Goal: Communication & Community: Answer question/provide support

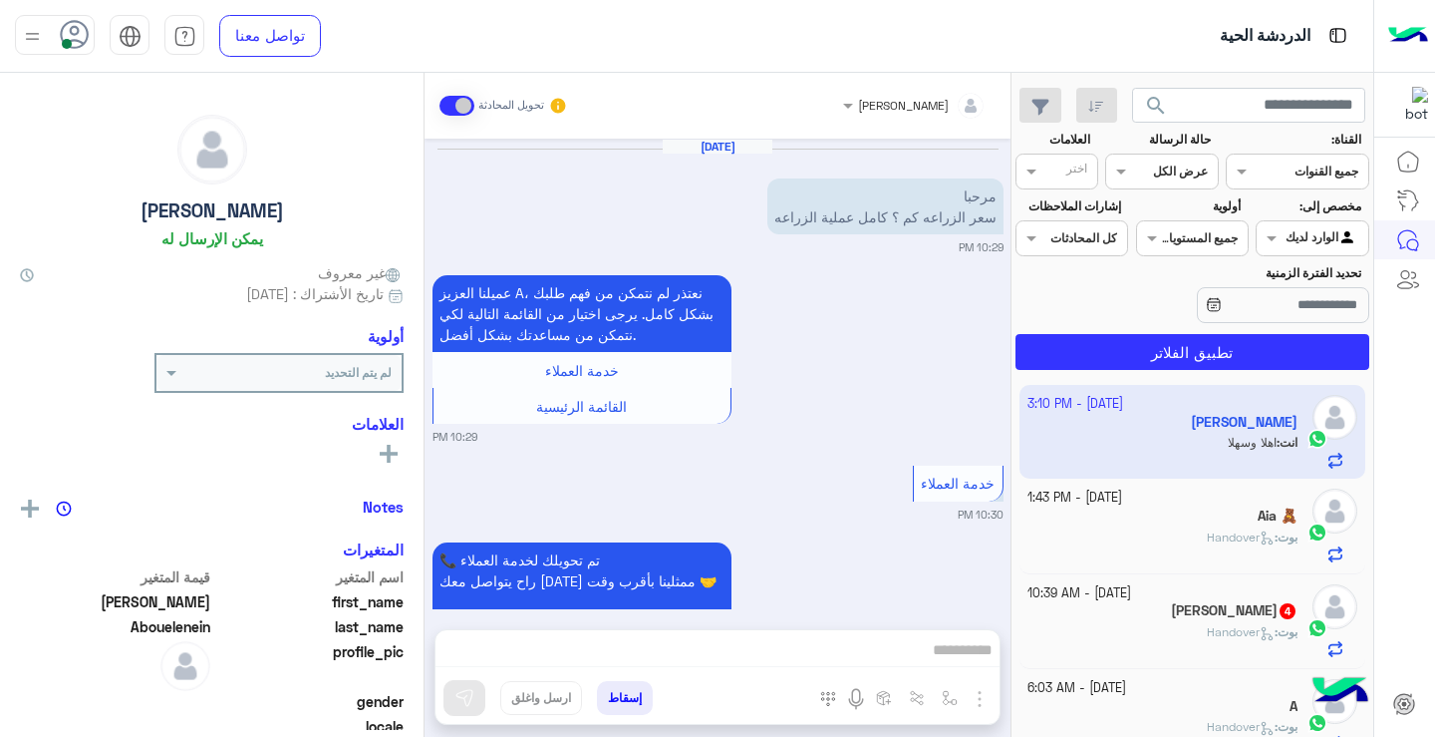
scroll to position [3131, 0]
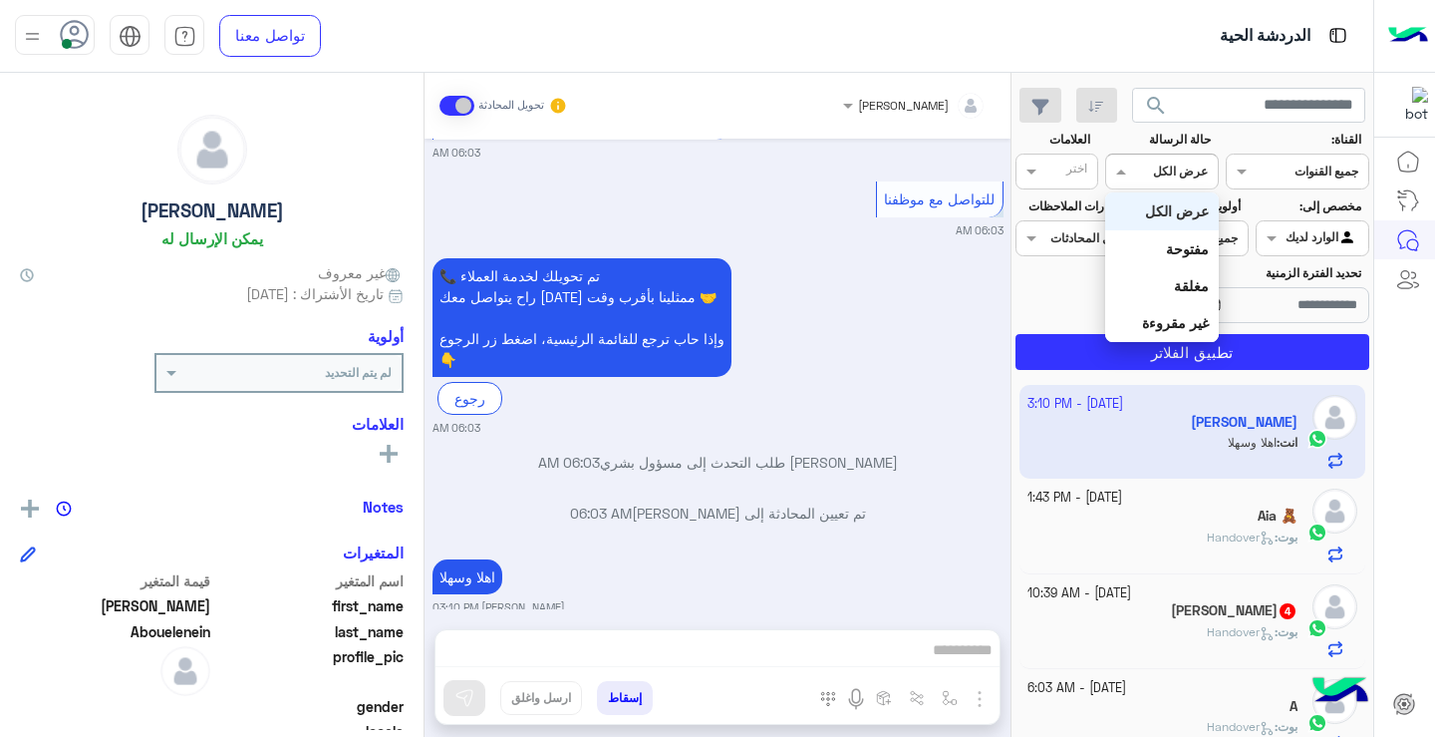
click at [1158, 172] on div at bounding box center [1161, 168] width 111 height 19
click at [1191, 333] on div "غير مقروءة" at bounding box center [1161, 322] width 113 height 37
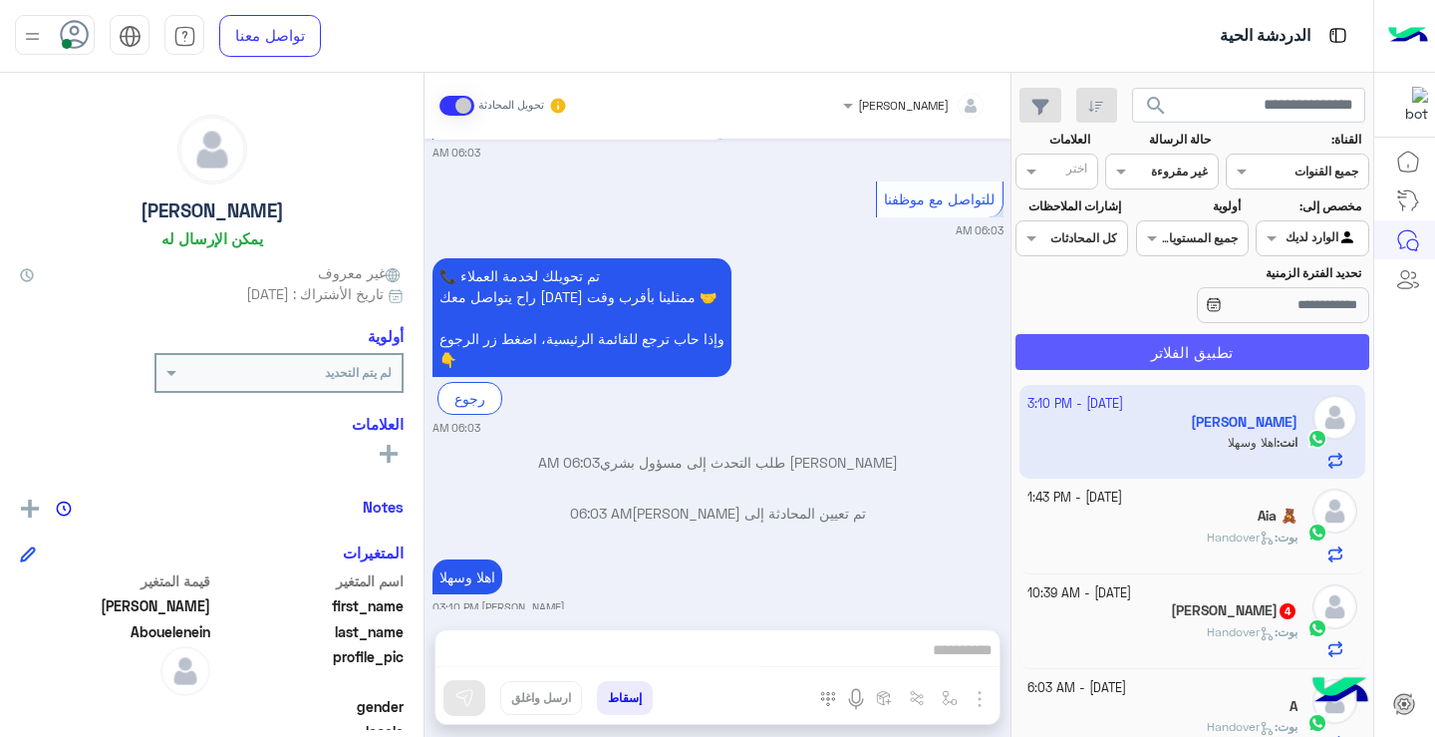
click at [1206, 352] on button "تطبيق الفلاتر" at bounding box center [1193, 352] width 354 height 36
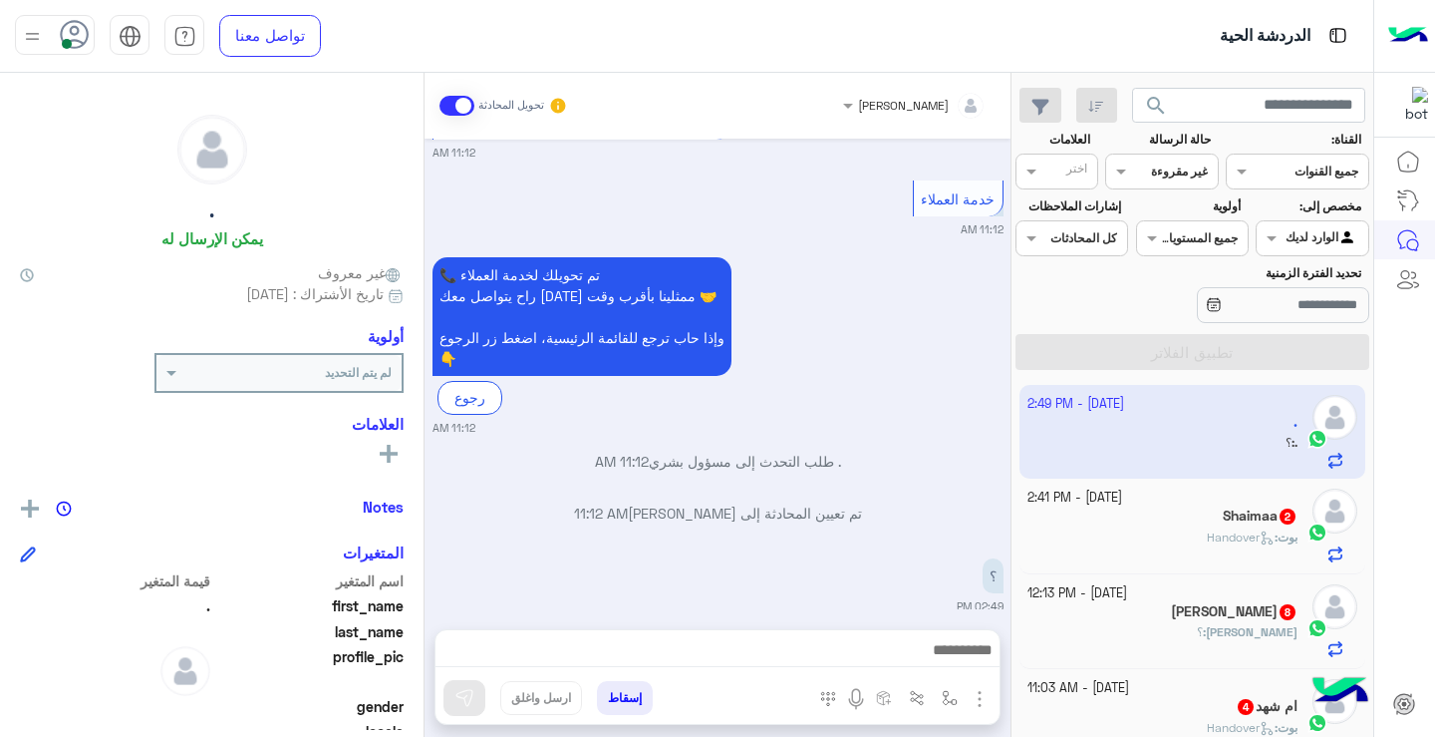
click at [79, 30] on use at bounding box center [75, 34] width 29 height 29
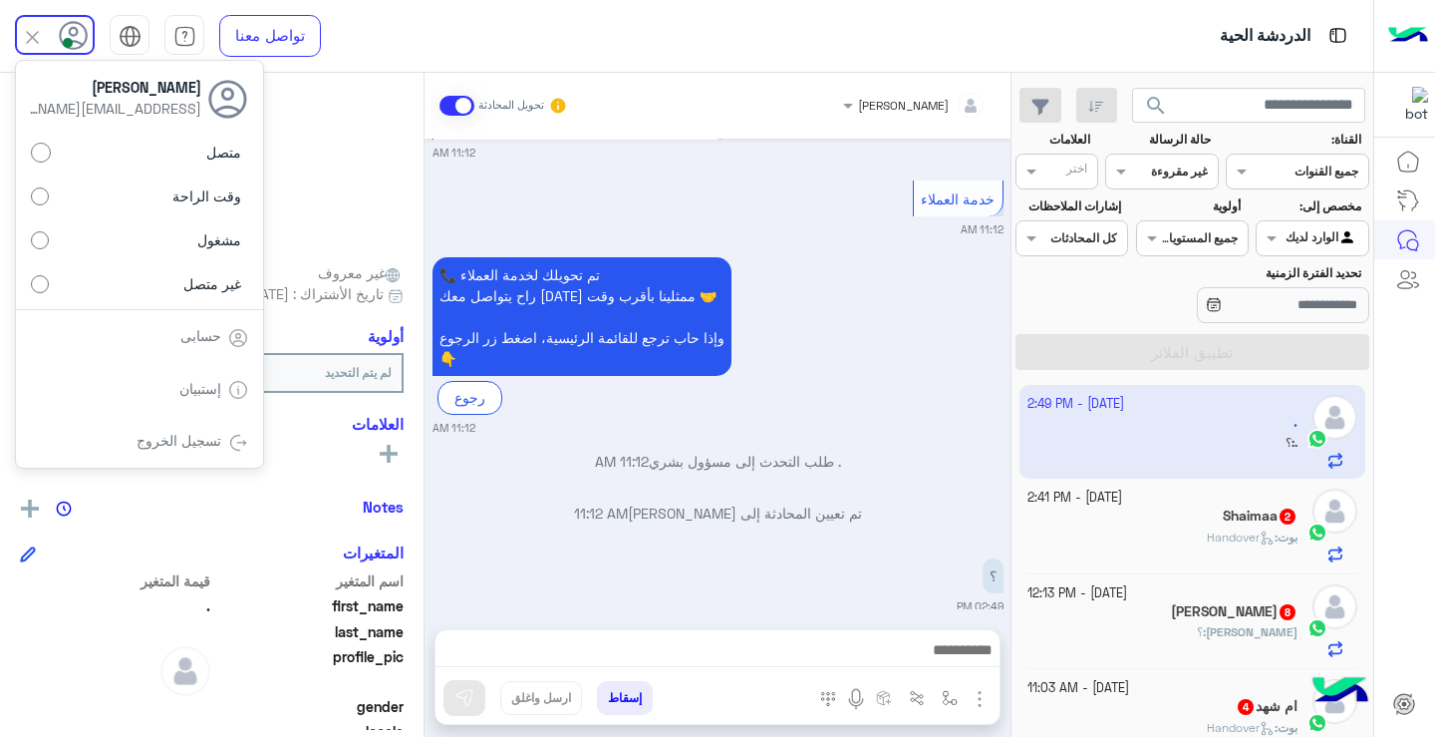
click at [79, 30] on icon at bounding box center [74, 36] width 30 height 30
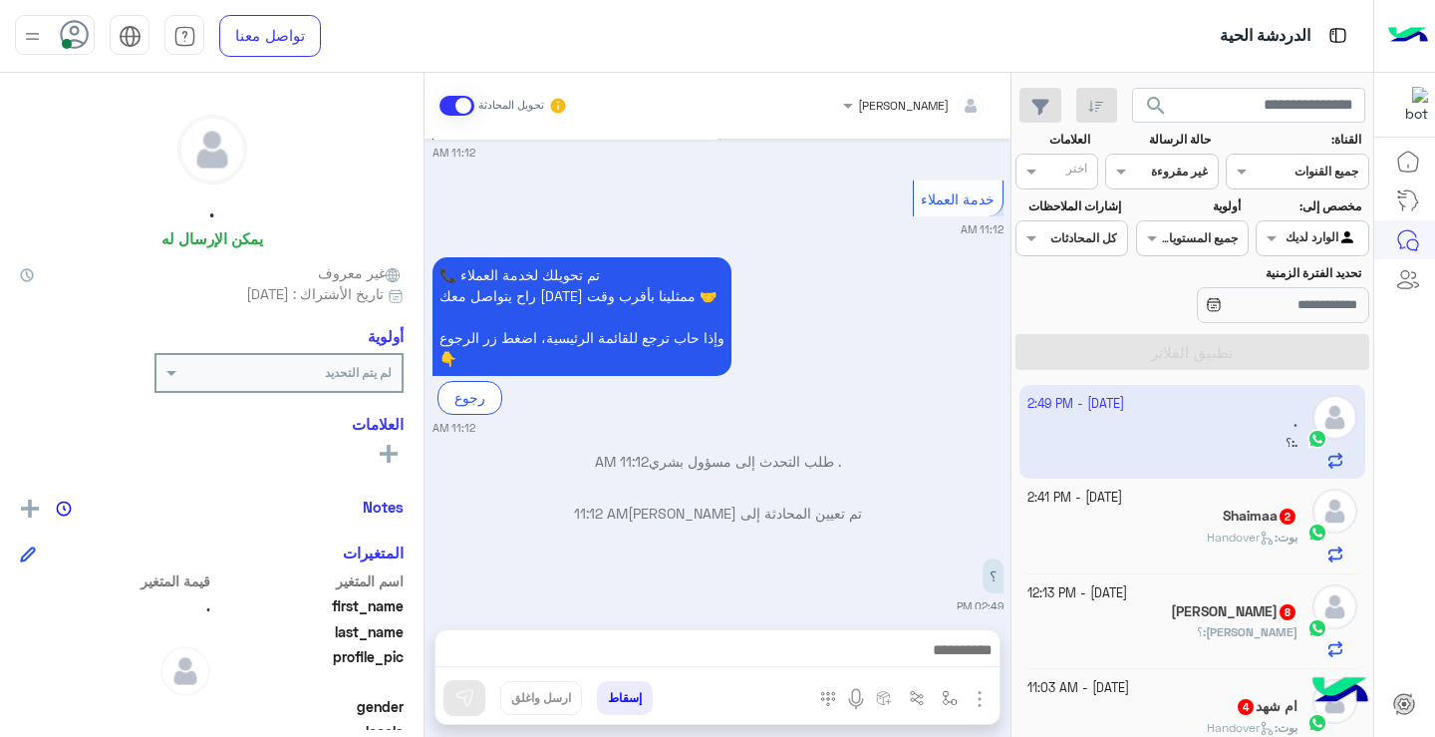
click at [1184, 526] on div "Shaimaa 2" at bounding box center [1163, 517] width 271 height 21
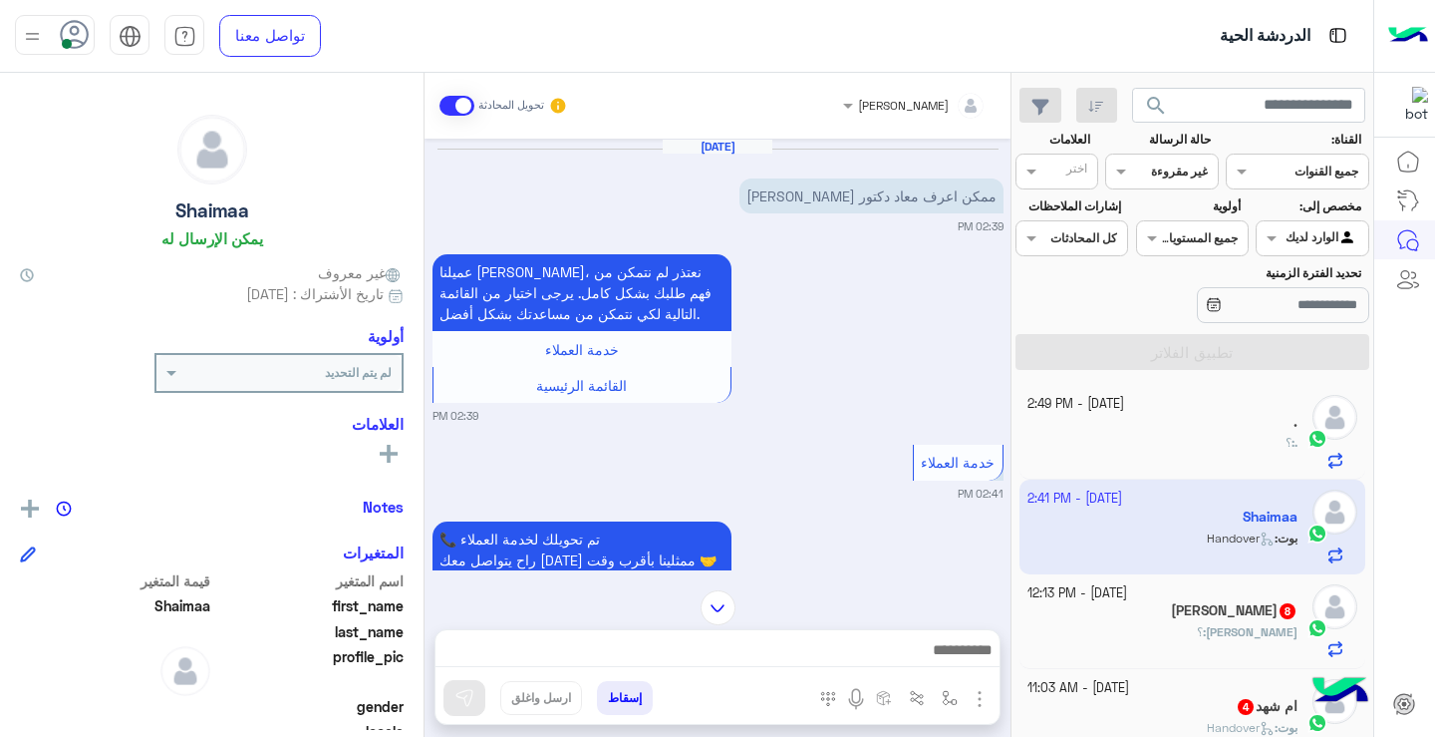
drag, startPoint x: 1019, startPoint y: 436, endPoint x: 1025, endPoint y: 504, distance: 69.0
click at [1028, 504] on div "[DATE] - 2:49 PM . . : ؟ [DATE] - 2:41 PM [PERSON_NAME] : Handover [DATE] - 12:…" at bounding box center [1193, 561] width 362 height 367
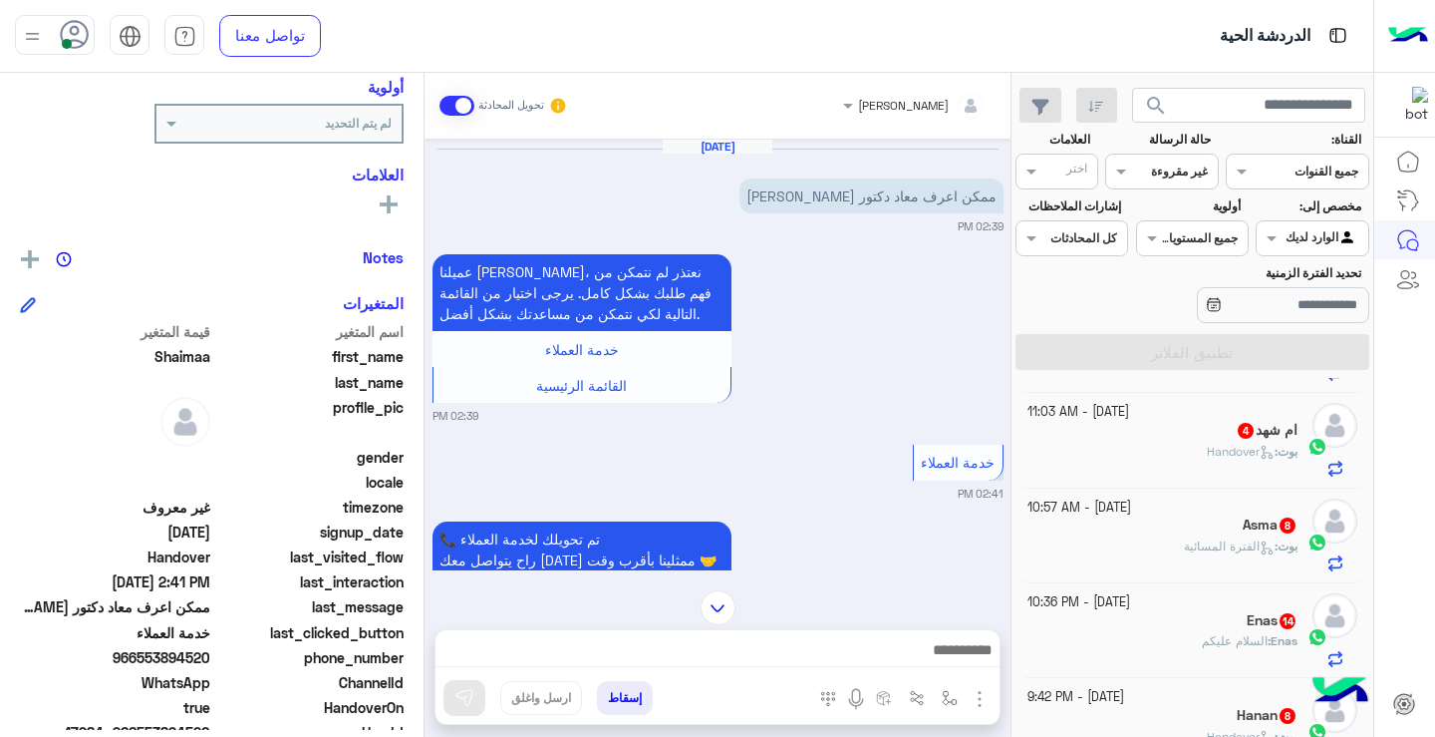
scroll to position [252, 0]
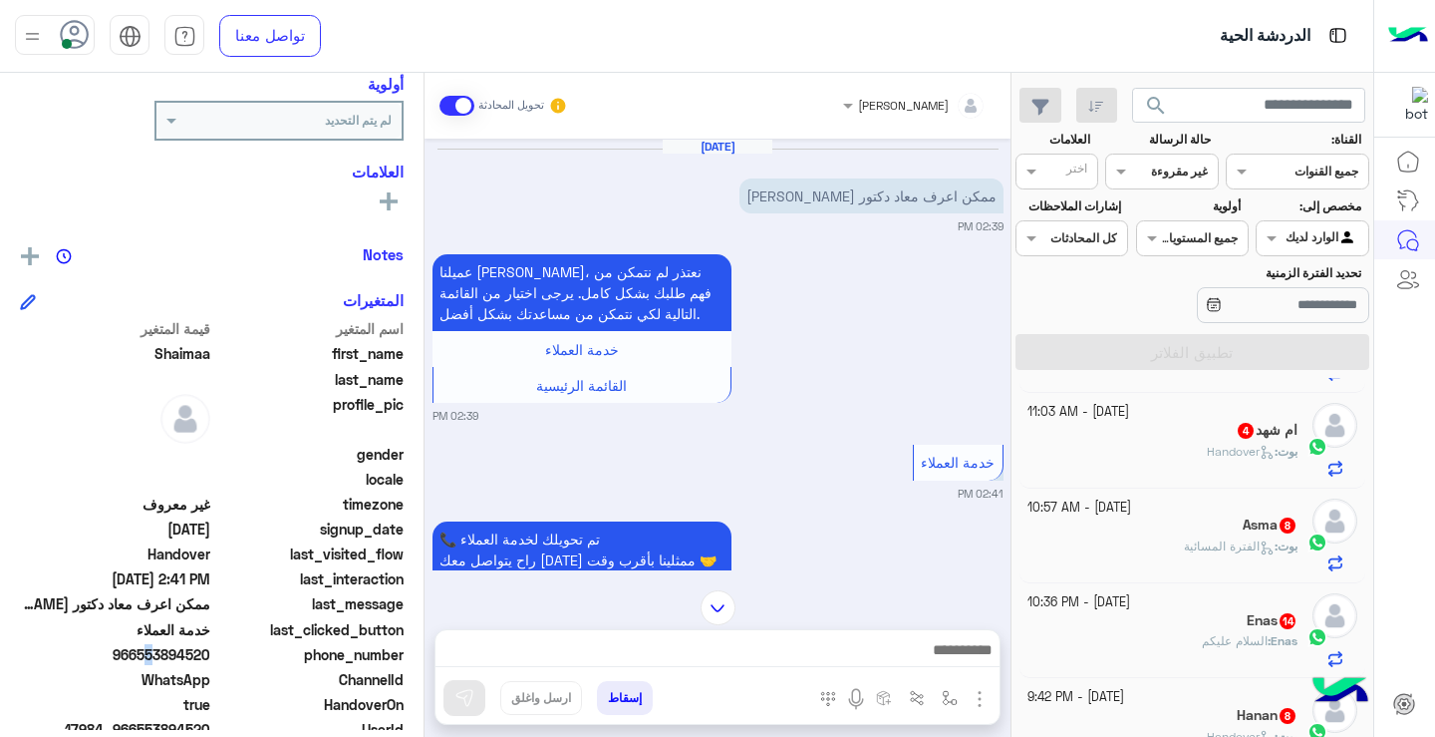
click at [139, 652] on span "966553894520" at bounding box center [115, 654] width 190 height 21
click at [95, 657] on span "966553894520" at bounding box center [115, 654] width 190 height 21
drag, startPoint x: 141, startPoint y: 651, endPoint x: 213, endPoint y: 651, distance: 72.8
click at [213, 651] on div "phone_number [PHONE_NUMBER]" at bounding box center [212, 656] width 384 height 25
copy span "553894520"
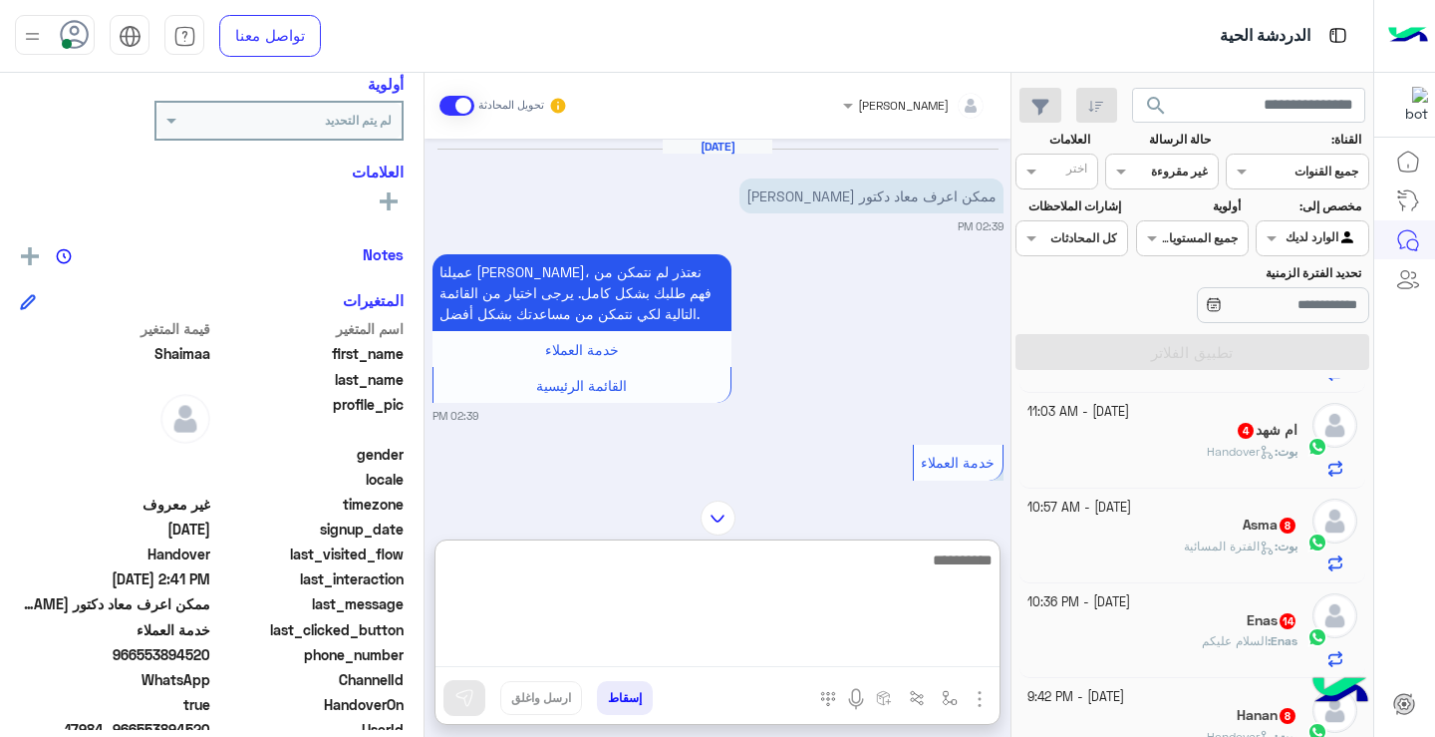
click at [911, 645] on textarea at bounding box center [718, 607] width 564 height 120
type textarea "*"
type textarea "**********"
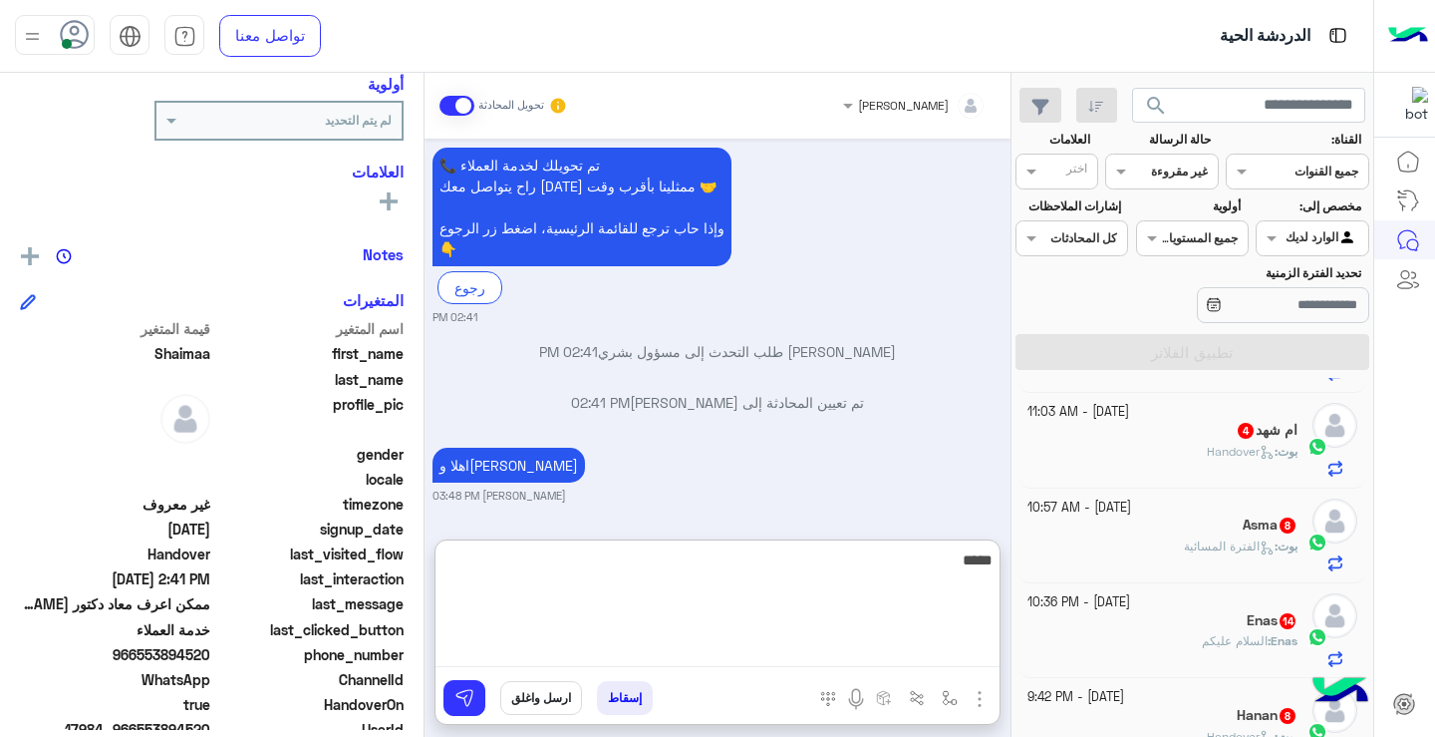
scroll to position [426, 0]
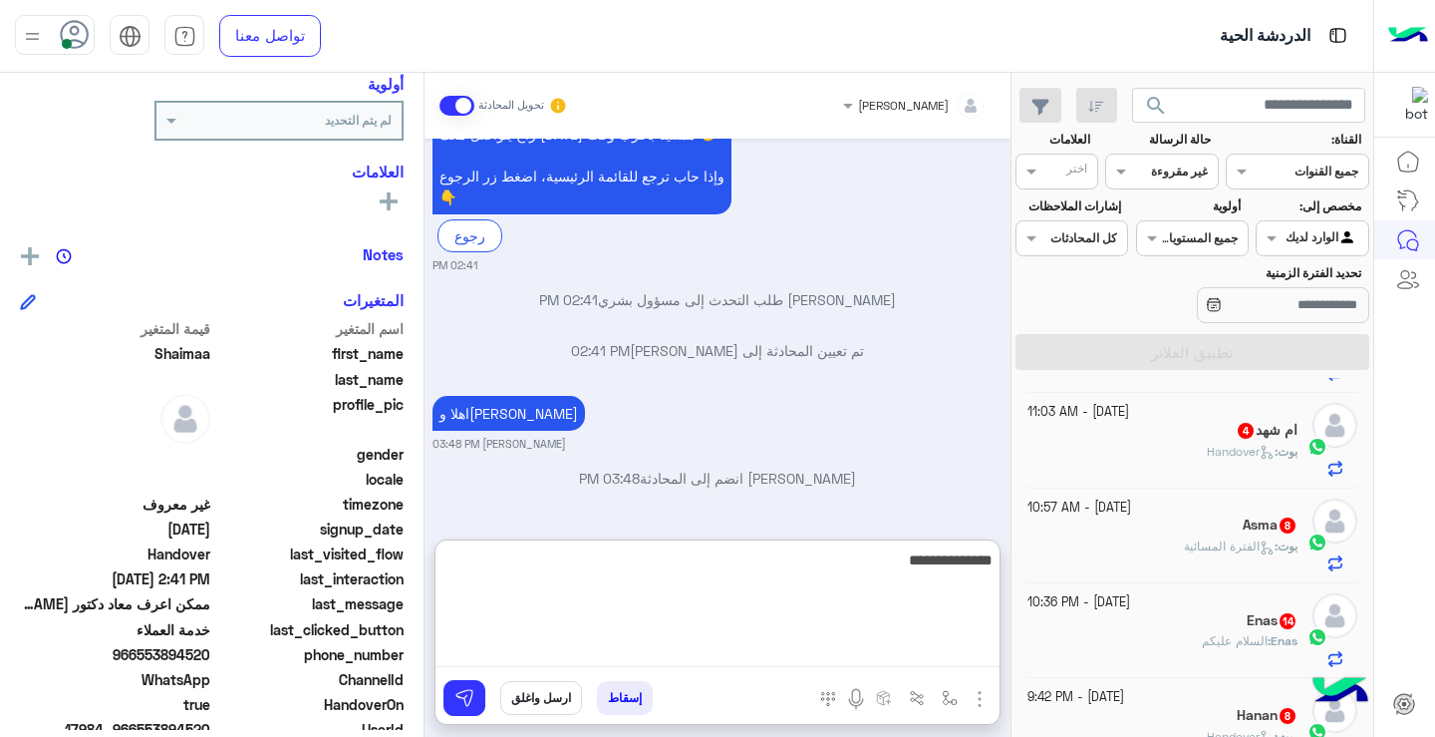
type textarea "**********"
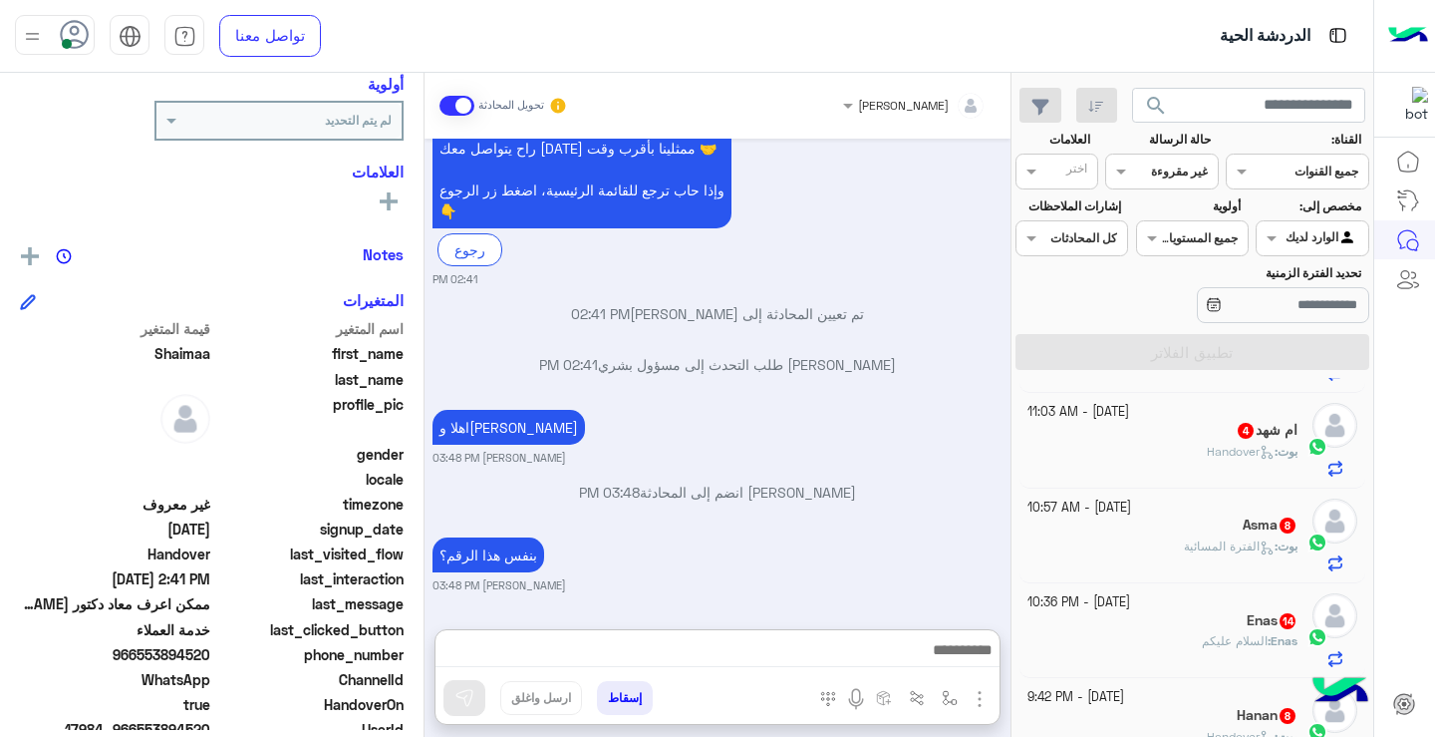
click at [1285, 444] on span "بوت" at bounding box center [1288, 451] width 20 height 15
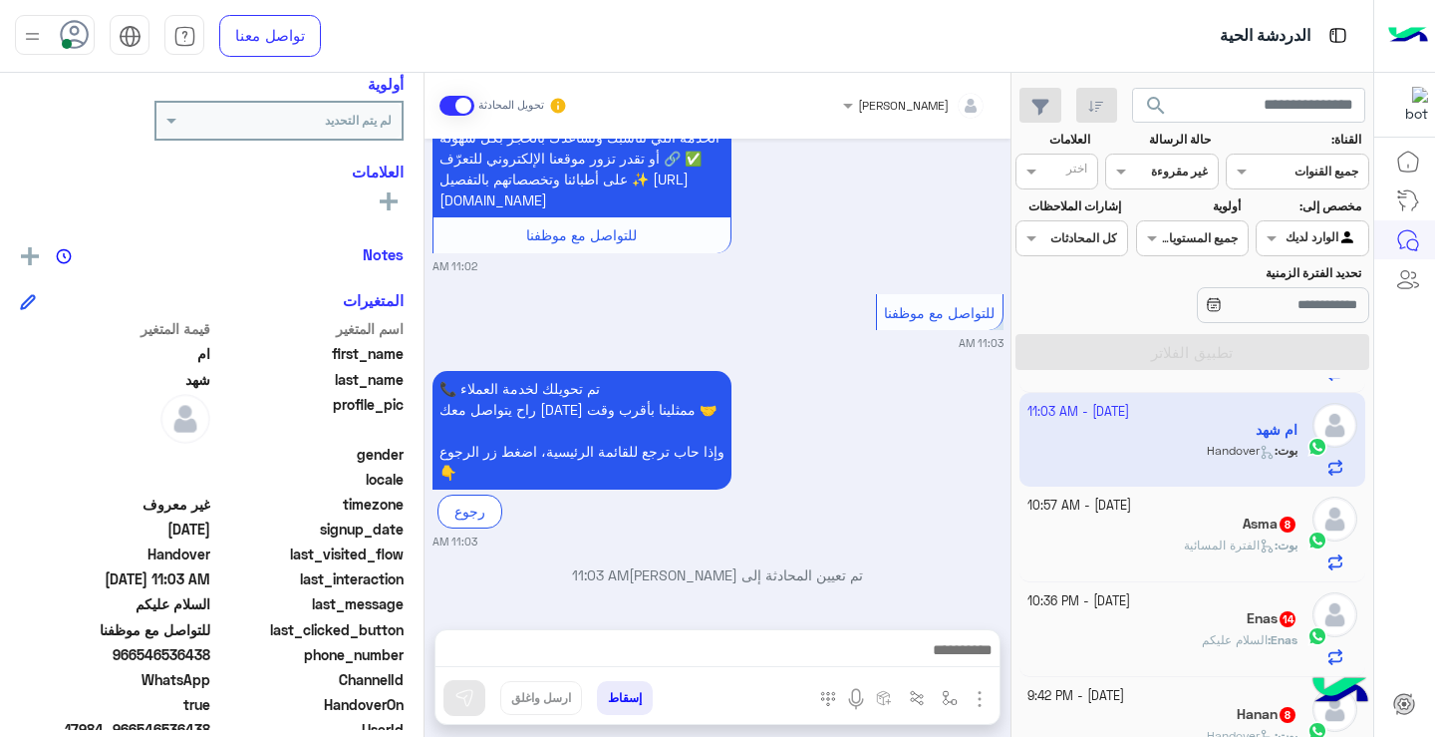
scroll to position [786, 0]
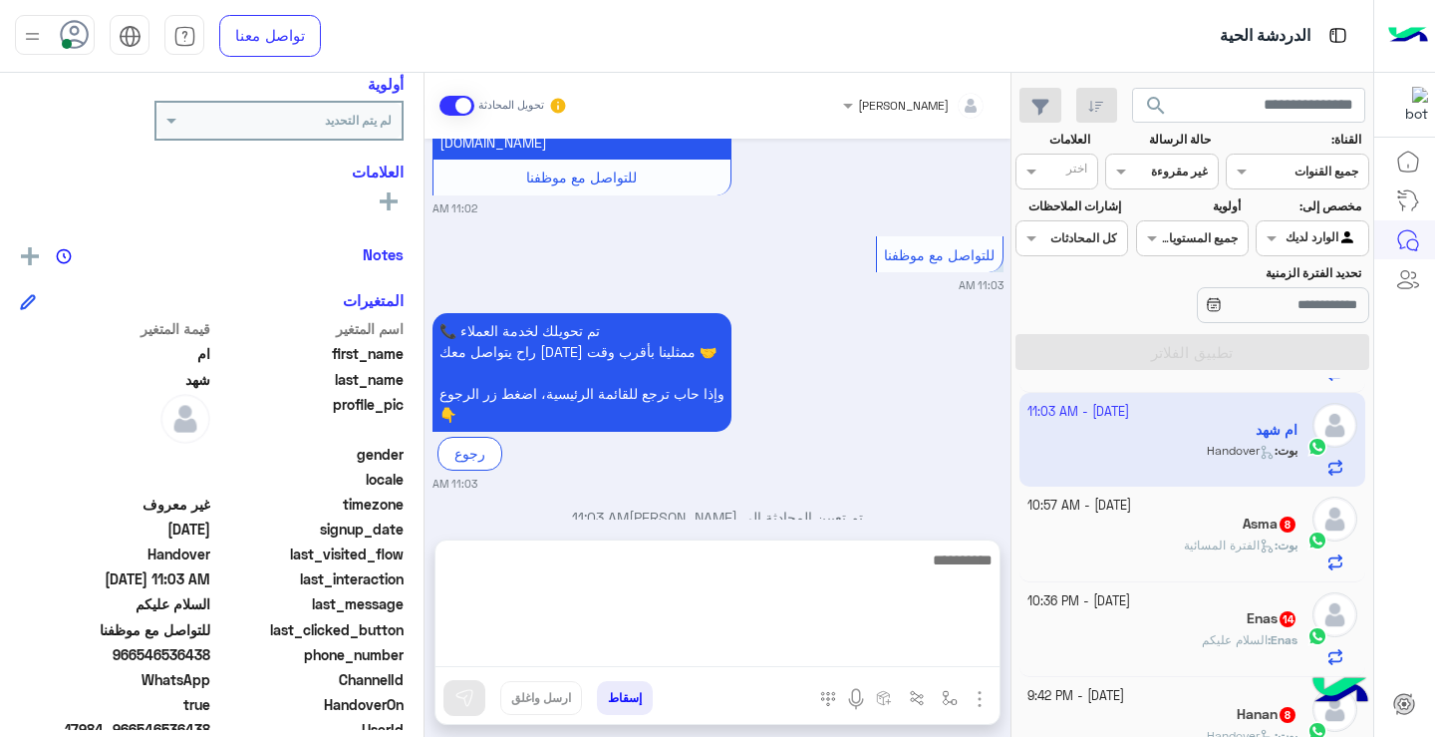
click at [945, 648] on textarea at bounding box center [718, 607] width 564 height 120
type textarea "**********"
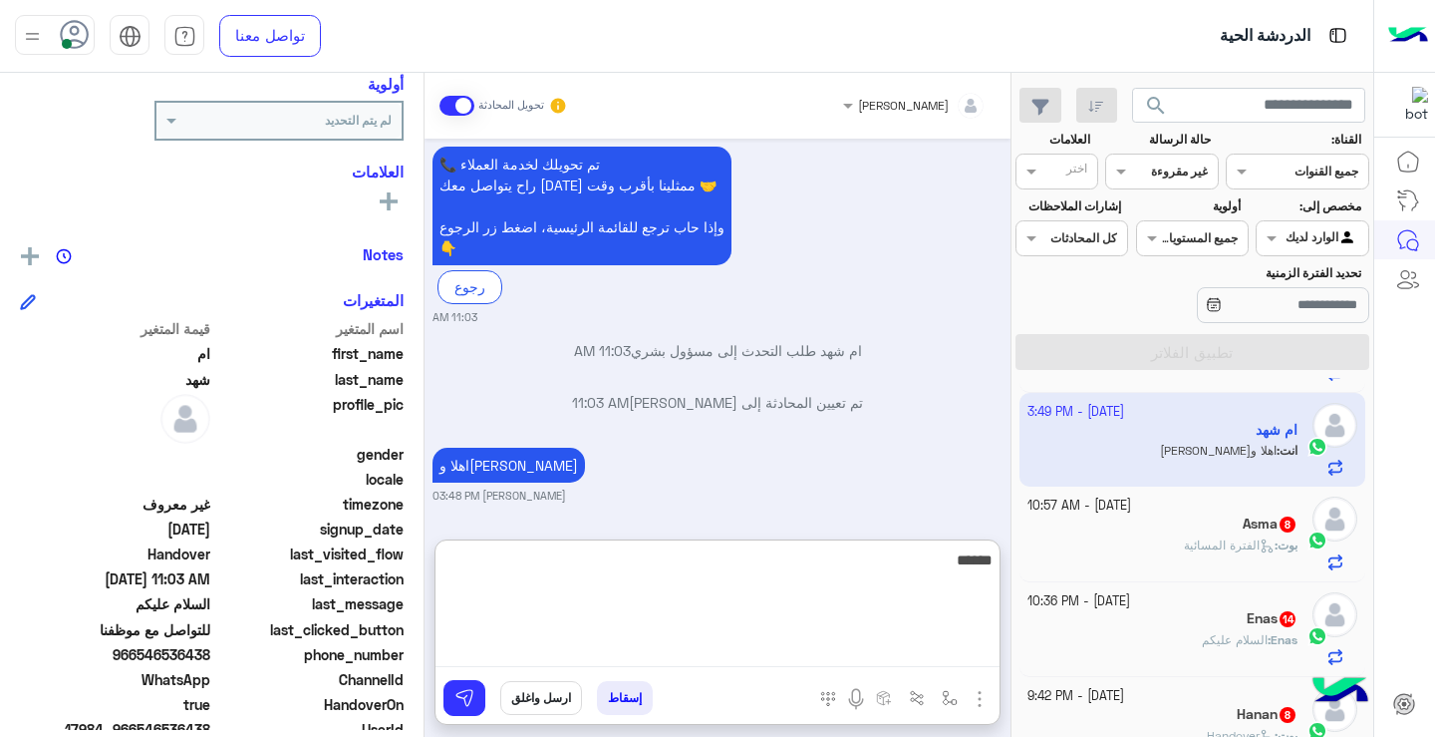
scroll to position [1004, 0]
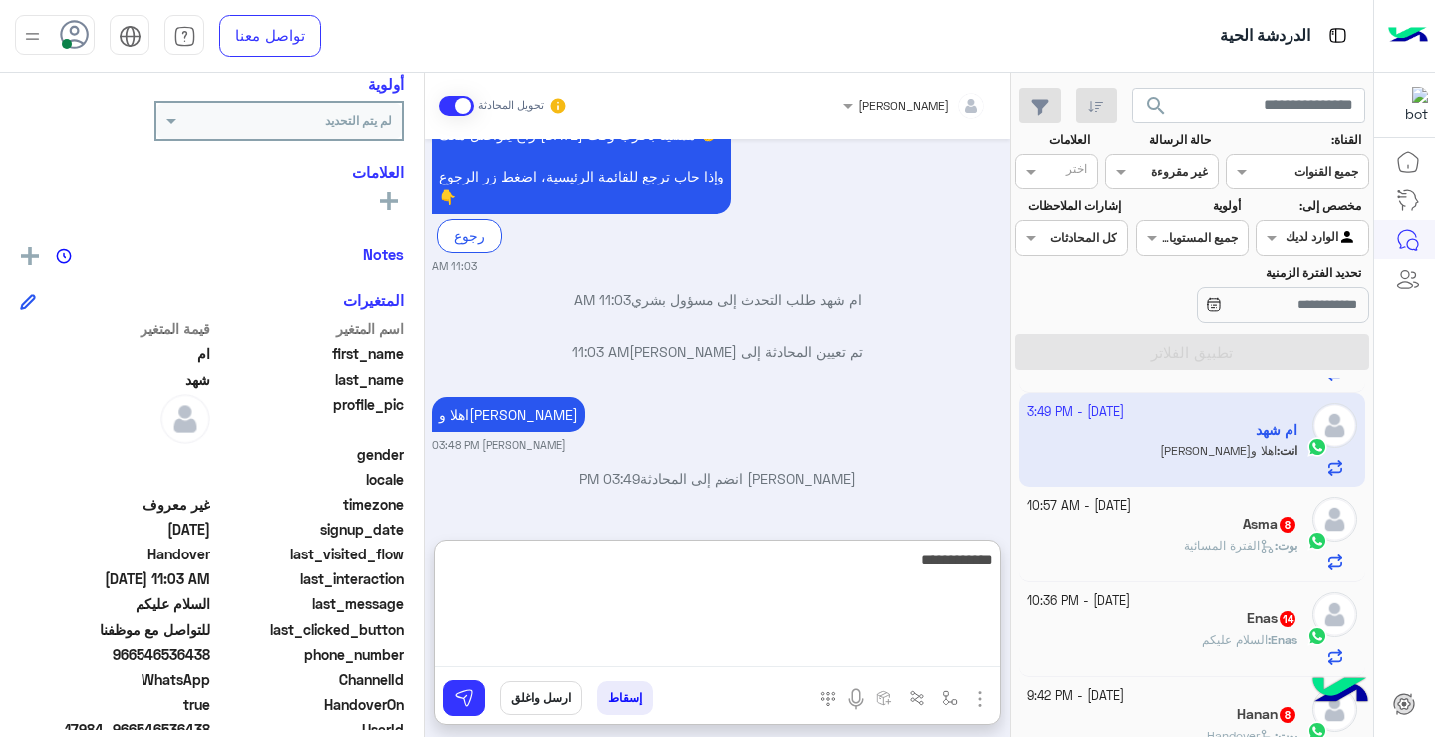
type textarea "**********"
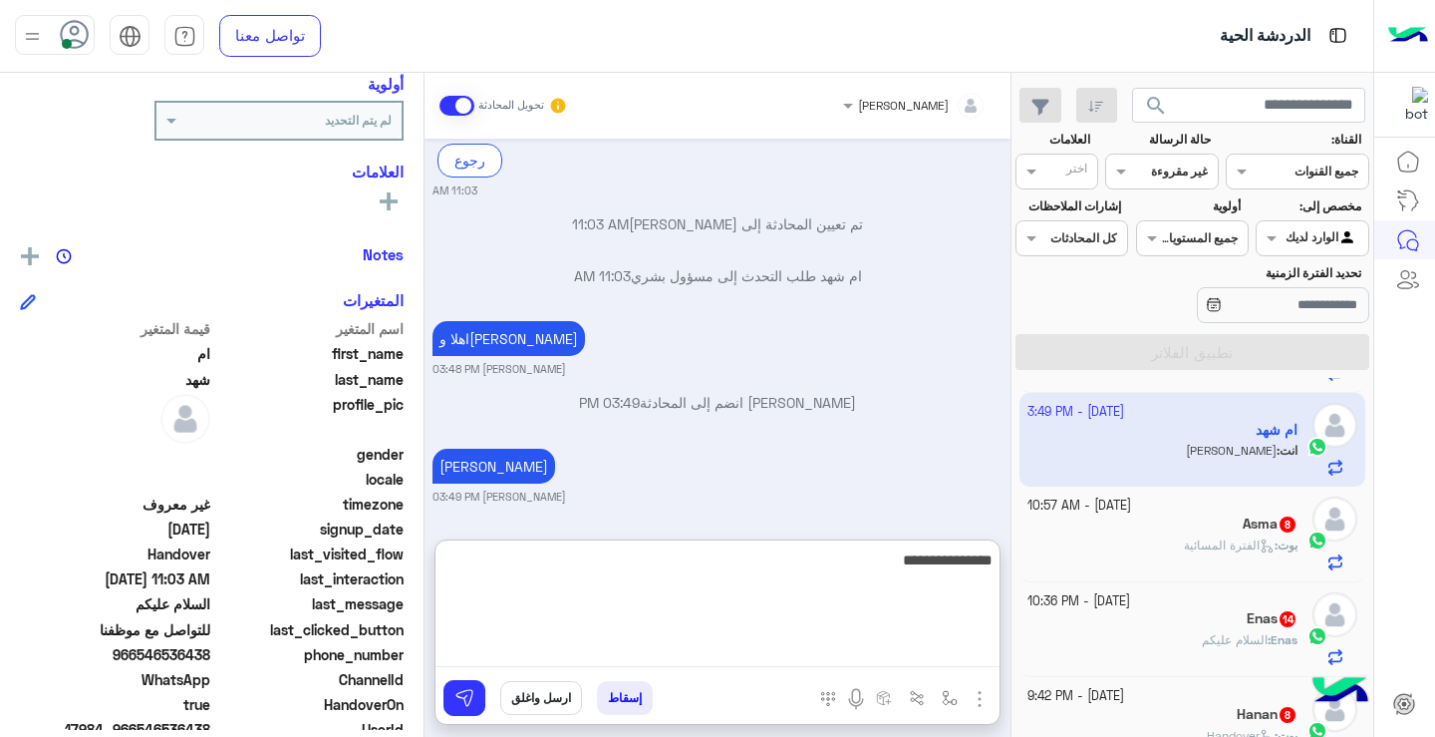
type textarea "**********"
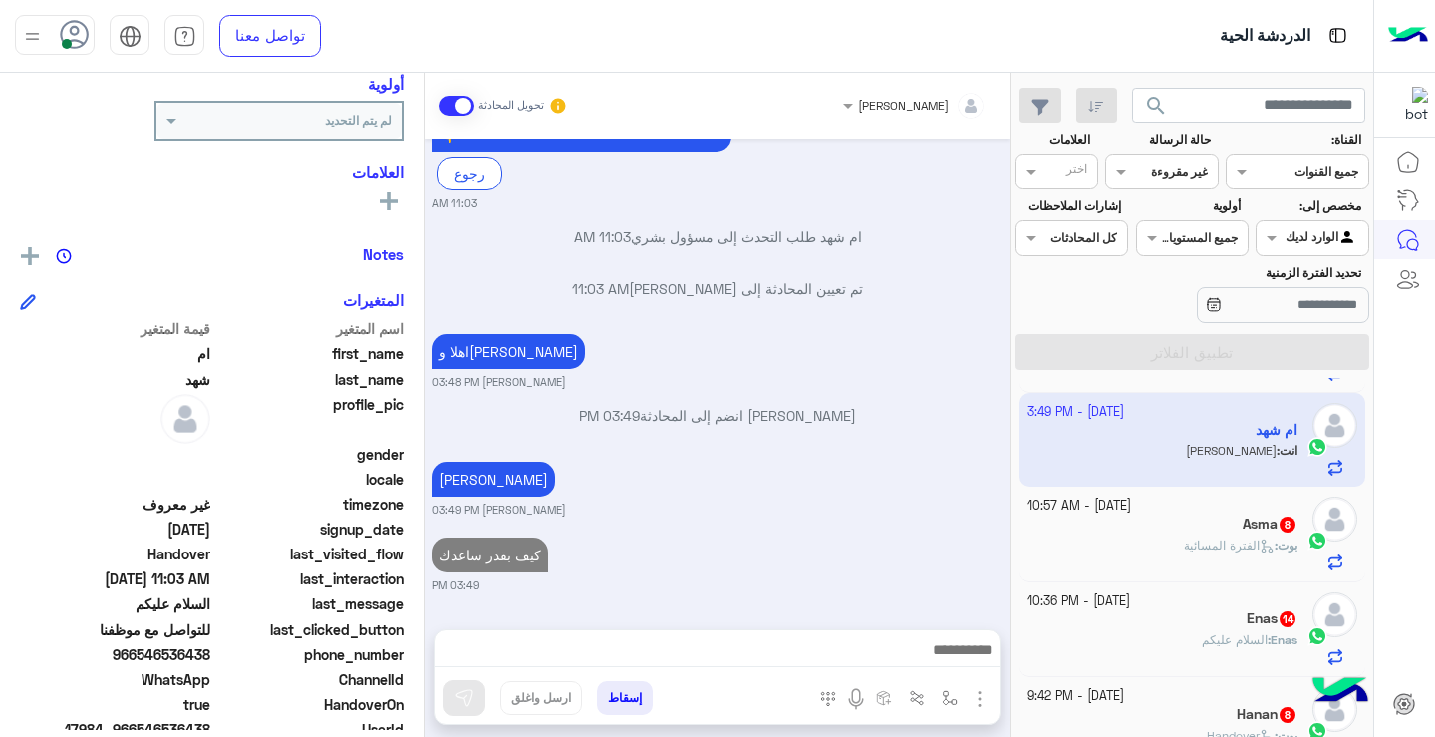
click at [1215, 529] on div "Asma 8" at bounding box center [1163, 525] width 271 height 21
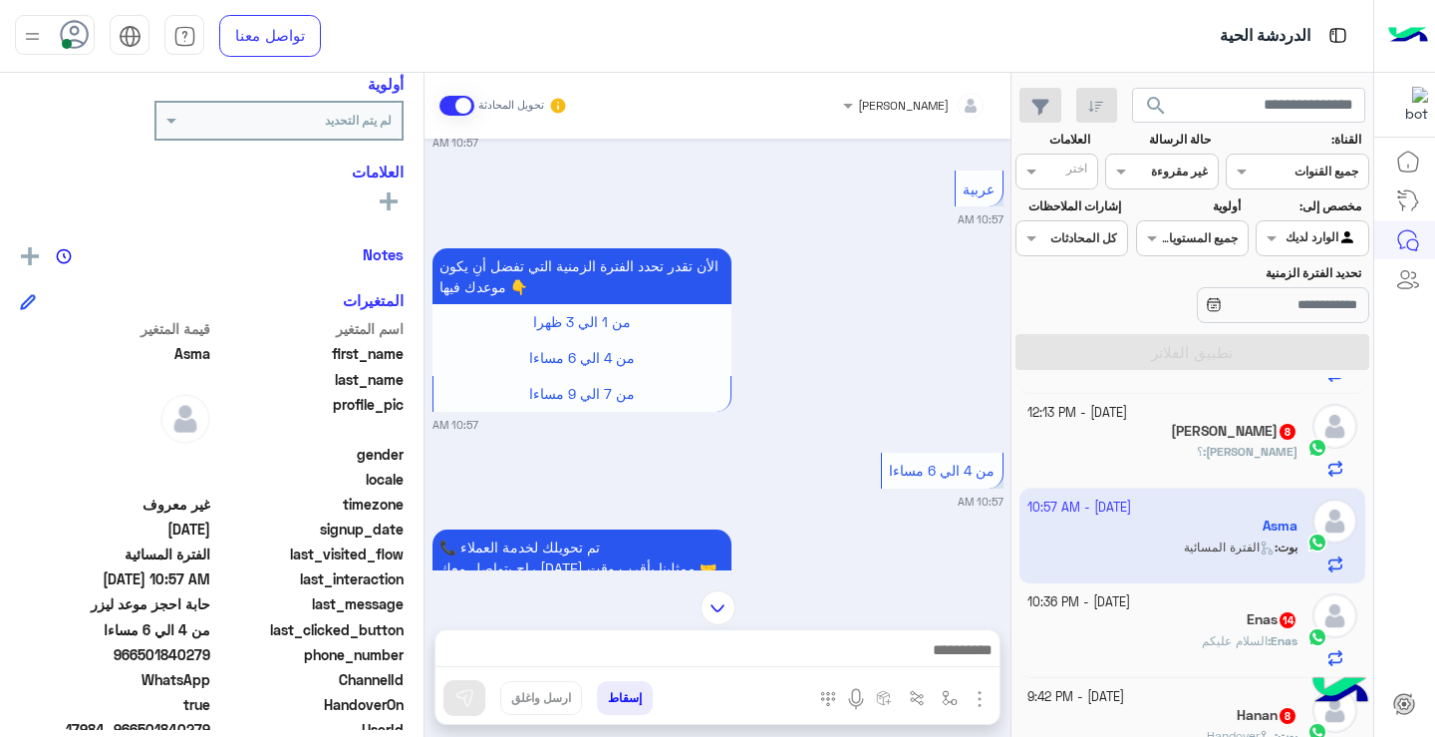
scroll to position [1682, 0]
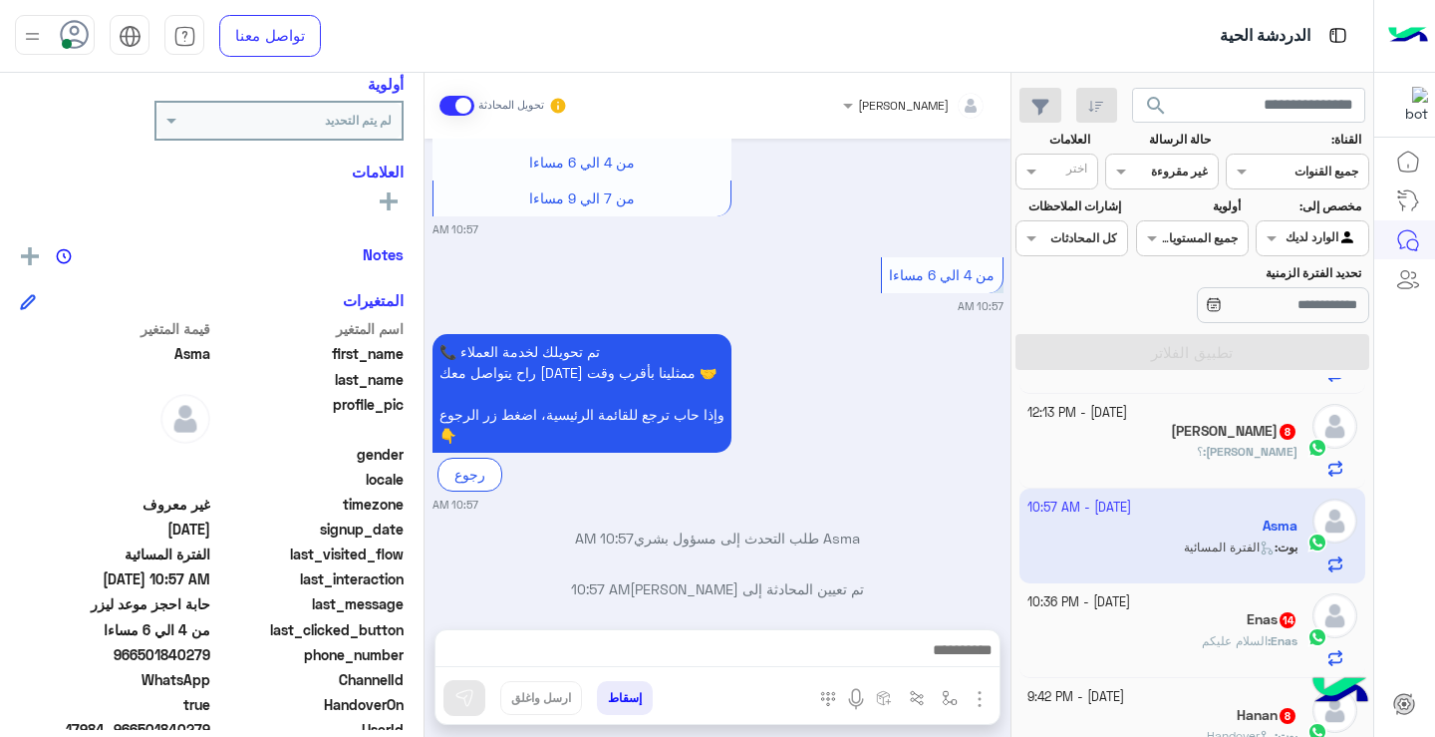
drag, startPoint x: 144, startPoint y: 652, endPoint x: 214, endPoint y: 655, distance: 70.8
click at [214, 655] on div "phone_number [PHONE_NUMBER]" at bounding box center [212, 656] width 384 height 25
copy span "501840279"
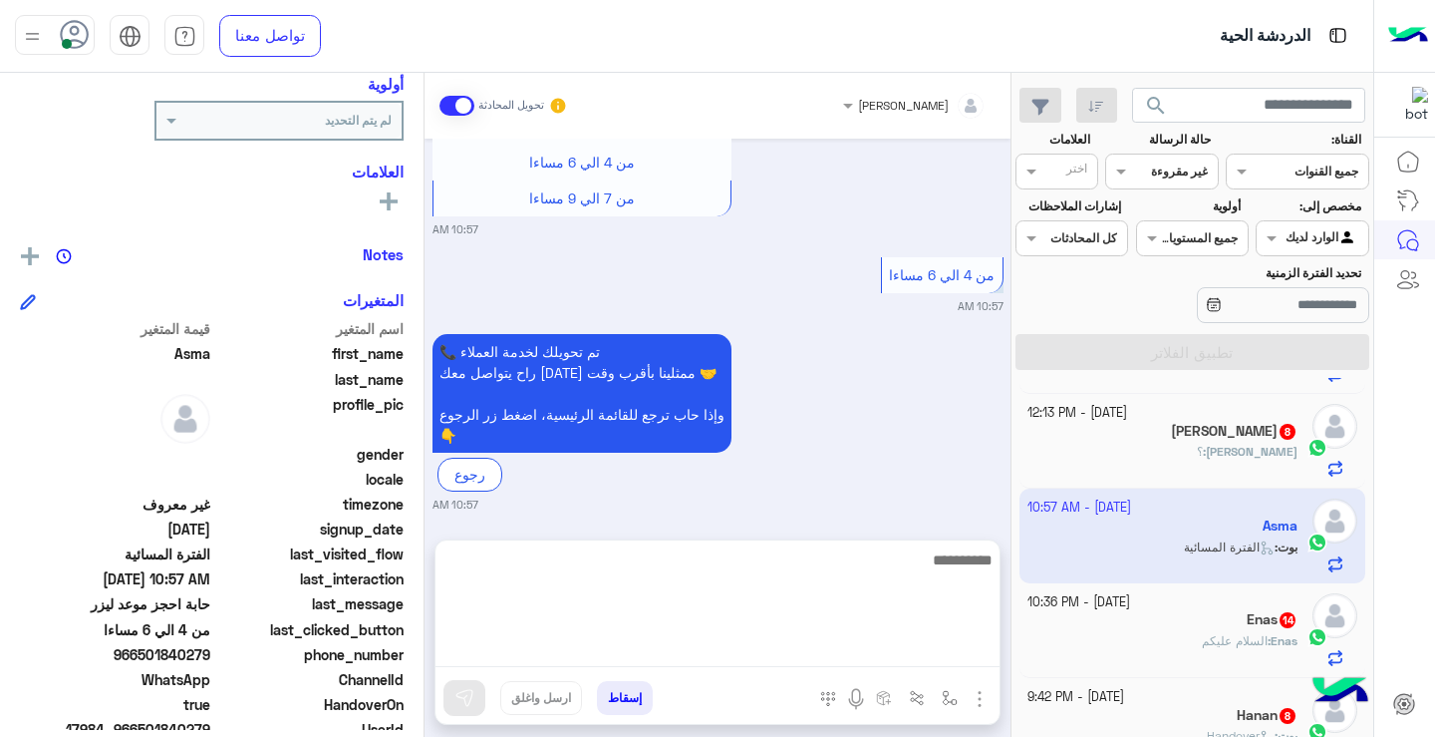
click at [888, 652] on textarea at bounding box center [718, 607] width 564 height 120
type textarea "**********"
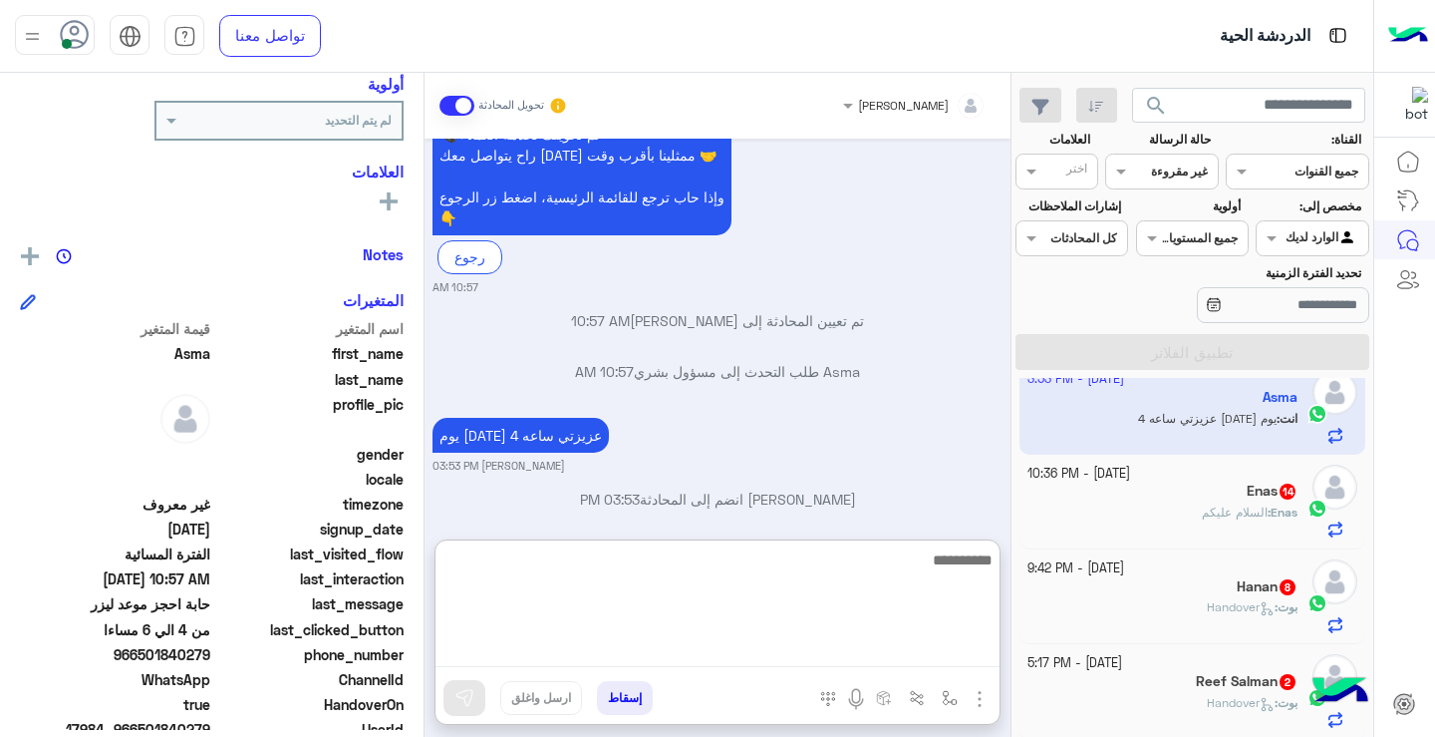
scroll to position [407, 0]
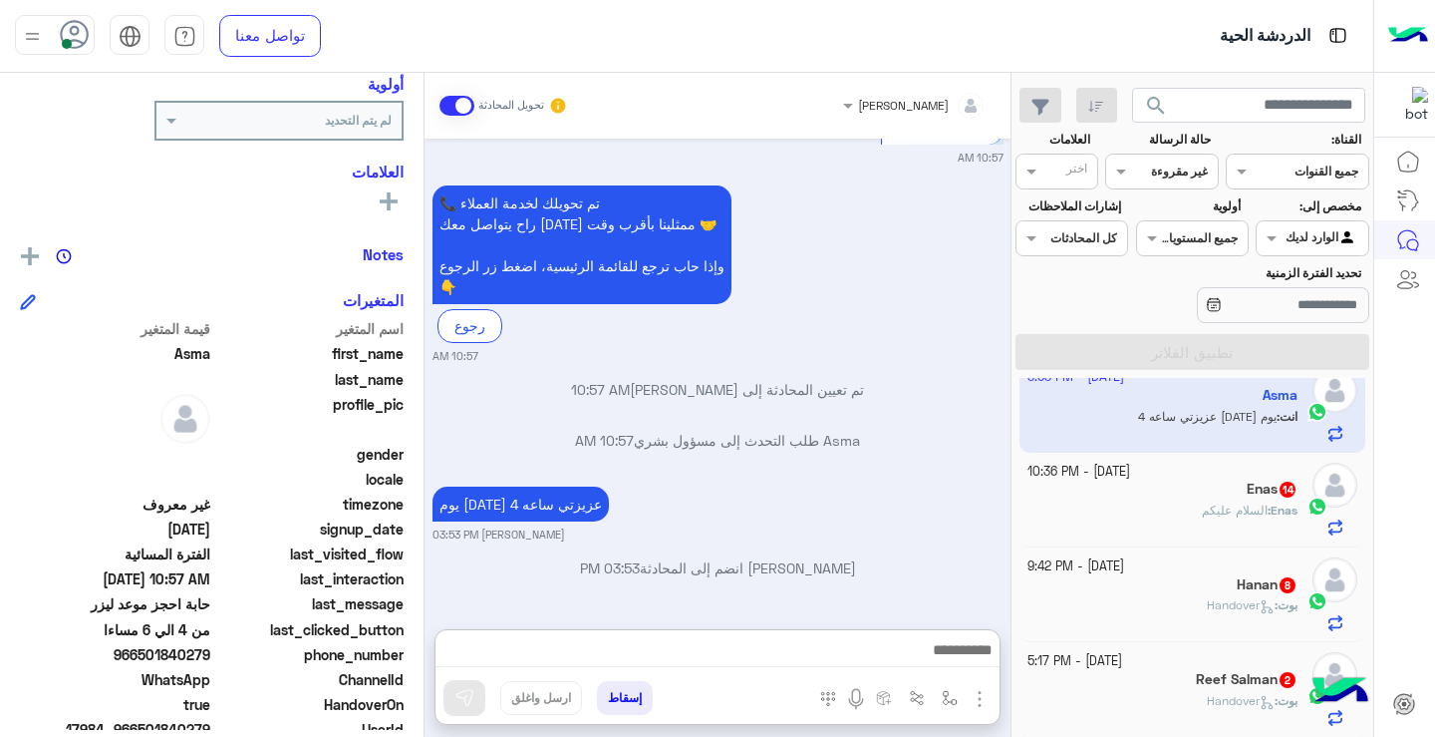
click at [1205, 517] on span "السلام عليكم" at bounding box center [1235, 509] width 66 height 15
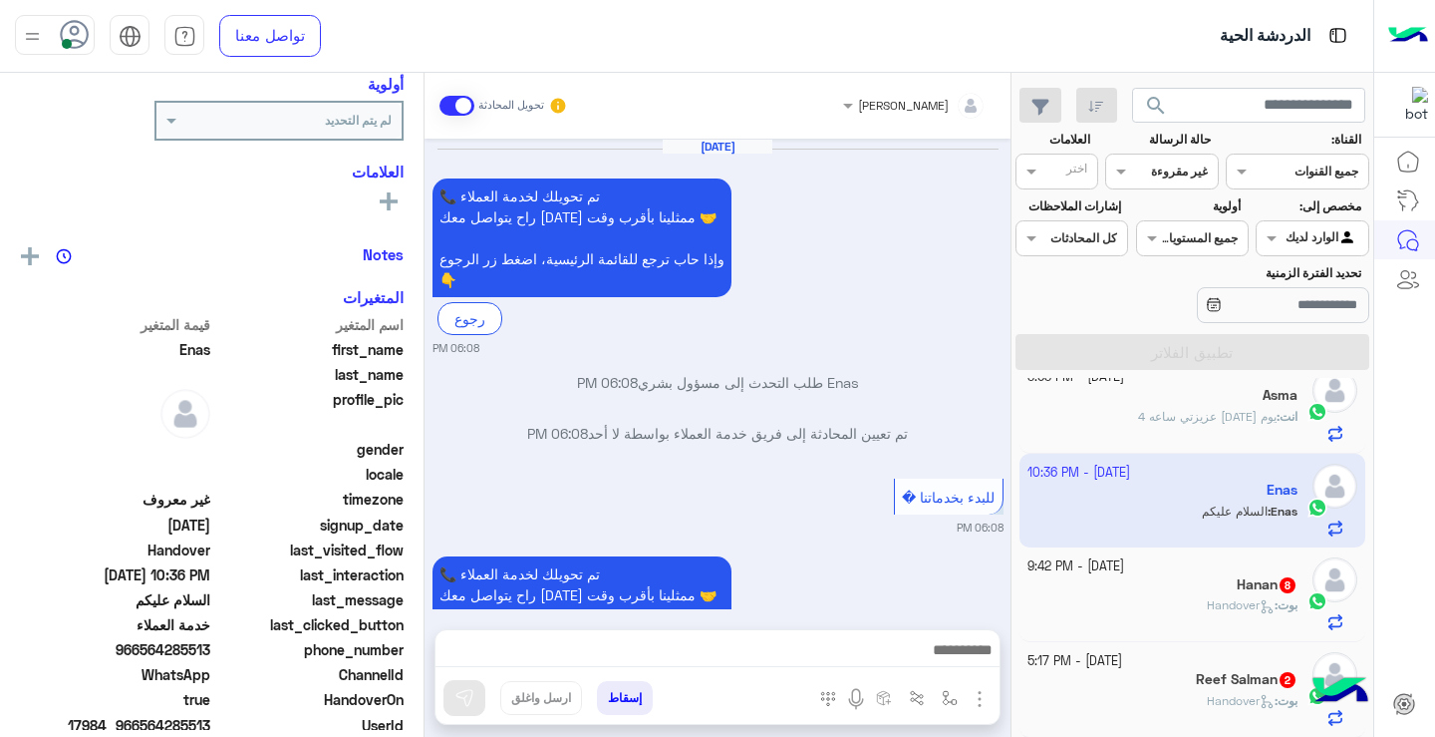
scroll to position [1561, 0]
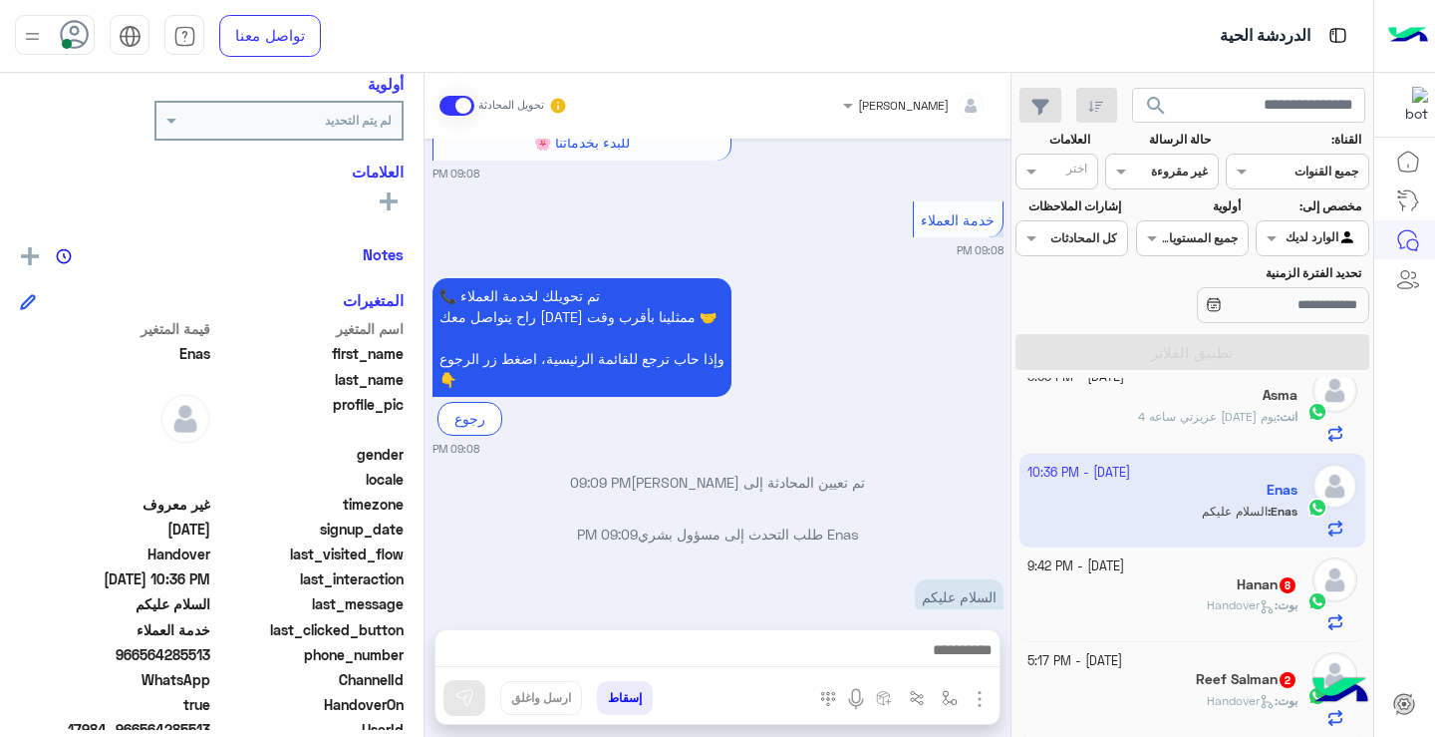
drag, startPoint x: 432, startPoint y: 545, endPoint x: 465, endPoint y: 460, distance: 91.8
click at [465, 460] on div "[DATE] 📞 تم تحويلك لخدمة العملاء راح يتواصل معك [DATE] ممثلينا بأقرب وقت 🤝 وإذا…" at bounding box center [718, 374] width 586 height 470
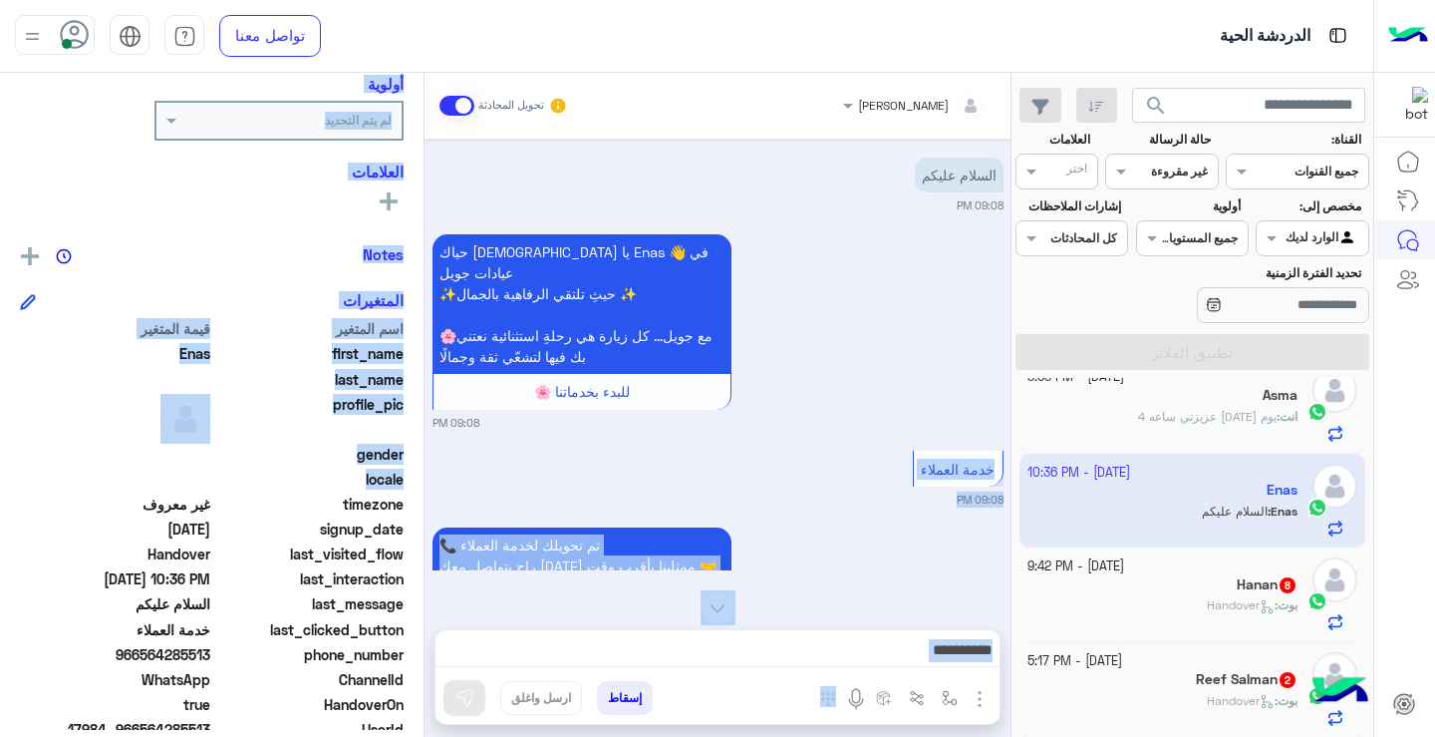
drag, startPoint x: 423, startPoint y: 473, endPoint x: 426, endPoint y: 420, distance: 53.9
click at [426, 420] on mat-drawer-container "ريمان [PERSON_NAME] تحويل المحادثة [DATE] 📞 تم تحويلك لخدمة العملاء راح يتواصل …" at bounding box center [505, 409] width 1011 height 672
click at [778, 446] on div "خدمة العملاء 09:08 PM" at bounding box center [718, 477] width 571 height 62
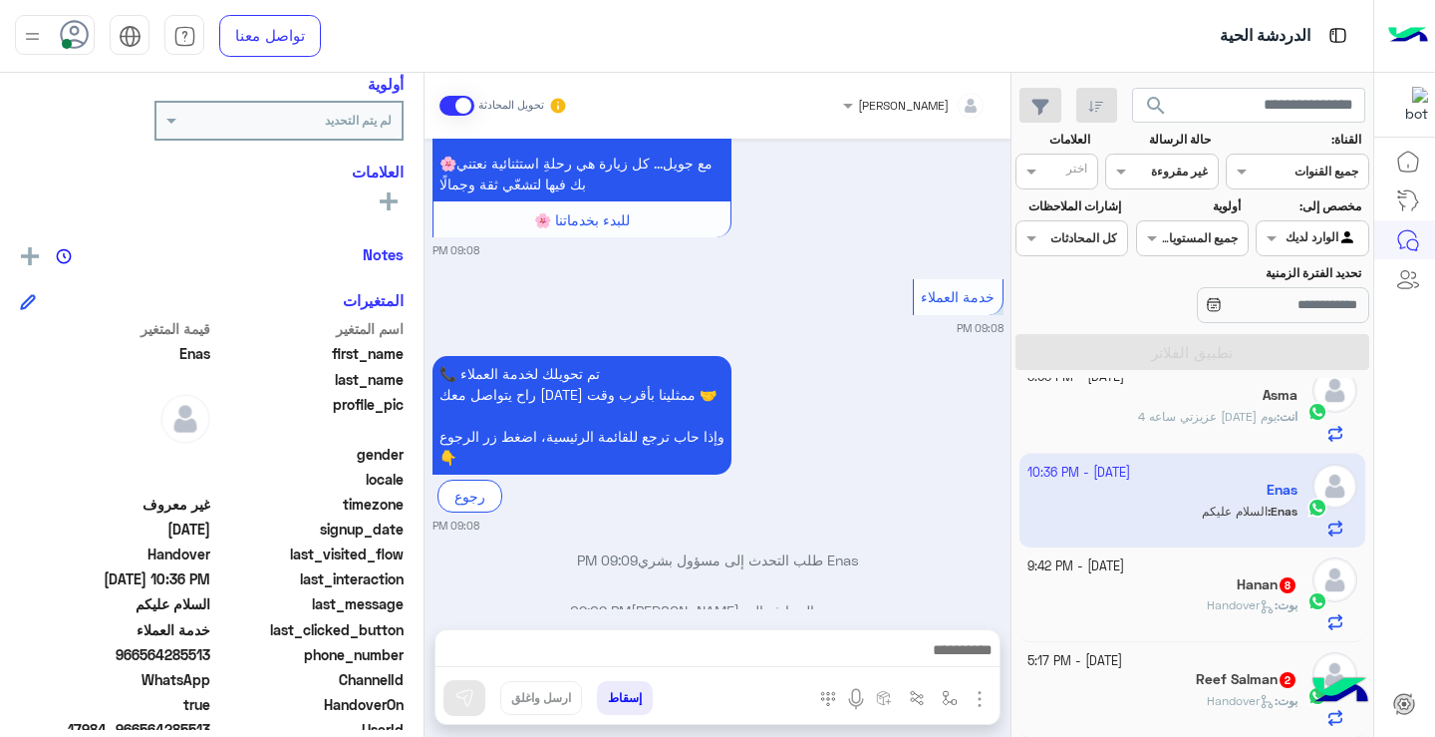
scroll to position [2447, 0]
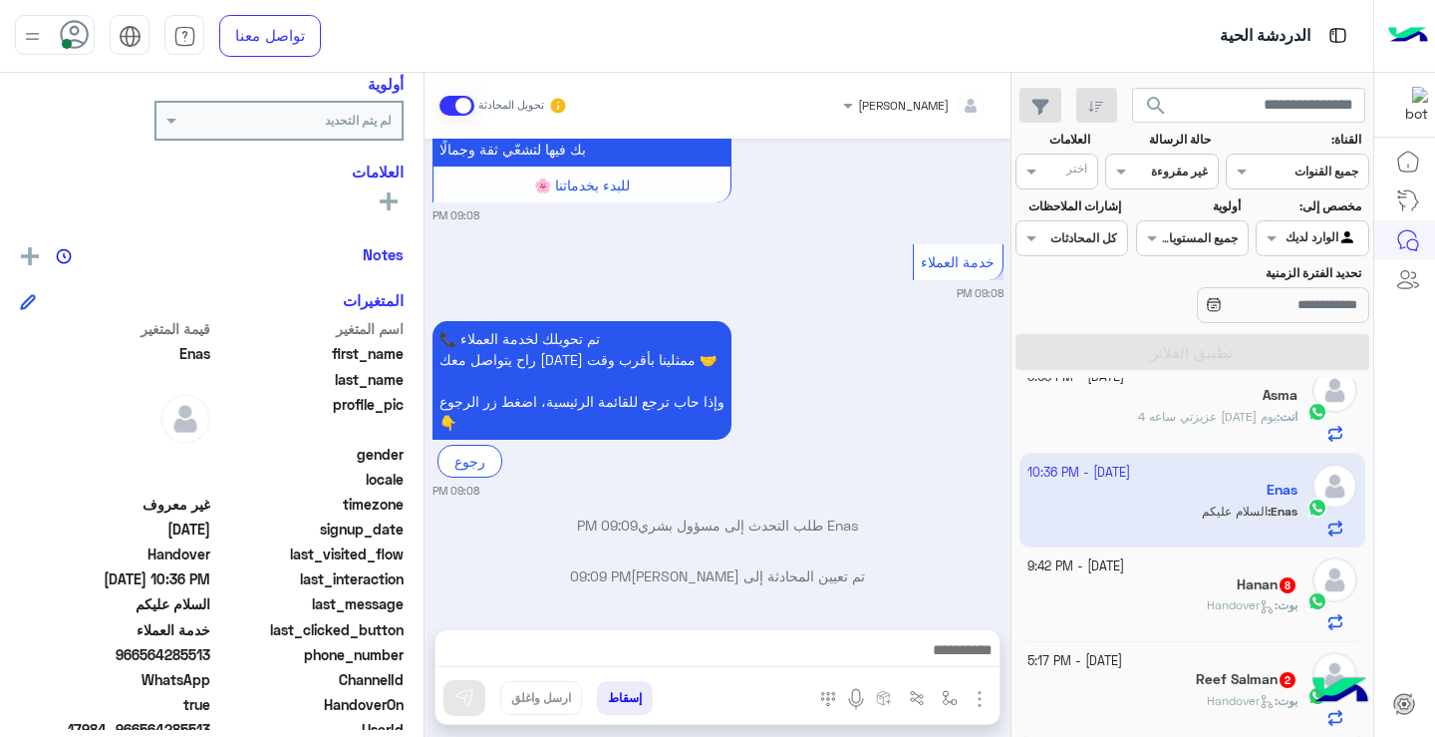
click at [814, 626] on div "ريمان [PERSON_NAME] تحويل المحادثة [DATE] السلام عليكم 06:08 PM حياك الله يا En…" at bounding box center [718, 409] width 586 height 672
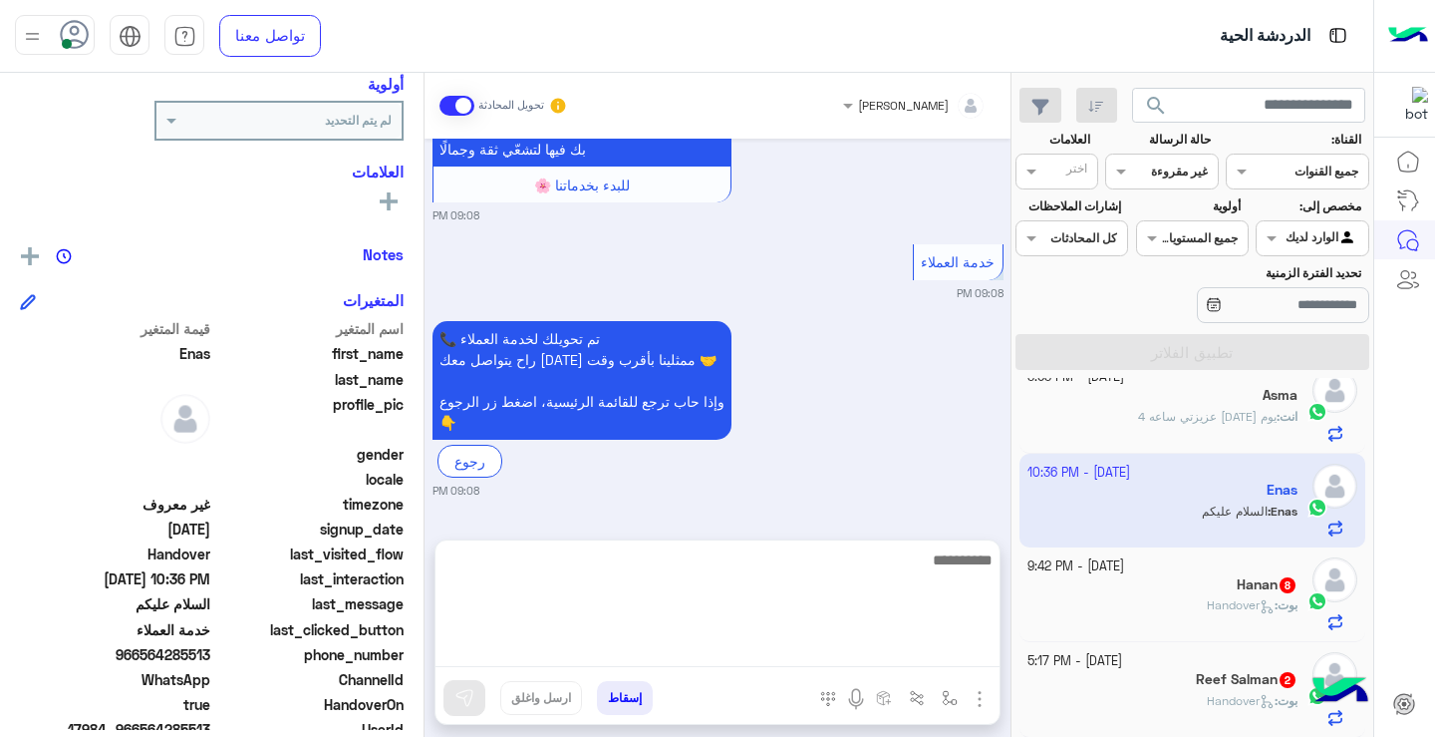
click at [822, 654] on textarea at bounding box center [718, 607] width 564 height 120
type textarea "**********"
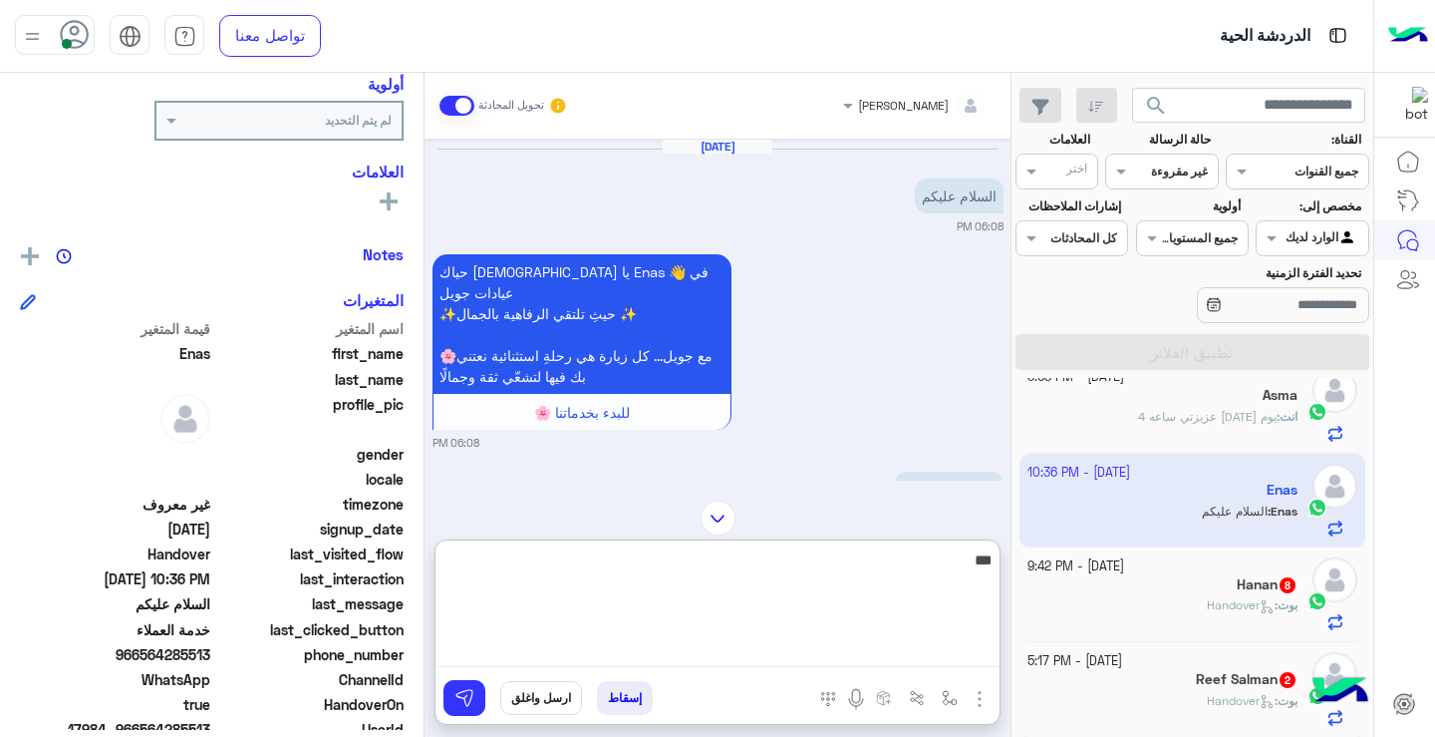
scroll to position [2699, 0]
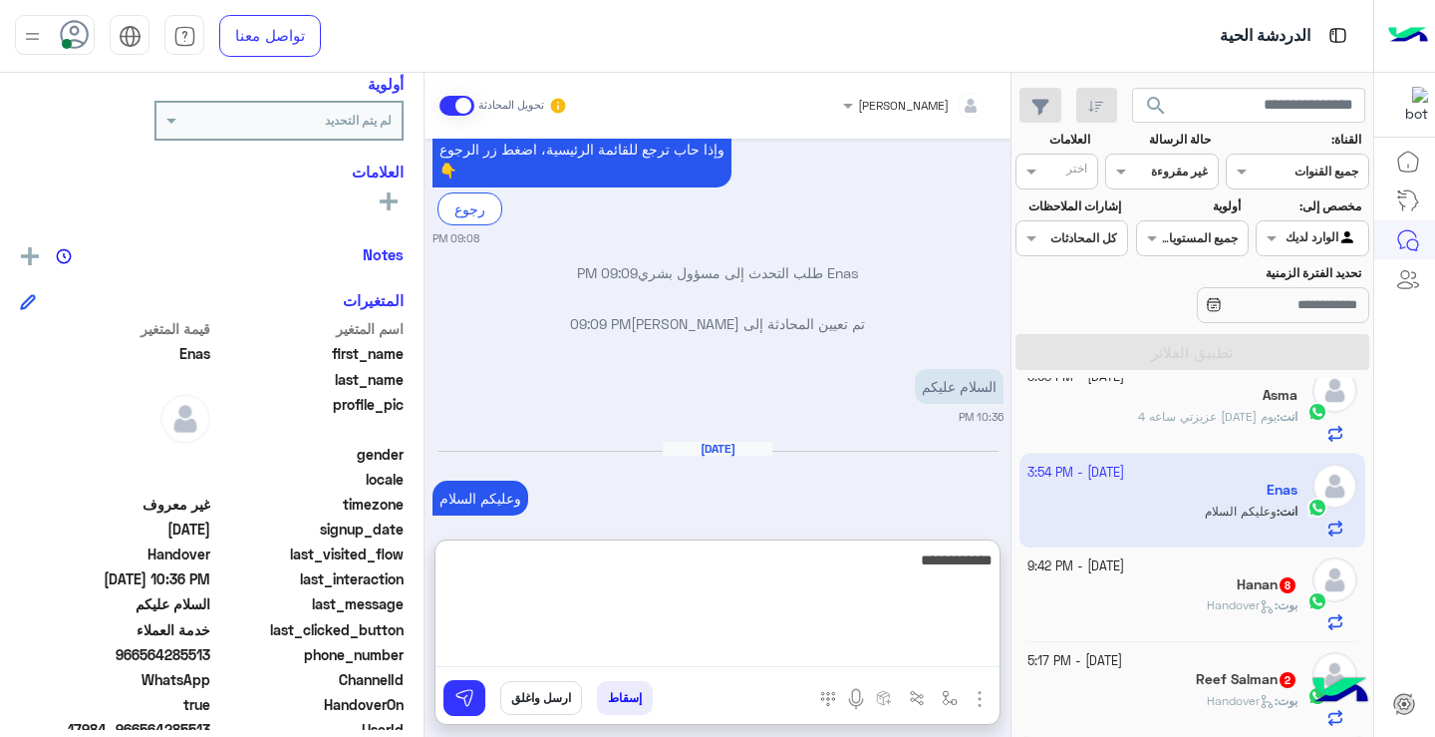
type textarea "**********"
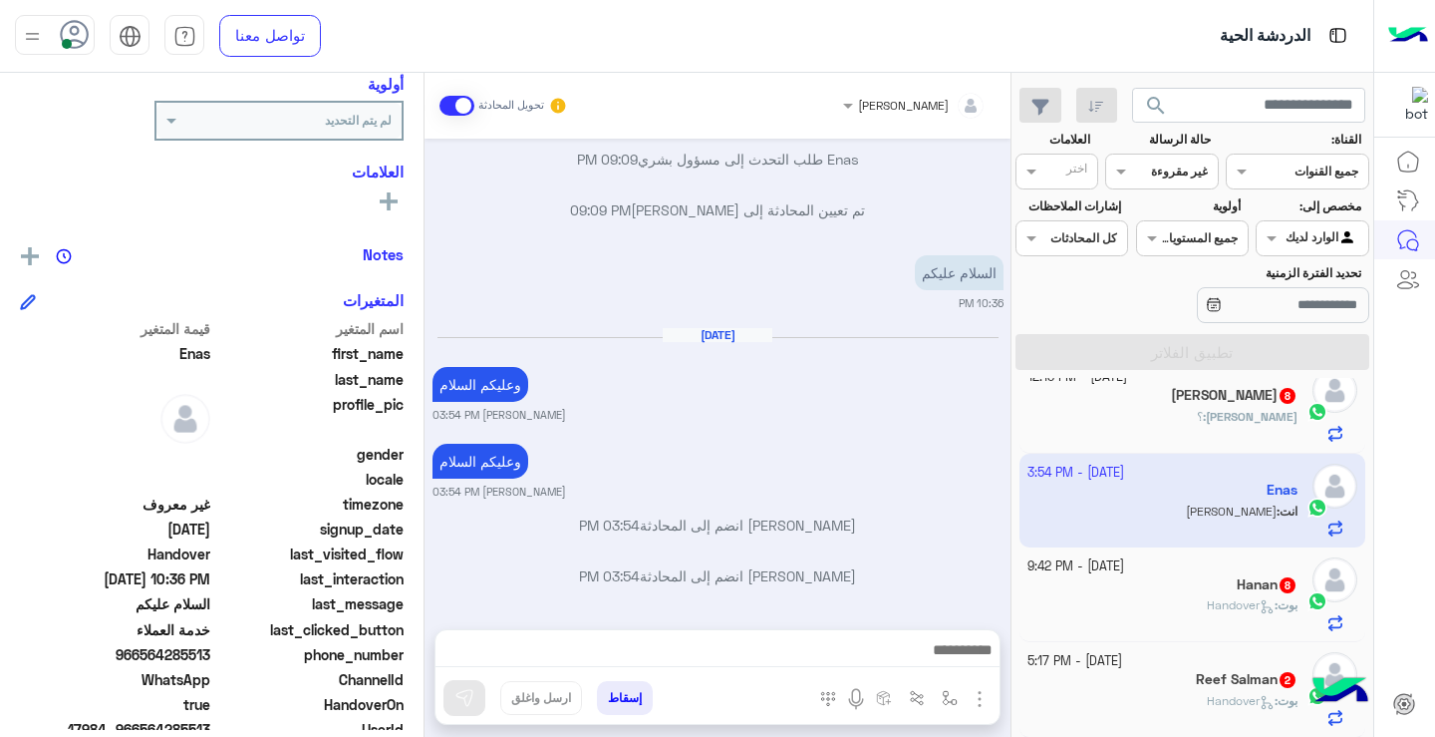
scroll to position [407, 0]
click at [1103, 586] on div "Hanan 8" at bounding box center [1163, 586] width 271 height 21
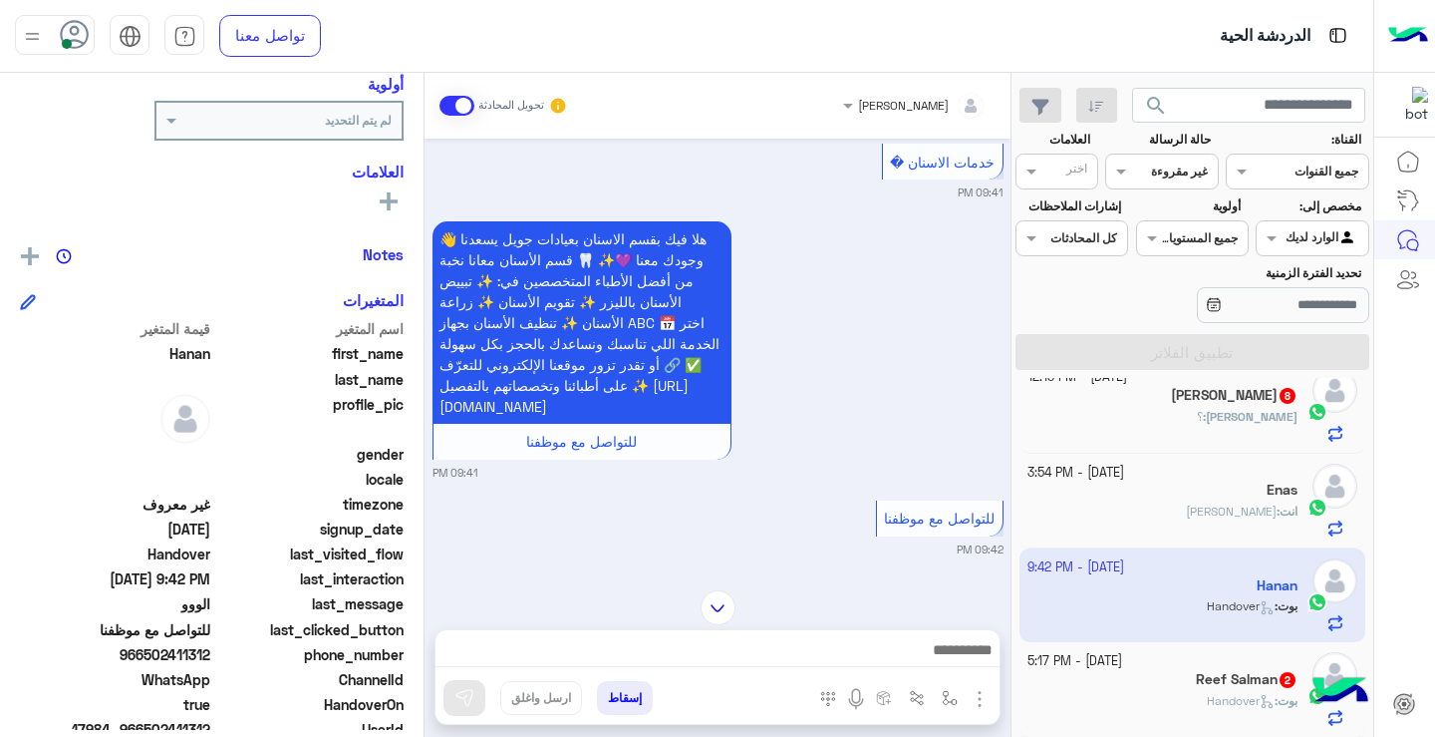
scroll to position [4198, 0]
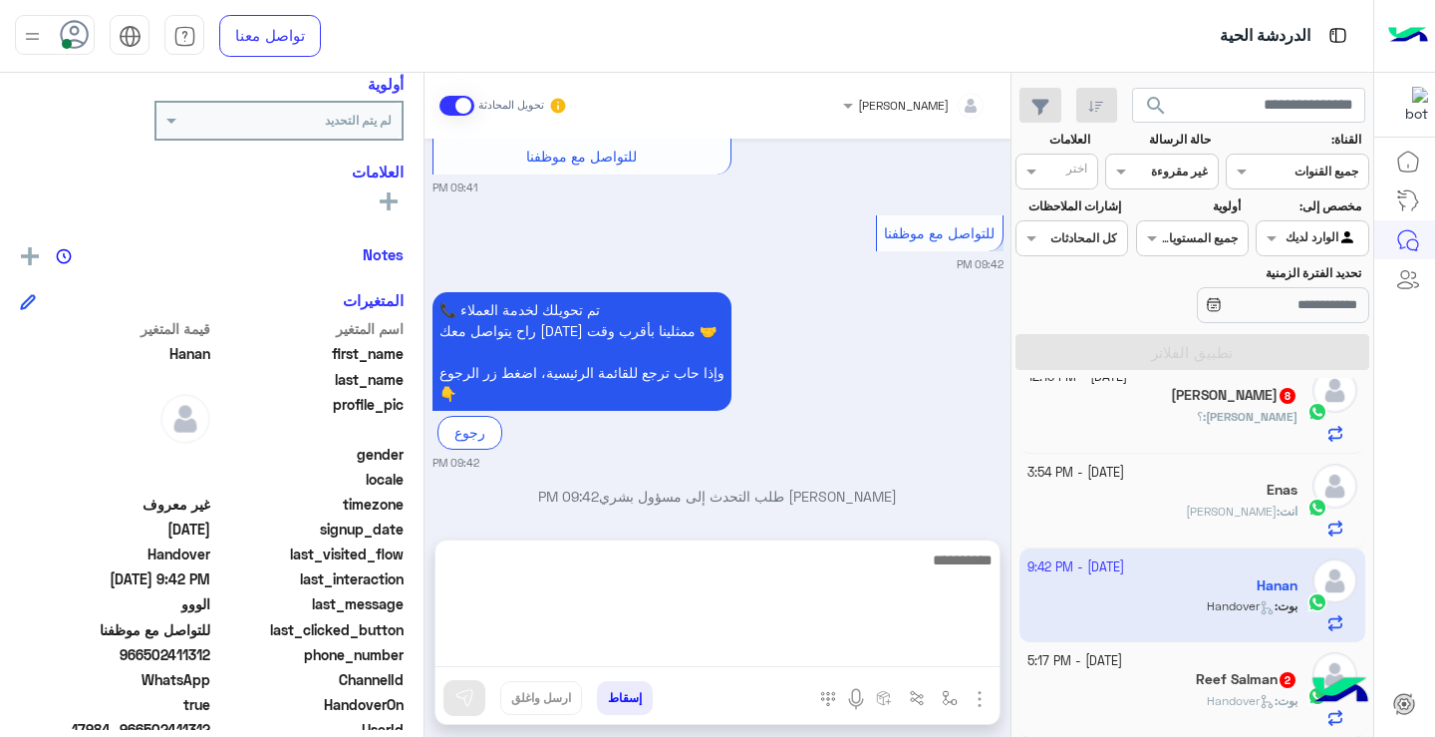
click at [925, 659] on textarea at bounding box center [718, 607] width 564 height 120
type textarea "**********"
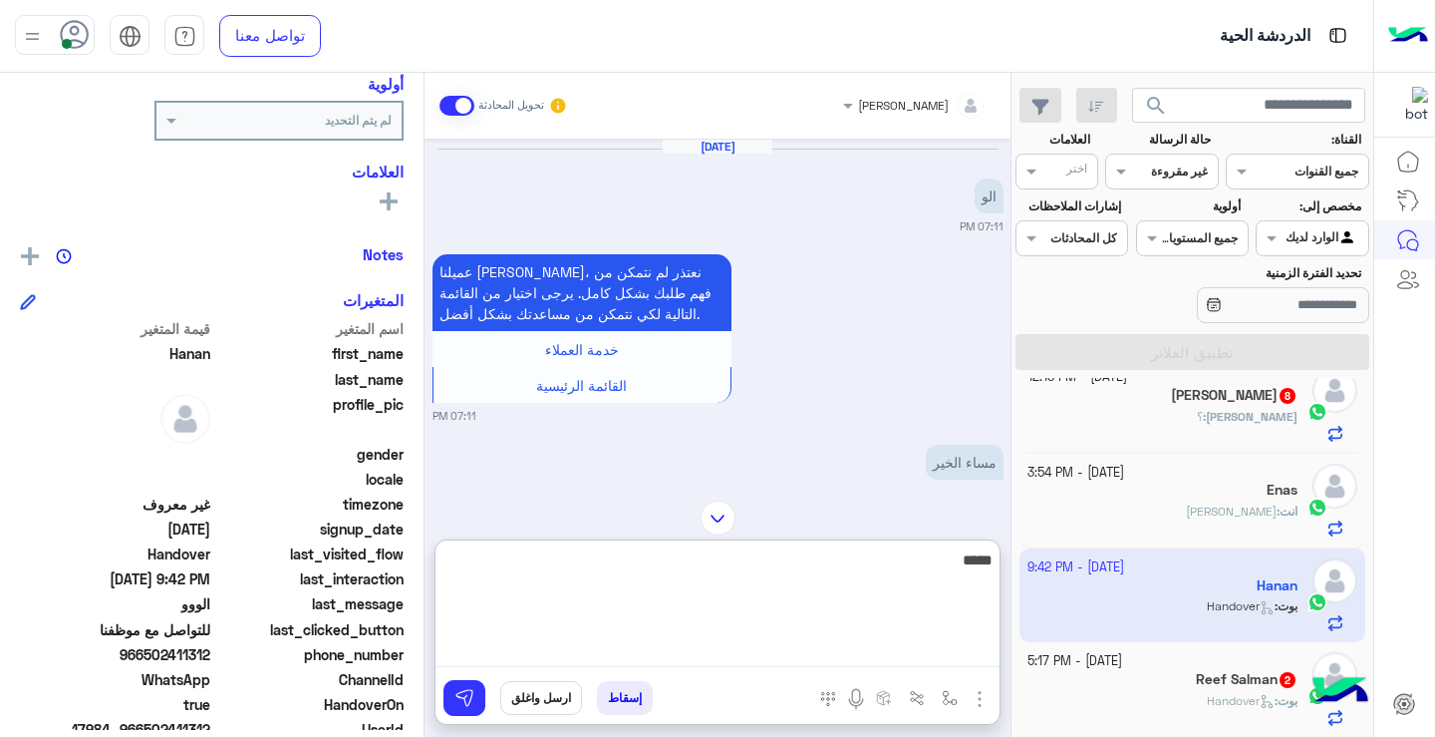
scroll to position [4450, 0]
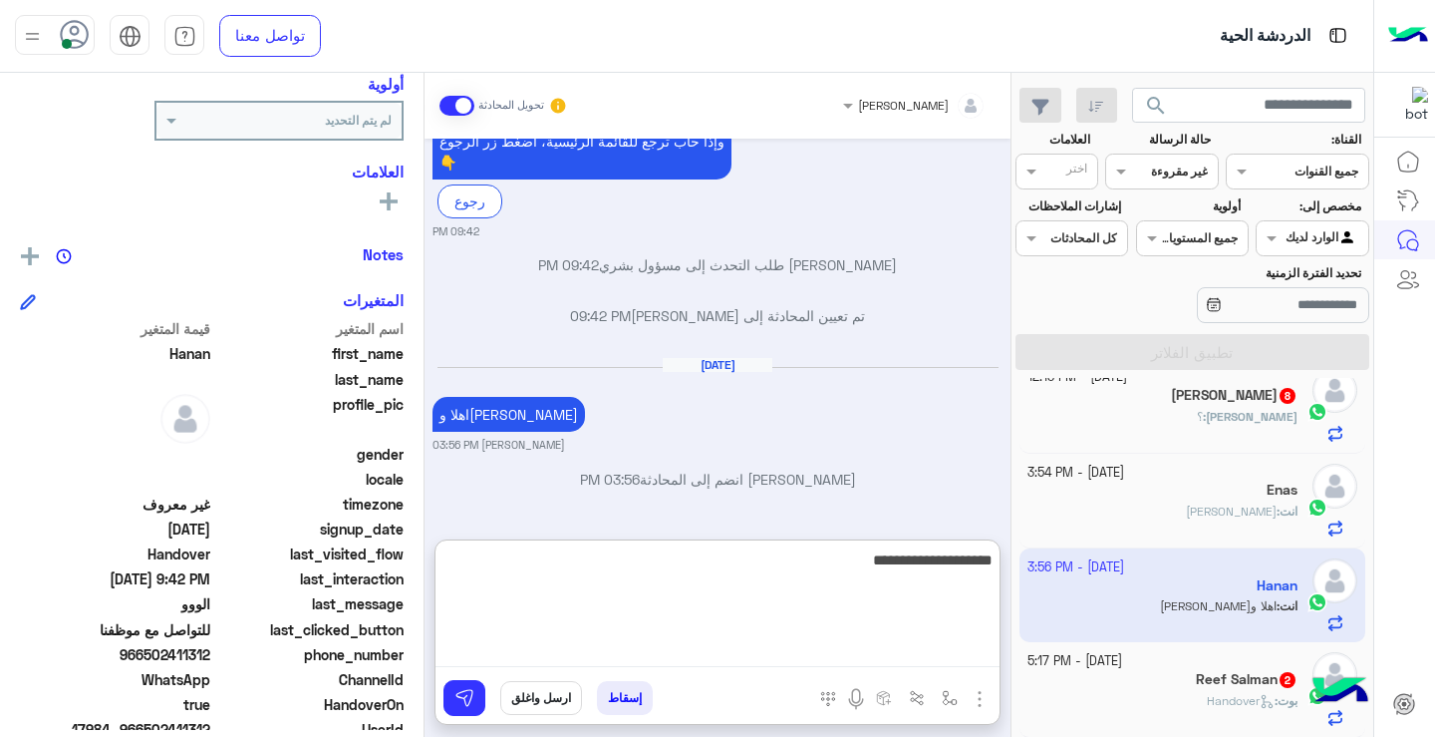
type textarea "**********"
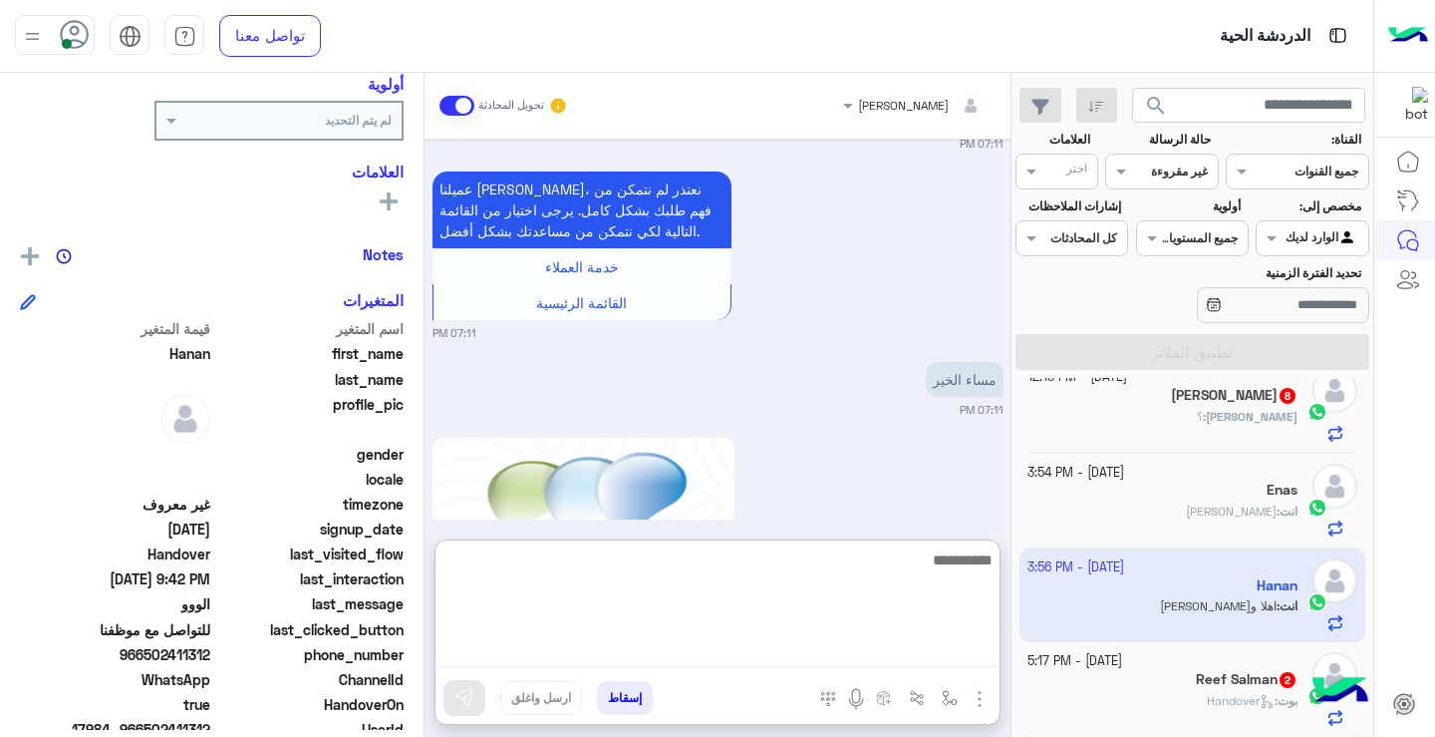
scroll to position [4654, 0]
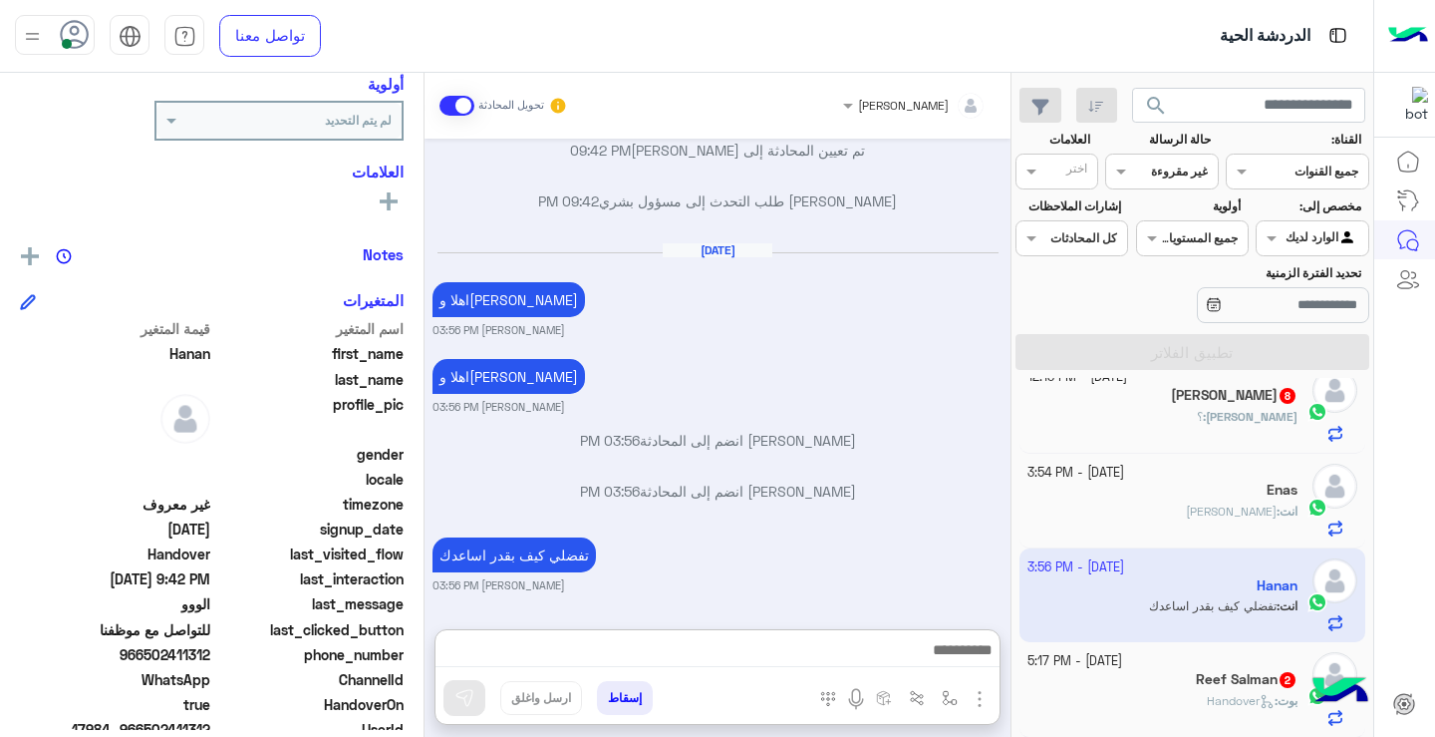
click at [1248, 499] on div "Enas" at bounding box center [1163, 491] width 271 height 21
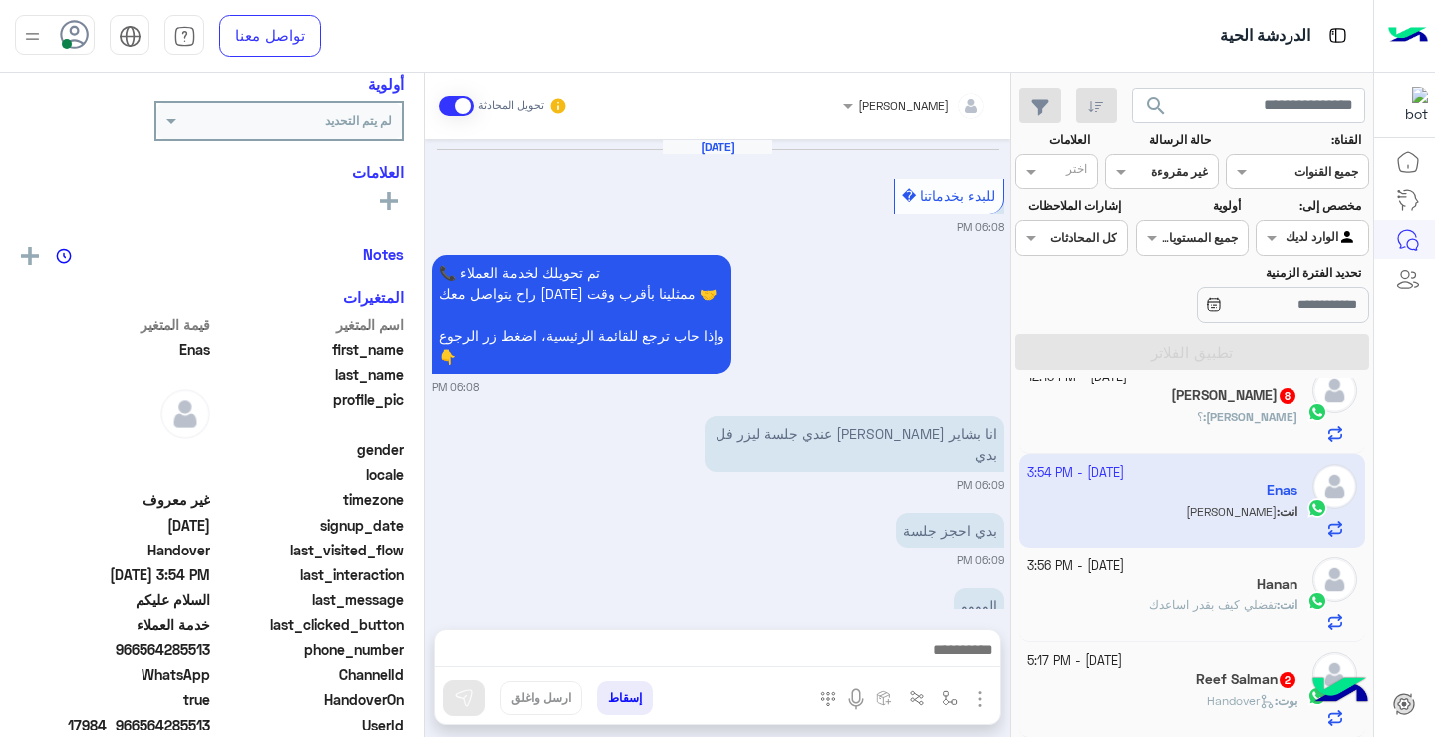
scroll to position [1499, 0]
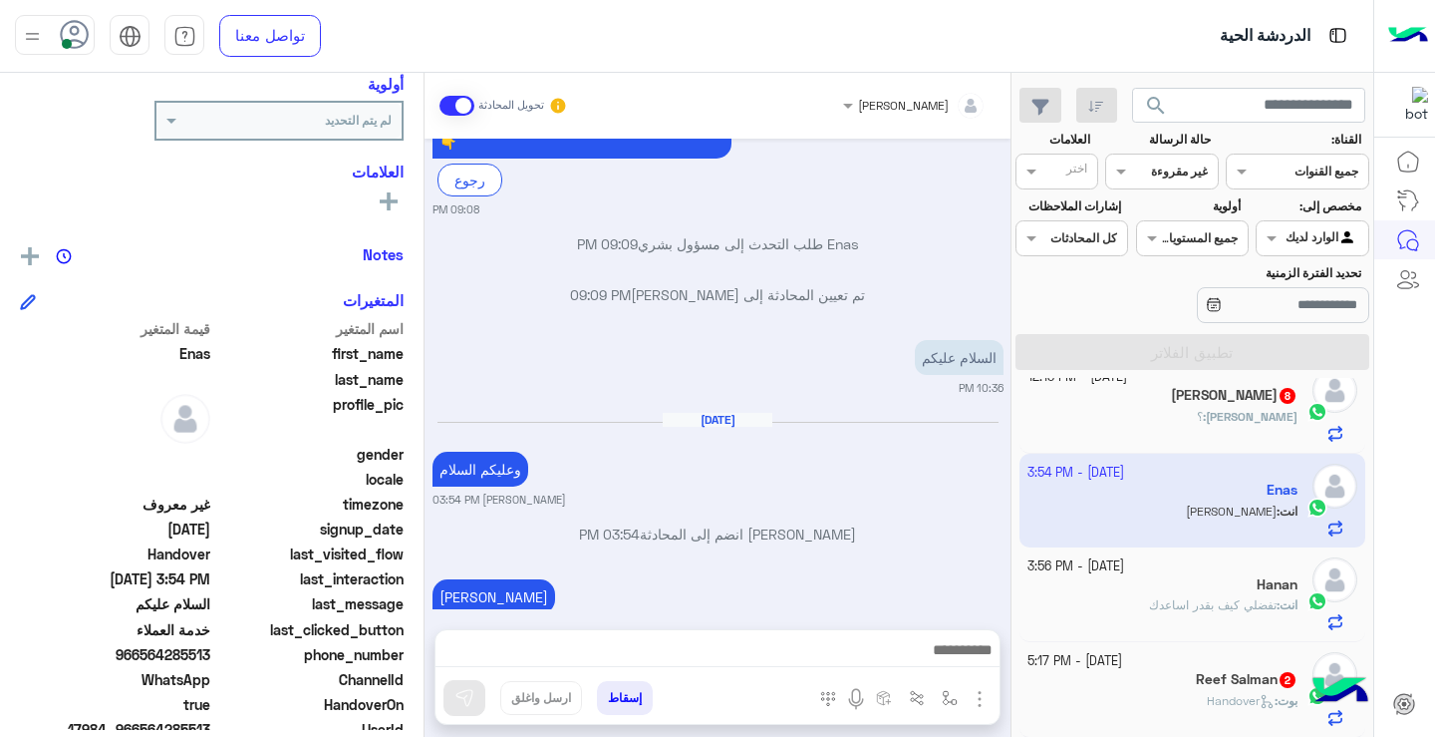
click at [1245, 595] on div "Hanan" at bounding box center [1163, 586] width 271 height 21
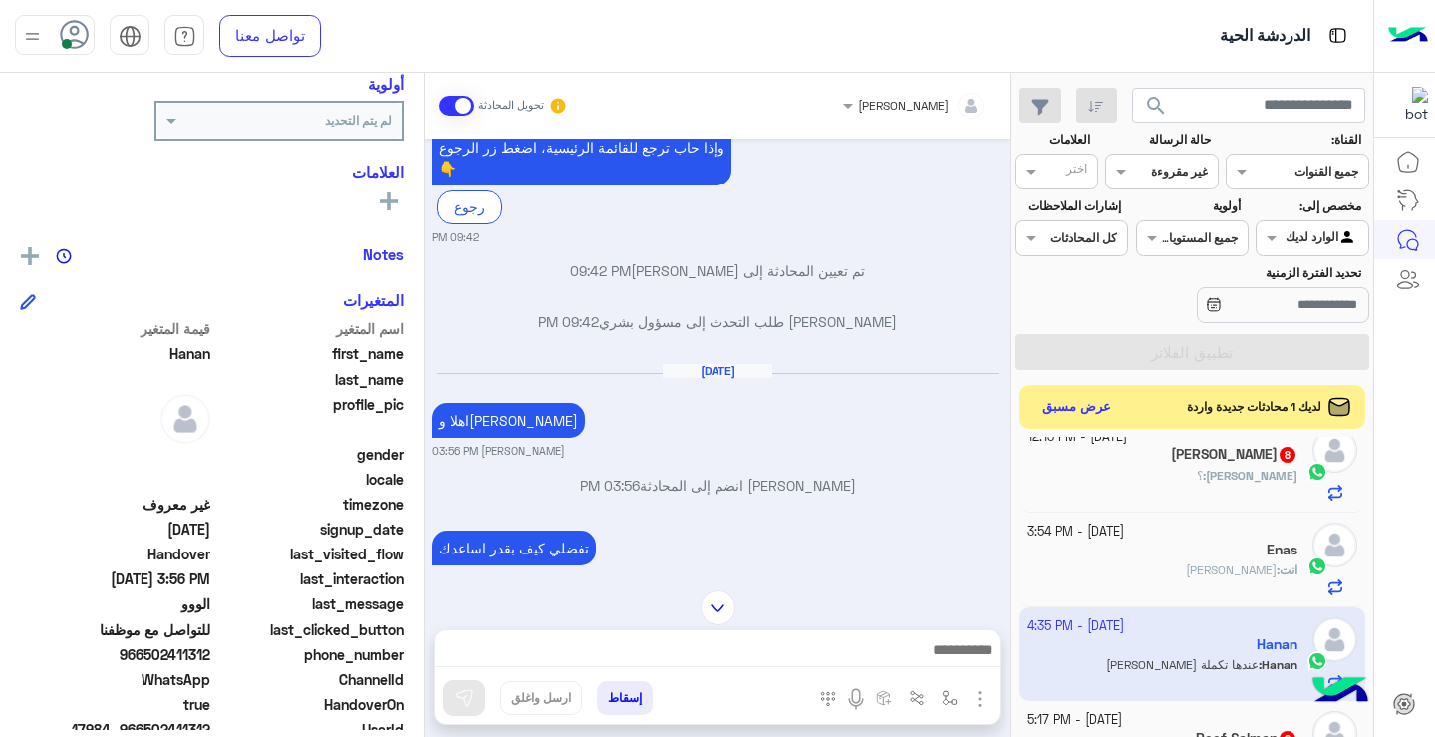
scroll to position [1983, 0]
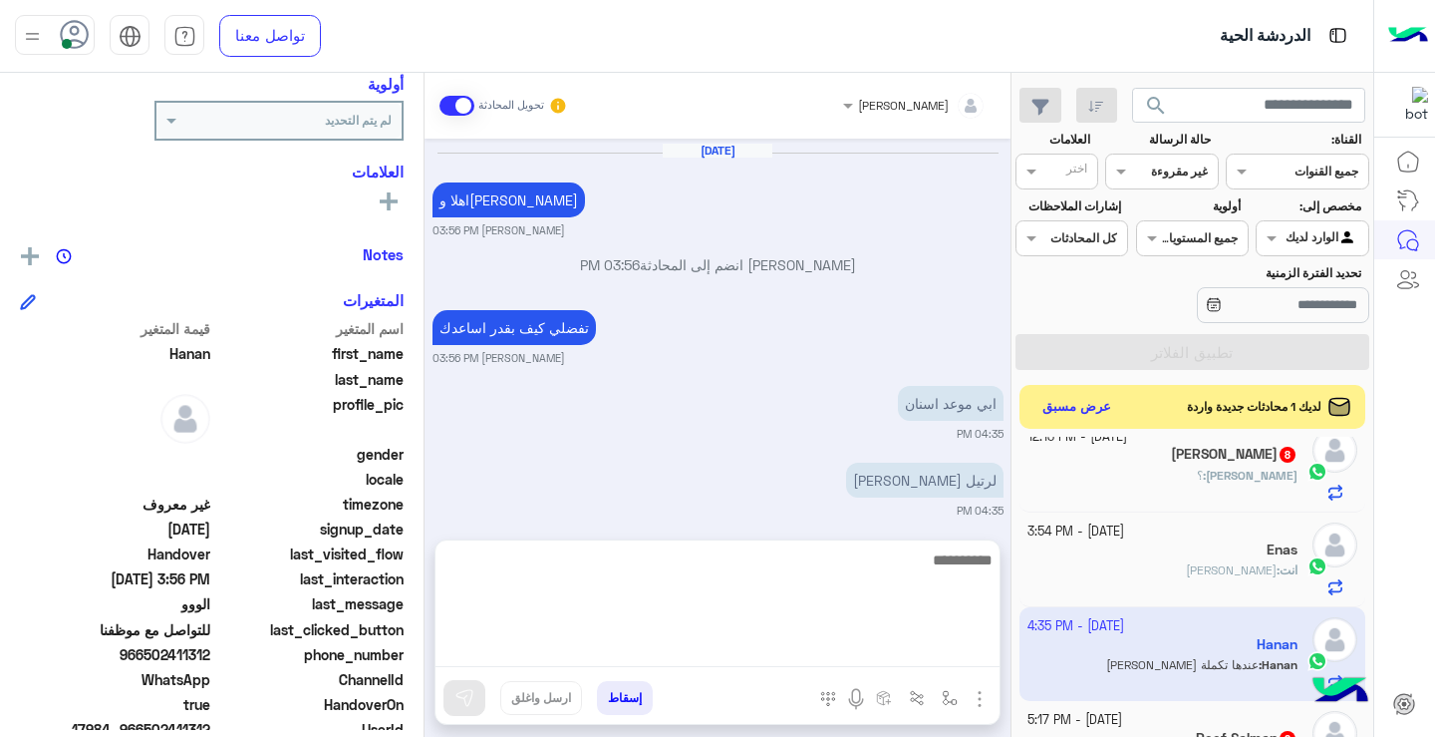
click at [797, 654] on textarea at bounding box center [718, 607] width 564 height 120
type textarea "**********"
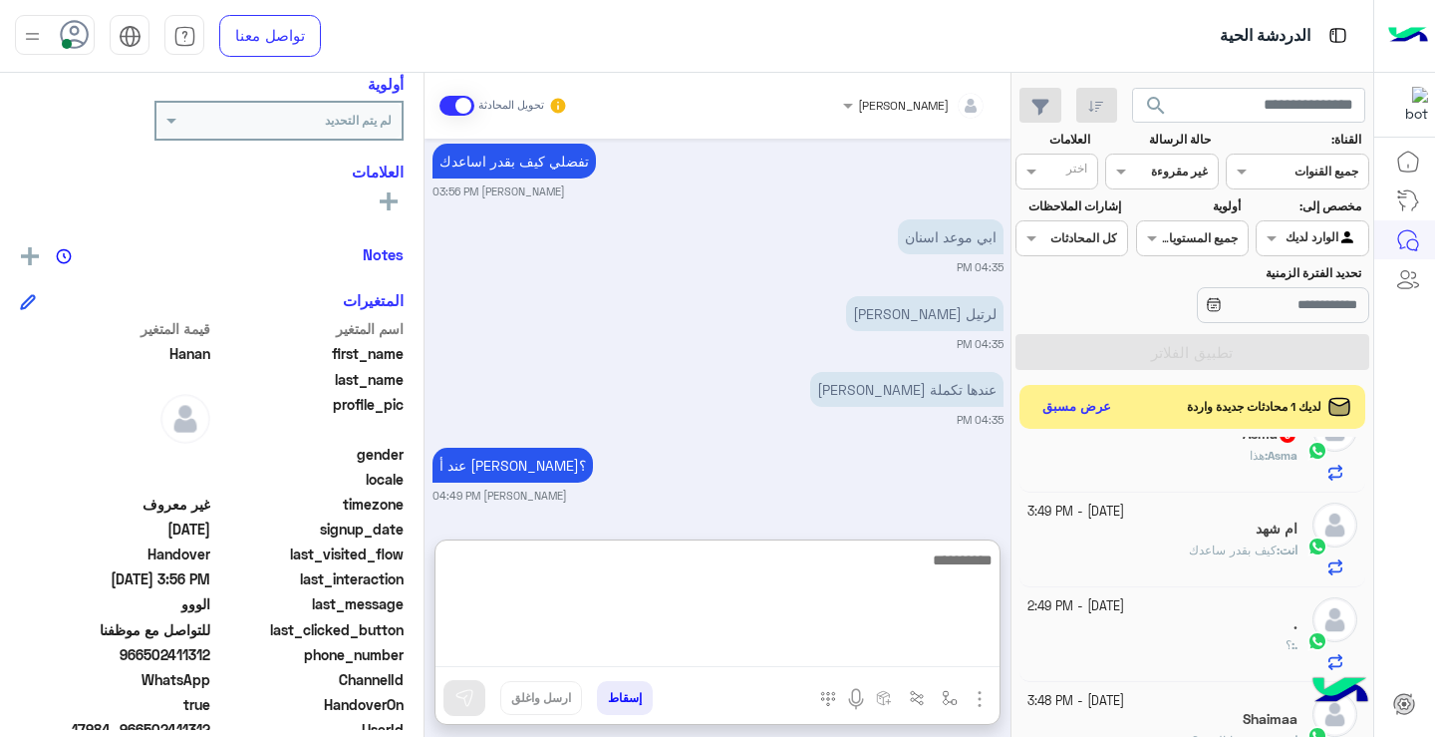
scroll to position [0, 0]
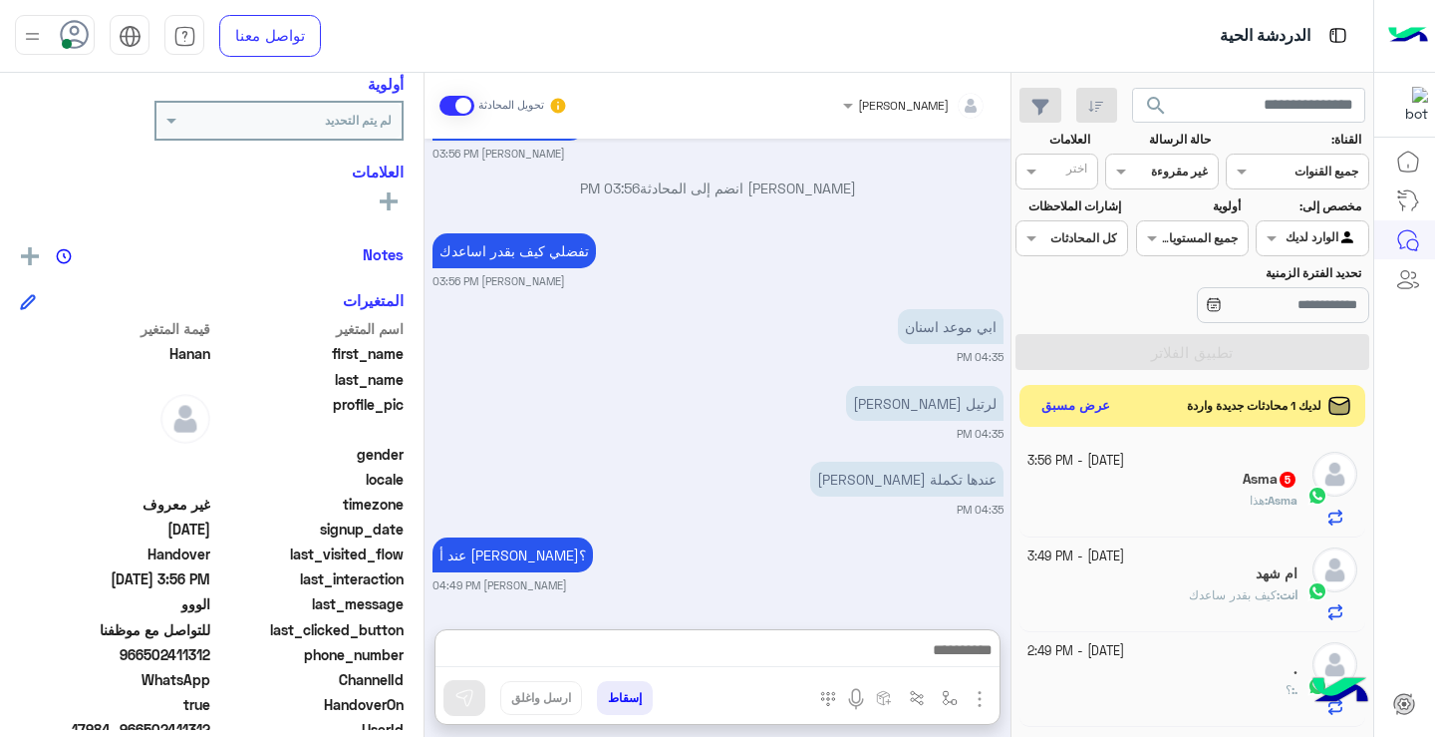
click at [1093, 407] on button "عرض مسبق" at bounding box center [1077, 406] width 84 height 27
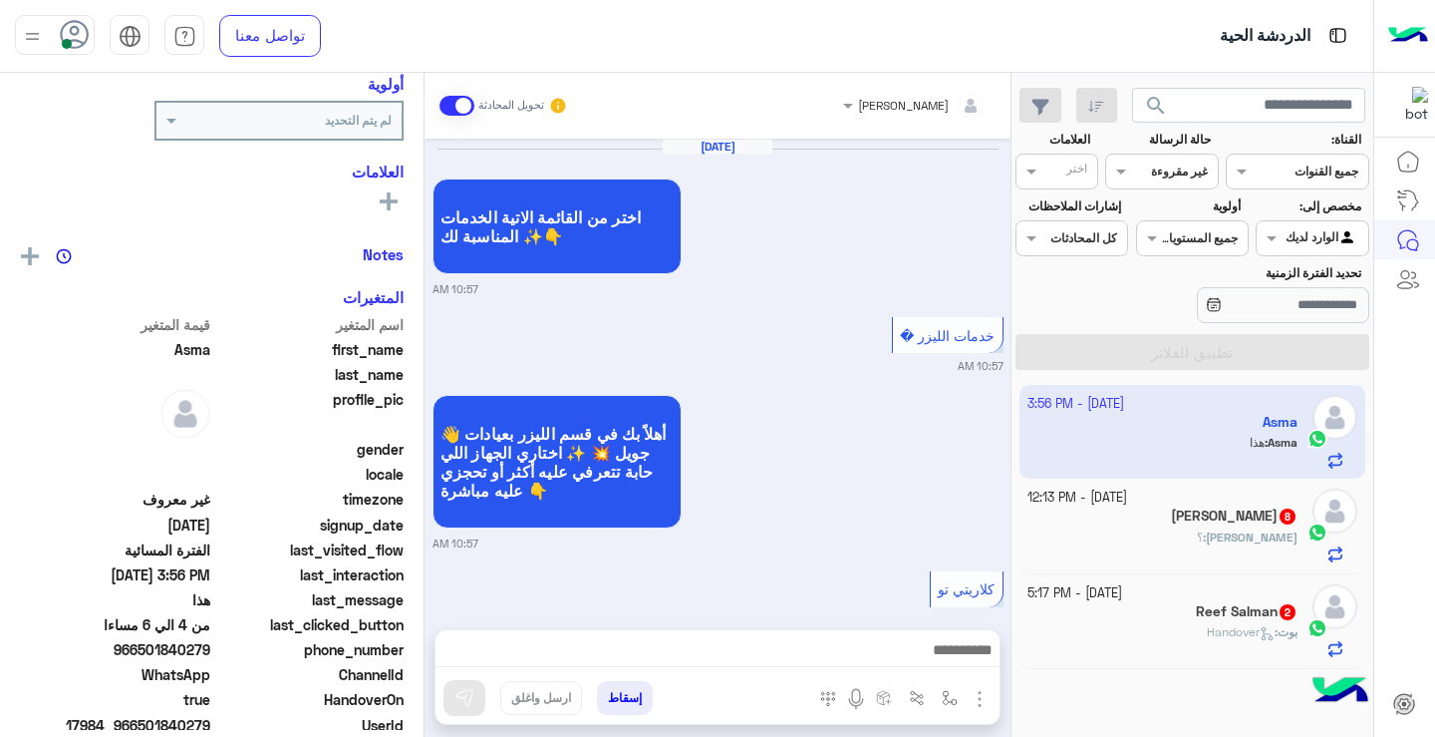
scroll to position [1575, 0]
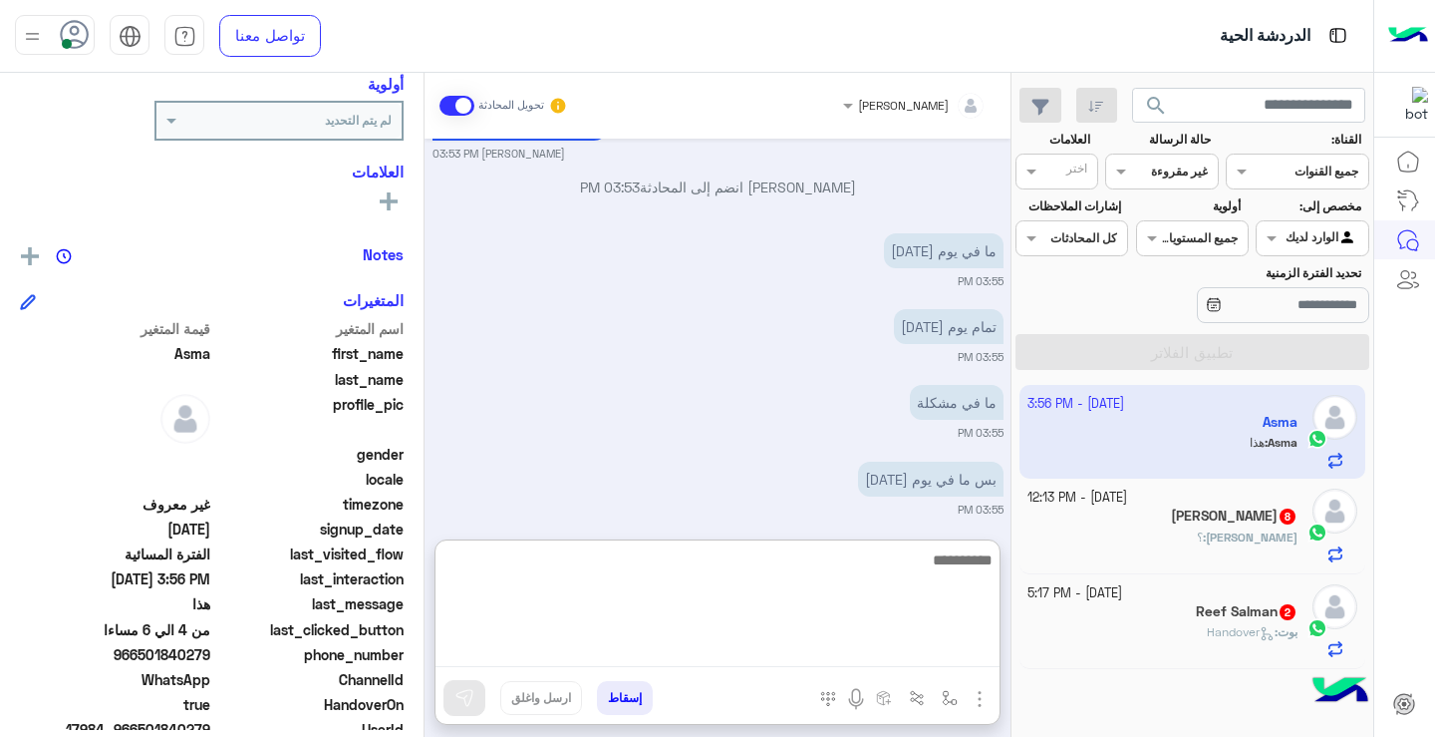
click at [680, 642] on textarea at bounding box center [718, 607] width 564 height 120
type textarea "**********"
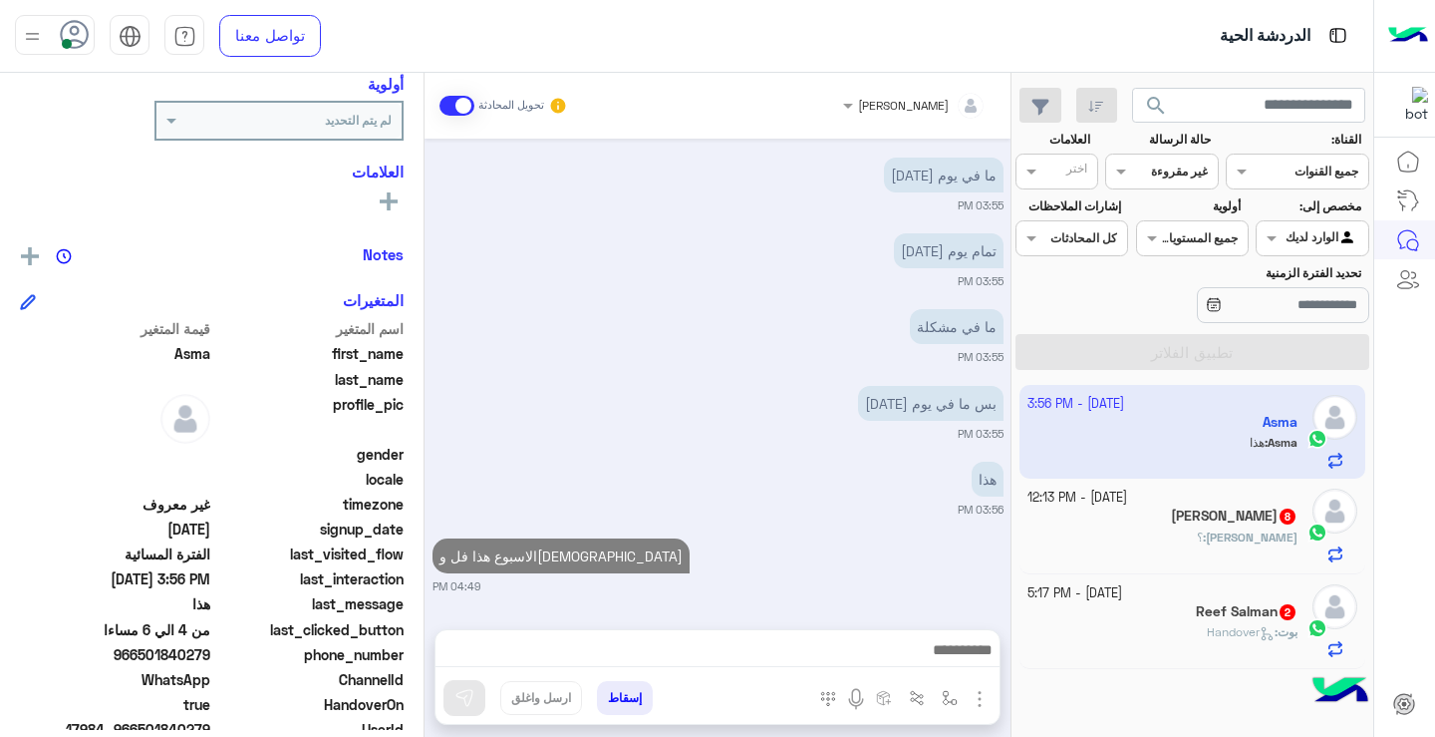
click at [1176, 542] on div "Nora : ؟" at bounding box center [1163, 545] width 271 height 35
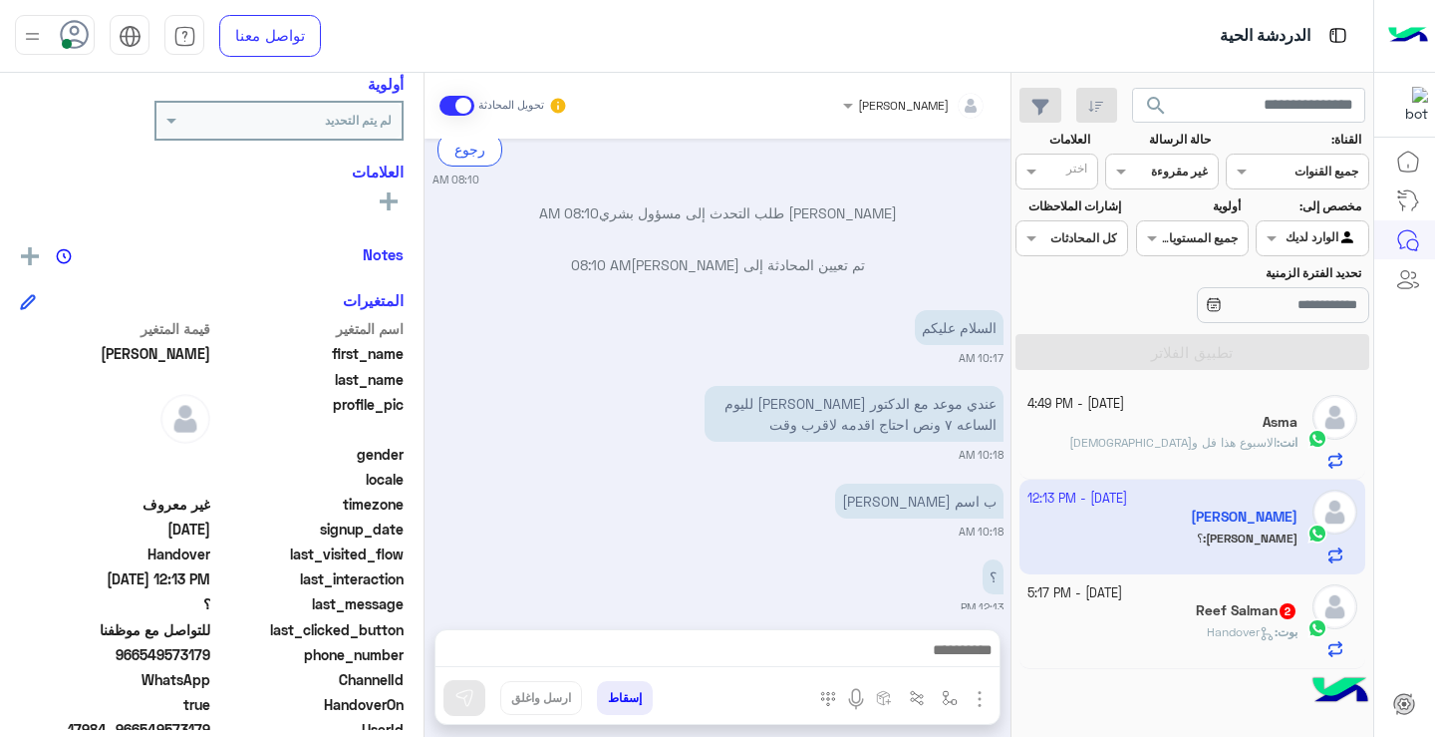
scroll to position [362, 0]
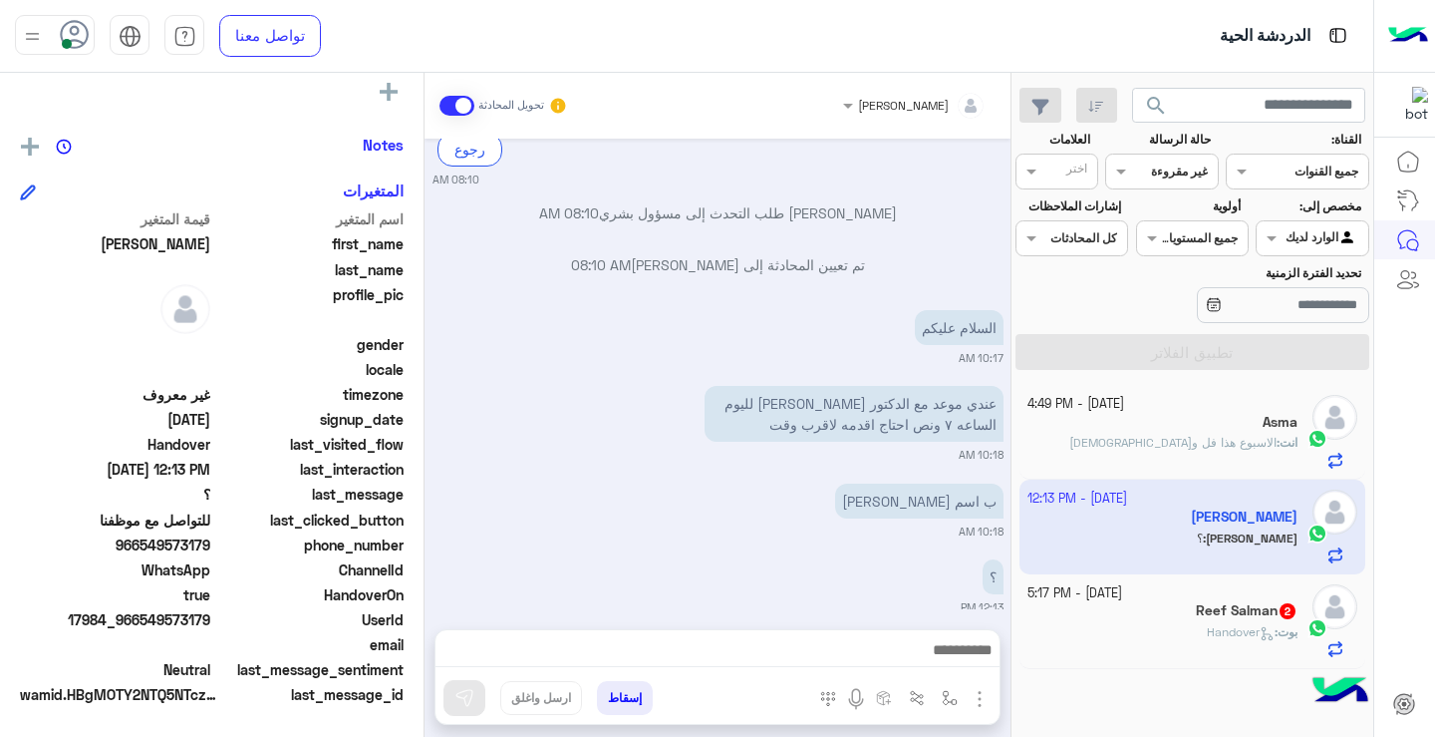
drag, startPoint x: 148, startPoint y: 548, endPoint x: 212, endPoint y: 546, distance: 64.8
click at [210, 546] on span "966549573179" at bounding box center [115, 544] width 190 height 21
copy span "549573179"
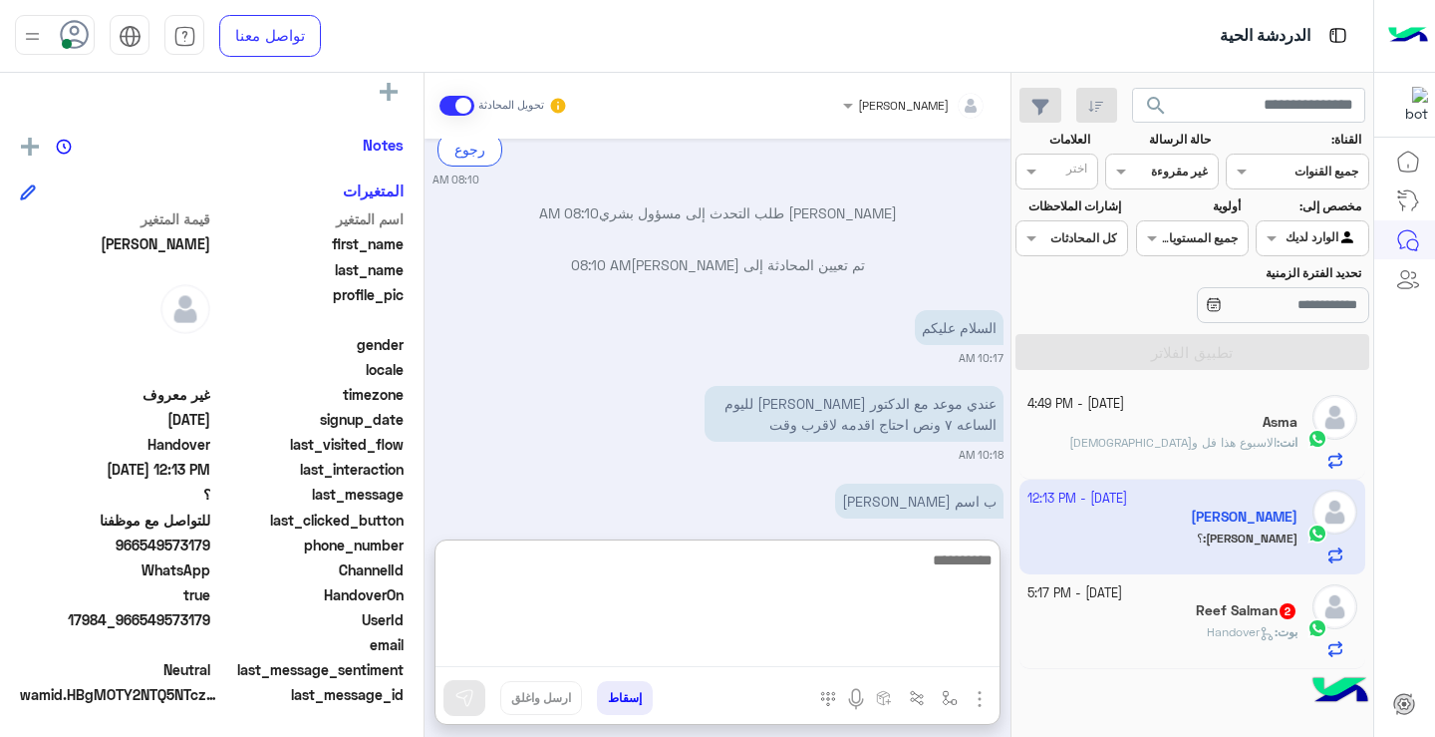
click at [769, 666] on textarea at bounding box center [718, 607] width 564 height 120
type textarea "**********"
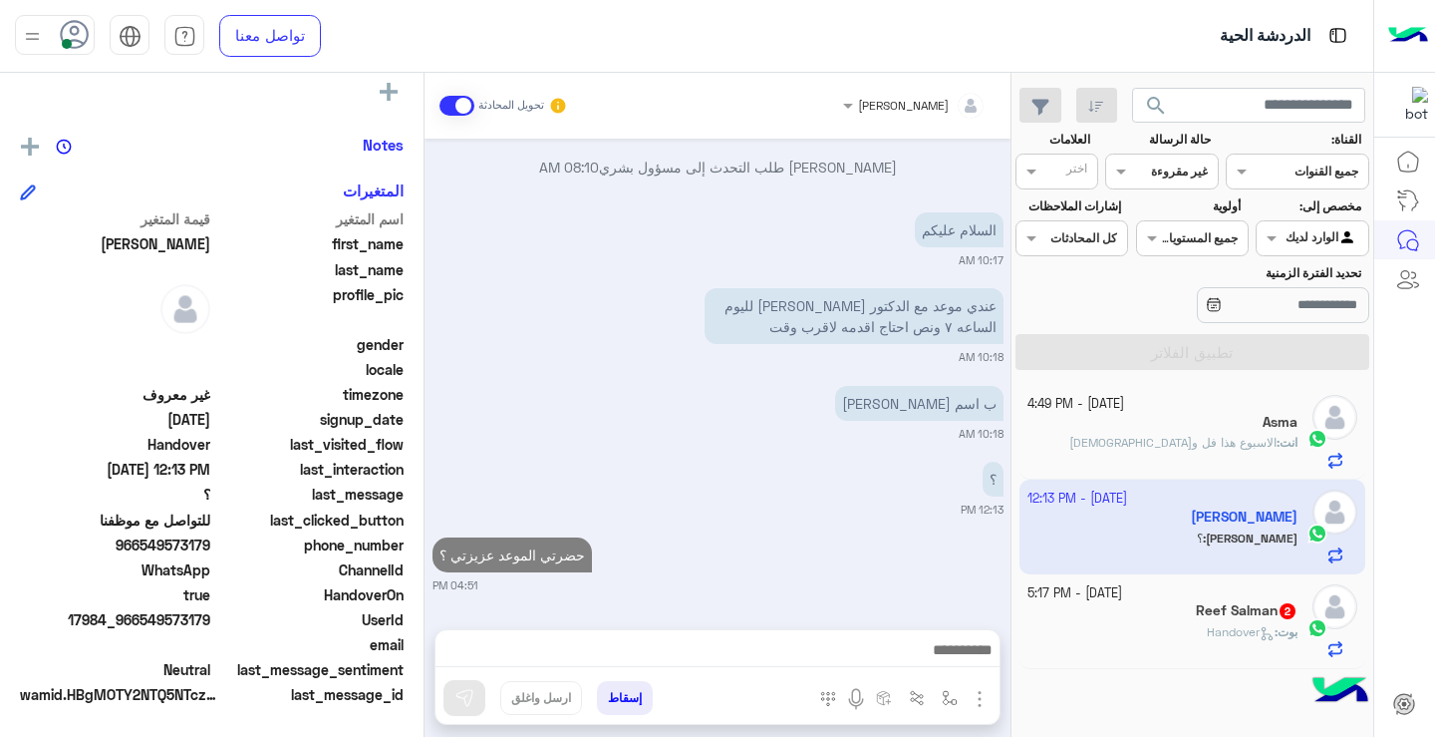
scroll to position [0, 0]
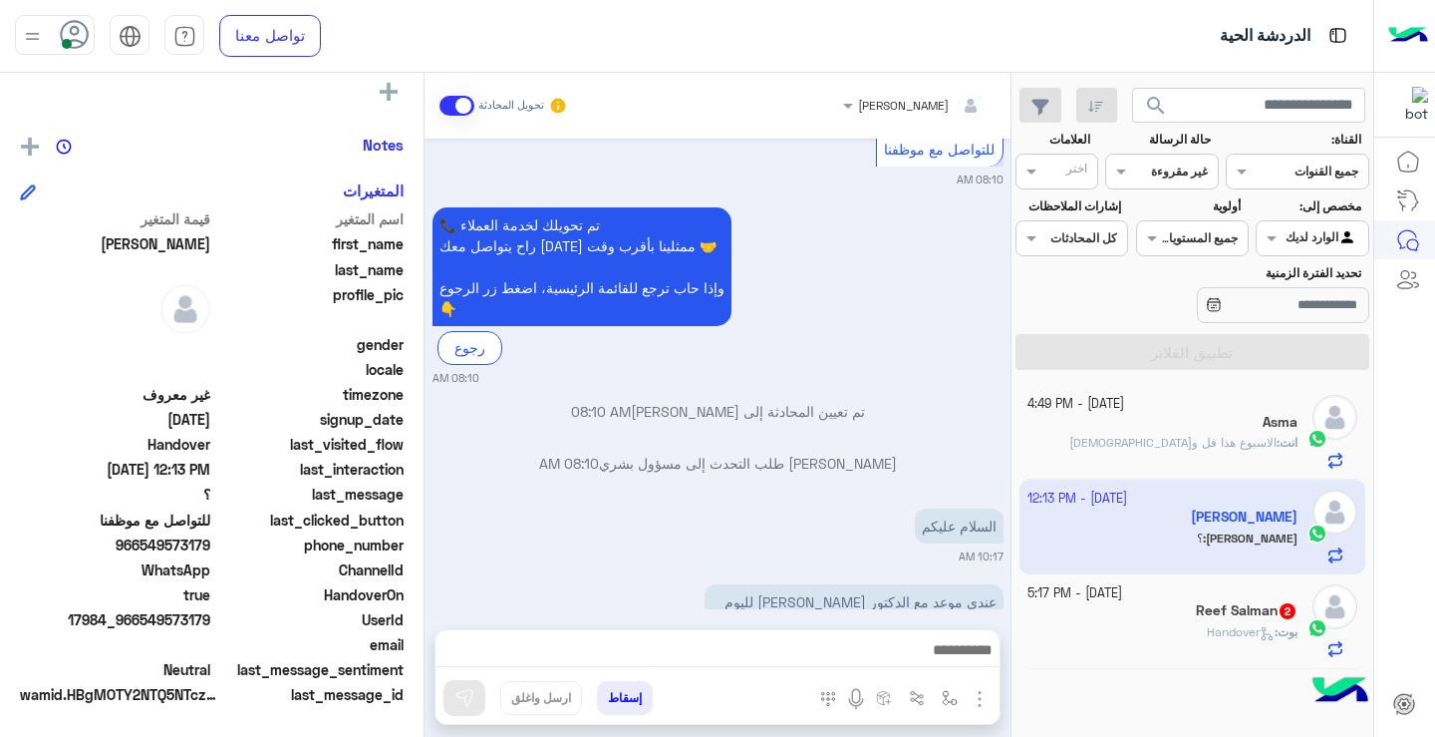
click at [1159, 621] on div "Reef Salman 2" at bounding box center [1163, 612] width 271 height 21
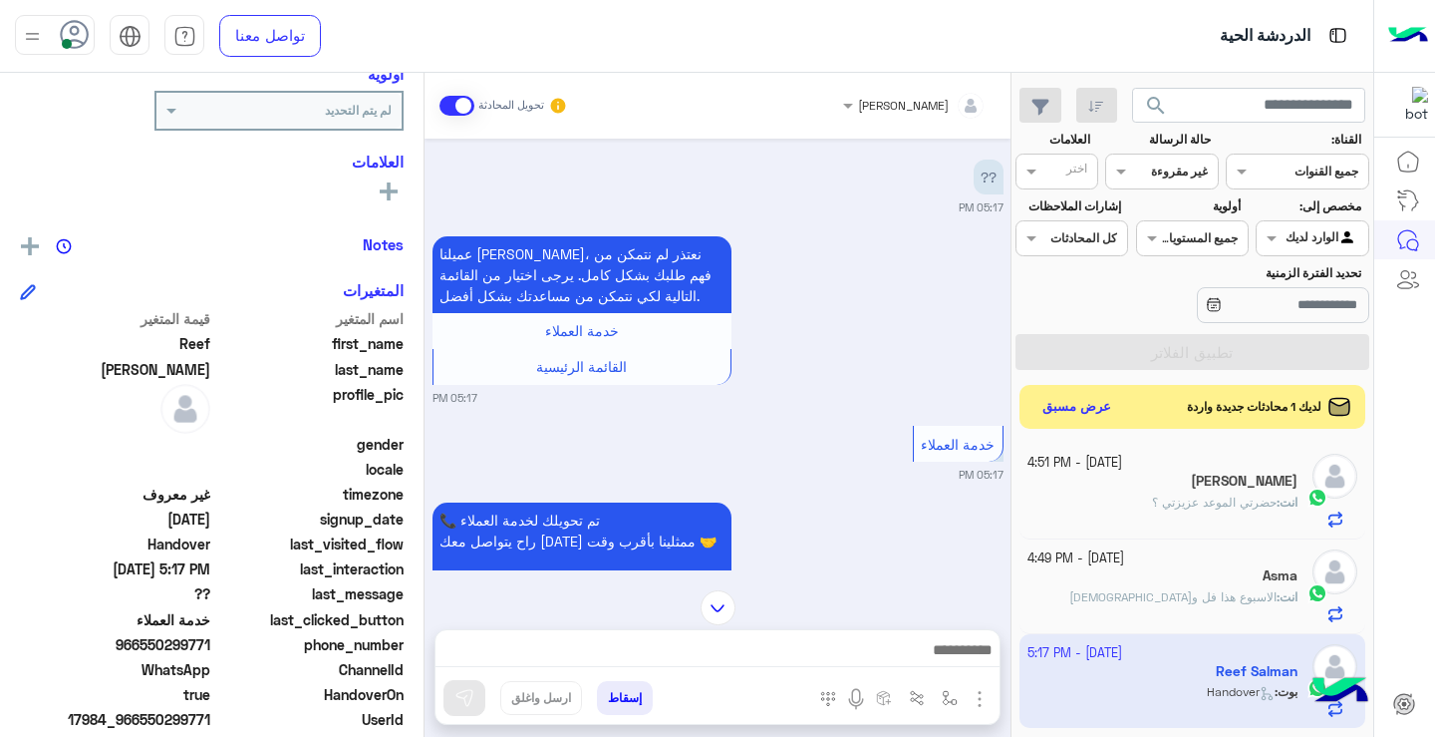
scroll to position [1230, 0]
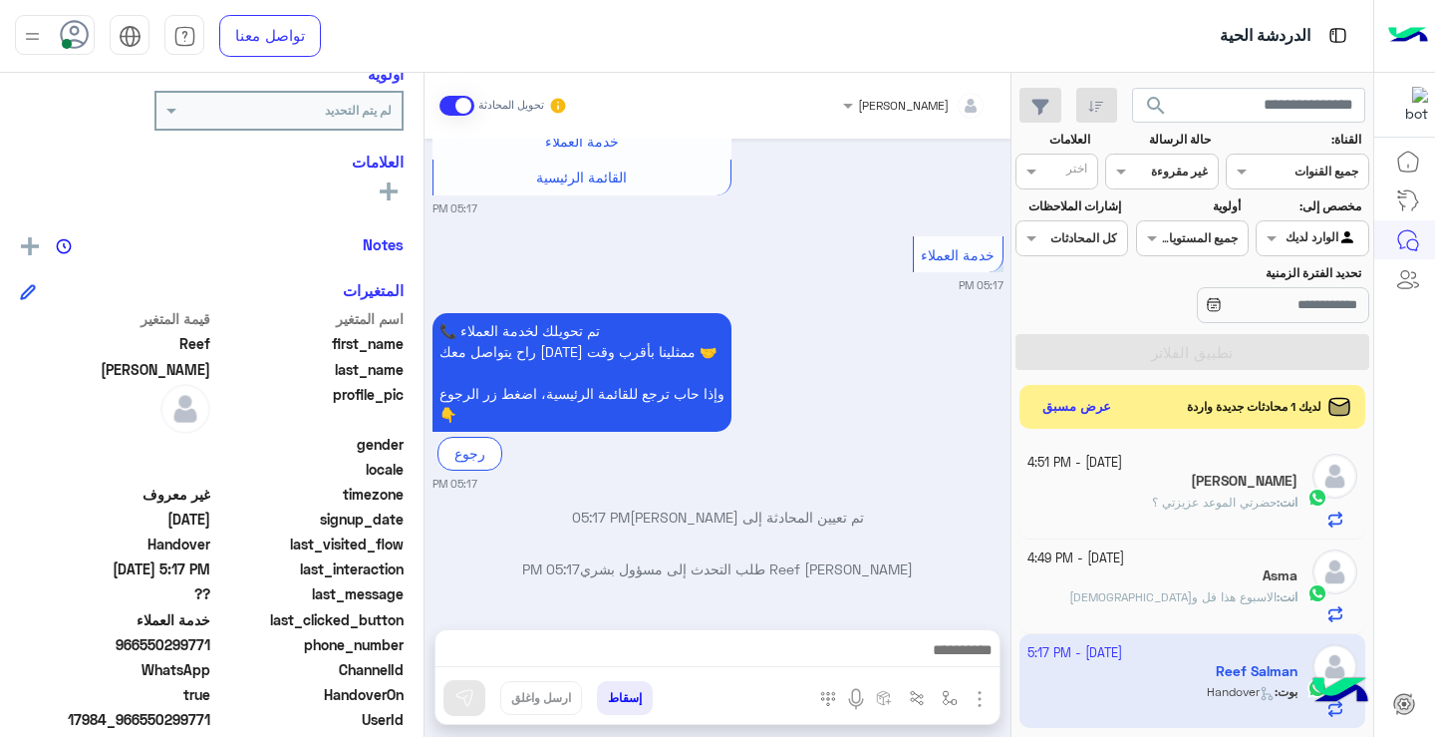
drag, startPoint x: 146, startPoint y: 645, endPoint x: 213, endPoint y: 648, distance: 67.8
click at [213, 648] on div "phone_number [PHONE_NUMBER]" at bounding box center [212, 646] width 384 height 25
copy span "550299771"
click at [790, 627] on div "[PERSON_NAME] تحويل المحادثة [DATE] Reef [PERSON_NAME] طلب التحدث إلى مسؤول بشر…" at bounding box center [718, 409] width 586 height 672
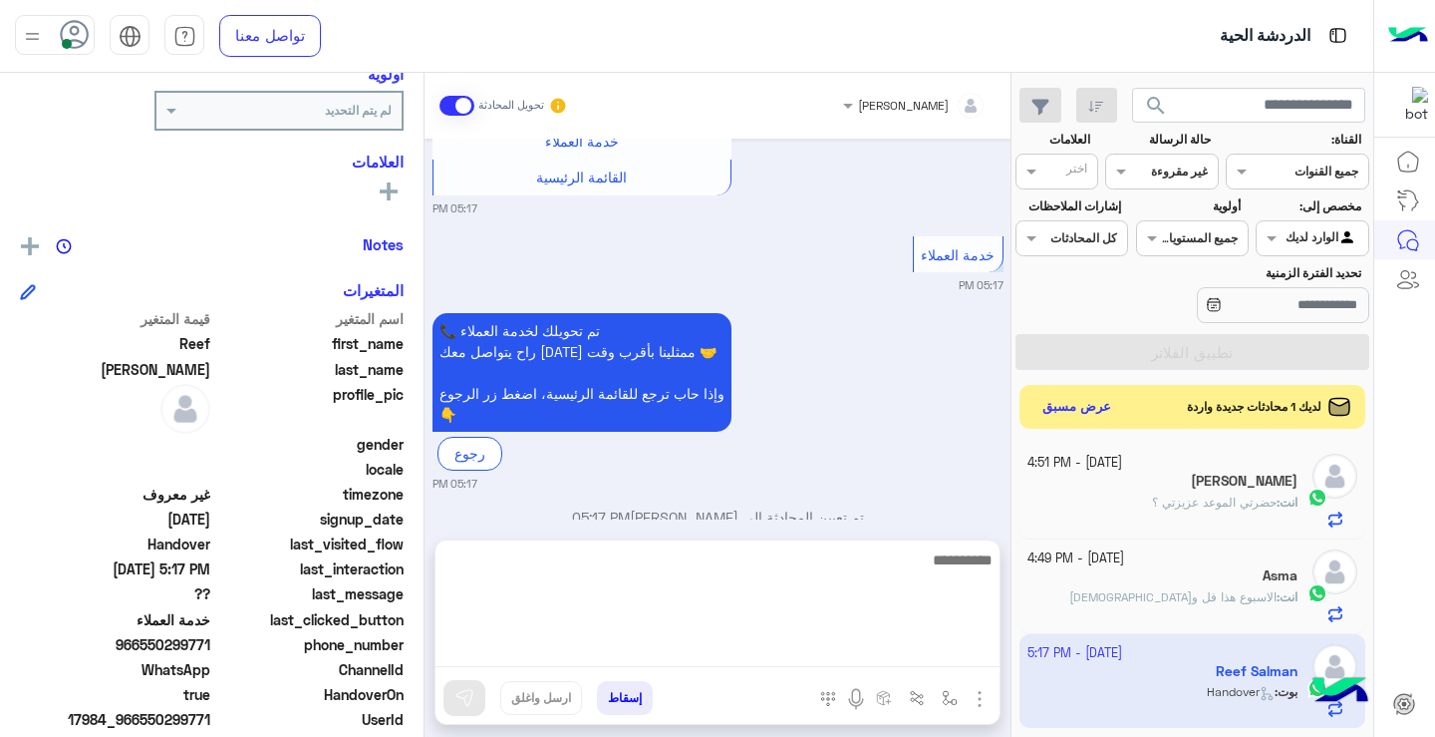
click at [813, 655] on textarea at bounding box center [718, 607] width 564 height 120
type textarea "**********"
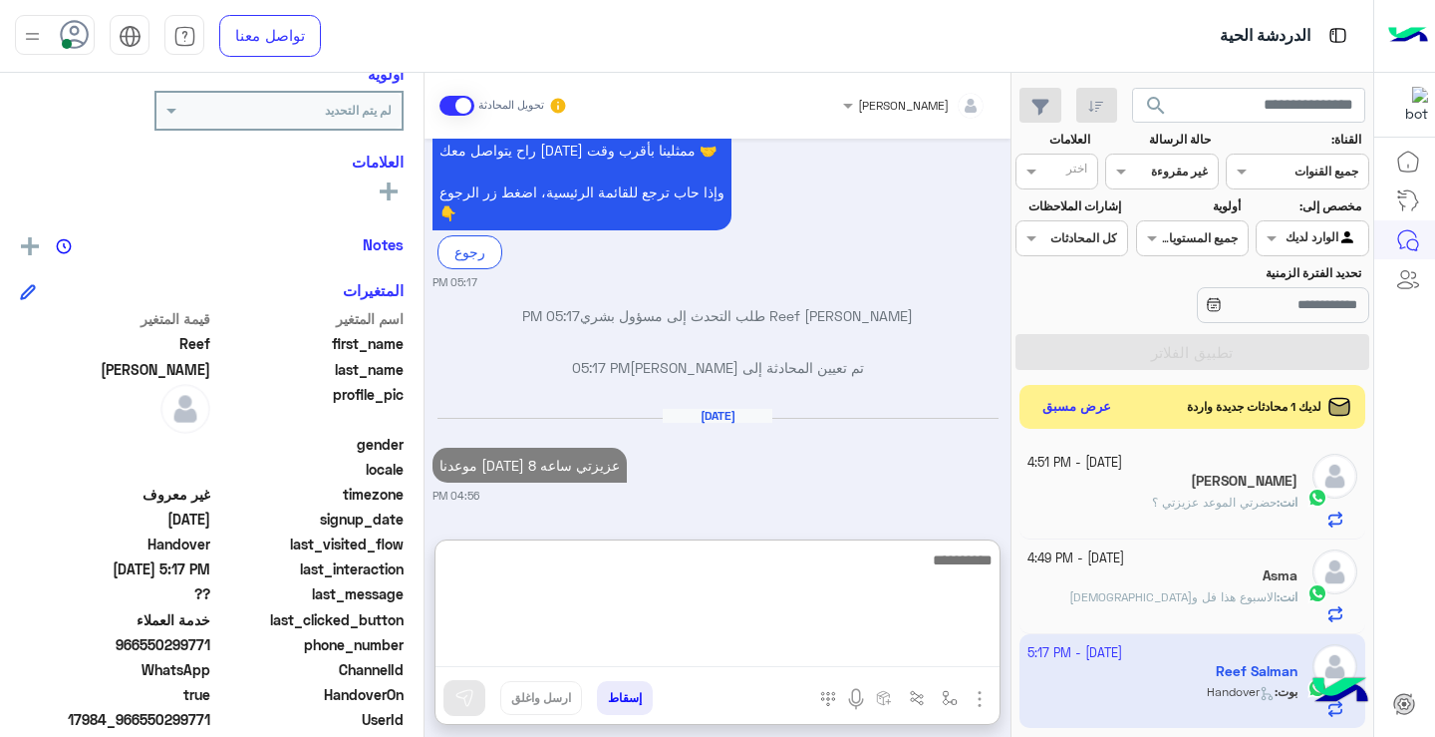
scroll to position [1483, 0]
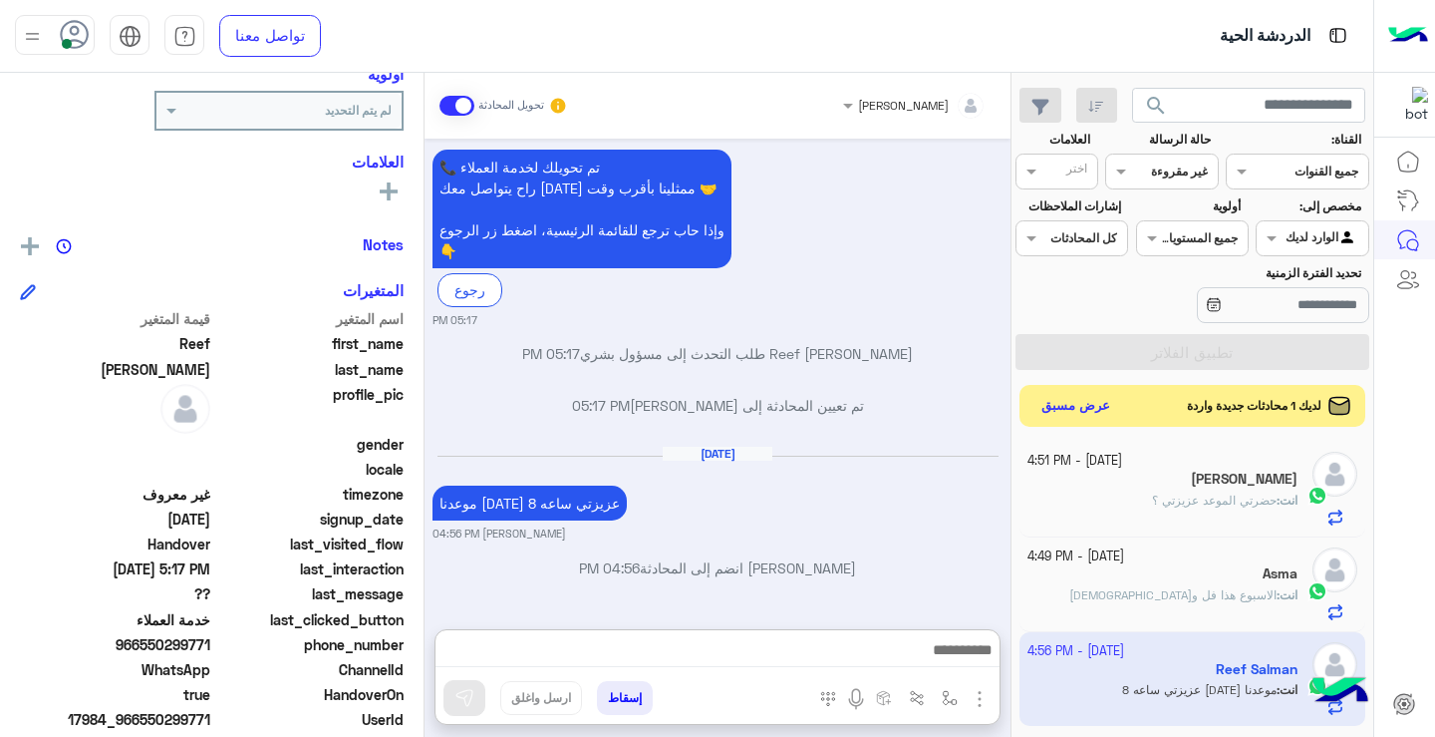
click at [1091, 419] on button "عرض مسبق" at bounding box center [1077, 406] width 84 height 27
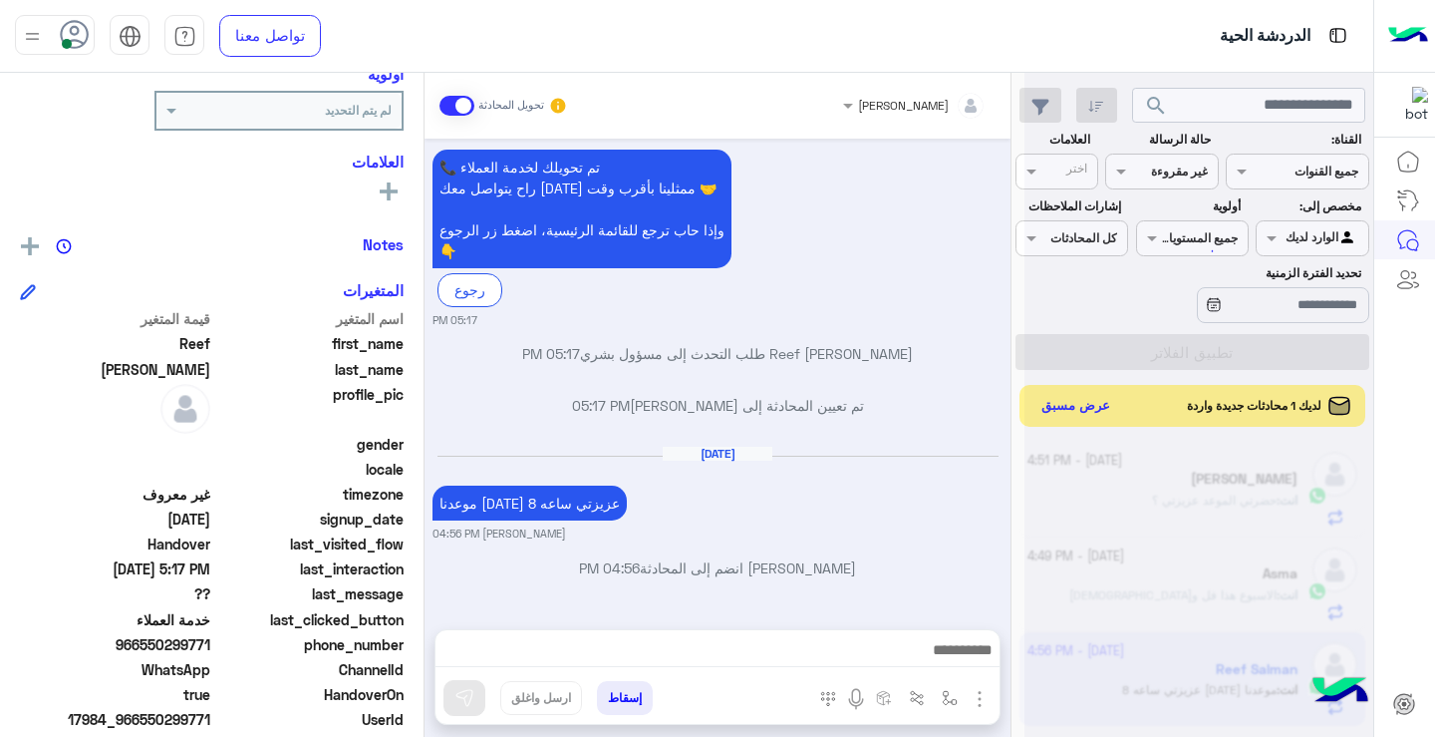
scroll to position [1394, 0]
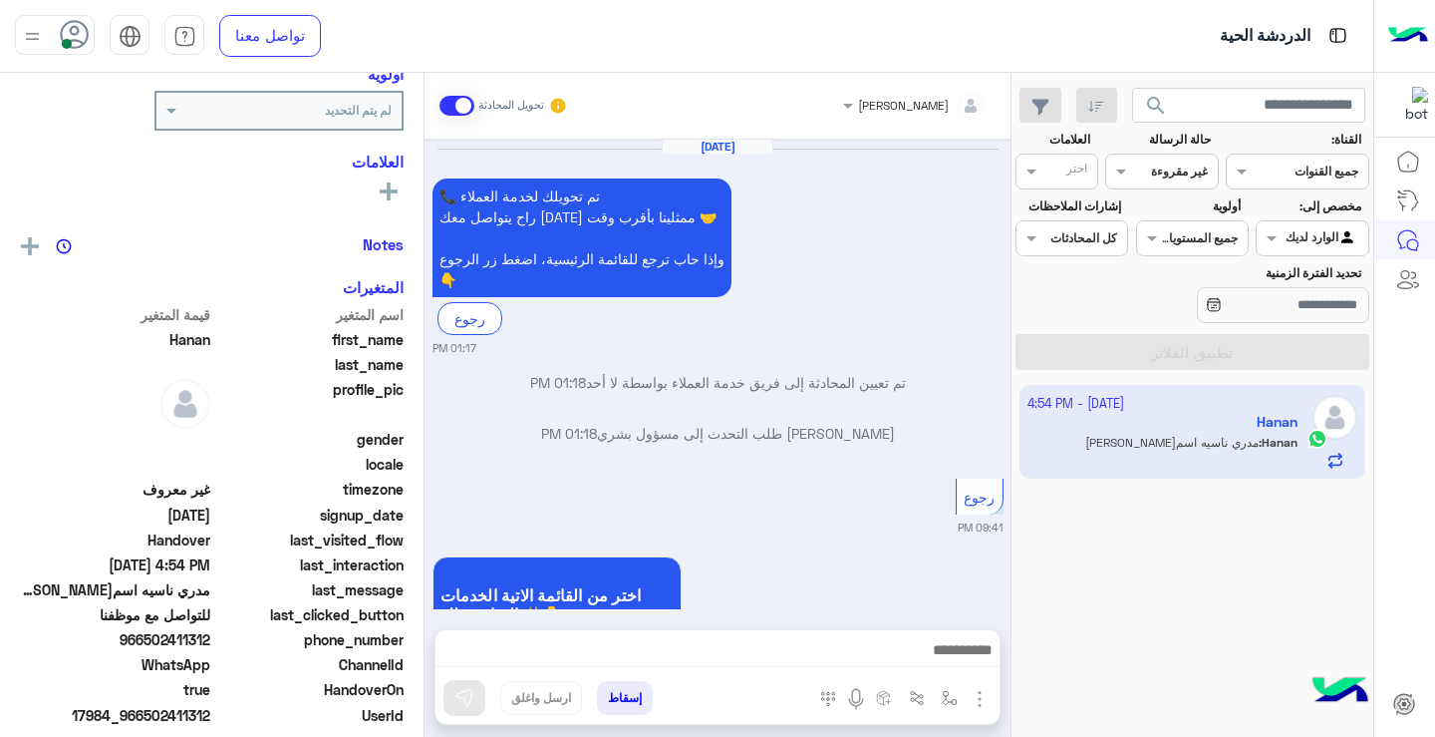
scroll to position [1486, 0]
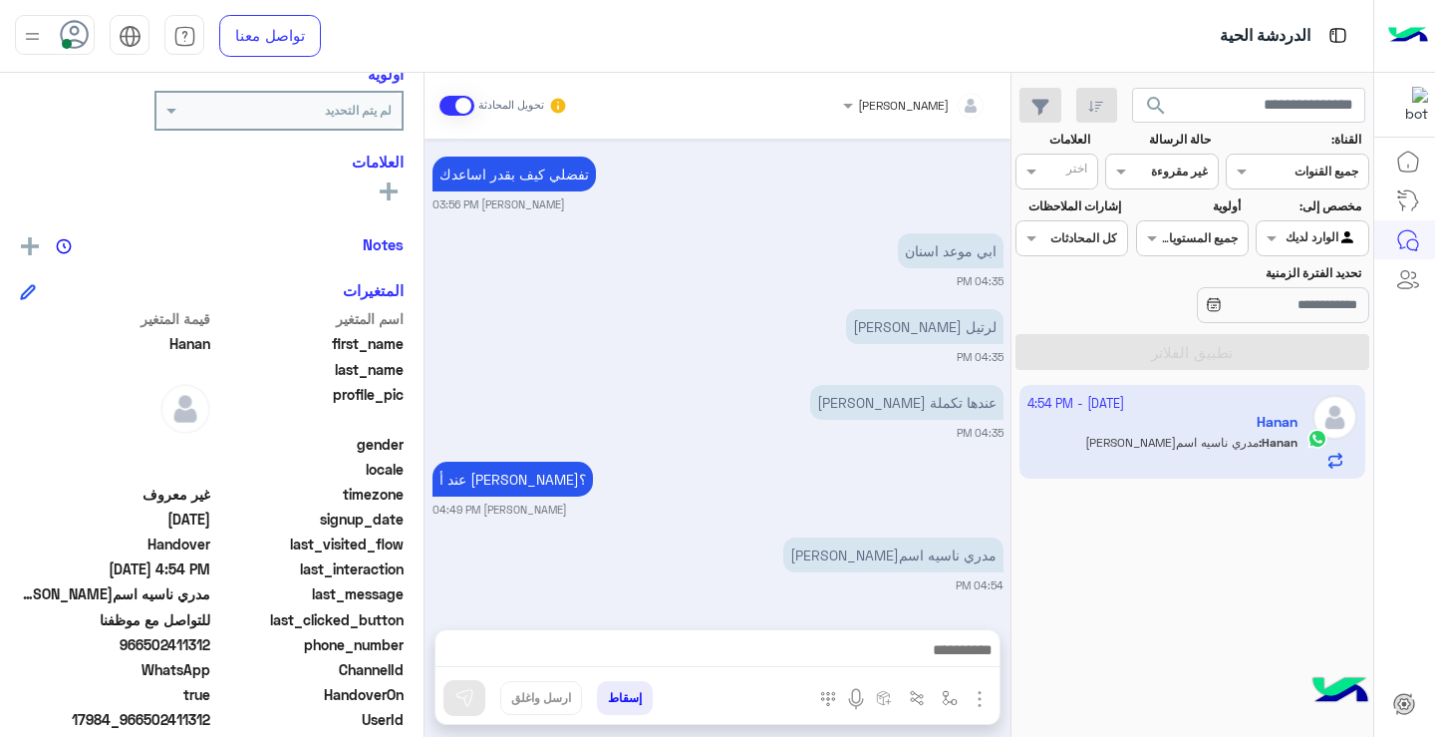
drag, startPoint x: 151, startPoint y: 649, endPoint x: 213, endPoint y: 650, distance: 62.8
click at [213, 650] on div "phone_number [PHONE_NUMBER]" at bounding box center [212, 646] width 384 height 25
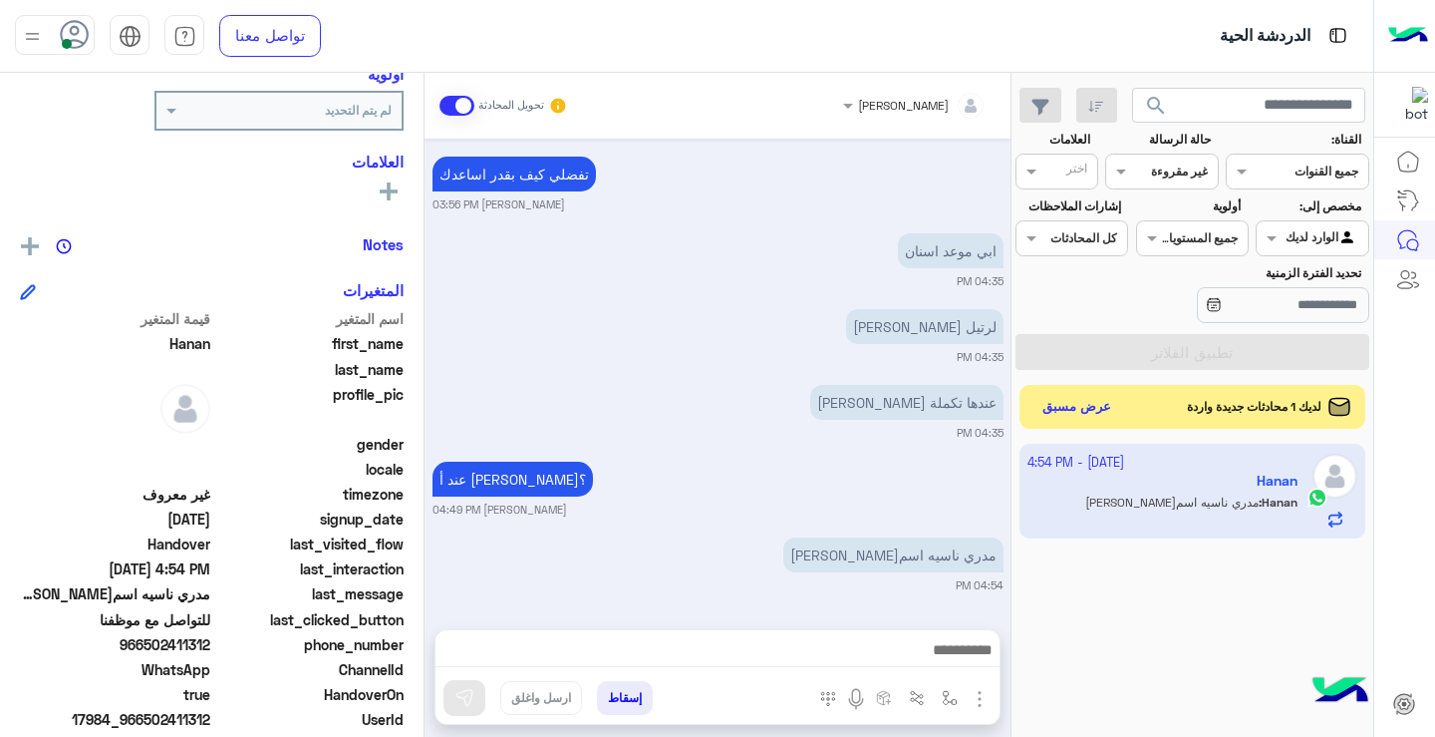
drag, startPoint x: 215, startPoint y: 652, endPoint x: 186, endPoint y: 233, distance: 419.7
click at [186, 233] on div "Notes" at bounding box center [212, 243] width 384 height 25
click at [147, 651] on span "966502411312" at bounding box center [115, 644] width 190 height 21
drag, startPoint x: 148, startPoint y: 647, endPoint x: 212, endPoint y: 647, distance: 64.8
click at [210, 647] on span "966502411312" at bounding box center [115, 644] width 190 height 21
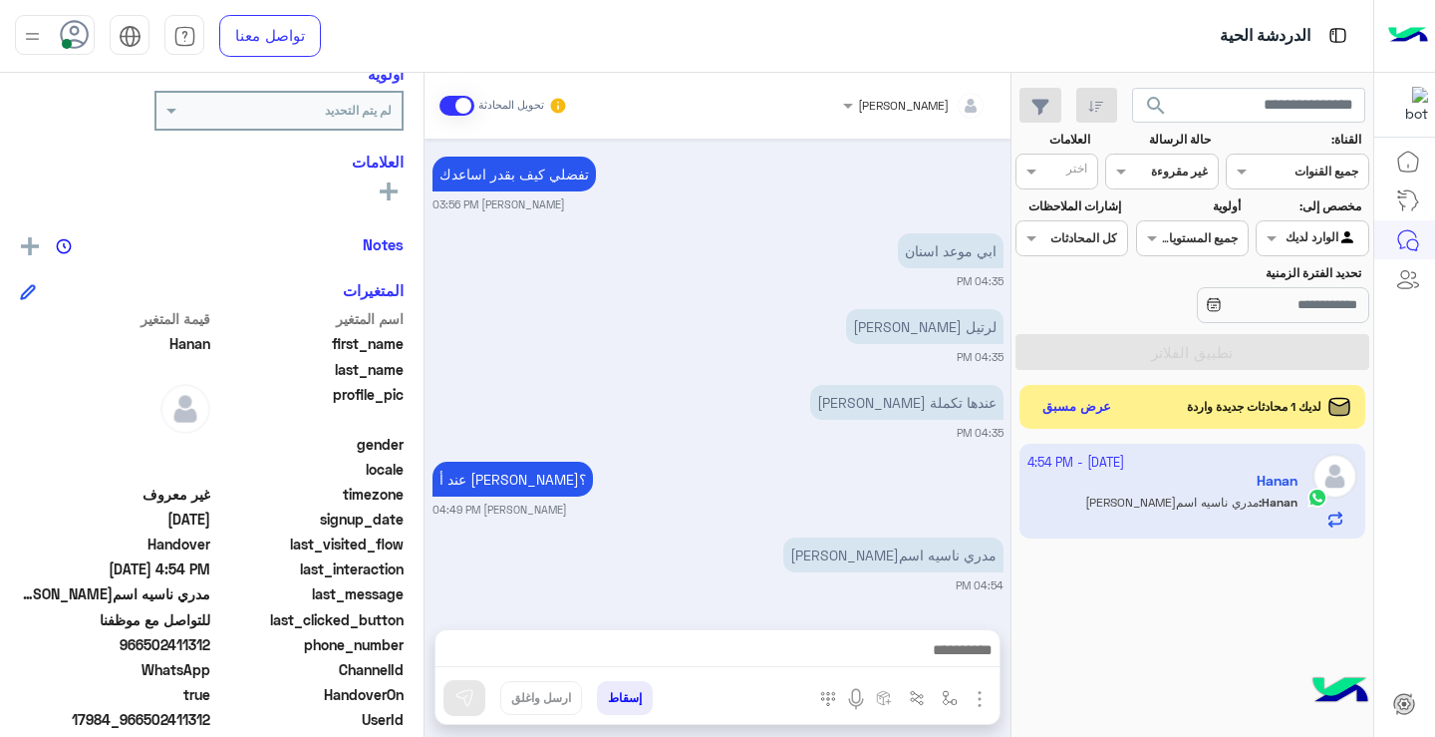
copy span "502411312"
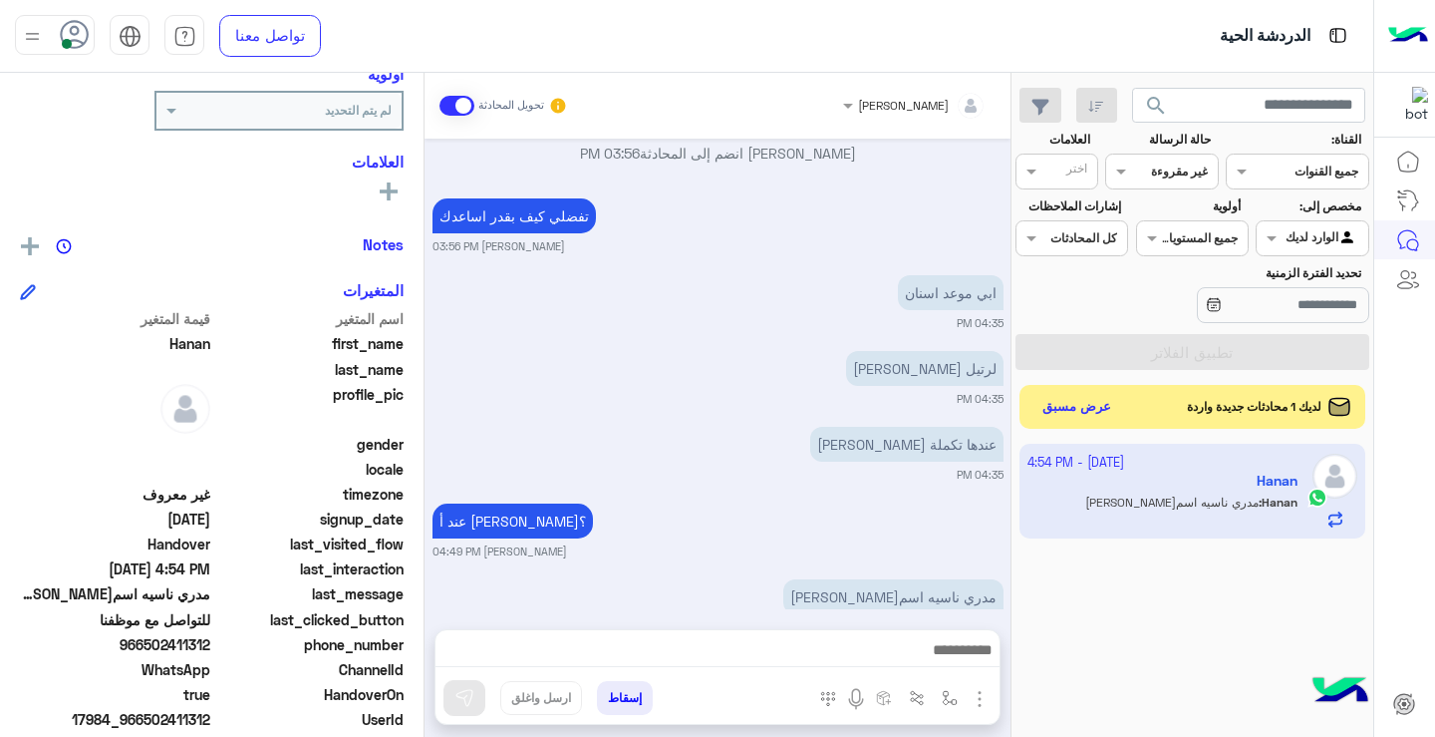
scroll to position [1485, 0]
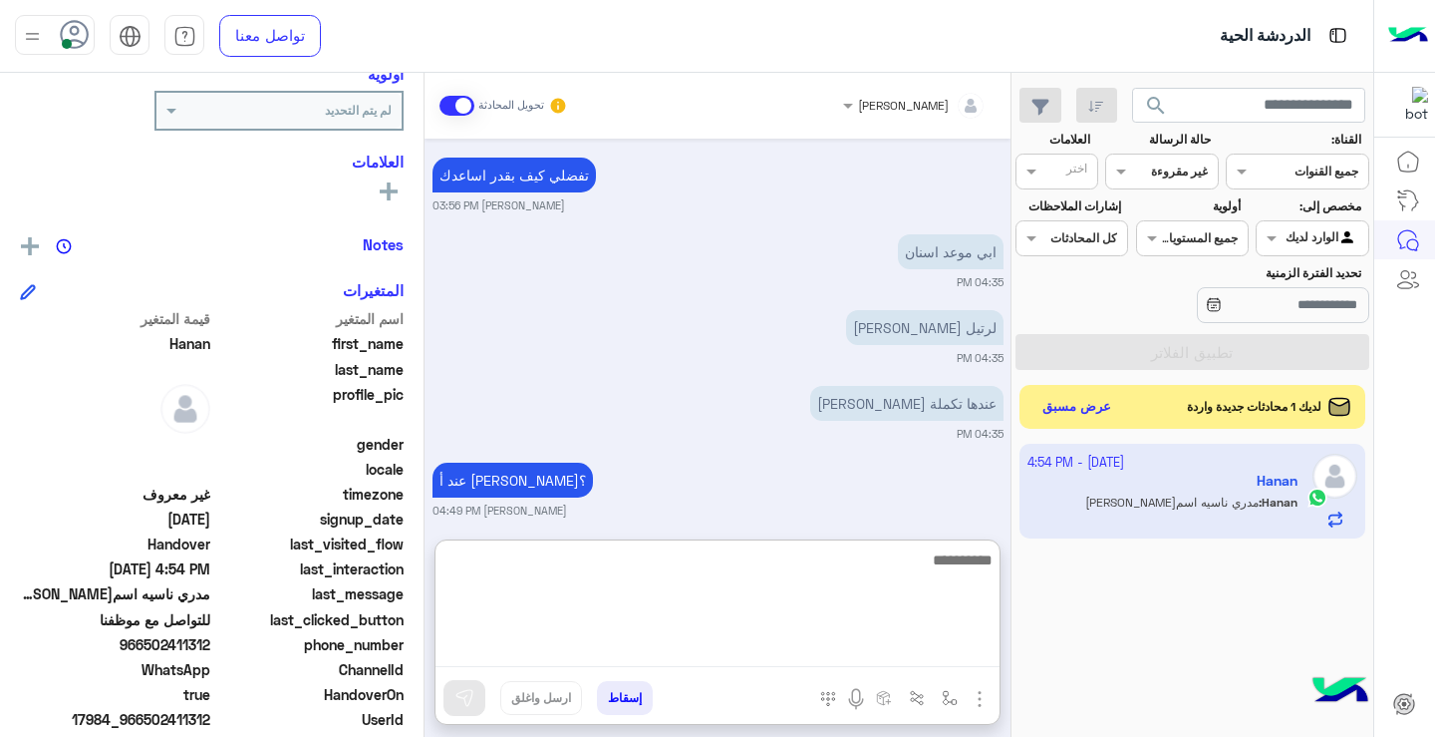
click at [790, 656] on textarea at bounding box center [718, 607] width 564 height 120
type textarea "**********"
drag, startPoint x: 582, startPoint y: 571, endPoint x: 1000, endPoint y: 568, distance: 417.7
click at [1000, 568] on div "**********" at bounding box center [718, 631] width 566 height 185
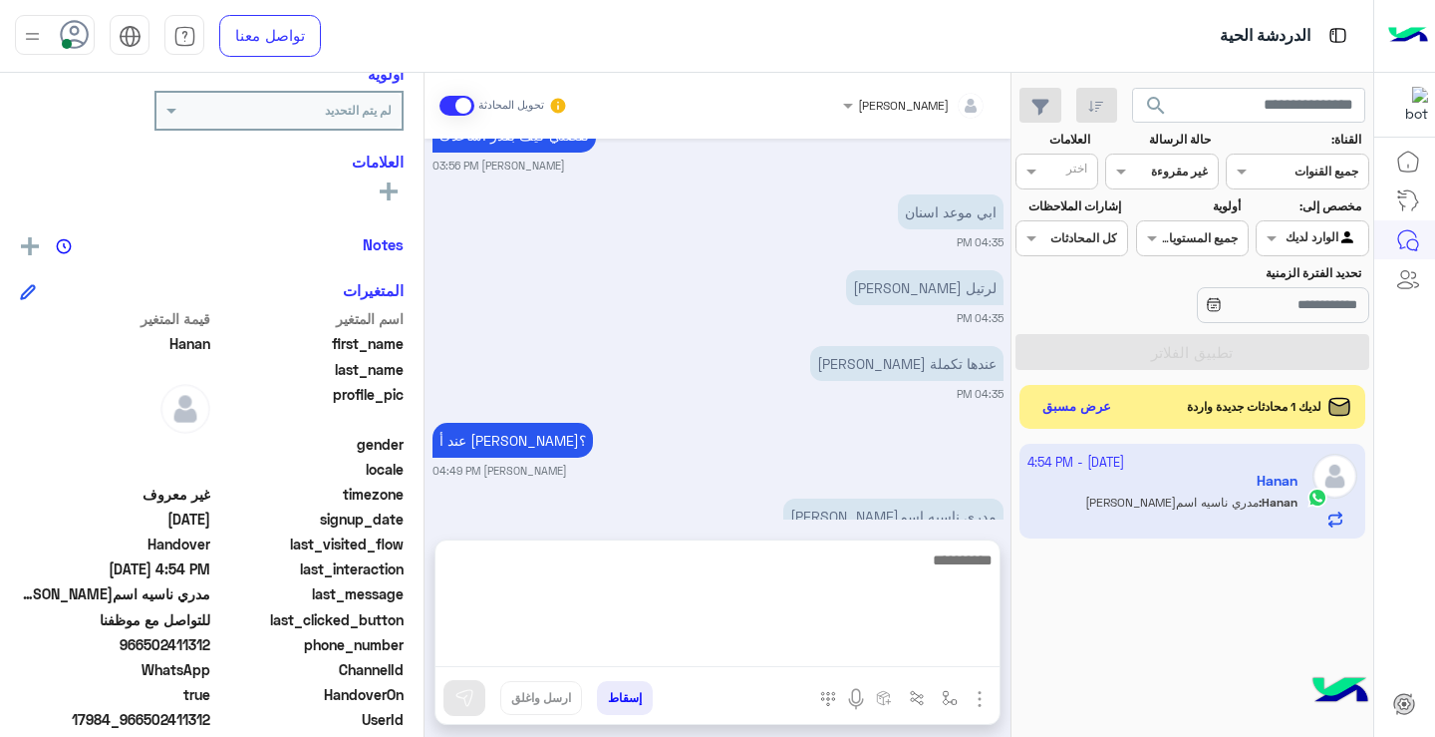
click at [677, 656] on textarea at bounding box center [718, 607] width 564 height 120
type textarea "**********"
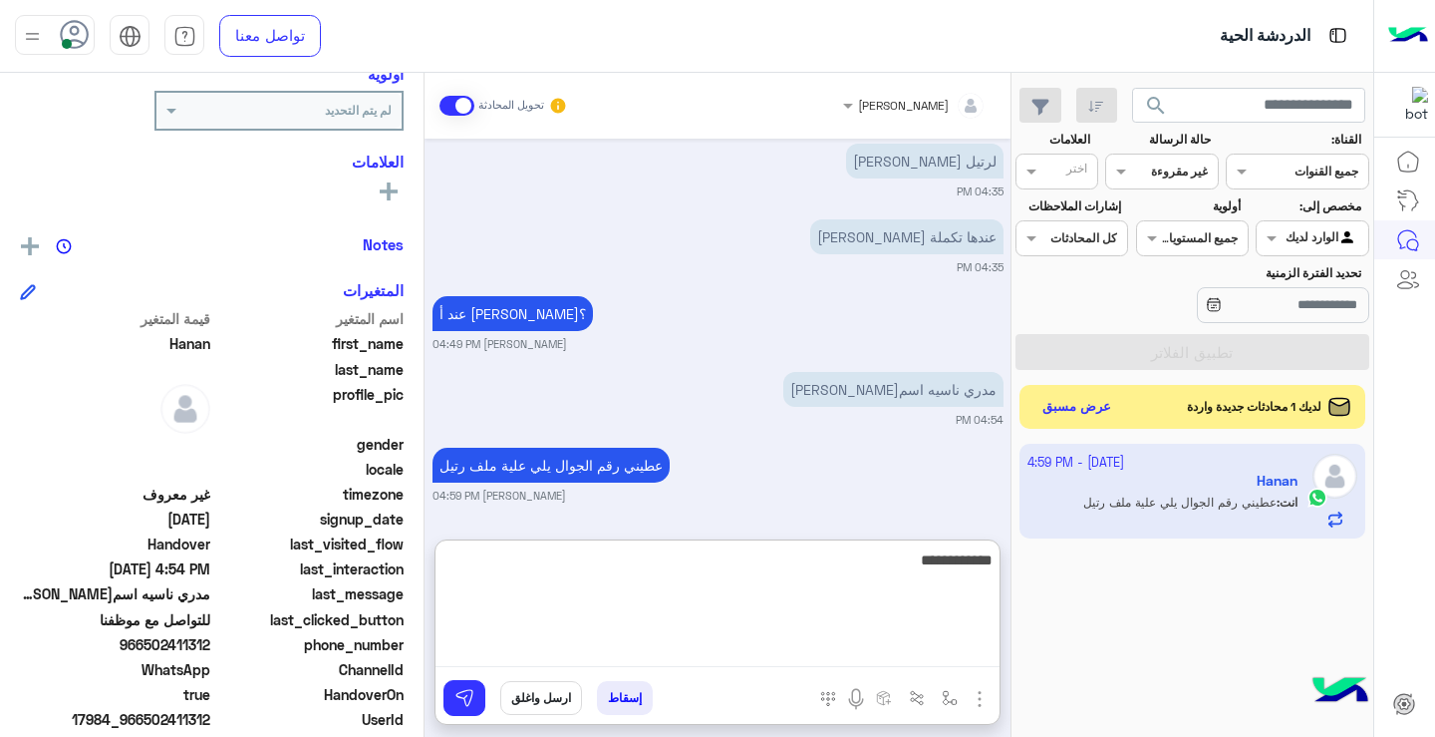
type textarea "**********"
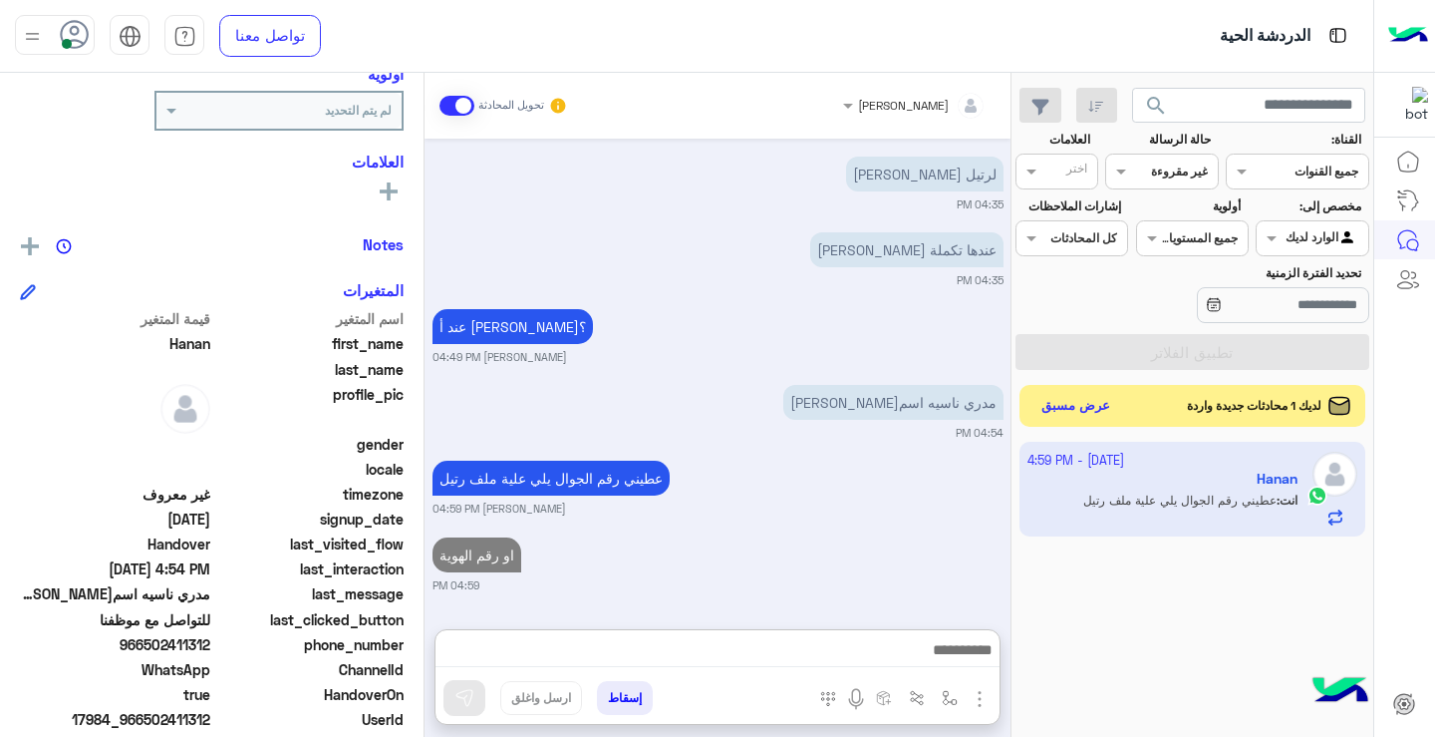
click at [1106, 408] on button "عرض مسبق" at bounding box center [1077, 406] width 84 height 27
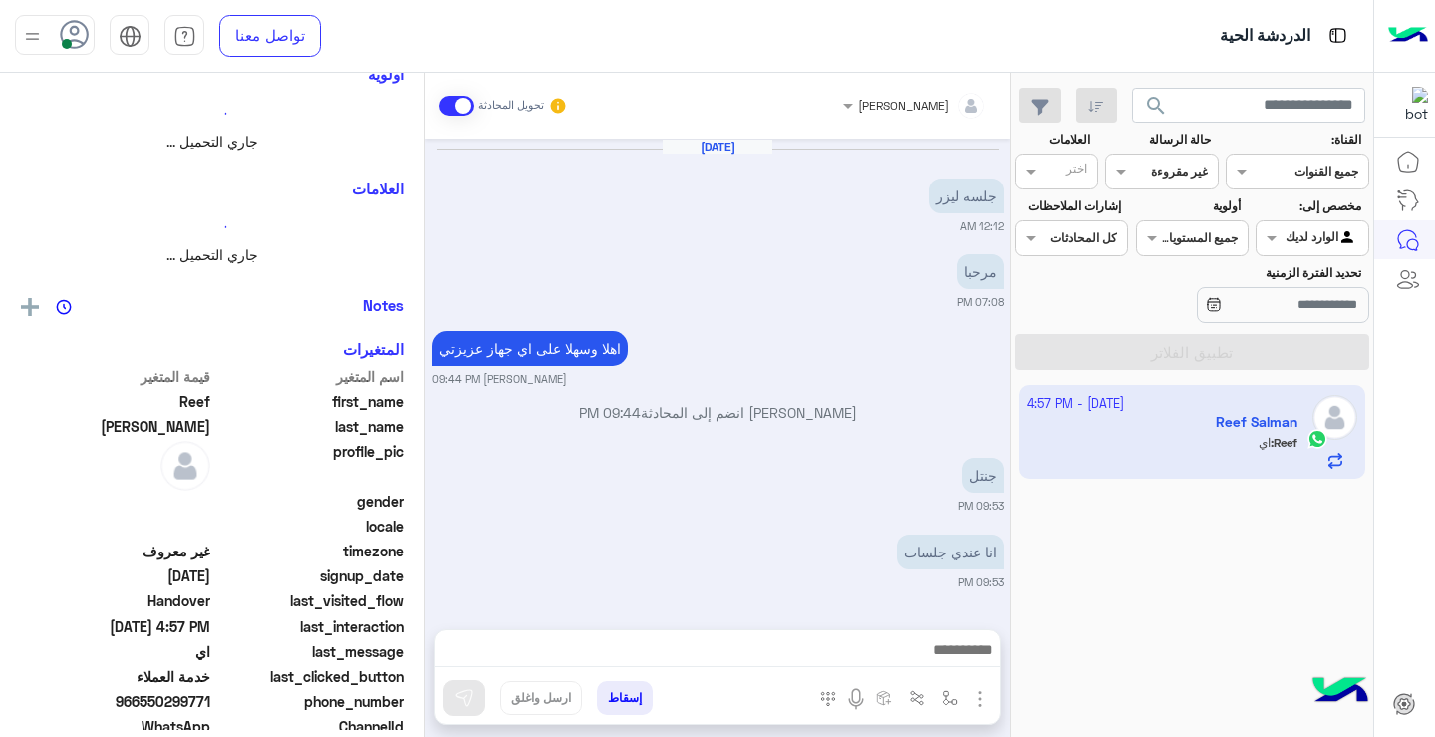
scroll to position [1270, 0]
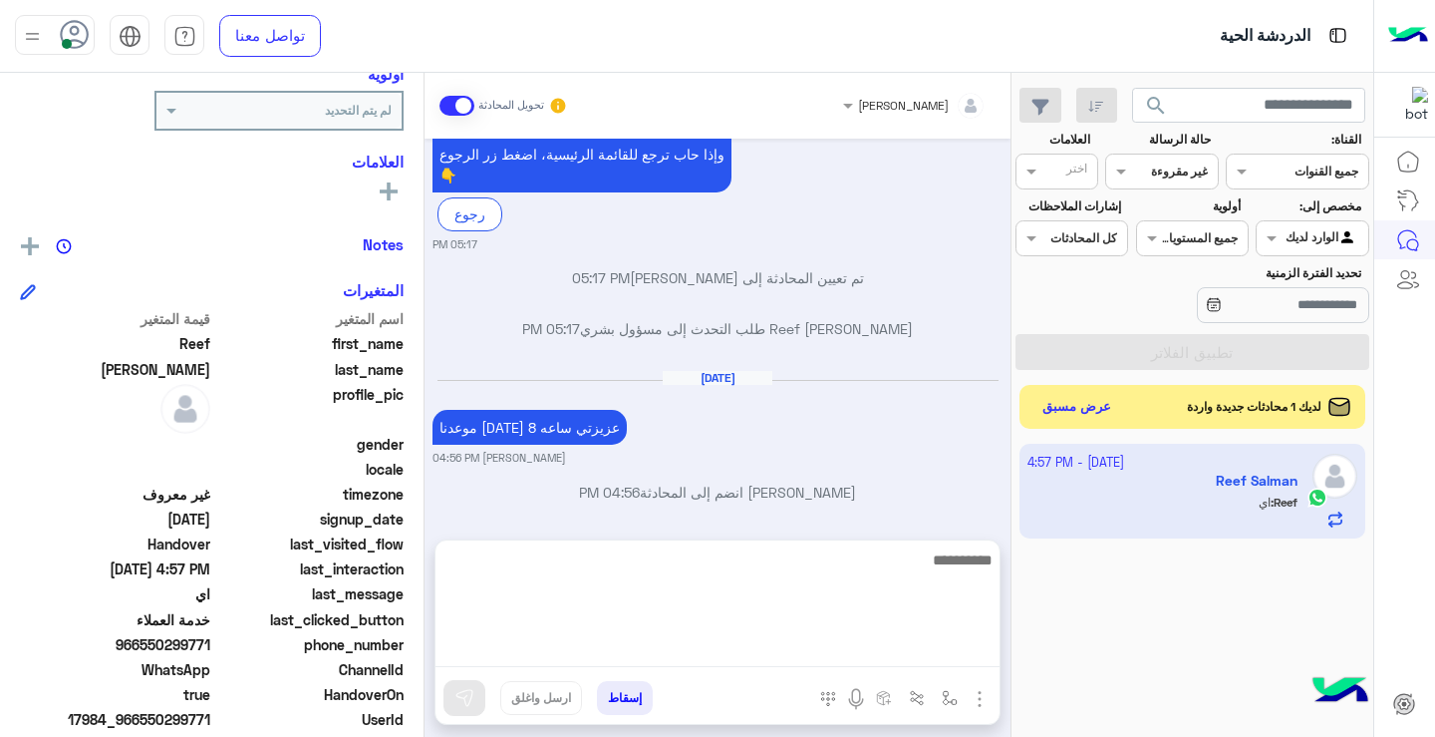
click at [814, 642] on textarea at bounding box center [718, 607] width 564 height 120
type textarea "**********"
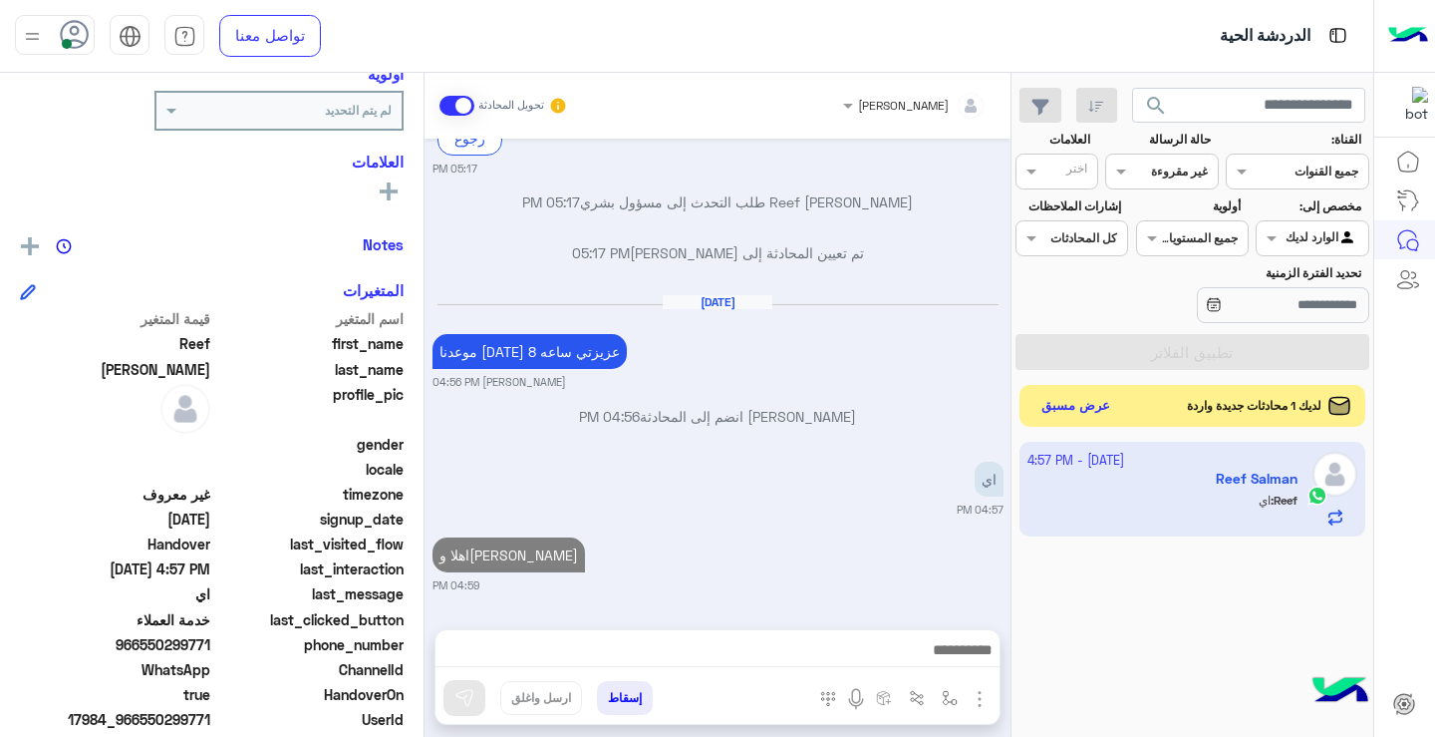
click at [1064, 421] on div "لديك 1 محادثات جديدة واردة عرض مسبق" at bounding box center [1193, 406] width 347 height 42
click at [1075, 405] on button "عرض مسبق" at bounding box center [1077, 406] width 84 height 27
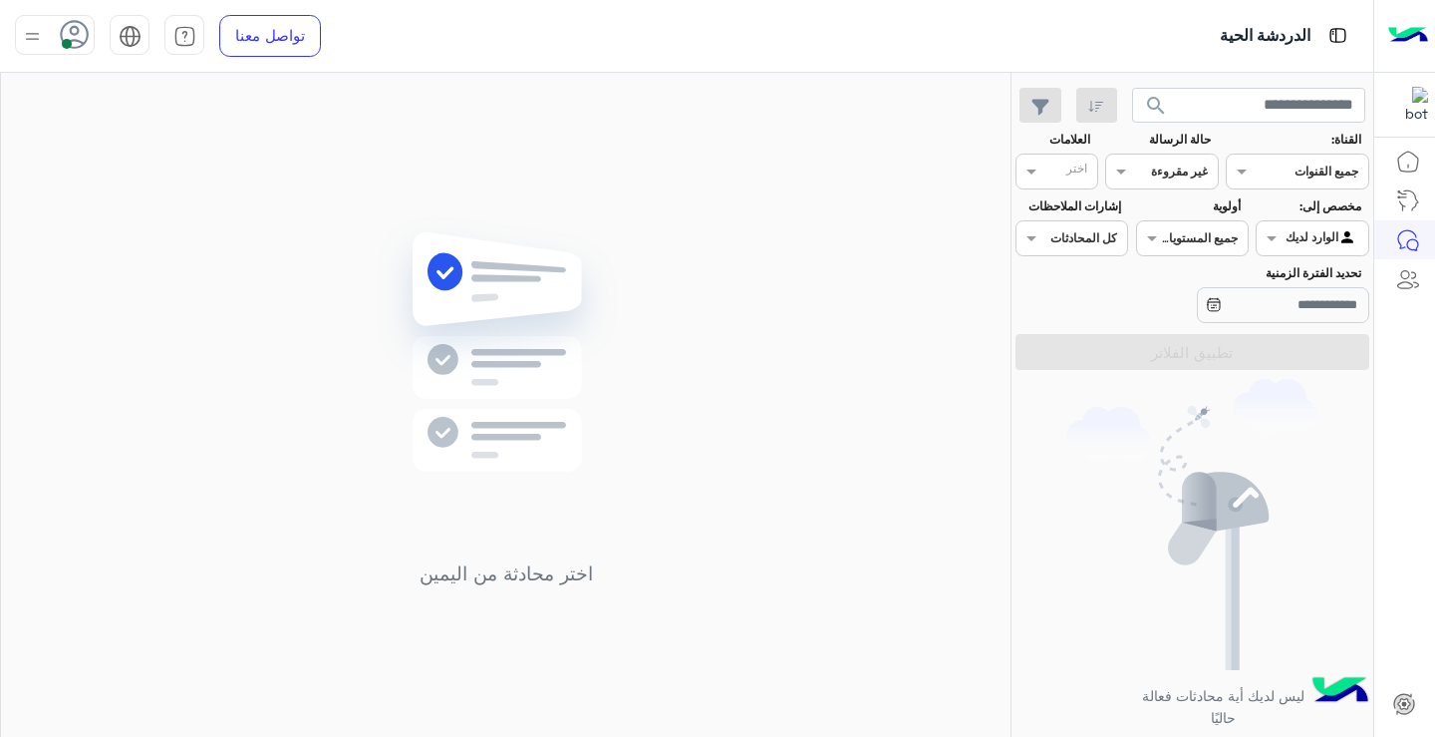
click at [1075, 405] on div "ليس لديك أية محادثات فعالة حاليًا" at bounding box center [1193, 561] width 362 height 367
click at [1192, 171] on input "text" at bounding box center [1185, 169] width 46 height 18
click at [1190, 328] on b "غير مقروءة" at bounding box center [1175, 322] width 67 height 17
click at [1065, 170] on input "text" at bounding box center [1067, 173] width 41 height 18
click at [1170, 185] on div "القناه غير مقروءة" at bounding box center [1161, 172] width 113 height 36
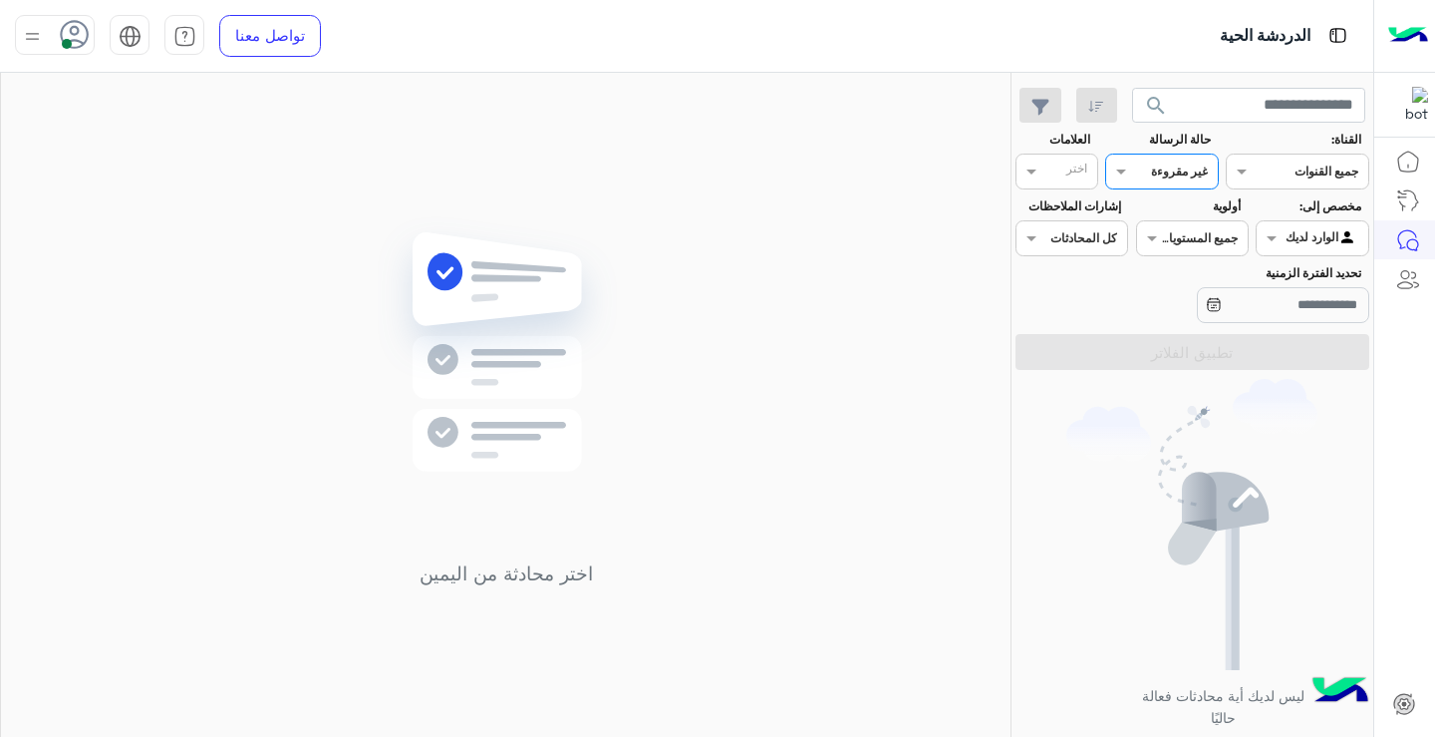
click at [1167, 180] on div "غير مقروءة" at bounding box center [1179, 171] width 57 height 18
click at [1158, 177] on div at bounding box center [1161, 168] width 111 height 19
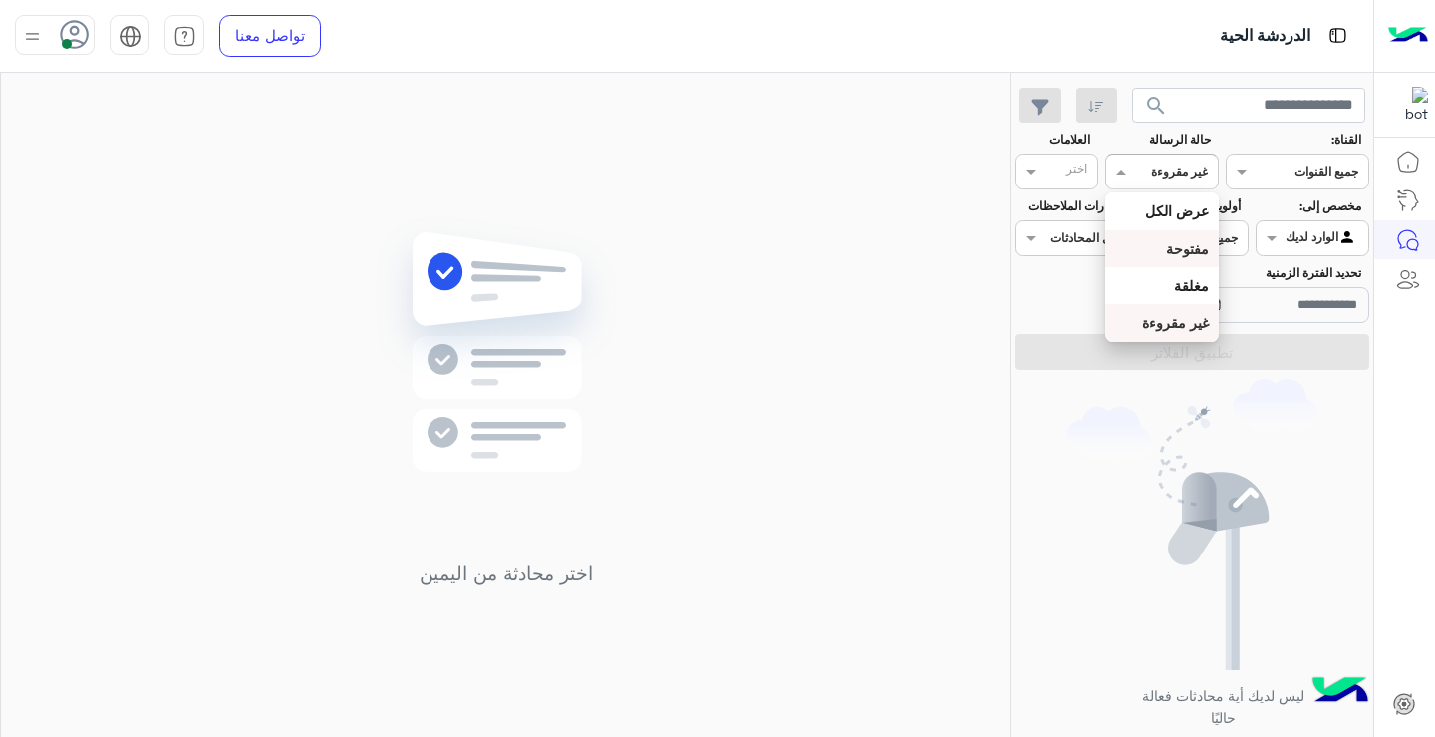
click at [1181, 249] on b "مفتوحة" at bounding box center [1187, 248] width 43 height 17
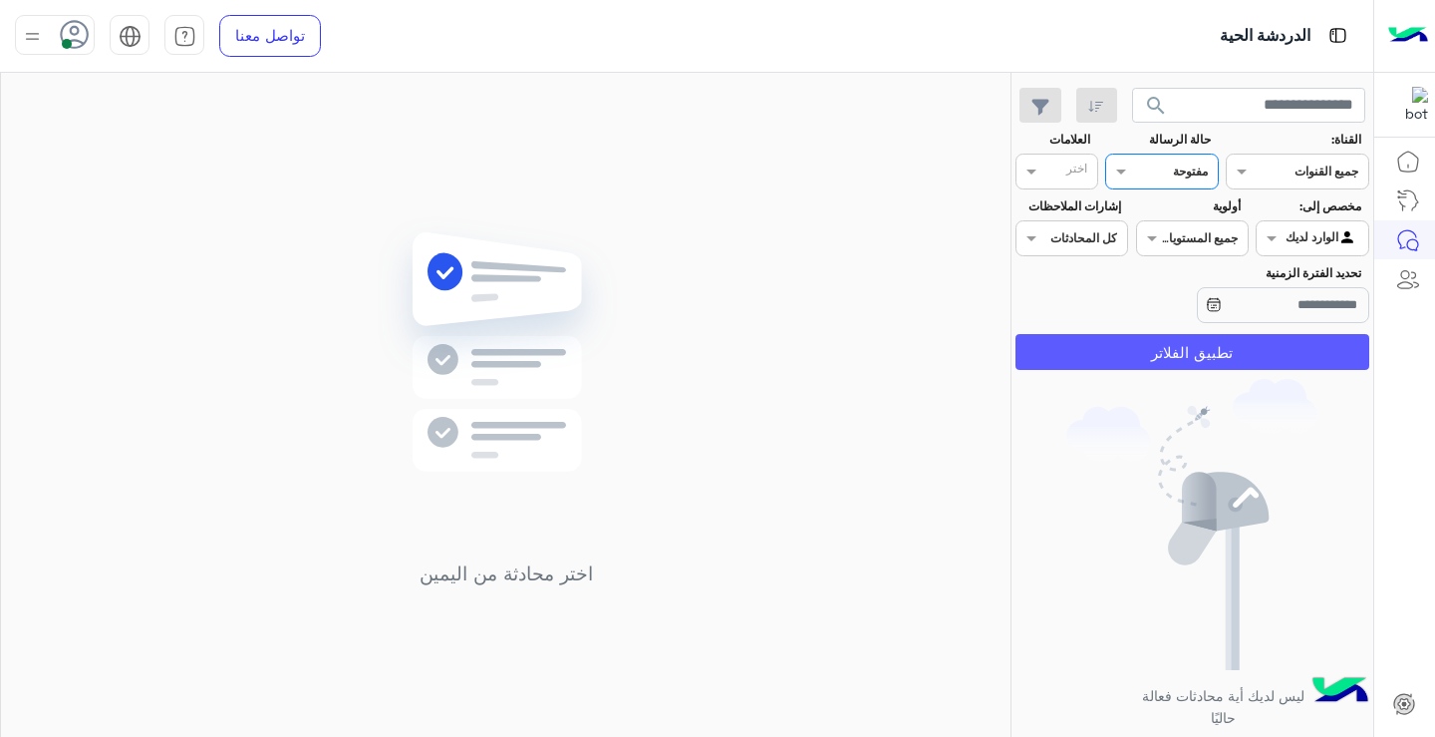
click at [1202, 355] on button "تطبيق الفلاتر" at bounding box center [1193, 352] width 354 height 36
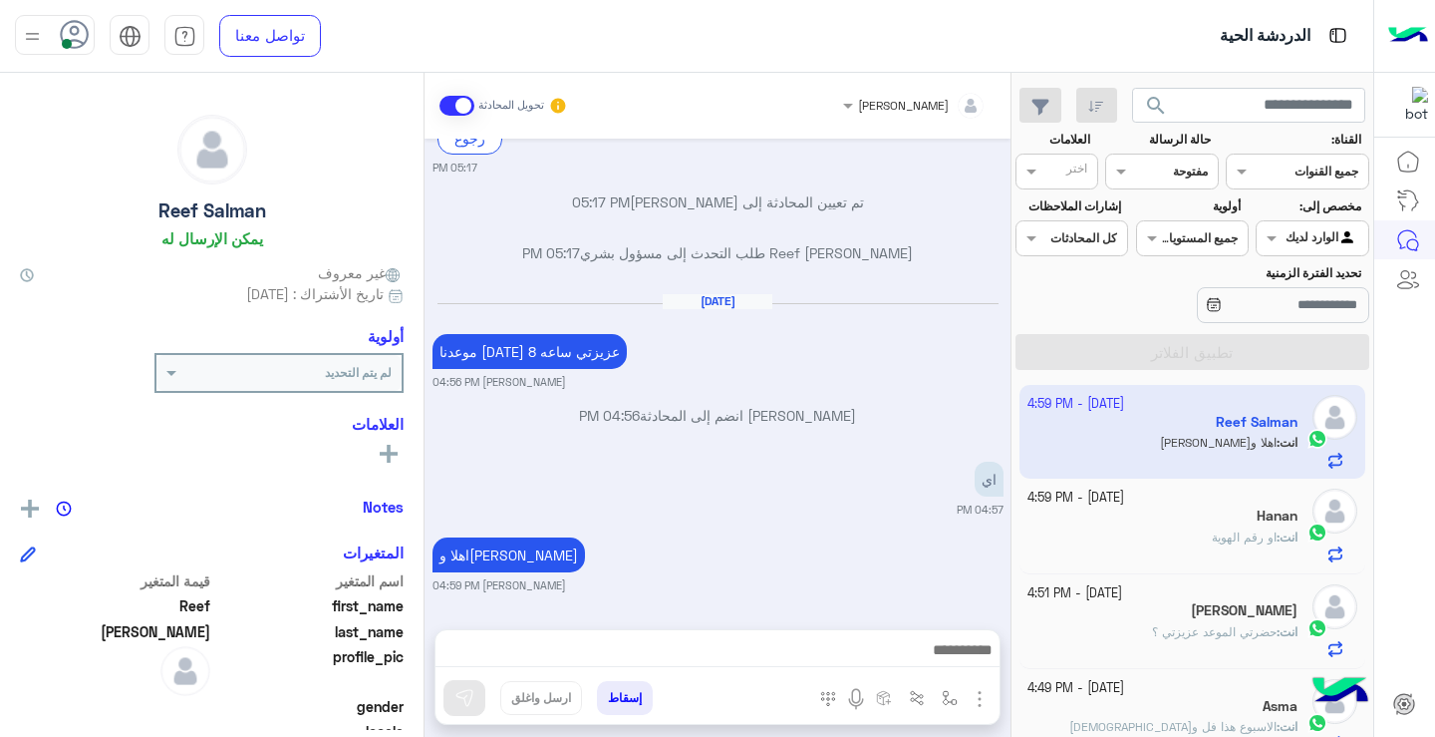
click at [1022, 736] on div "[DATE] - 4:59 PM Reef [PERSON_NAME] انت : اهلا و[PERSON_NAME] [DATE] - 4:59 PM …" at bounding box center [1193, 561] width 362 height 367
click at [1019, 732] on div "[DATE] - 4:59 PM Reef [PERSON_NAME] انت : اهلا و[PERSON_NAME] [DATE] - 4:59 PM …" at bounding box center [1193, 561] width 362 height 367
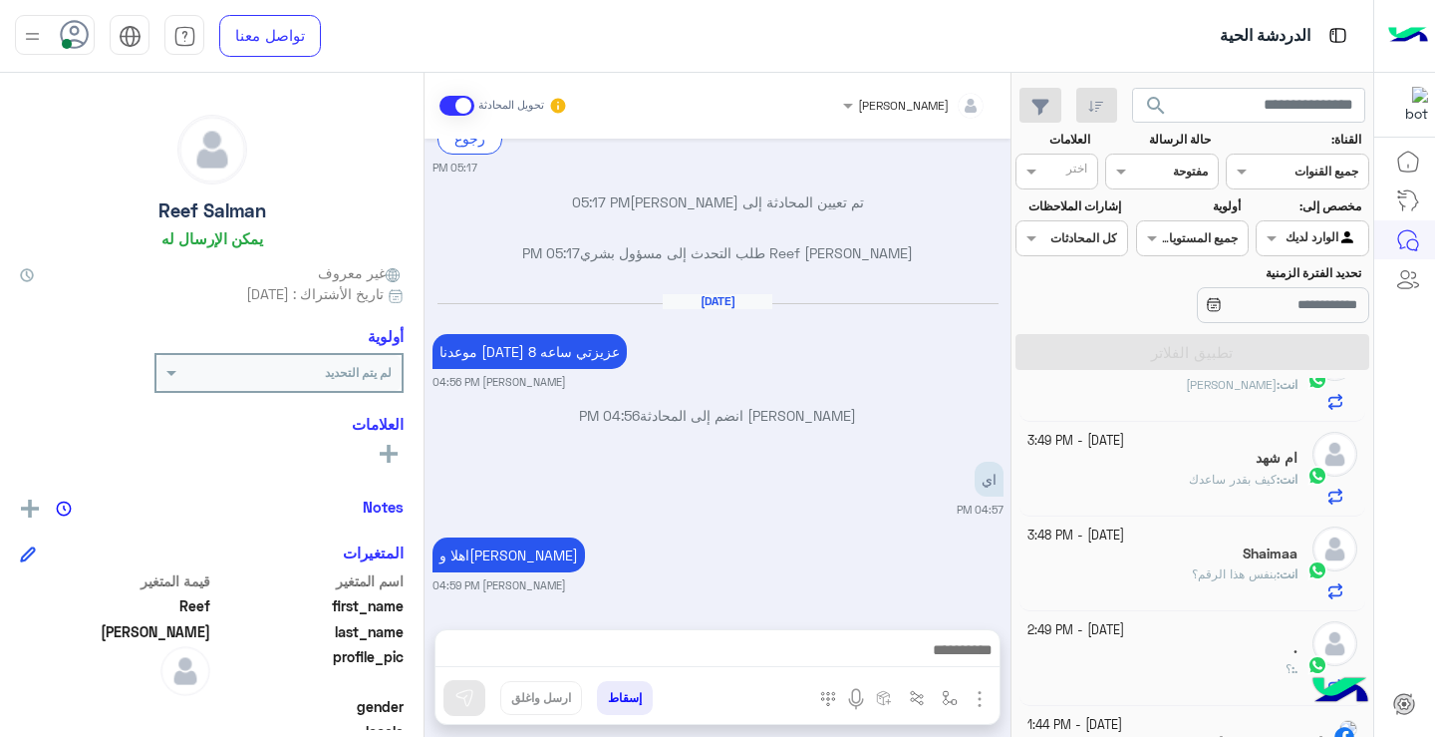
scroll to position [536, 0]
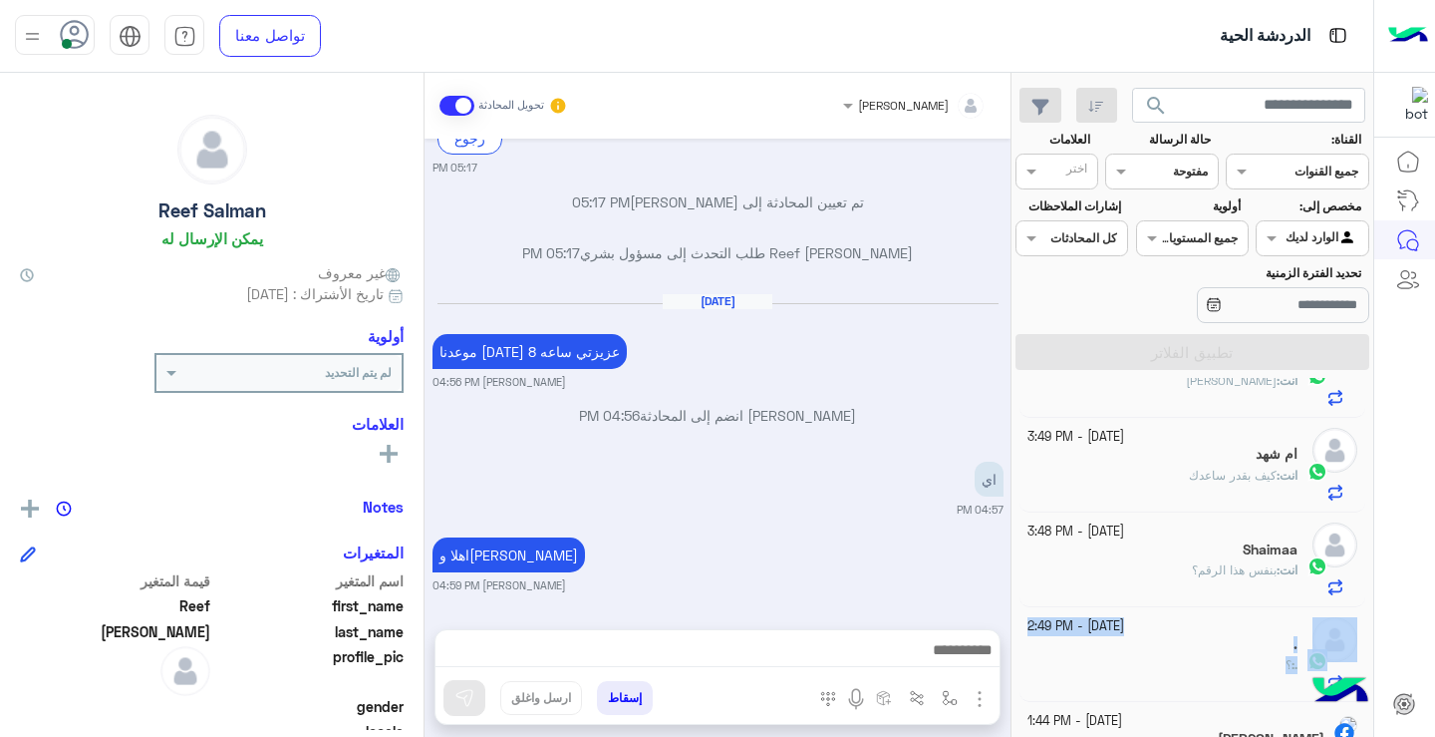
drag, startPoint x: 1019, startPoint y: 600, endPoint x: 1019, endPoint y: 667, distance: 66.8
click at [1019, 667] on div "[DATE] - 4:59 PM Reef [PERSON_NAME] انت : اهلا و[PERSON_NAME] [DATE] - 4:59 PM …" at bounding box center [1193, 561] width 362 height 367
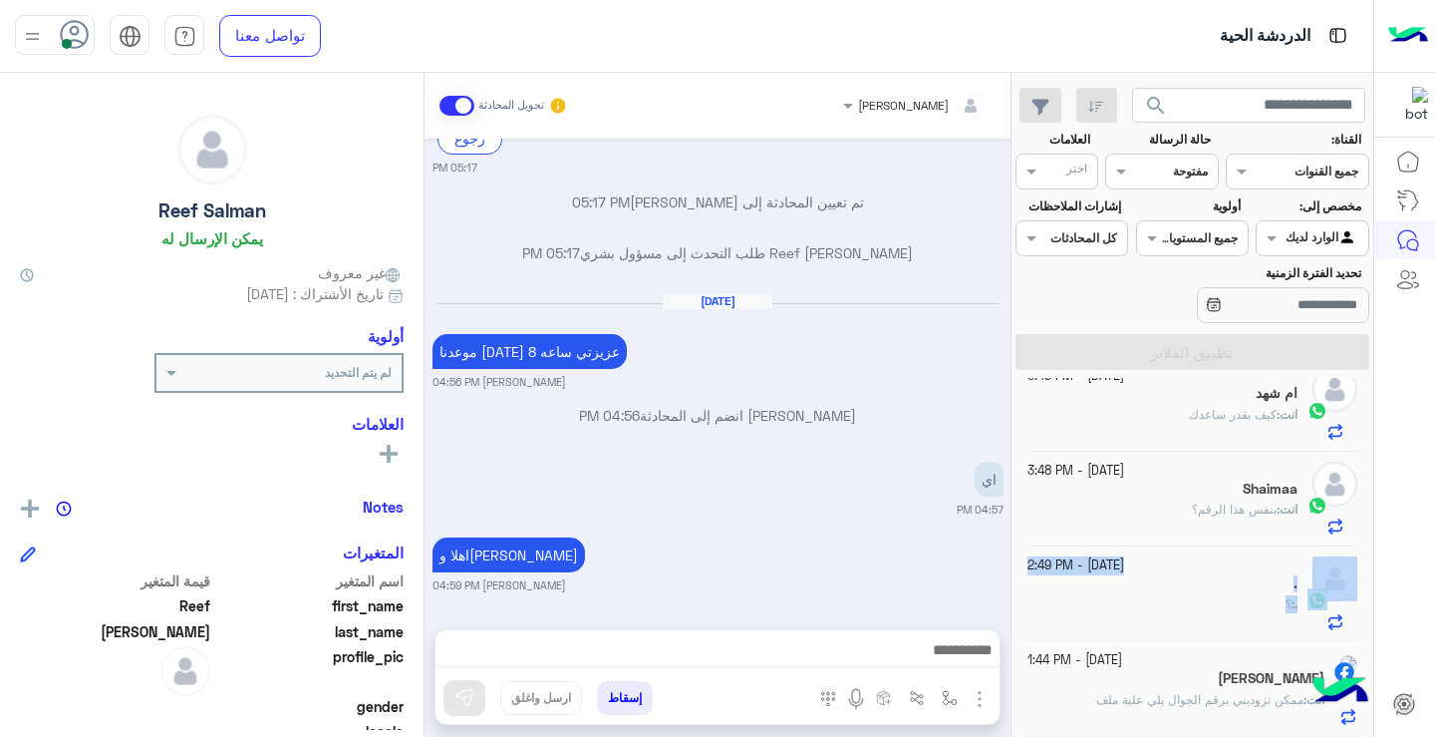
scroll to position [10, 0]
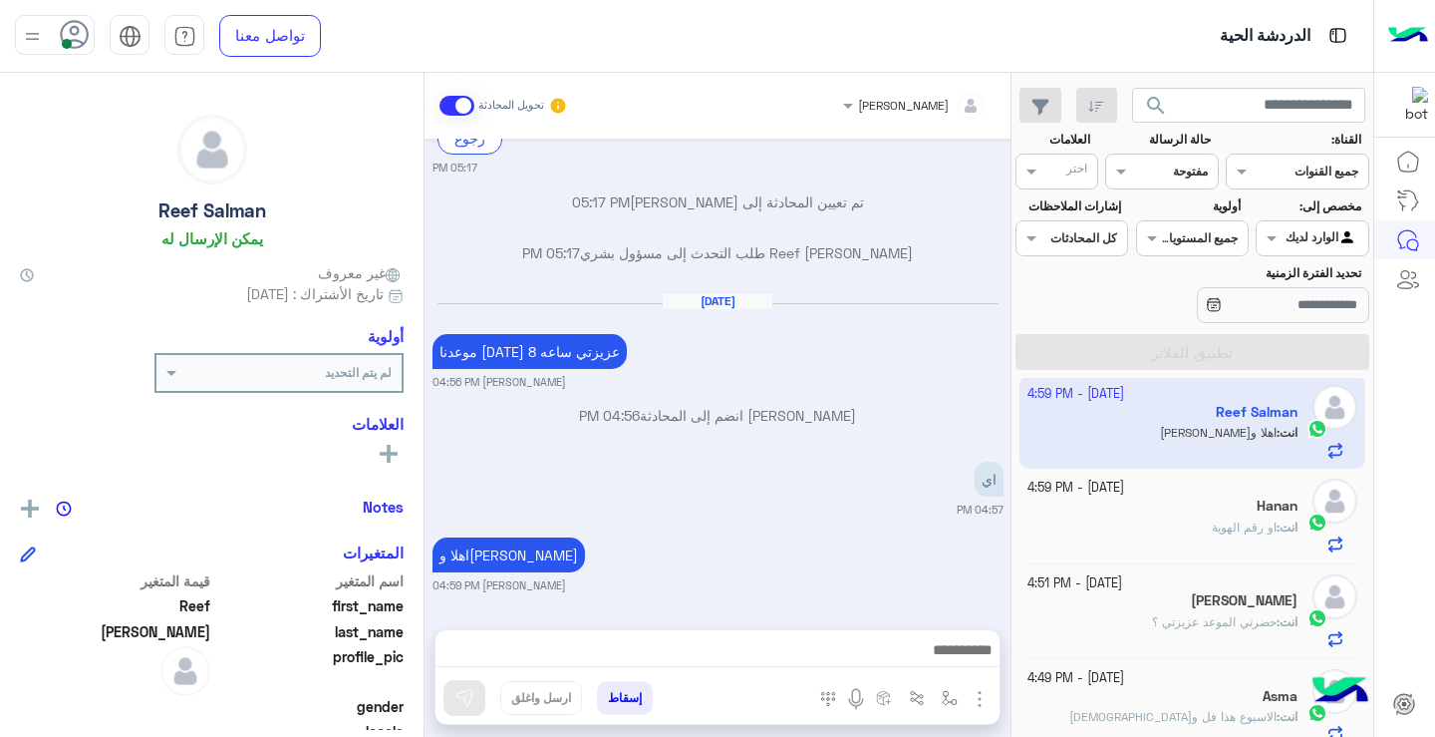
click at [1011, 480] on mat-drawer "[PERSON_NAME] تحويل المحادثة [DATE] مرحبا 07:08 PM اهلا وسهلا على اي جهاز عزيزت…" at bounding box center [506, 409] width 1012 height 672
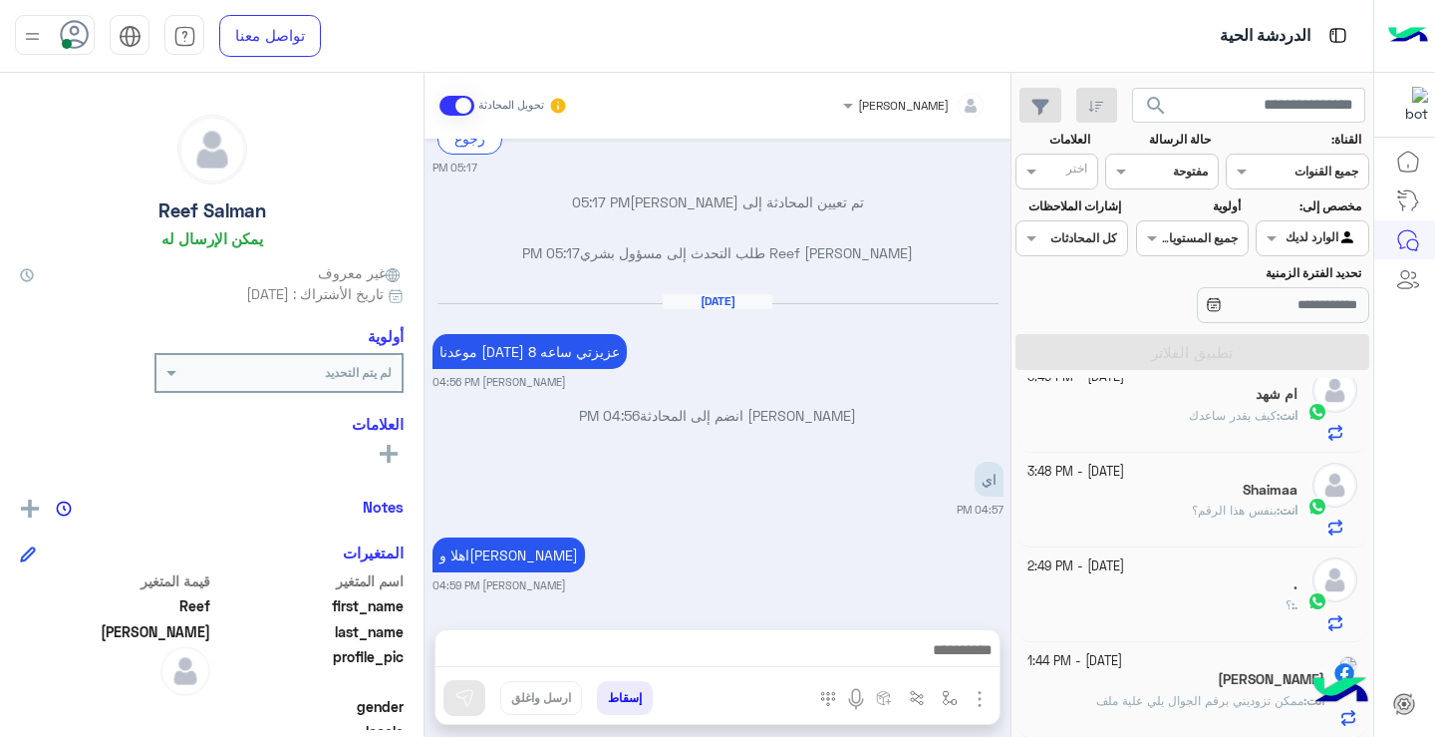
scroll to position [596, 0]
click at [1168, 143] on label "حالة الرسالة" at bounding box center [1159, 140] width 103 height 18
click at [1168, 158] on div "القناه مفتوحة" at bounding box center [1161, 172] width 113 height 36
drag, startPoint x: 1179, startPoint y: 234, endPoint x: 1177, endPoint y: 213, distance: 21.0
click at [1177, 213] on div "عرض الكل مفتوحة مغلقة غير مقروءة" at bounding box center [1161, 267] width 113 height 150
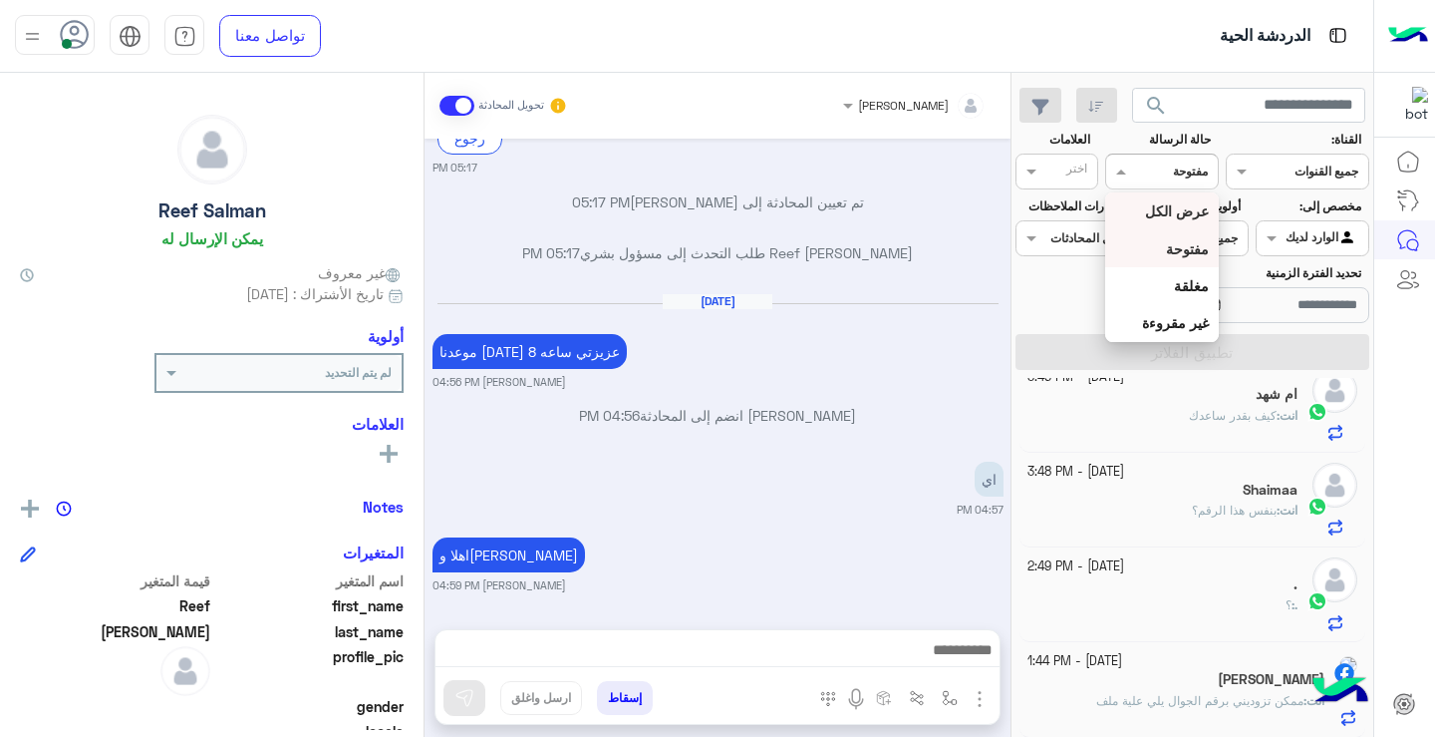
click at [1177, 213] on b "عرض الكل" at bounding box center [1177, 210] width 64 height 17
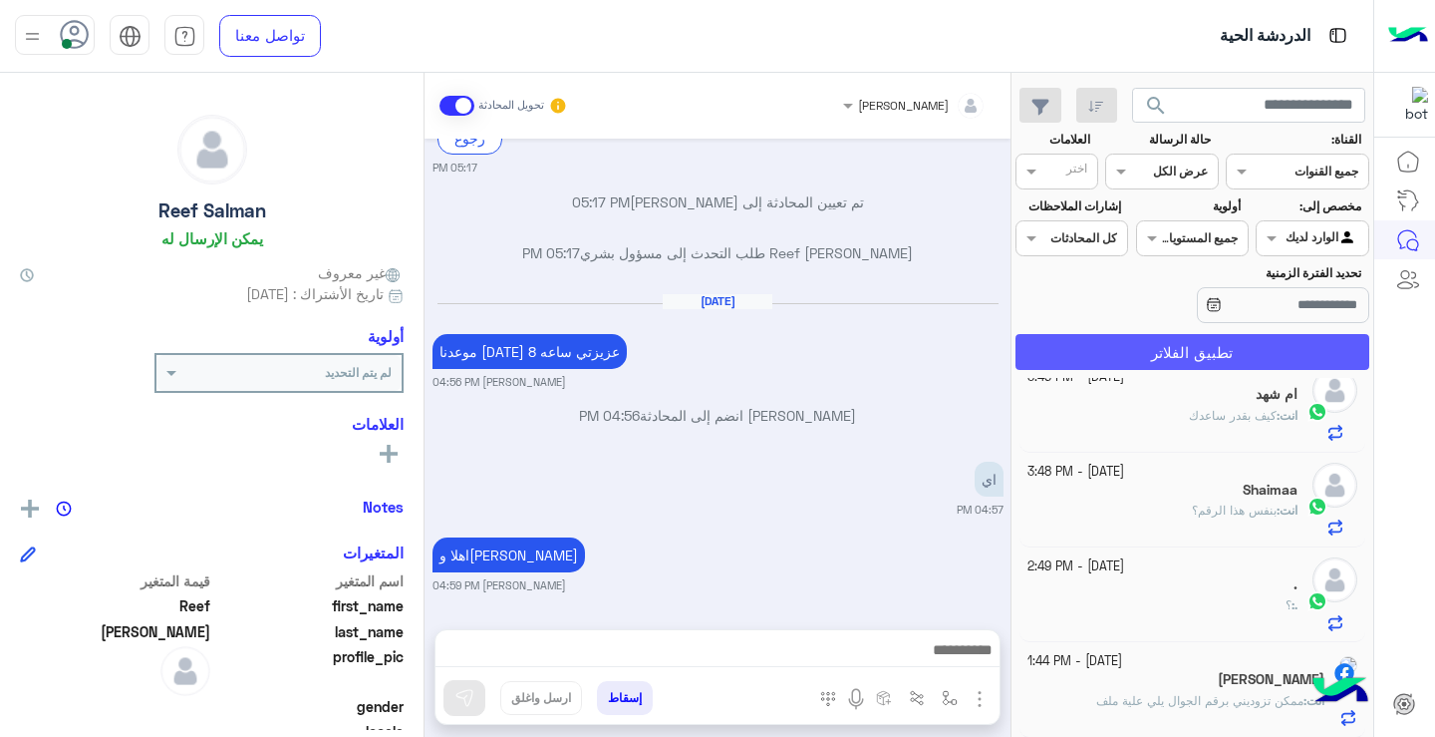
click at [1127, 341] on button "تطبيق الفلاتر" at bounding box center [1193, 352] width 354 height 36
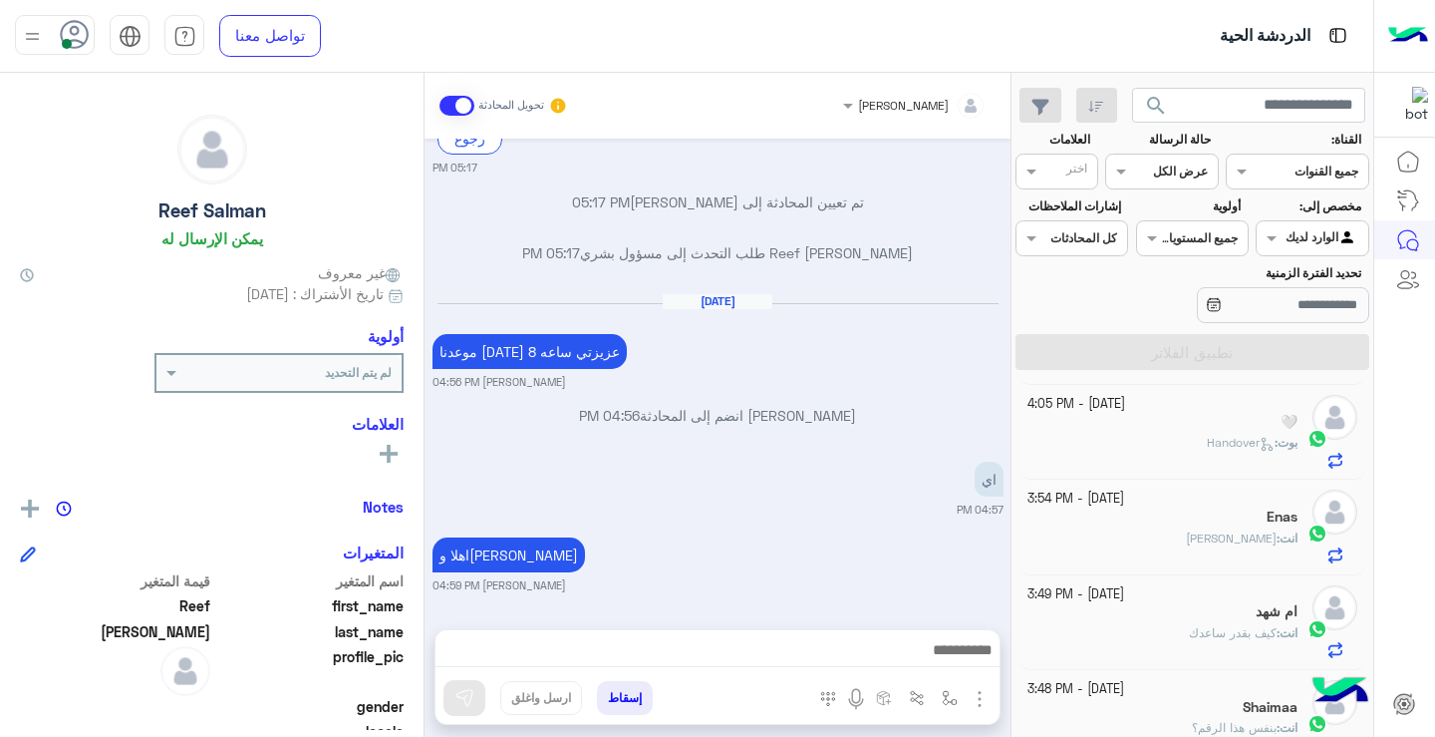
scroll to position [881, 0]
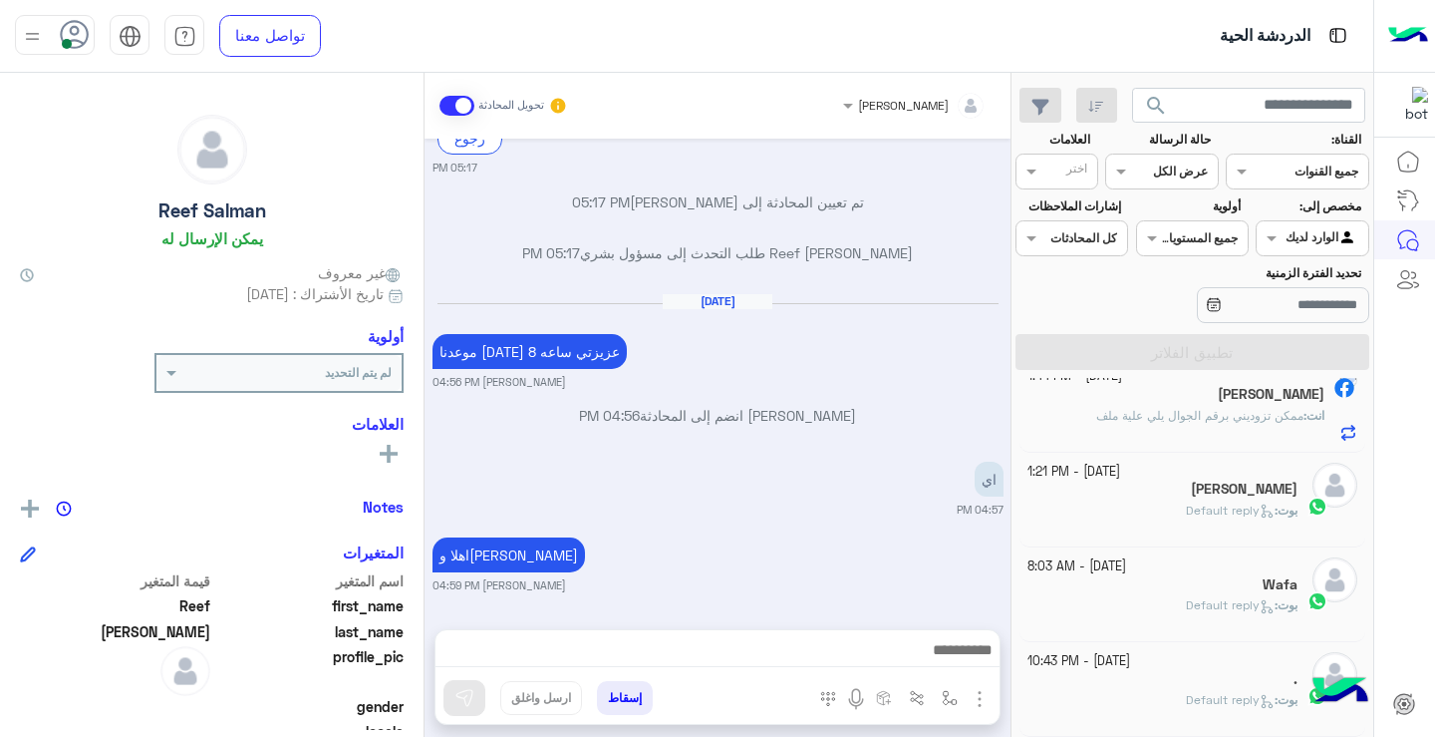
click at [1174, 169] on input "text" at bounding box center [1185, 169] width 46 height 18
click at [1179, 327] on b "غير مقروءة" at bounding box center [1175, 322] width 67 height 17
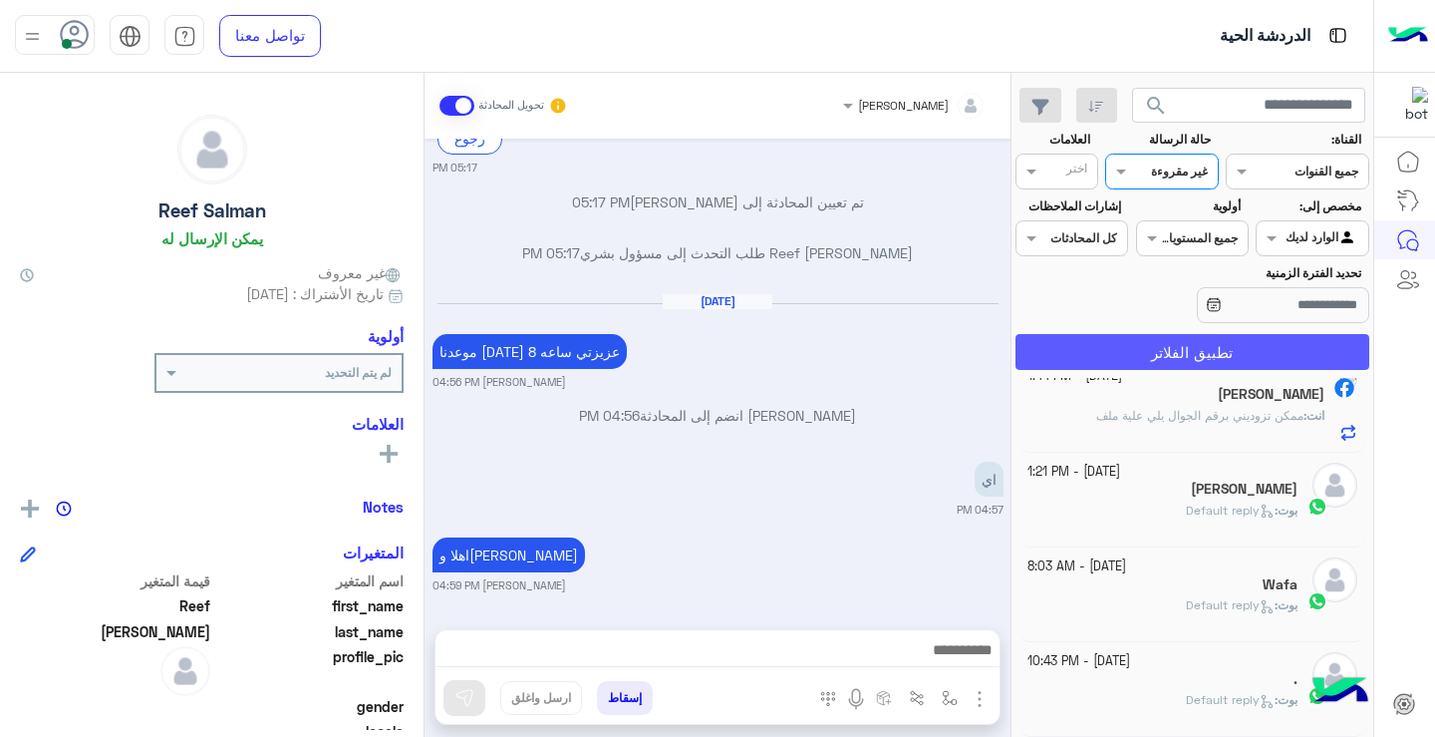
click at [1189, 369] on button "تطبيق الفلاتر" at bounding box center [1193, 352] width 354 height 36
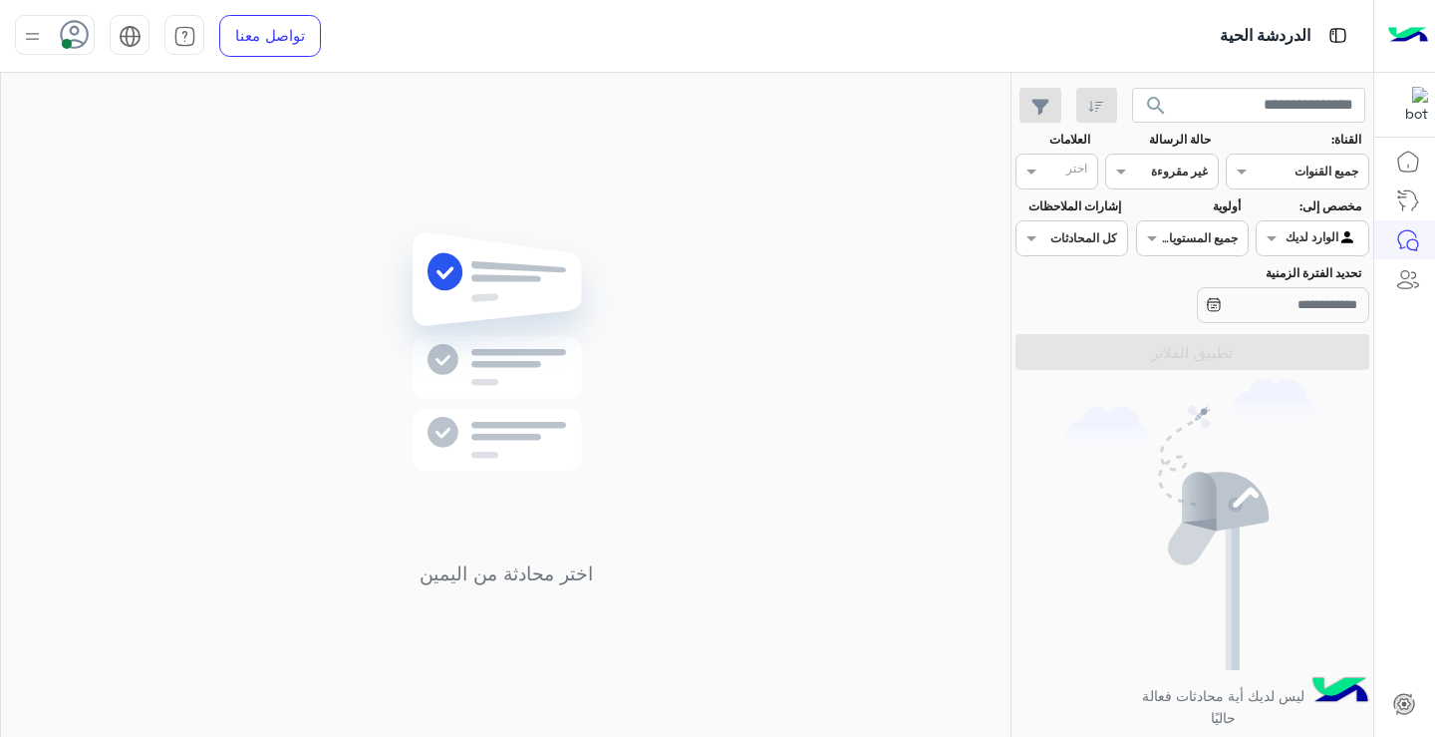
click at [1153, 164] on div at bounding box center [1161, 168] width 111 height 19
click at [1174, 220] on div "عرض الكل" at bounding box center [1161, 210] width 113 height 37
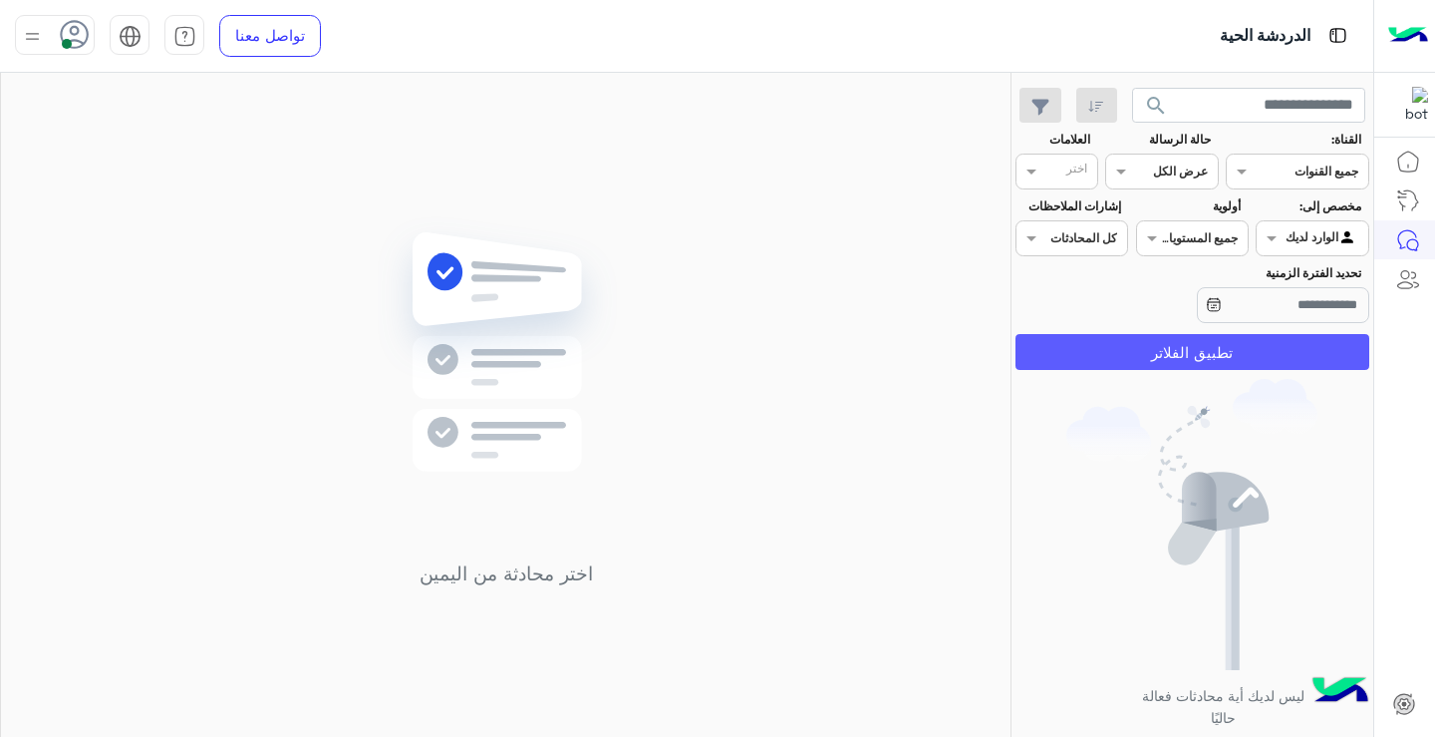
click at [1157, 363] on button "تطبيق الفلاتر" at bounding box center [1193, 352] width 354 height 36
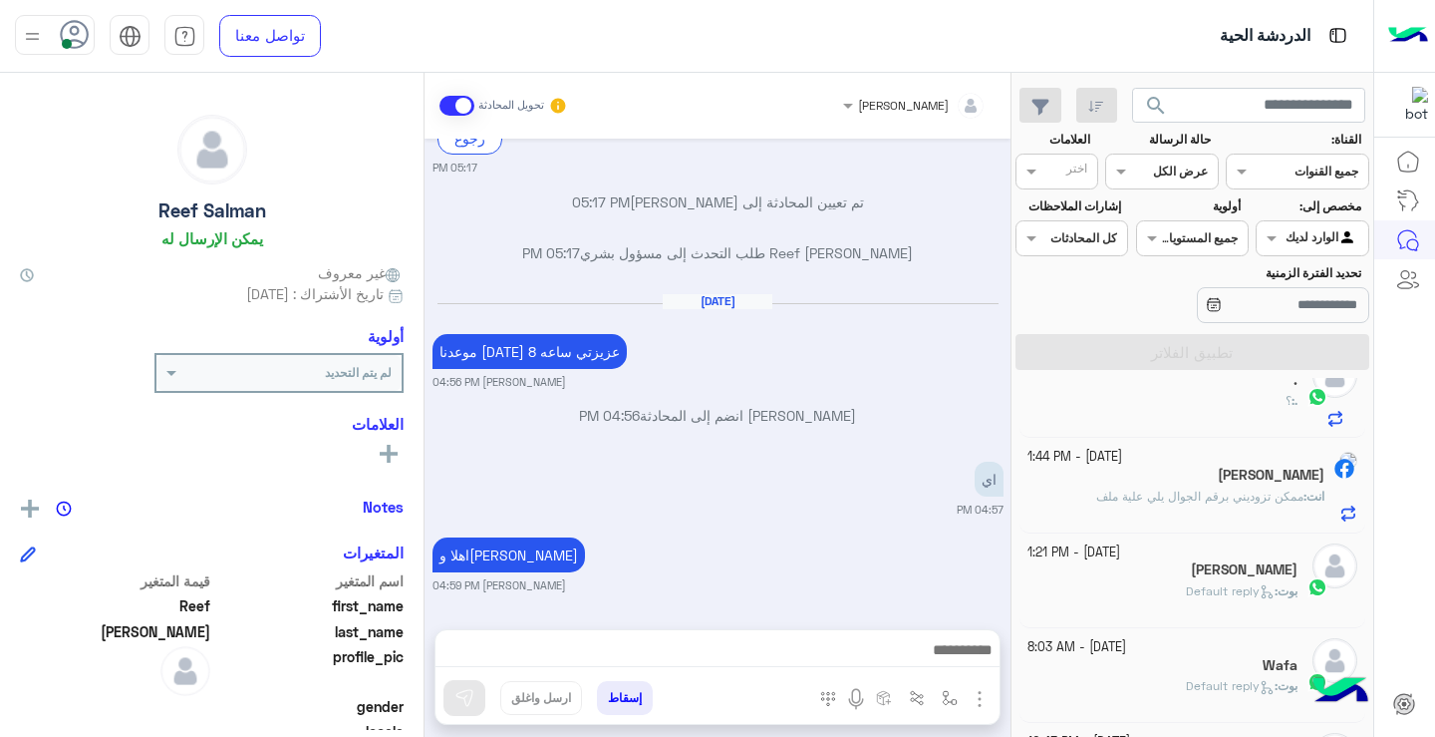
scroll to position [881, 0]
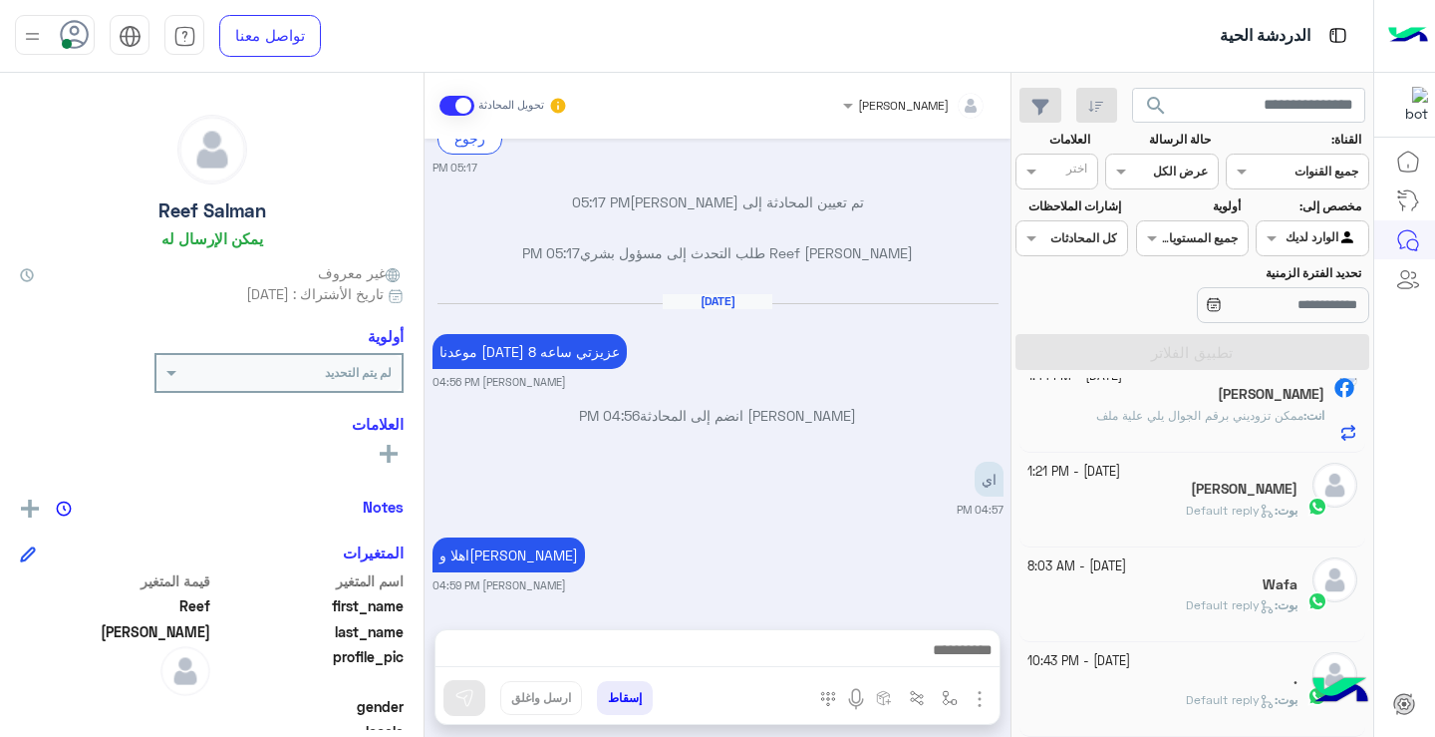
click at [982, 705] on img "button" at bounding box center [980, 699] width 24 height 24
click at [983, 709] on img "button" at bounding box center [980, 699] width 24 height 24
click at [965, 609] on button "المرفقات" at bounding box center [938, 616] width 108 height 40
click at [749, 692] on div "إسقاط ارسل واغلق" at bounding box center [621, 702] width 370 height 44
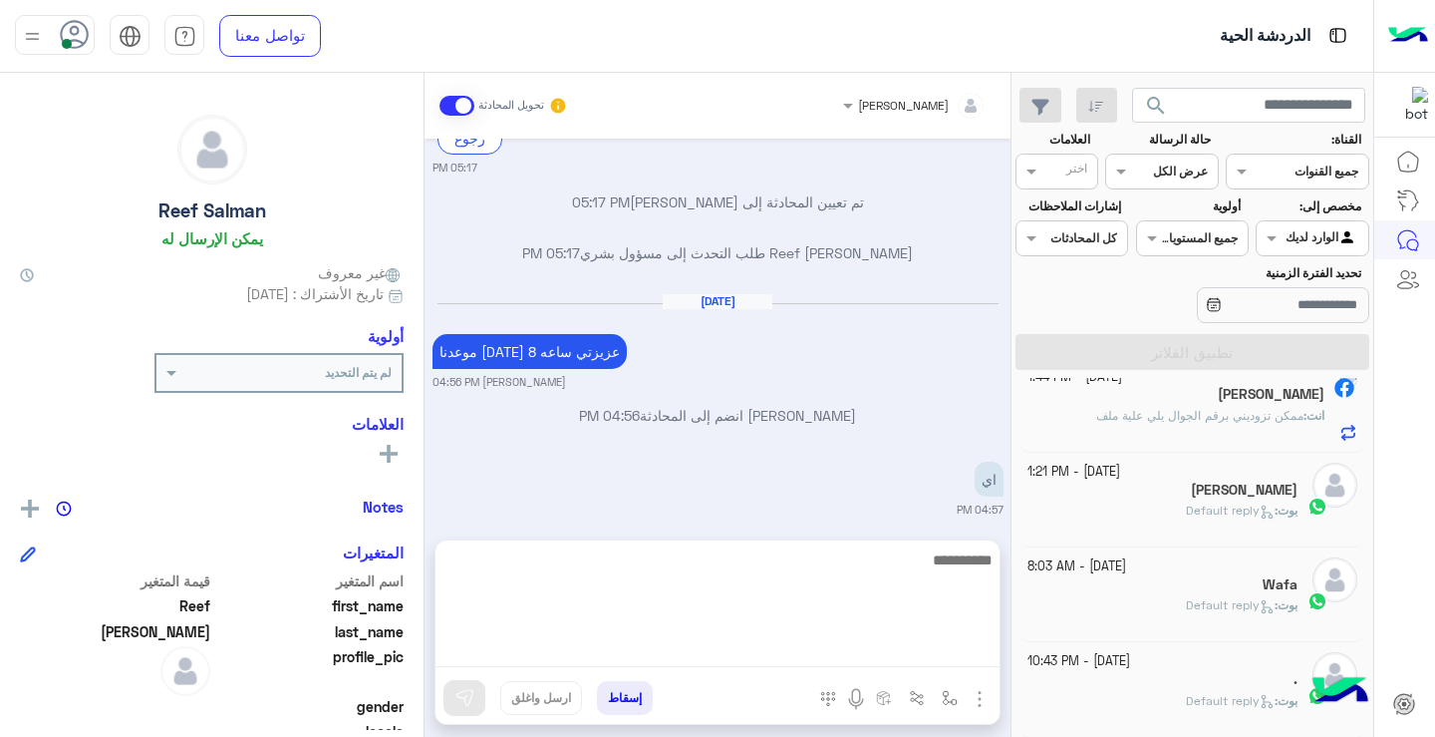
click at [822, 651] on textarea at bounding box center [718, 607] width 564 height 120
paste textarea "**********"
type textarea "**********"
drag, startPoint x: 994, startPoint y: 560, endPoint x: 616, endPoint y: 607, distance: 380.7
click at [616, 607] on textarea "**********" at bounding box center [718, 607] width 564 height 120
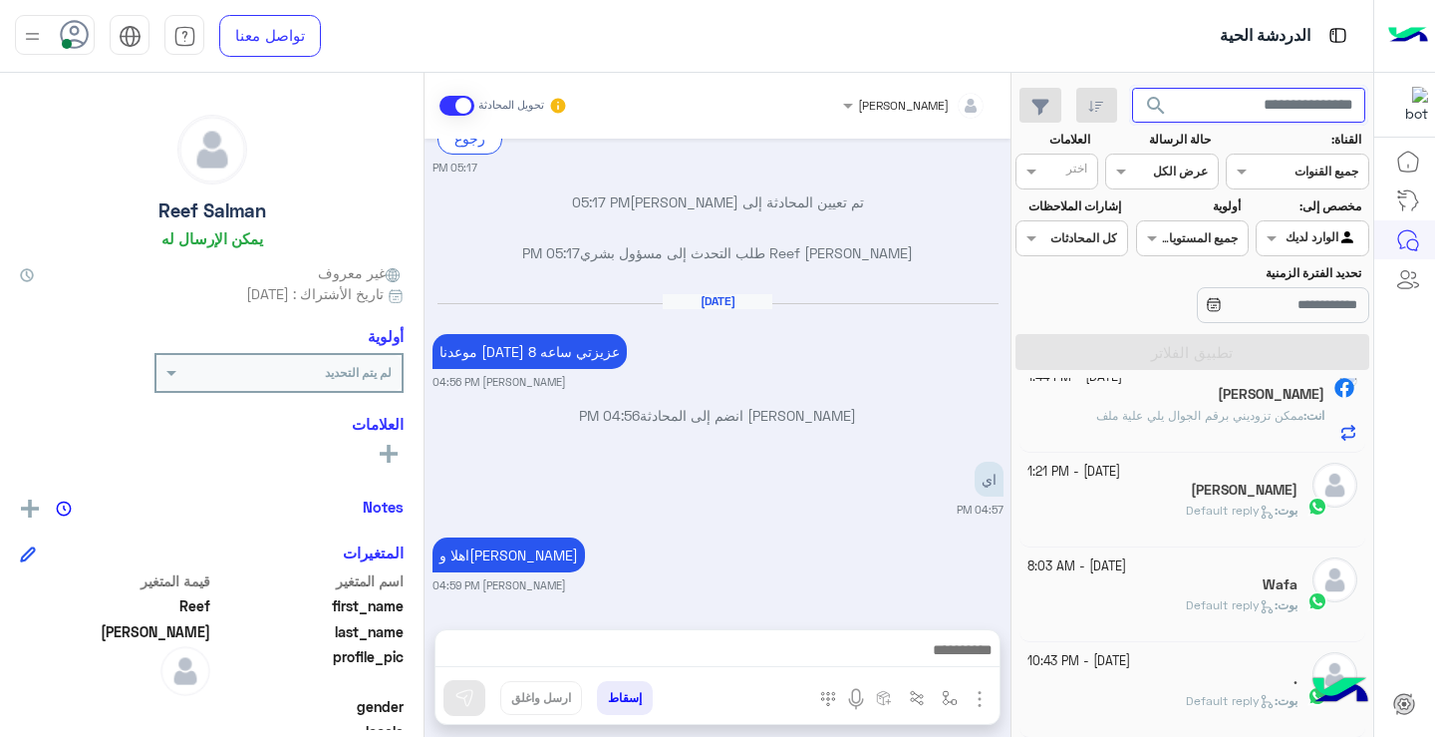
click at [1241, 112] on input "text" at bounding box center [1249, 106] width 234 height 36
type input "**********"
click at [1132, 88] on button "search" at bounding box center [1156, 109] width 49 height 43
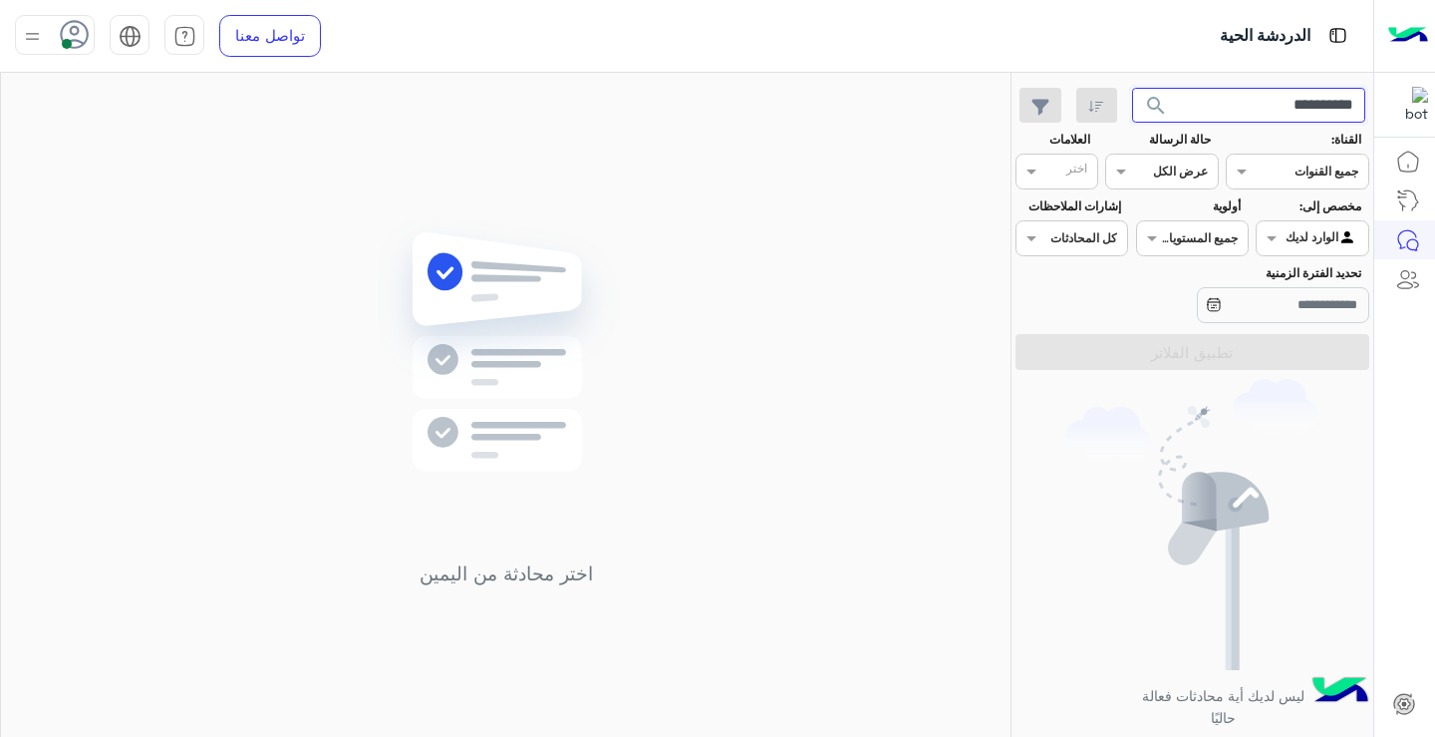
click at [1249, 102] on input "**********" at bounding box center [1249, 106] width 234 height 36
click at [1279, 233] on span at bounding box center [1269, 237] width 25 height 21
click at [1265, 282] on div "غير معينة" at bounding box center [1312, 278] width 113 height 39
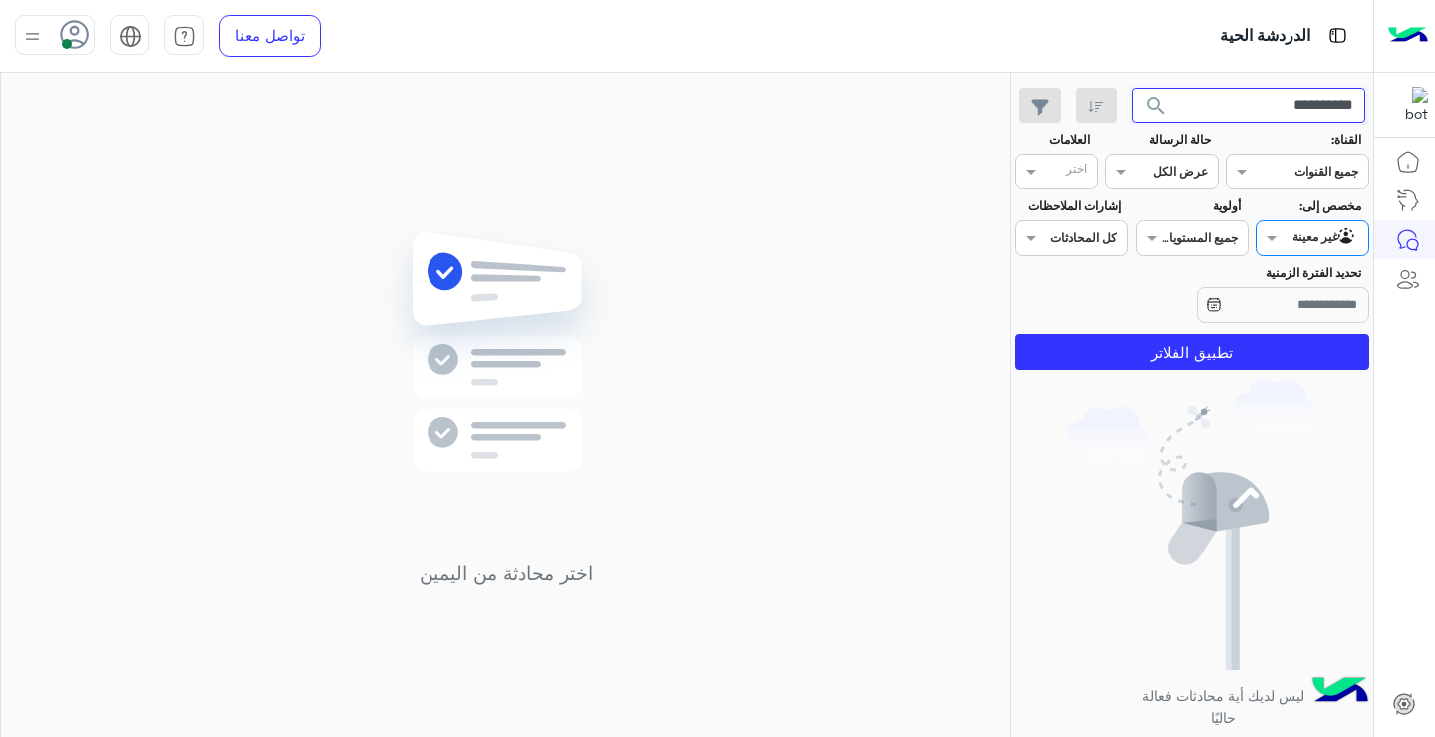
click at [1253, 103] on input "**********" at bounding box center [1249, 106] width 234 height 36
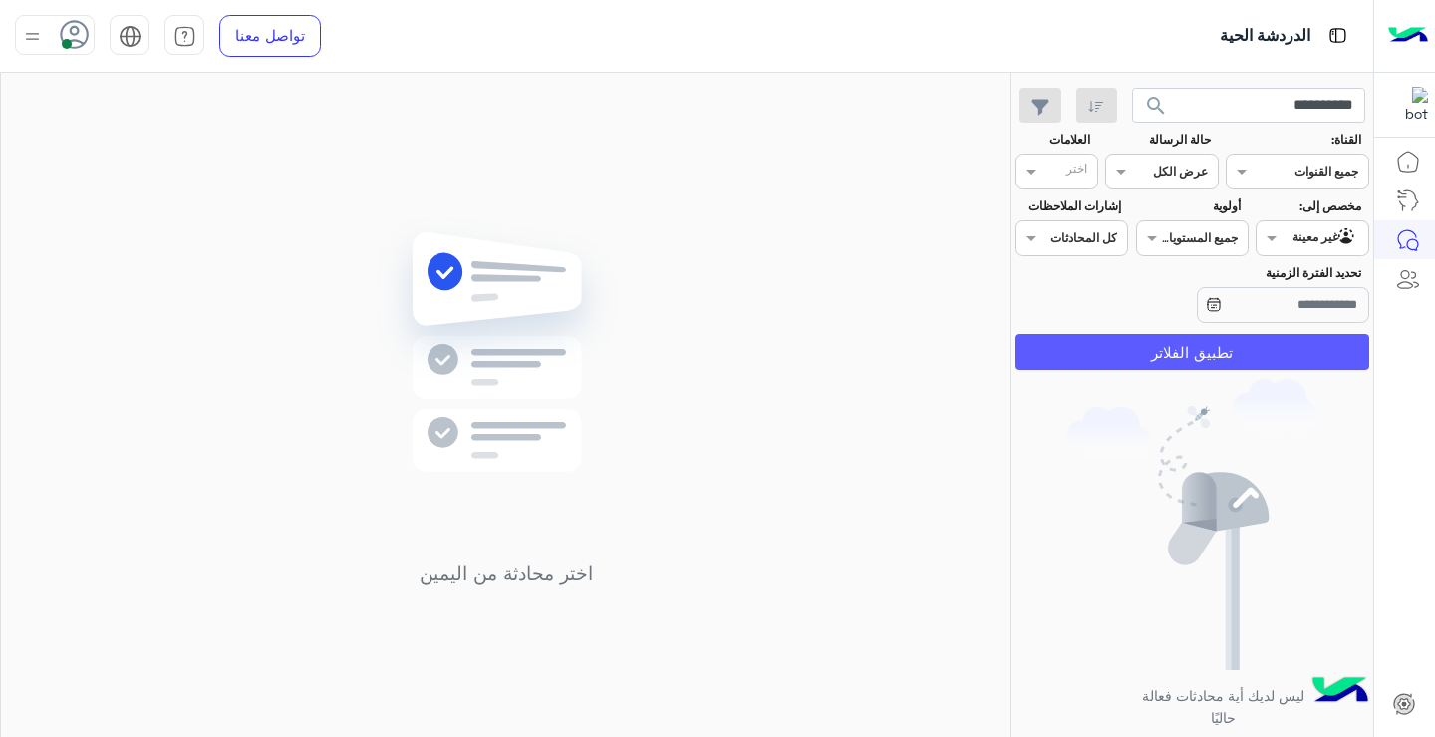
click at [1227, 361] on button "تطبيق الفلاتر" at bounding box center [1193, 352] width 354 height 36
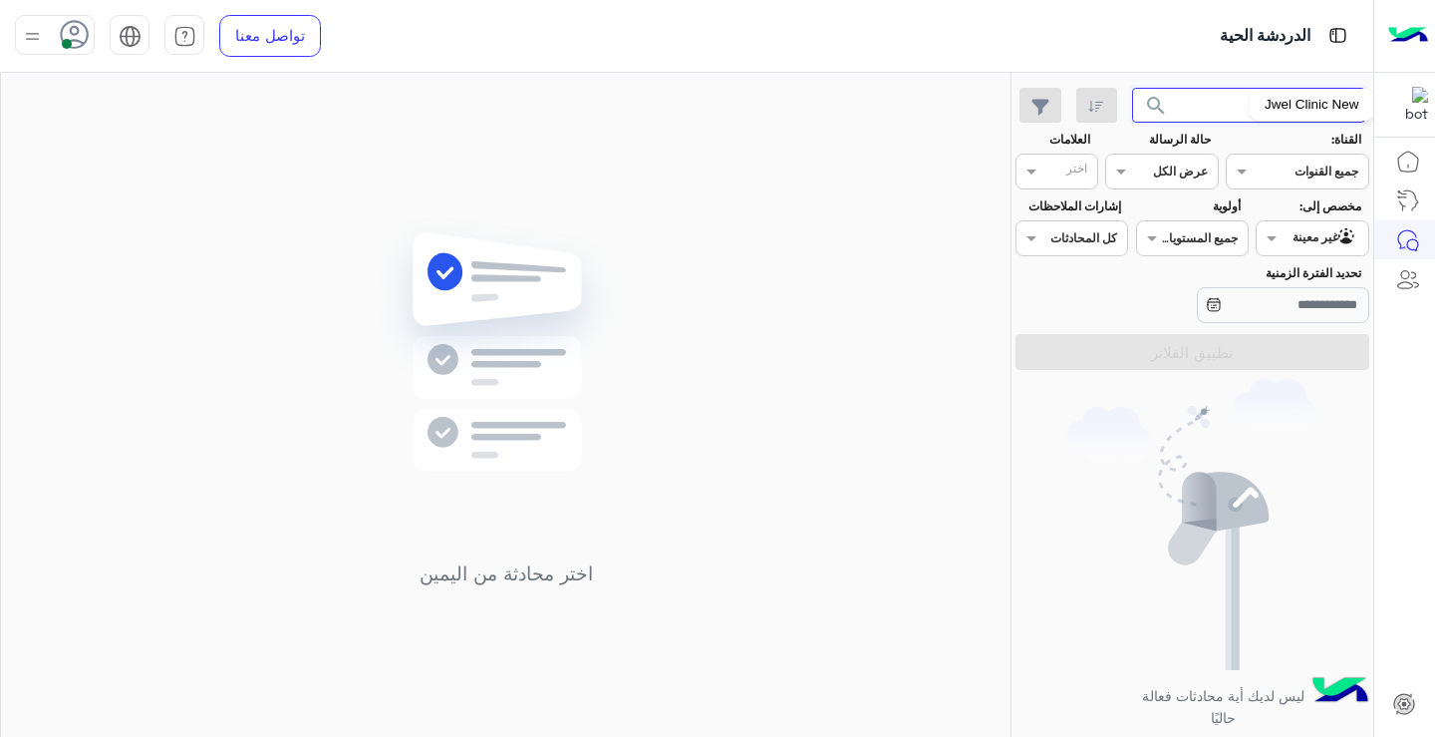
drag, startPoint x: 1252, startPoint y: 109, endPoint x: 1396, endPoint y: 99, distance: 143.9
click at [1396, 99] on div "**********" at bounding box center [717, 368] width 1435 height 737
click at [927, 402] on div "اختر محادثة من اليمين" at bounding box center [506, 409] width 1010 height 672
click at [1386, 231] on link at bounding box center [1409, 239] width 54 height 39
click at [1407, 242] on icon at bounding box center [1412, 244] width 11 height 11
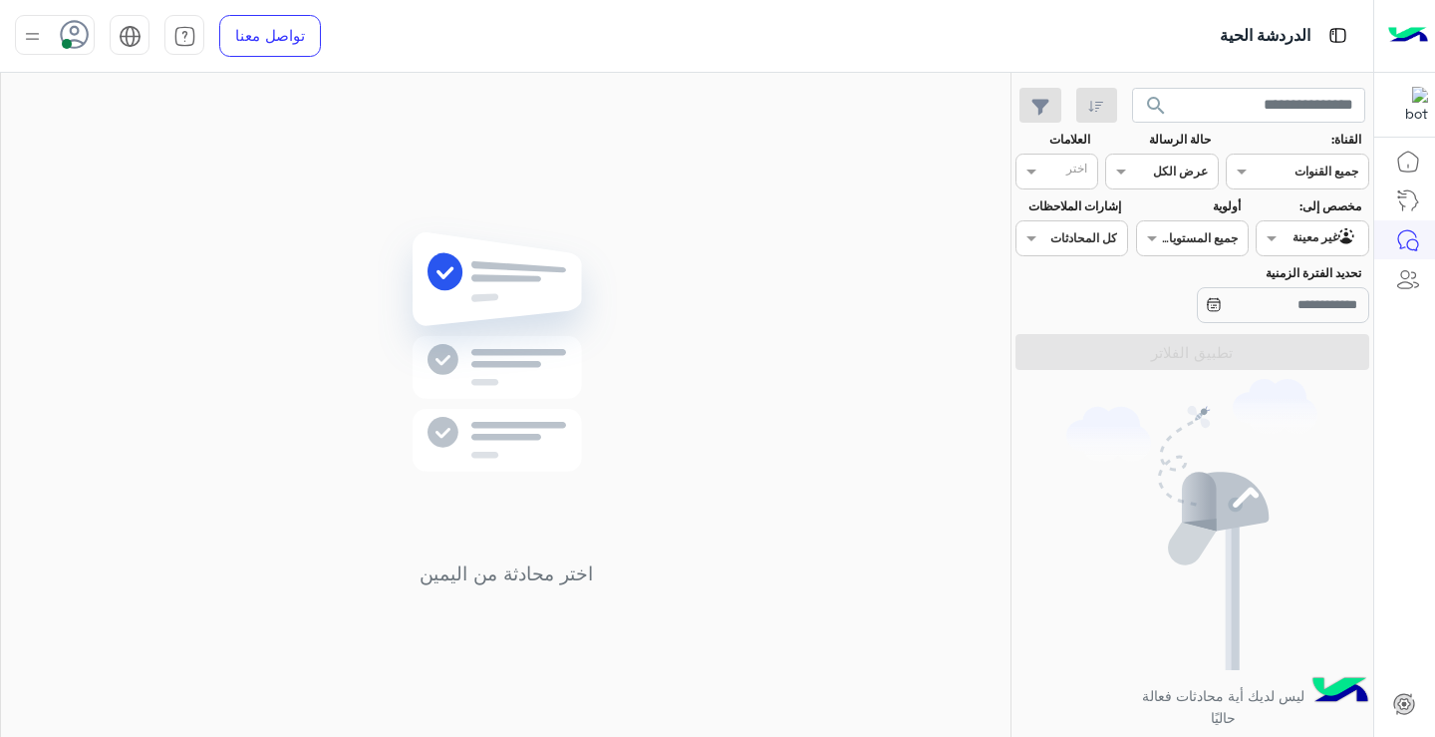
click at [1418, 248] on icon at bounding box center [1409, 240] width 24 height 24
click at [1411, 232] on icon at bounding box center [1409, 240] width 24 height 24
click at [1409, 232] on icon at bounding box center [1409, 240] width 24 height 24
click at [1152, 96] on span "search" at bounding box center [1156, 106] width 24 height 24
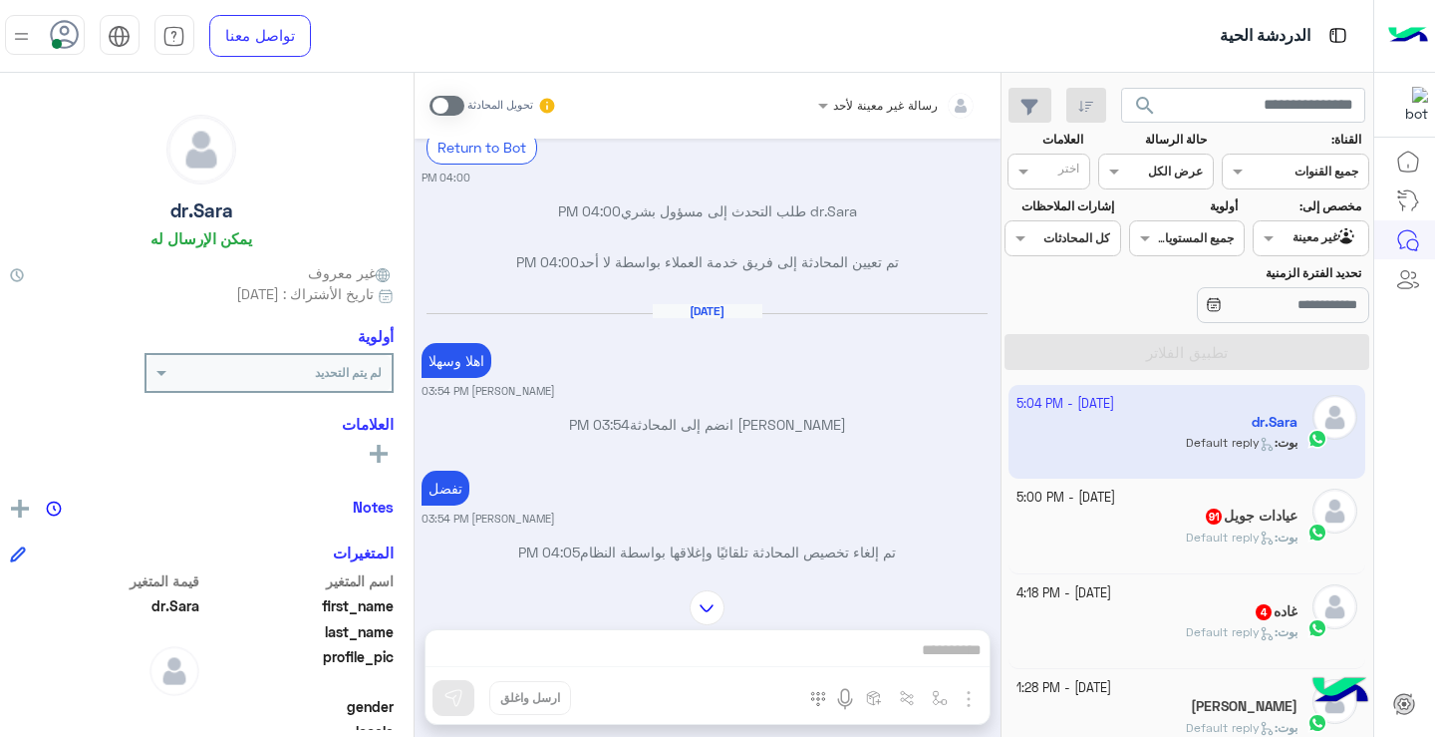
scroll to position [1238, 0]
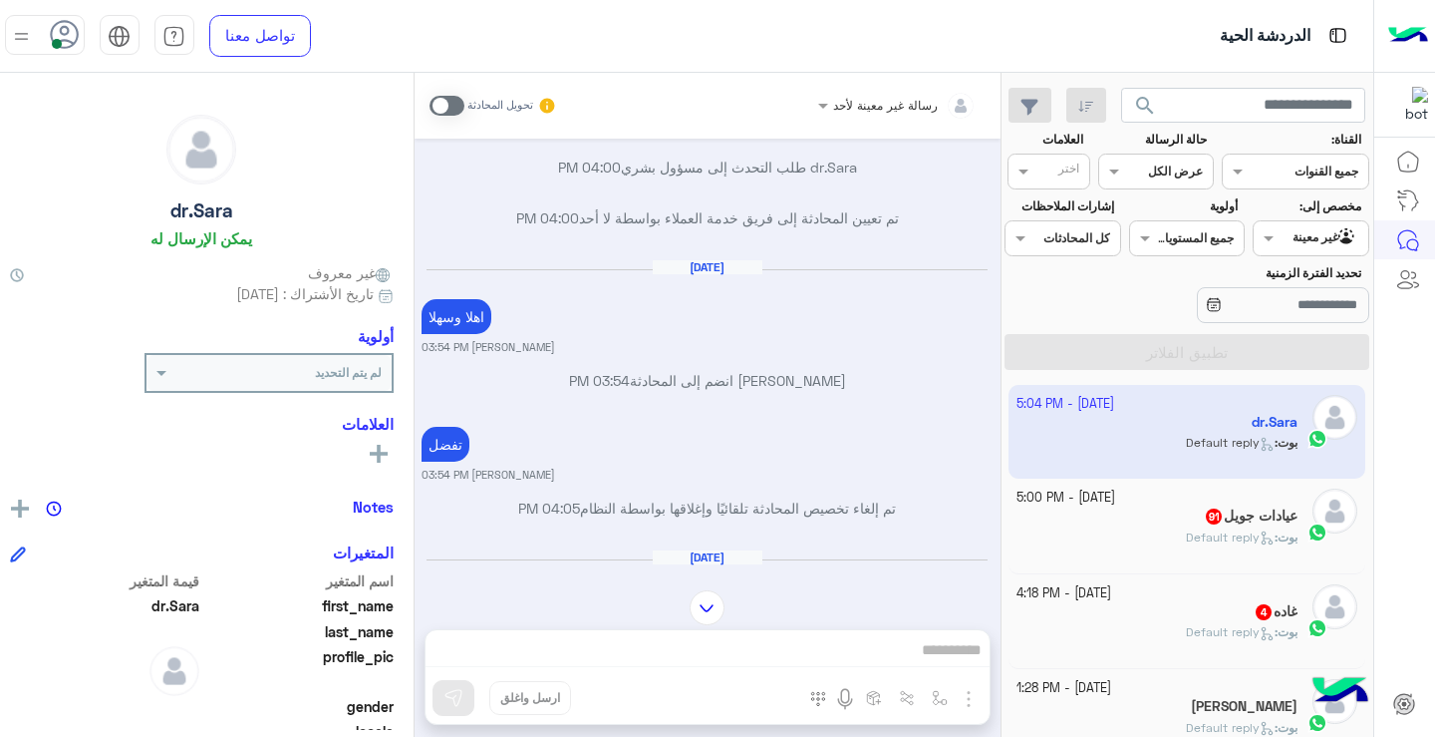
click at [1332, 28] on img at bounding box center [1338, 35] width 25 height 25
click at [1288, 99] on input "text" at bounding box center [1243, 106] width 244 height 36
paste input "**********"
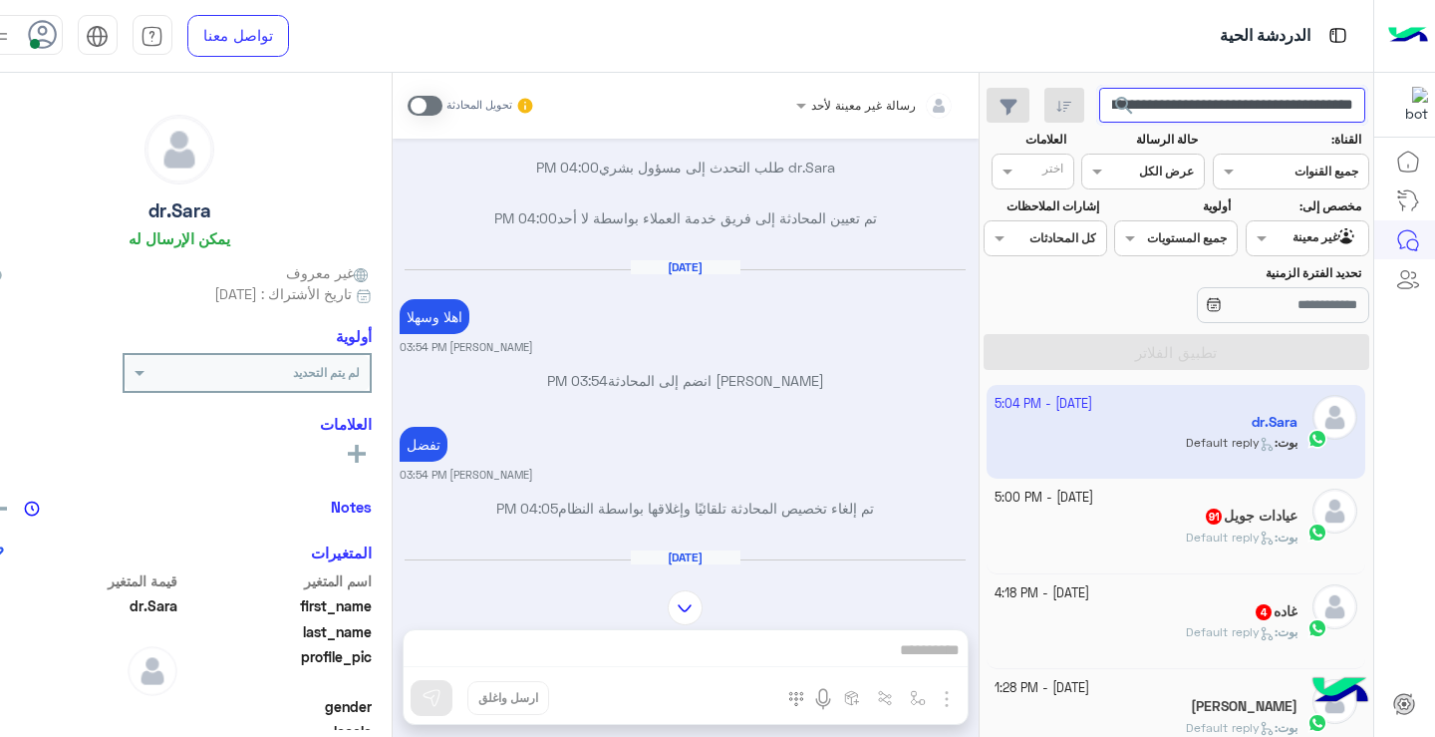
click at [1286, 105] on input "**********" at bounding box center [1232, 106] width 266 height 36
type input "*"
click at [1418, 150] on link at bounding box center [1409, 162] width 54 height 40
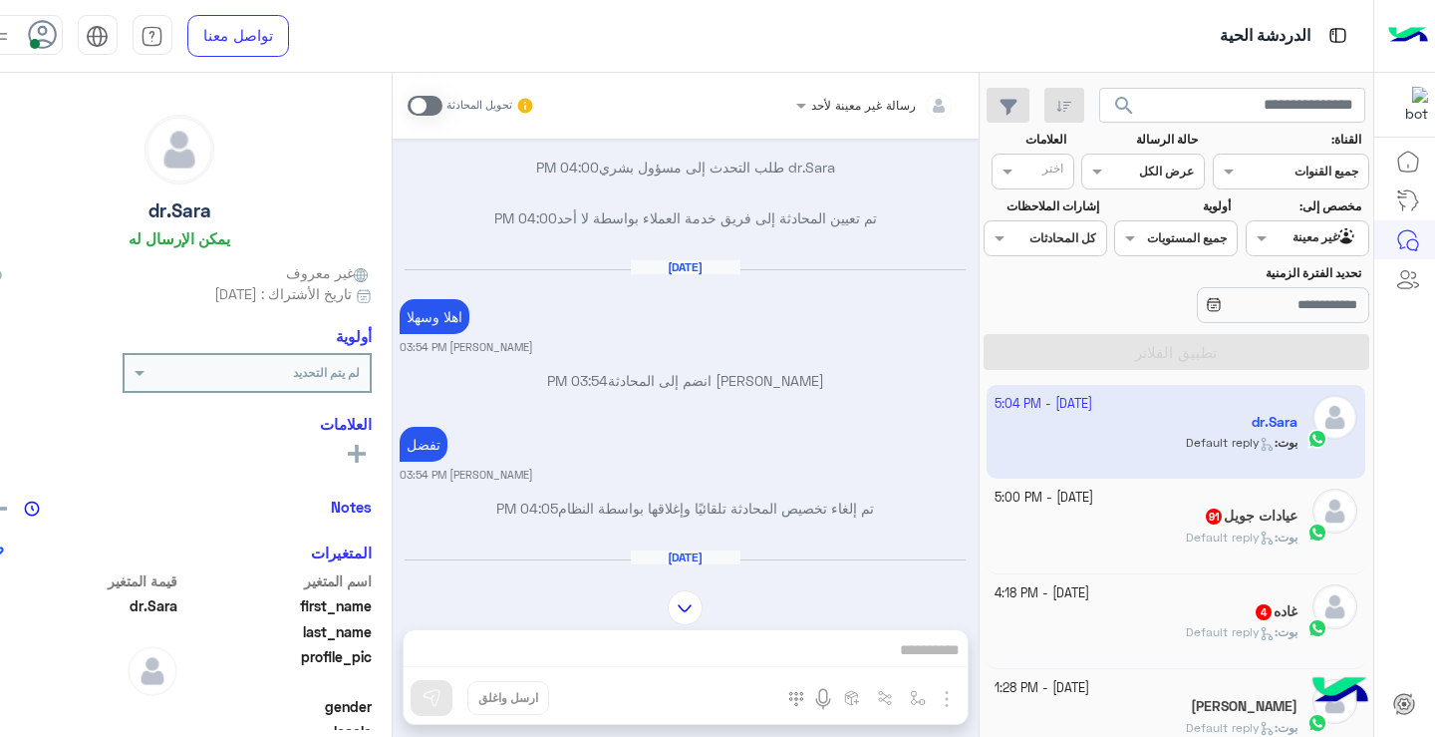
click at [1406, 155] on icon at bounding box center [1409, 162] width 24 height 24
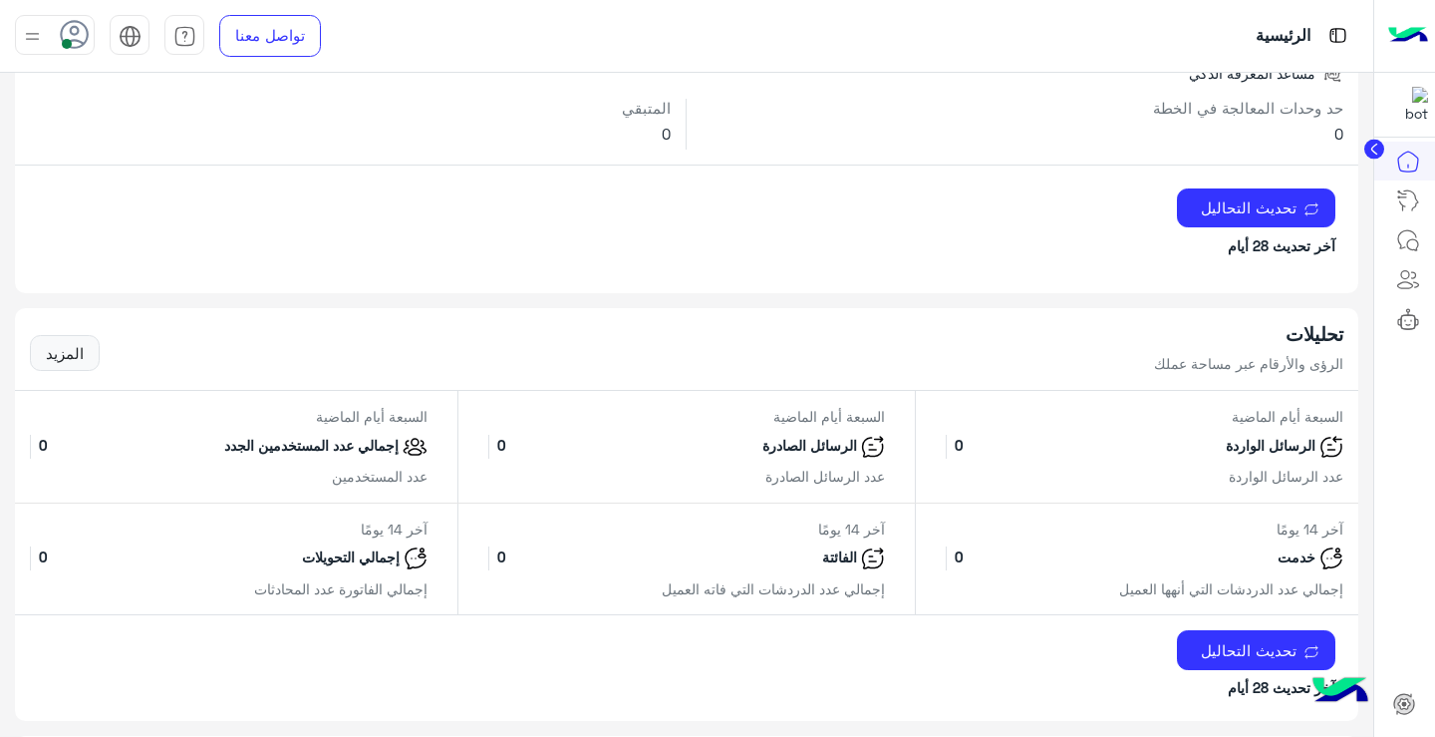
scroll to position [628, 0]
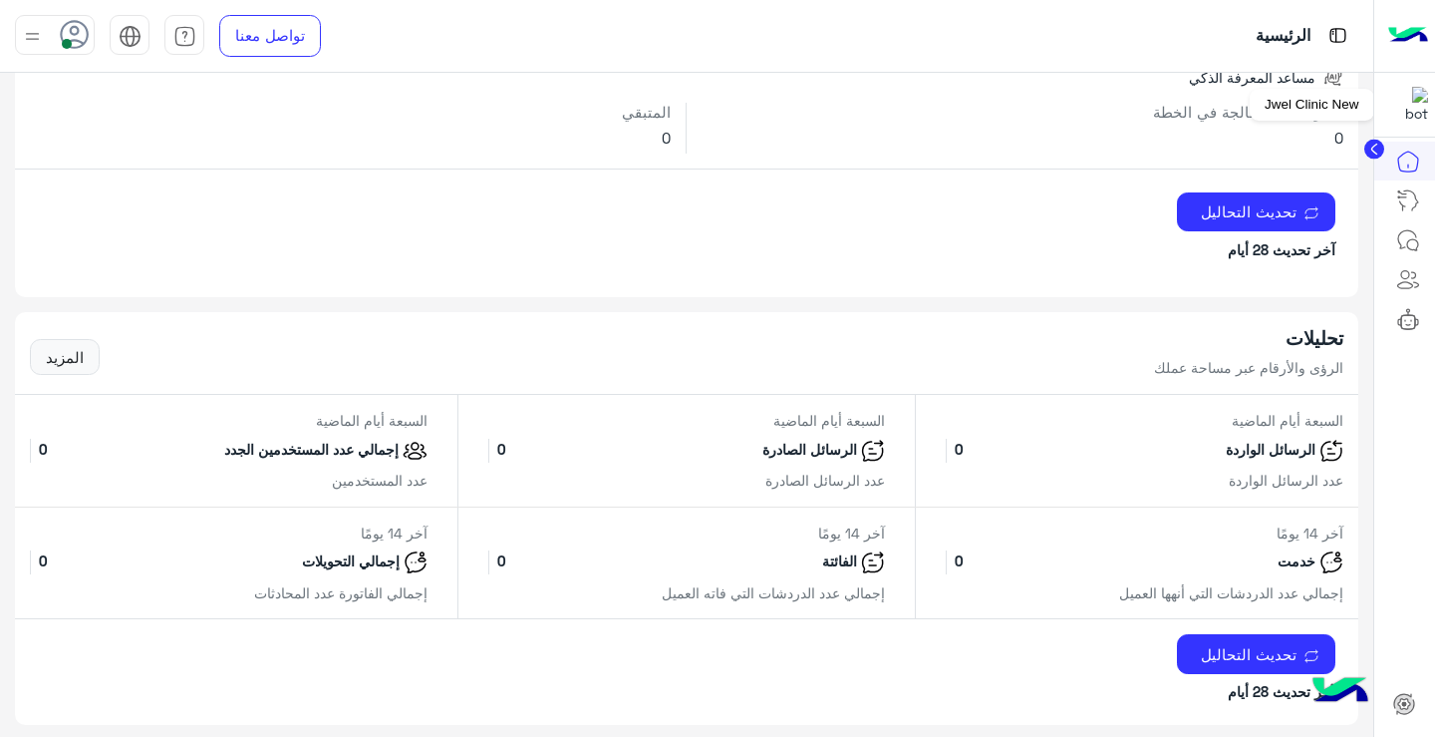
click at [1394, 101] on div at bounding box center [1406, 105] width 62 height 65
click at [1407, 109] on img at bounding box center [1411, 105] width 36 height 36
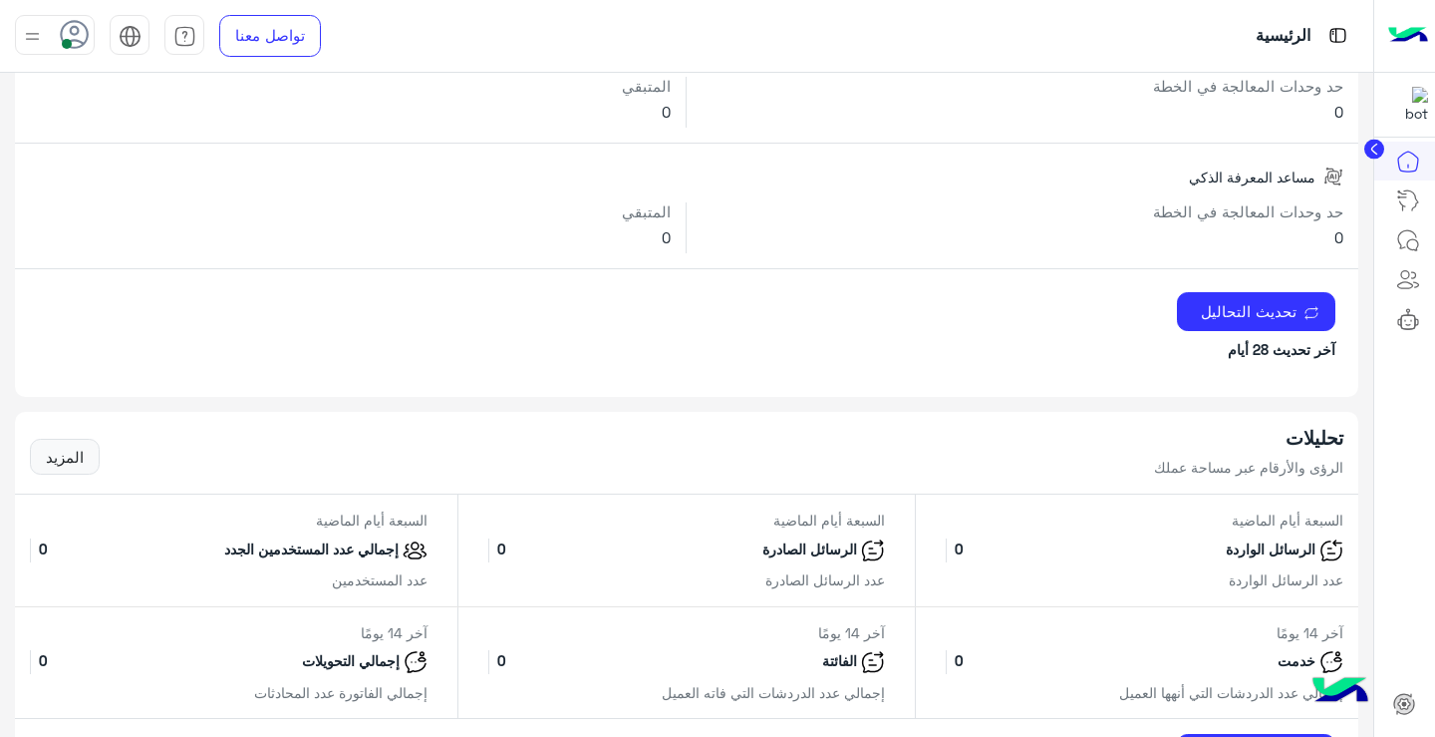
scroll to position [429, 0]
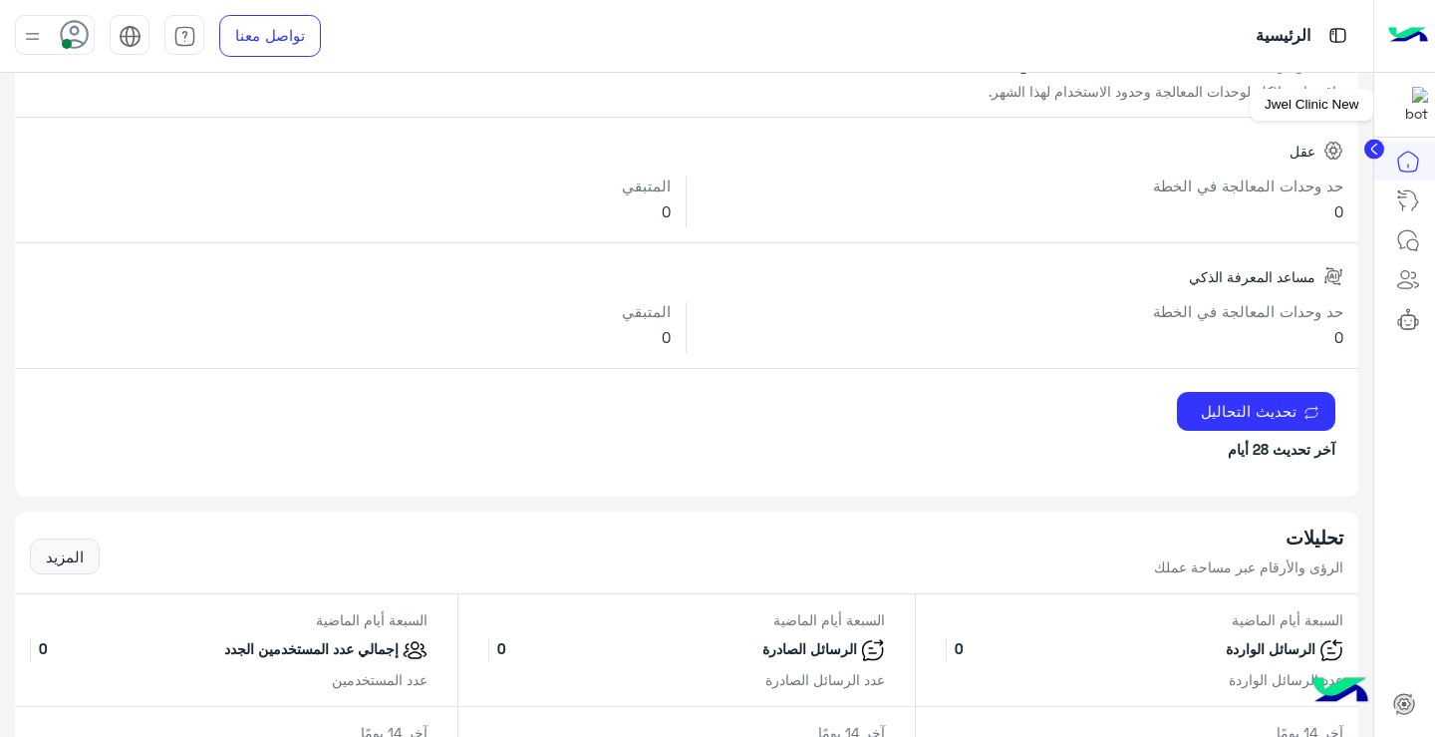
click at [1397, 99] on img at bounding box center [1411, 105] width 36 height 36
click at [1418, 162] on icon at bounding box center [1409, 162] width 20 height 20
click at [1404, 207] on icon at bounding box center [1409, 200] width 24 height 24
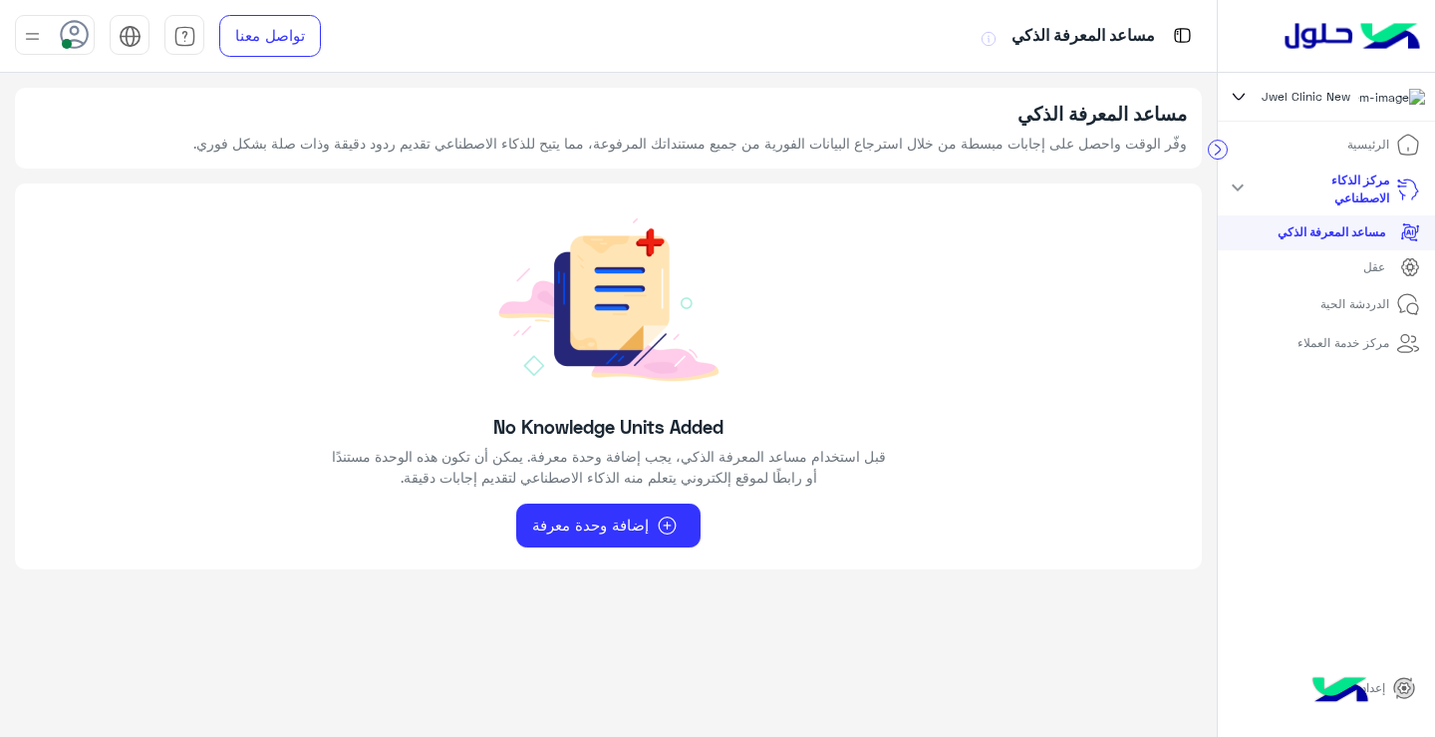
click at [1396, 313] on link "الدردشة الحية" at bounding box center [1371, 304] width 131 height 39
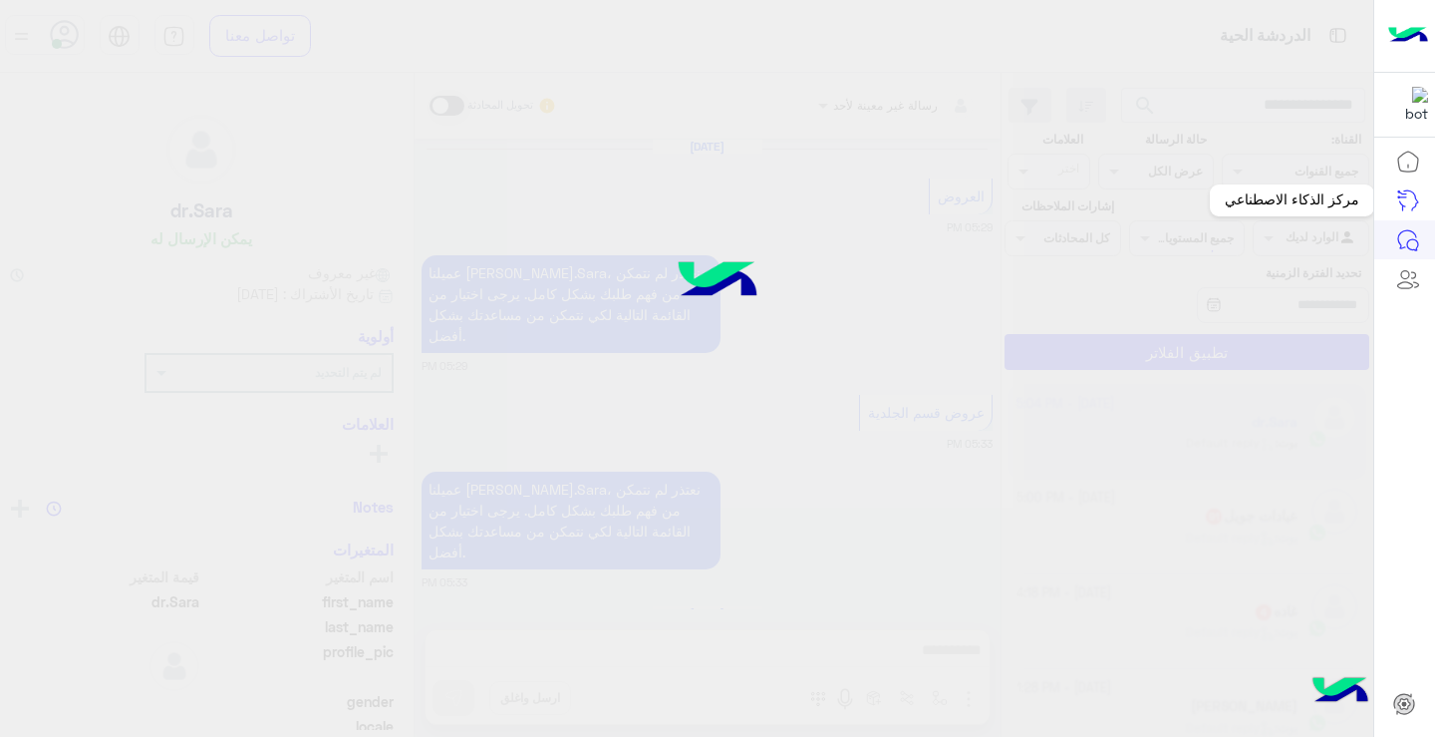
scroll to position [1437, 0]
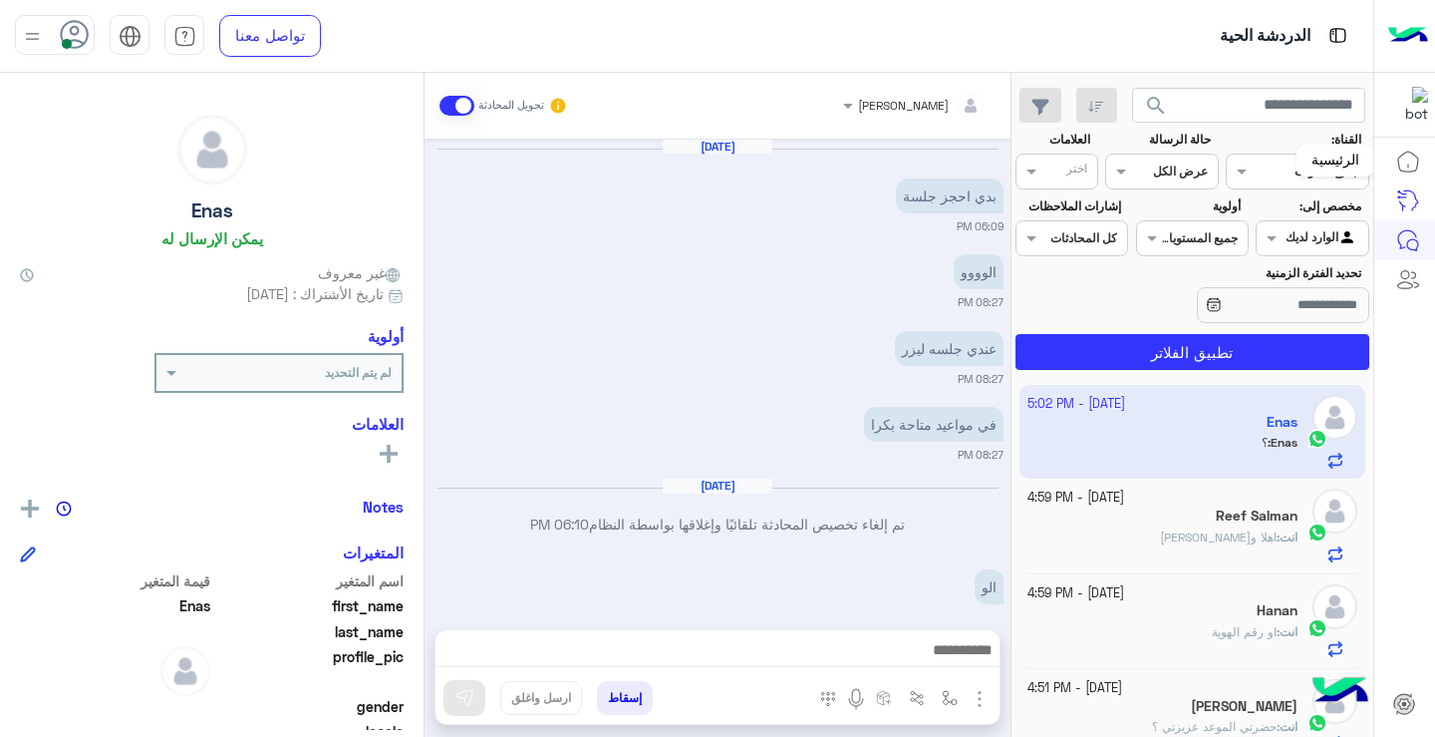
scroll to position [1414, 0]
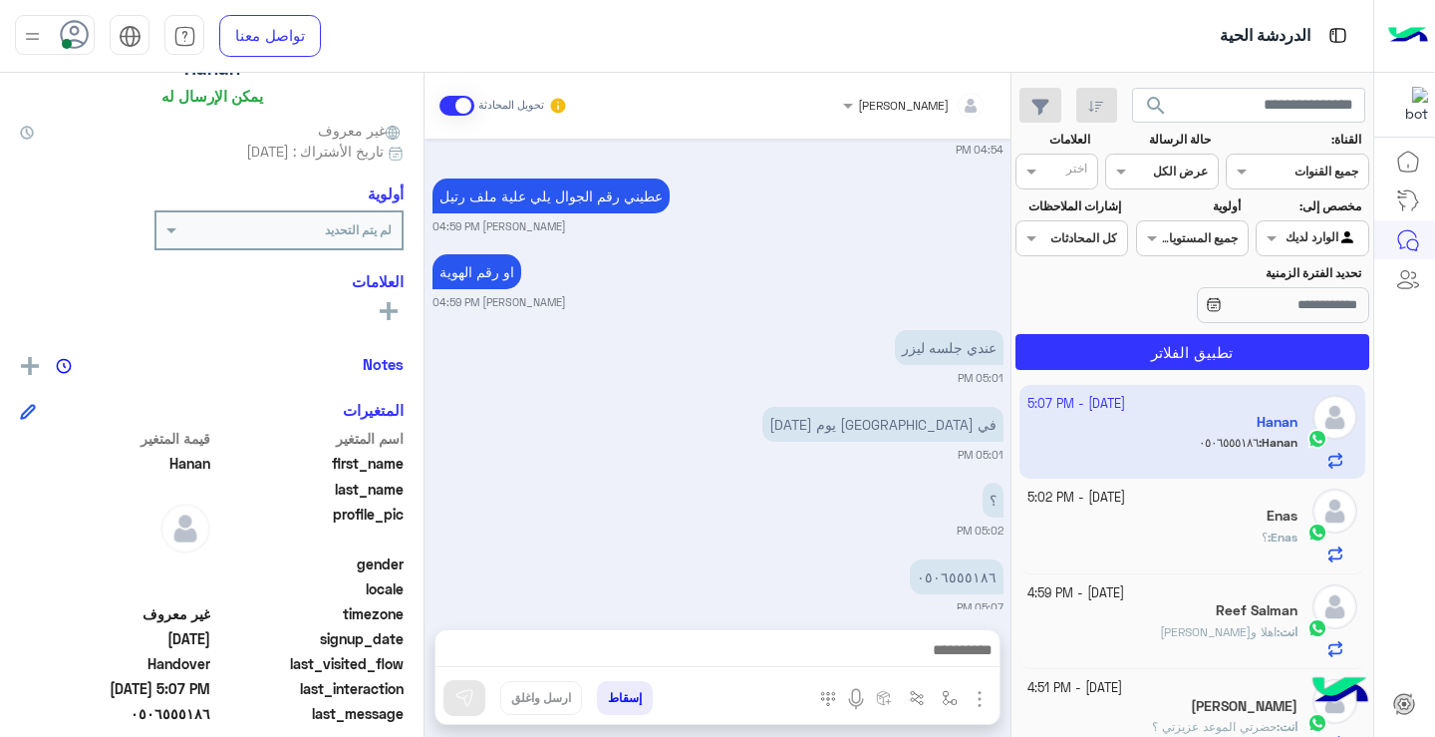
scroll to position [227, 0]
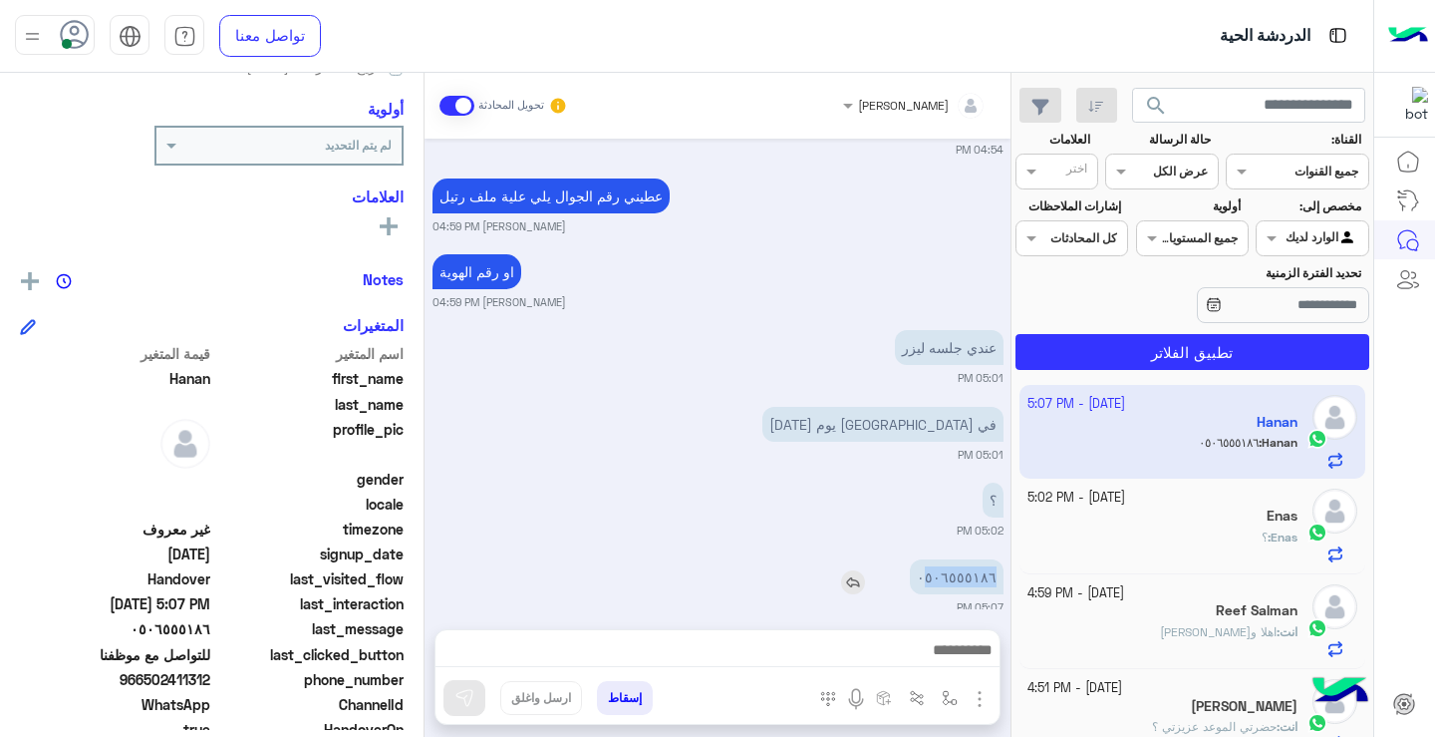
drag, startPoint x: 927, startPoint y: 555, endPoint x: 999, endPoint y: 562, distance: 72.1
click at [999, 562] on p "٠٥٠٦٥٥٥١٨٦" at bounding box center [957, 576] width 94 height 35
drag, startPoint x: 999, startPoint y: 562, endPoint x: 927, endPoint y: 562, distance: 71.8
click at [927, 562] on p "٠٥٠٦٥٥٥١٨٦" at bounding box center [957, 576] width 94 height 35
drag, startPoint x: 926, startPoint y: 558, endPoint x: 995, endPoint y: 554, distance: 68.9
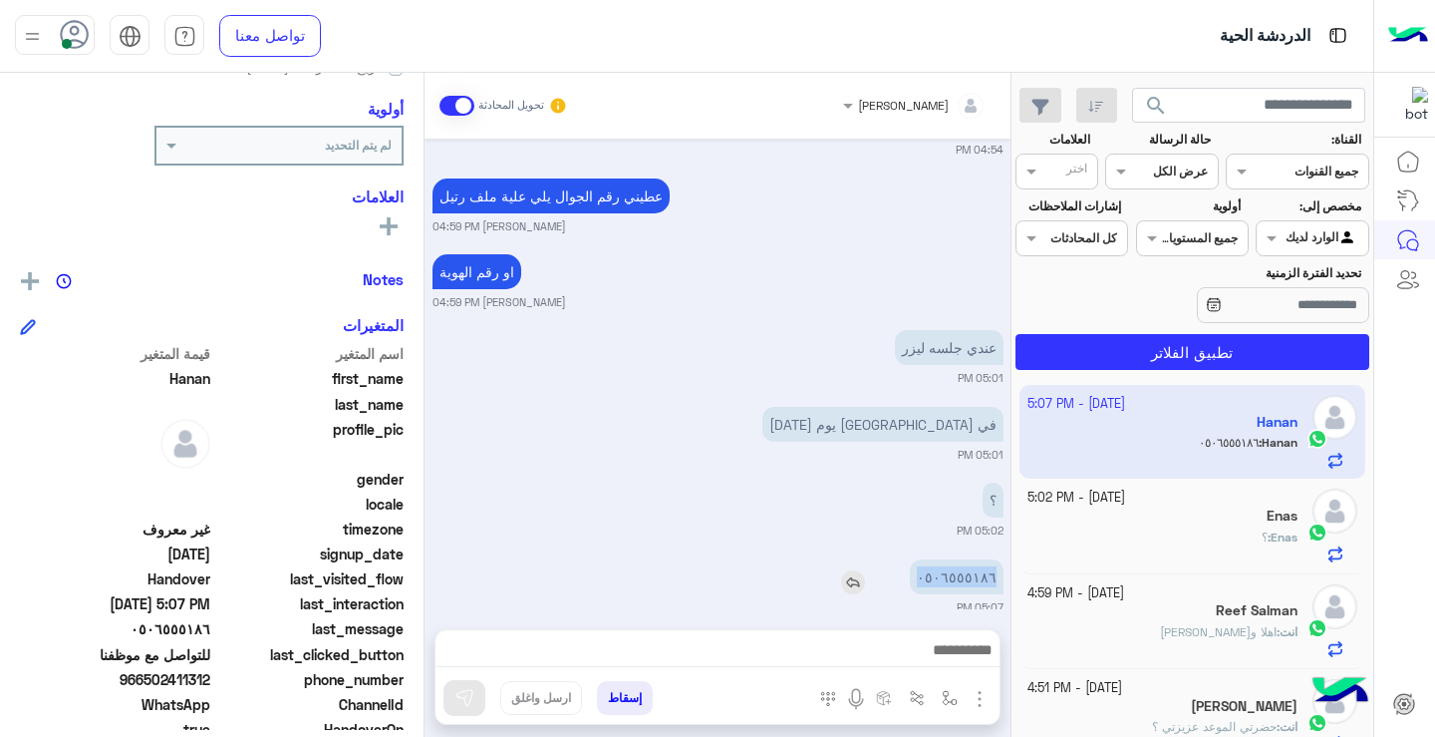
click at [995, 559] on p "٠٥٠٦٥٥٥١٨٦" at bounding box center [957, 576] width 94 height 35
copy p "٠٥٠٦٥٥٥١٨٦"
click at [797, 736] on html "الدردشة الحية تواصل معنا مركز المساعدة عربي English search القناة: القناه جميع …" at bounding box center [717, 368] width 1435 height 737
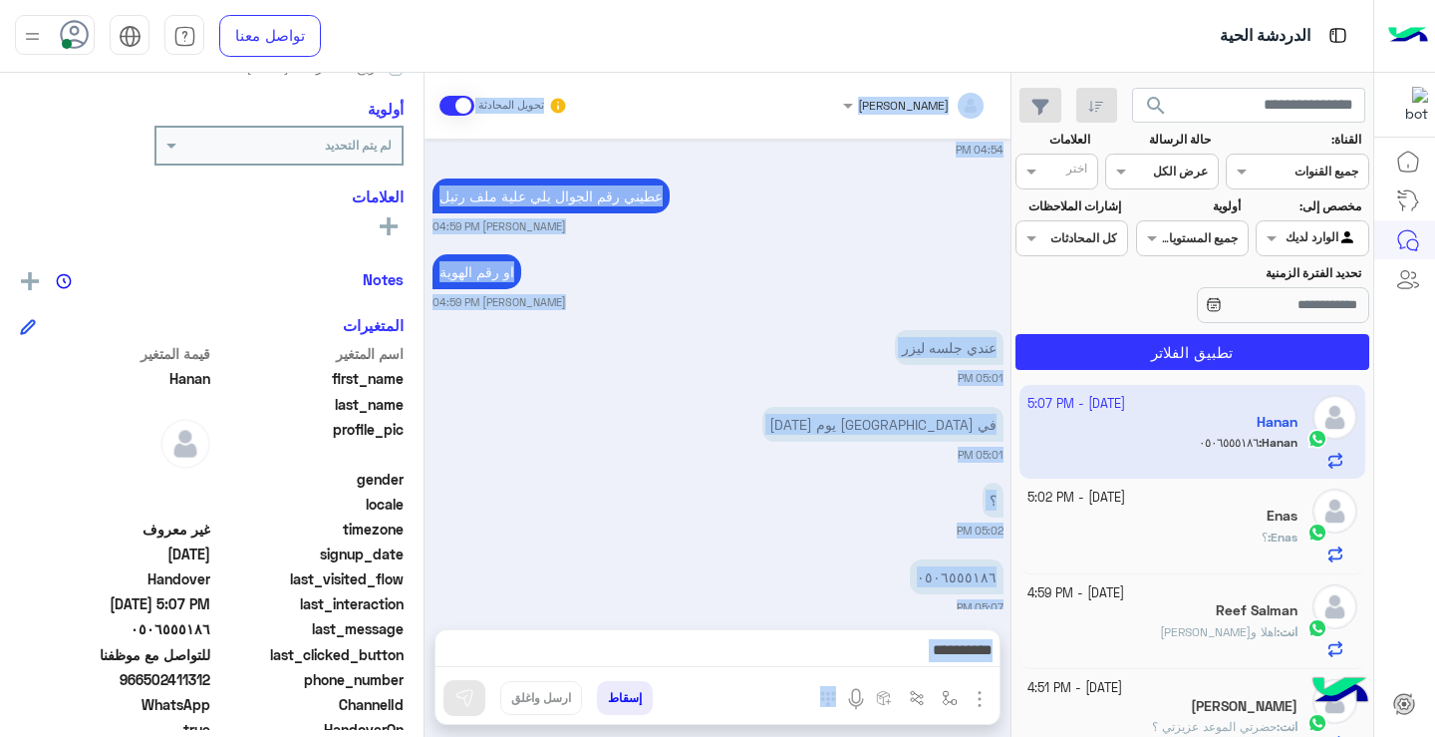
click at [905, 599] on small "05:07 PM" at bounding box center [718, 607] width 571 height 16
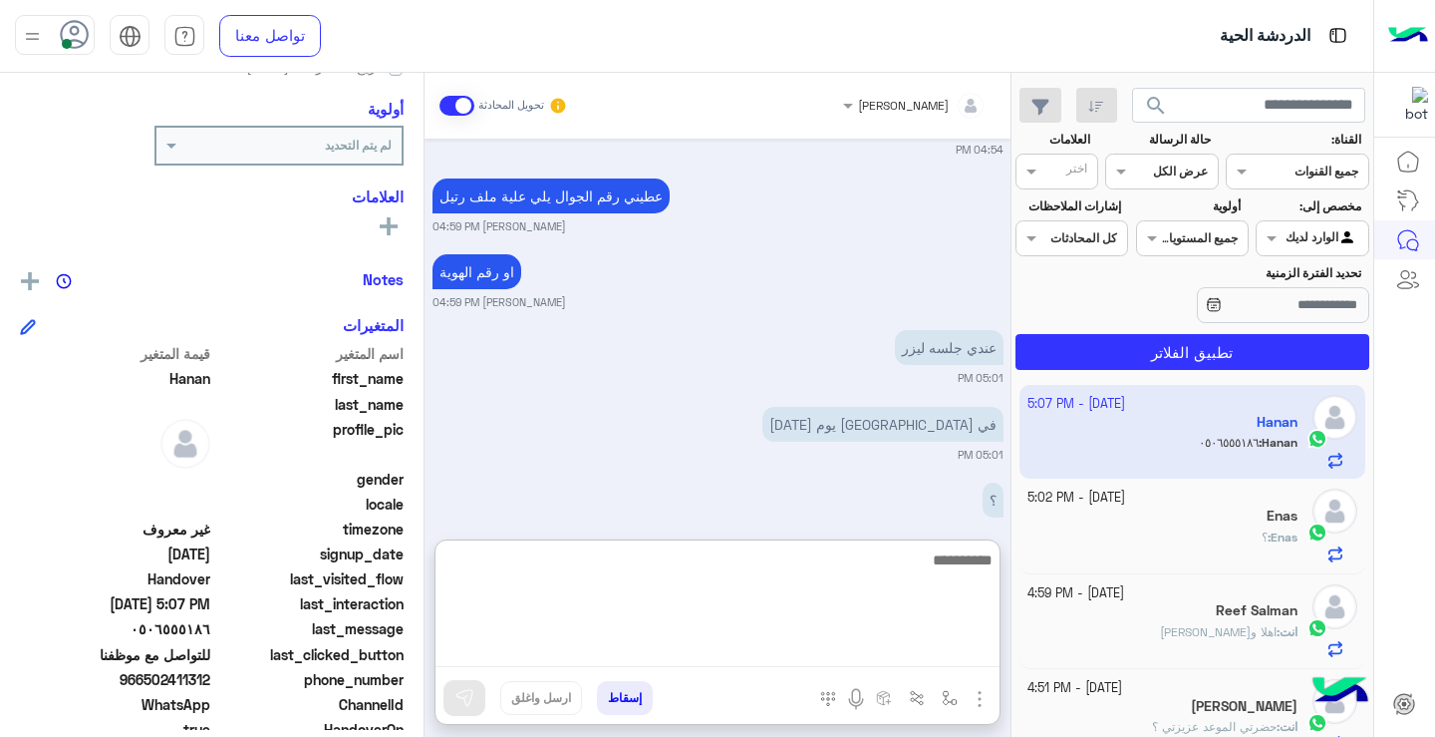
click at [835, 642] on textarea at bounding box center [718, 607] width 564 height 120
type textarea "*"
type textarea "**********"
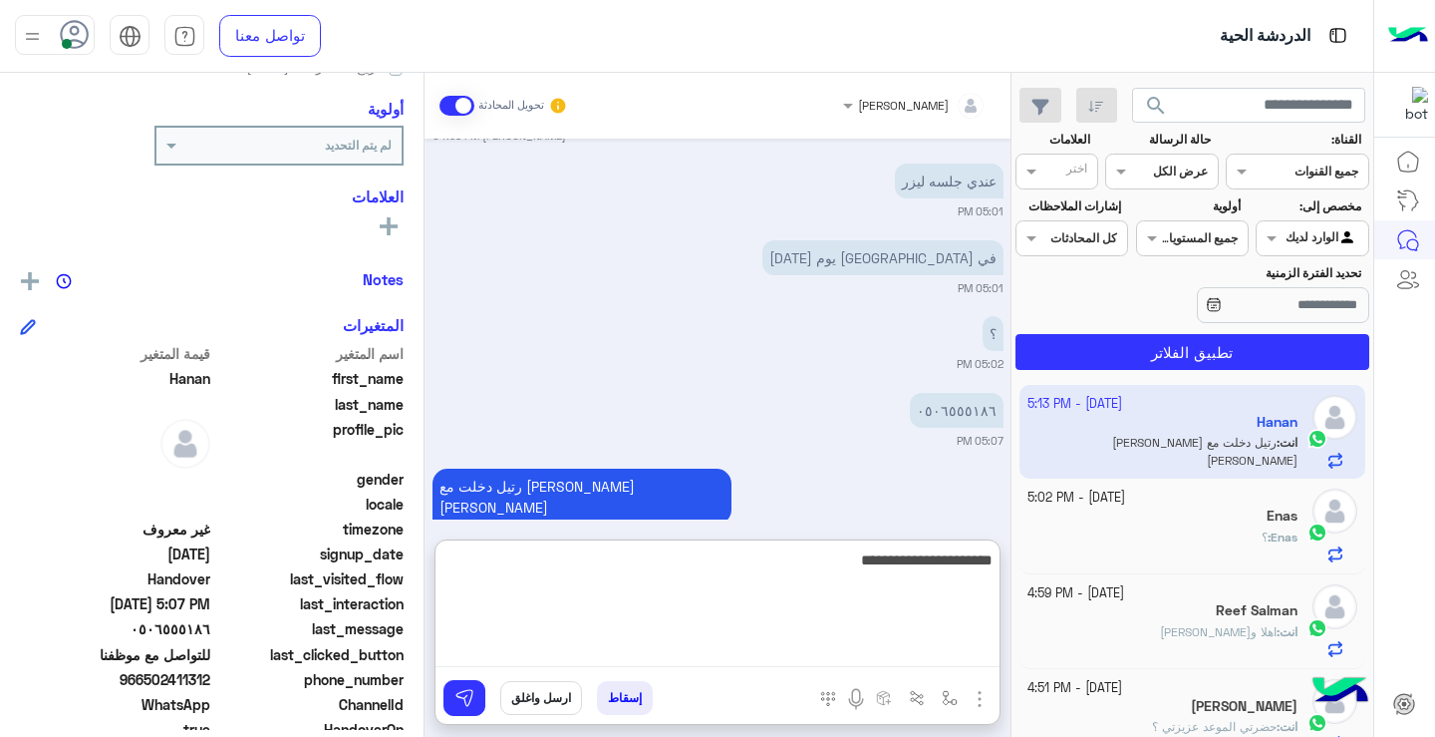
type textarea "**********"
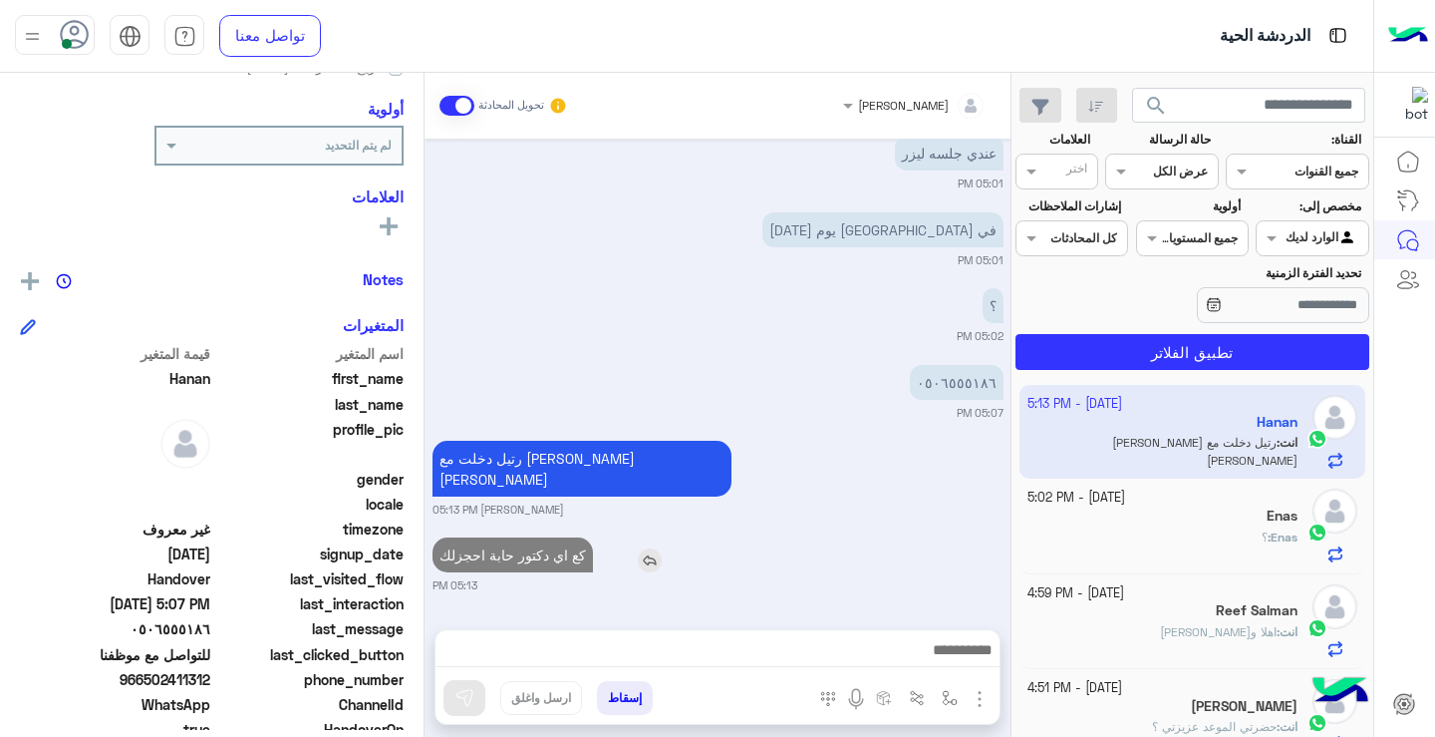
scroll to position [3380, 0]
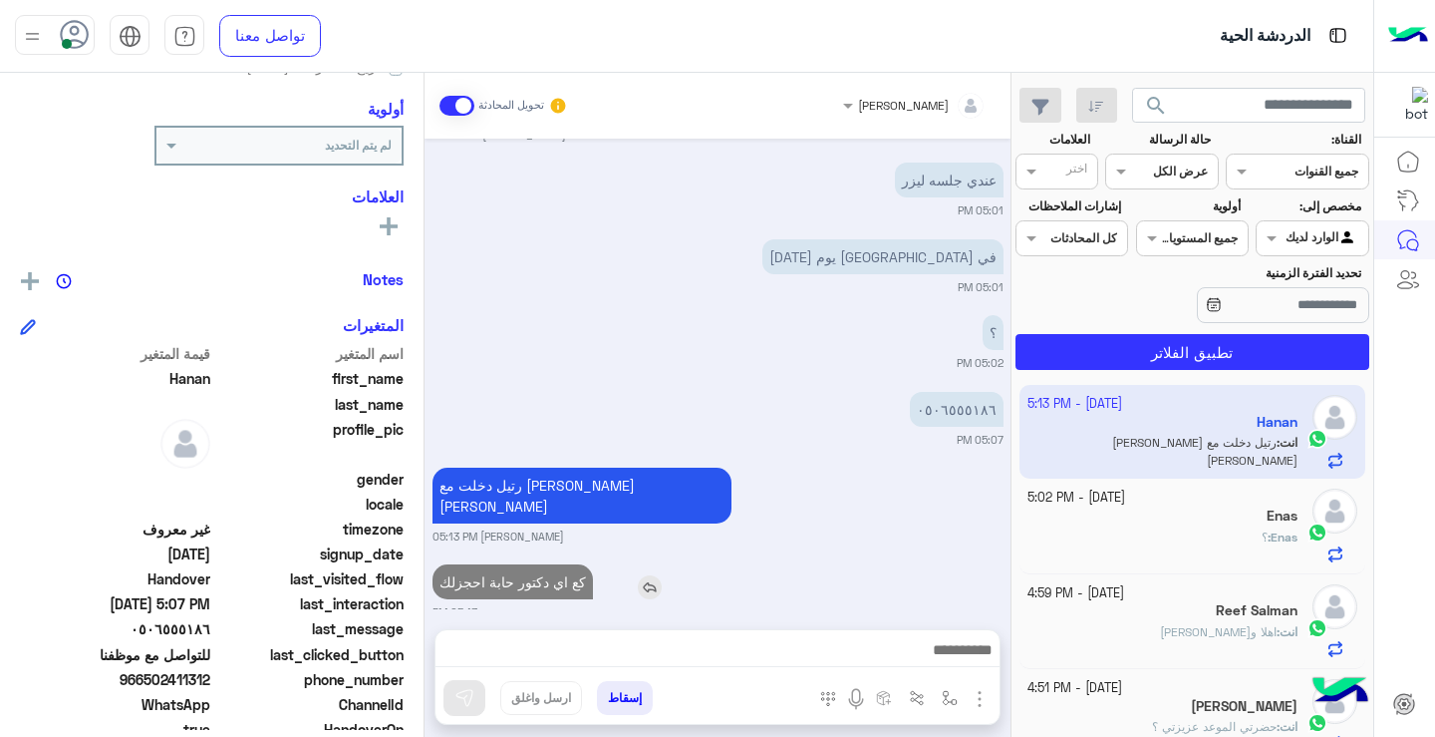
click at [573, 473] on div "Oct 4, 2025 بدي احجز جلسة 06:09 PM الوووو 08:27 PM عندي جلسه ليزر 08:27 PM في م…" at bounding box center [718, 374] width 586 height 470
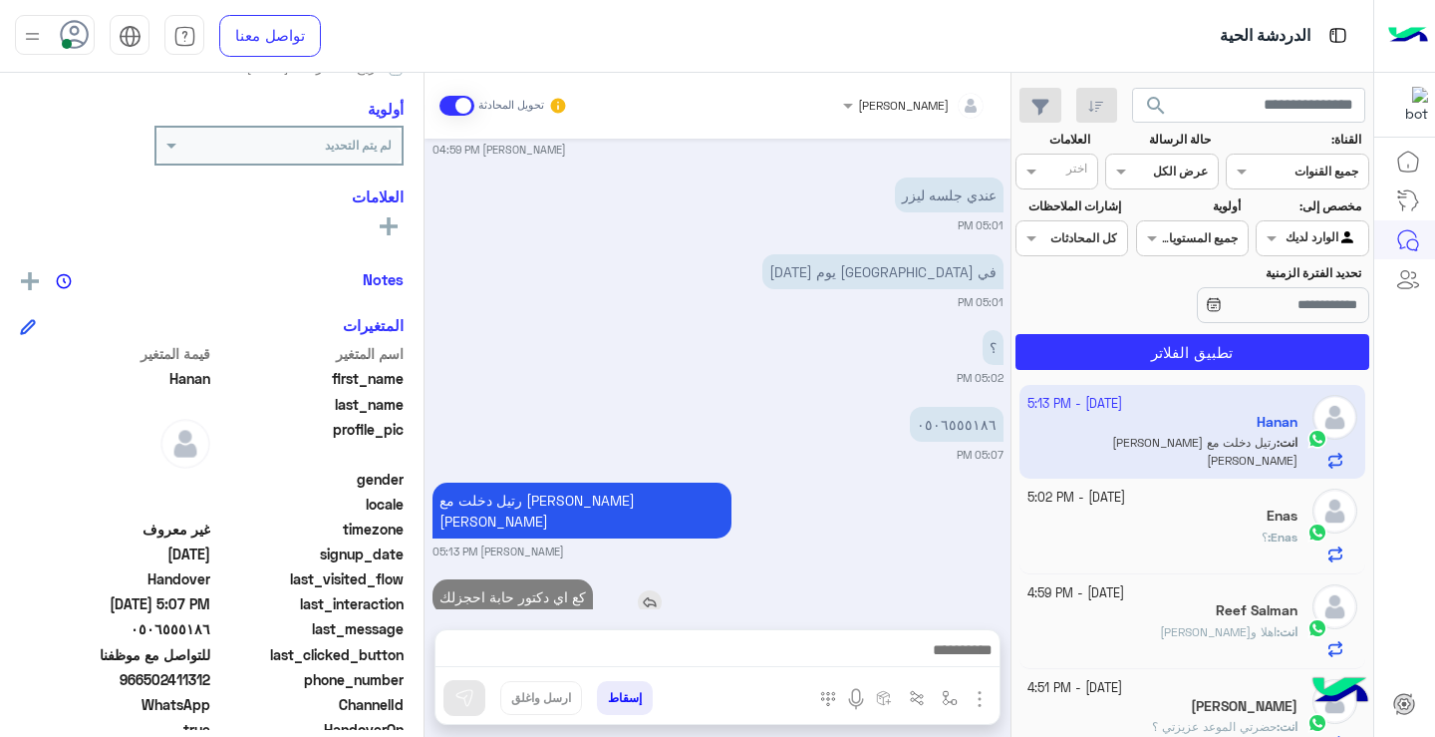
click at [542, 579] on p "كع اي دكتور حابة احجزلك" at bounding box center [513, 596] width 160 height 35
drag, startPoint x: 542, startPoint y: 560, endPoint x: 513, endPoint y: 558, distance: 29.0
click at [513, 579] on p "كع اي دكتور حابة احجزلك" at bounding box center [513, 596] width 160 height 35
click at [659, 590] on img at bounding box center [650, 602] width 24 height 24
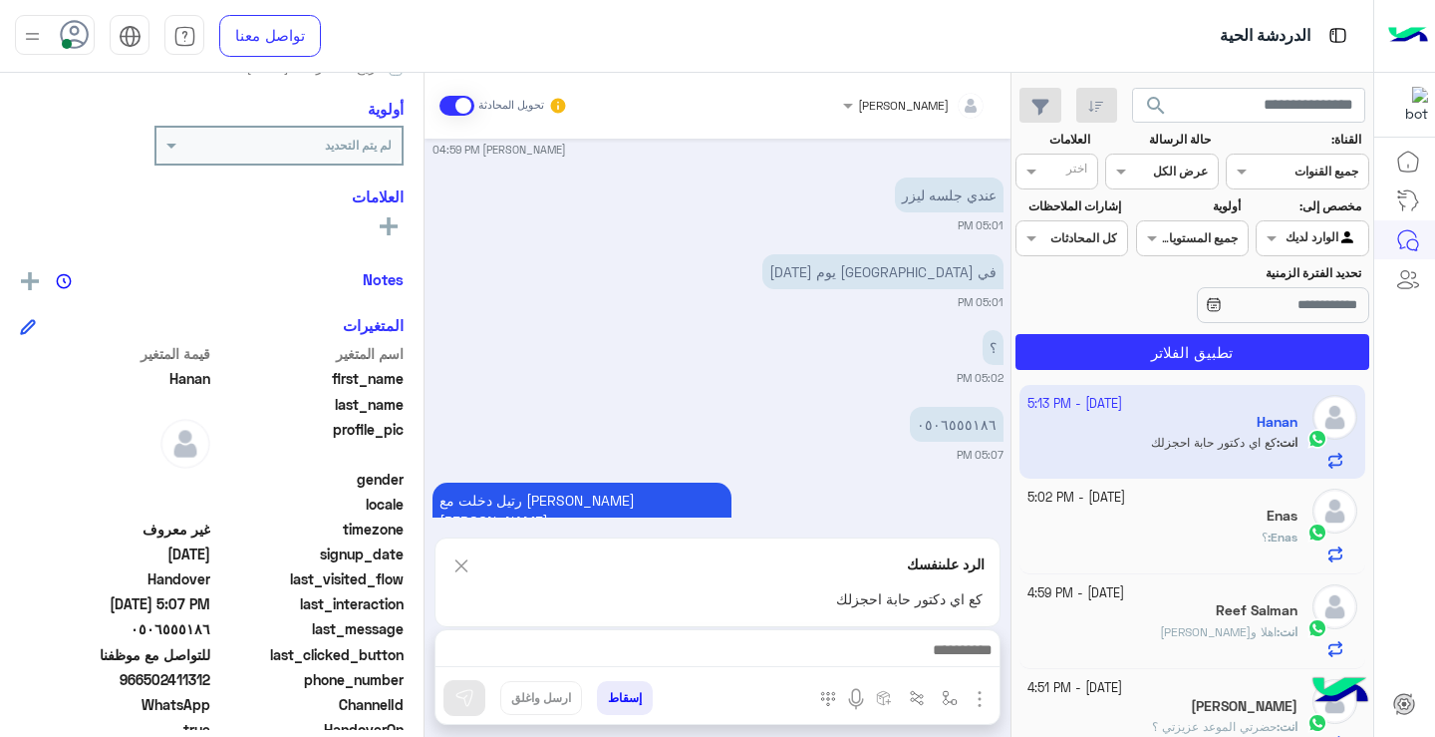
scroll to position [3466, 0]
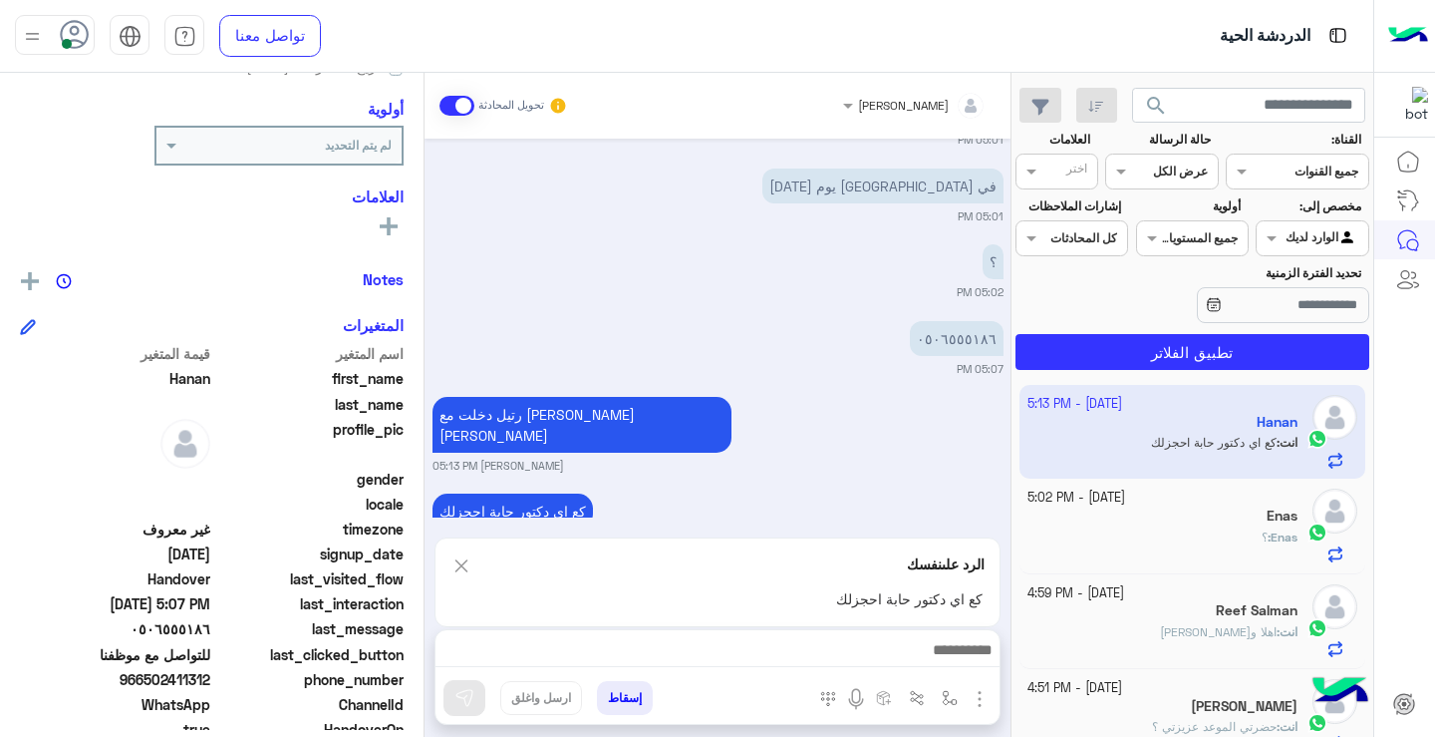
click at [462, 569] on img at bounding box center [462, 565] width 22 height 25
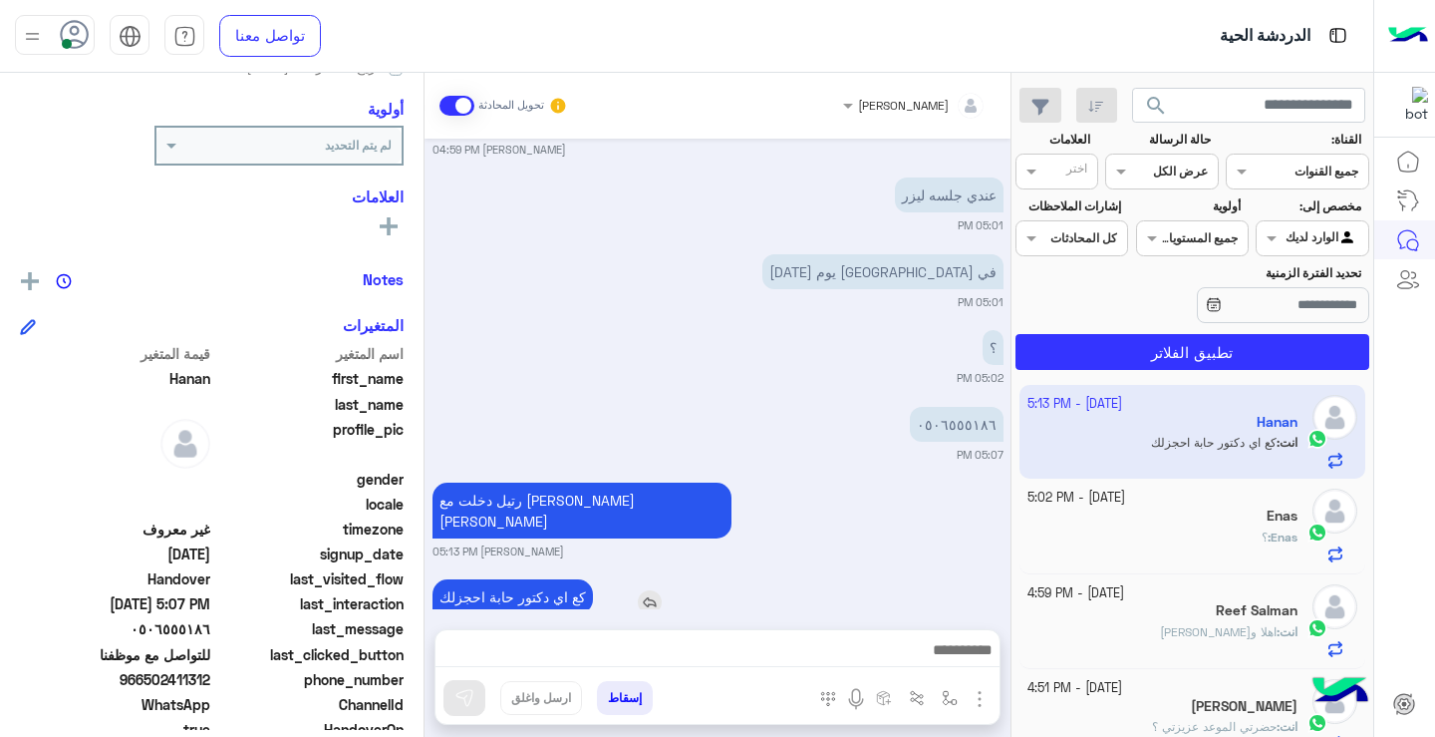
click at [456, 579] on p "كع اي دكتور حابة احجزلك" at bounding box center [513, 596] width 160 height 35
click at [506, 579] on p "كع اي دكتور حابة احجزلك" at bounding box center [513, 596] width 160 height 35
click at [531, 579] on p "كع اي دكتور حابة احجزلك" at bounding box center [513, 596] width 160 height 35
drag, startPoint x: 531, startPoint y: 554, endPoint x: 620, endPoint y: 602, distance: 100.8
click at [620, 602] on div "Oct 4, 2025 بدي احجز جلسة 06:09 PM الوووو 08:27 PM عندي جلسه ليزر 08:27 PM في م…" at bounding box center [718, 374] width 586 height 470
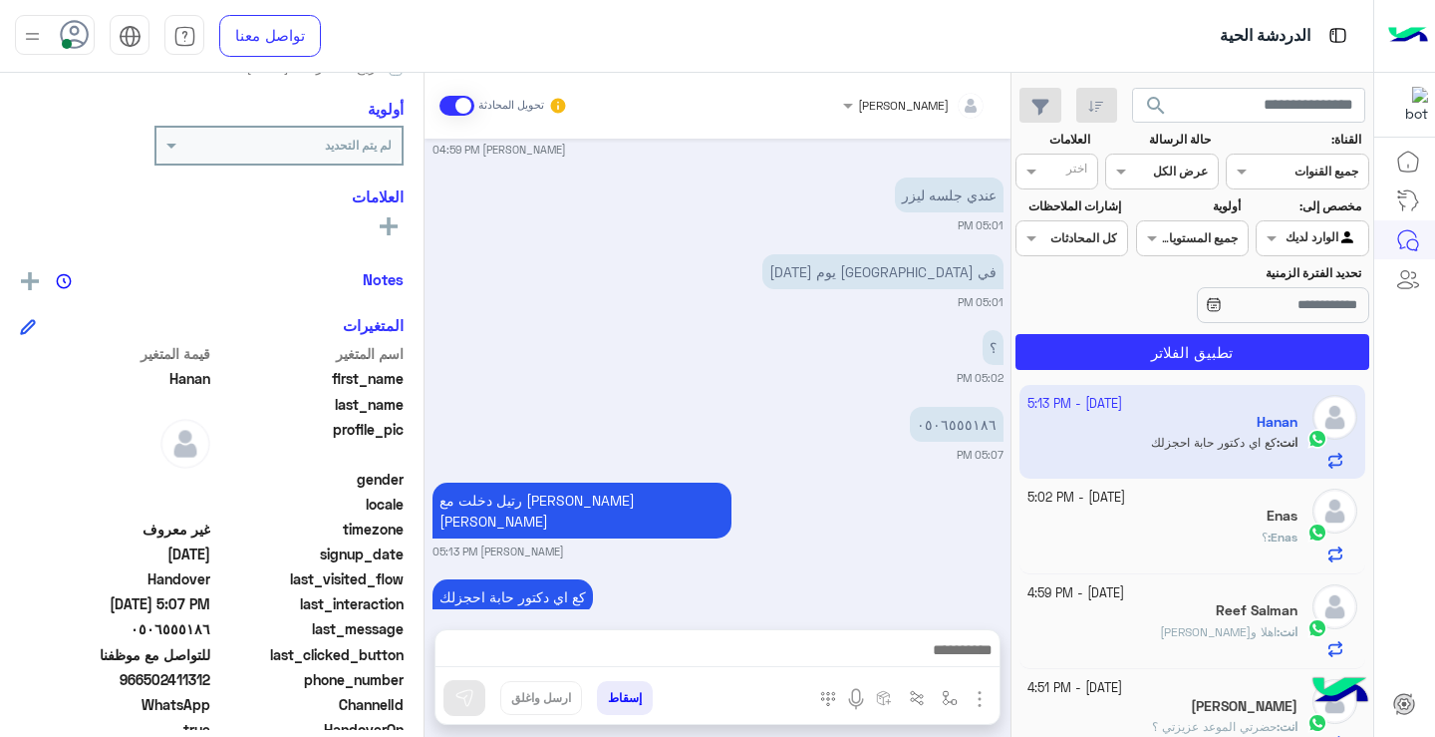
click at [1228, 564] on div "6 October - 5:02 PM Enas Enas : ؟" at bounding box center [1193, 525] width 347 height 95
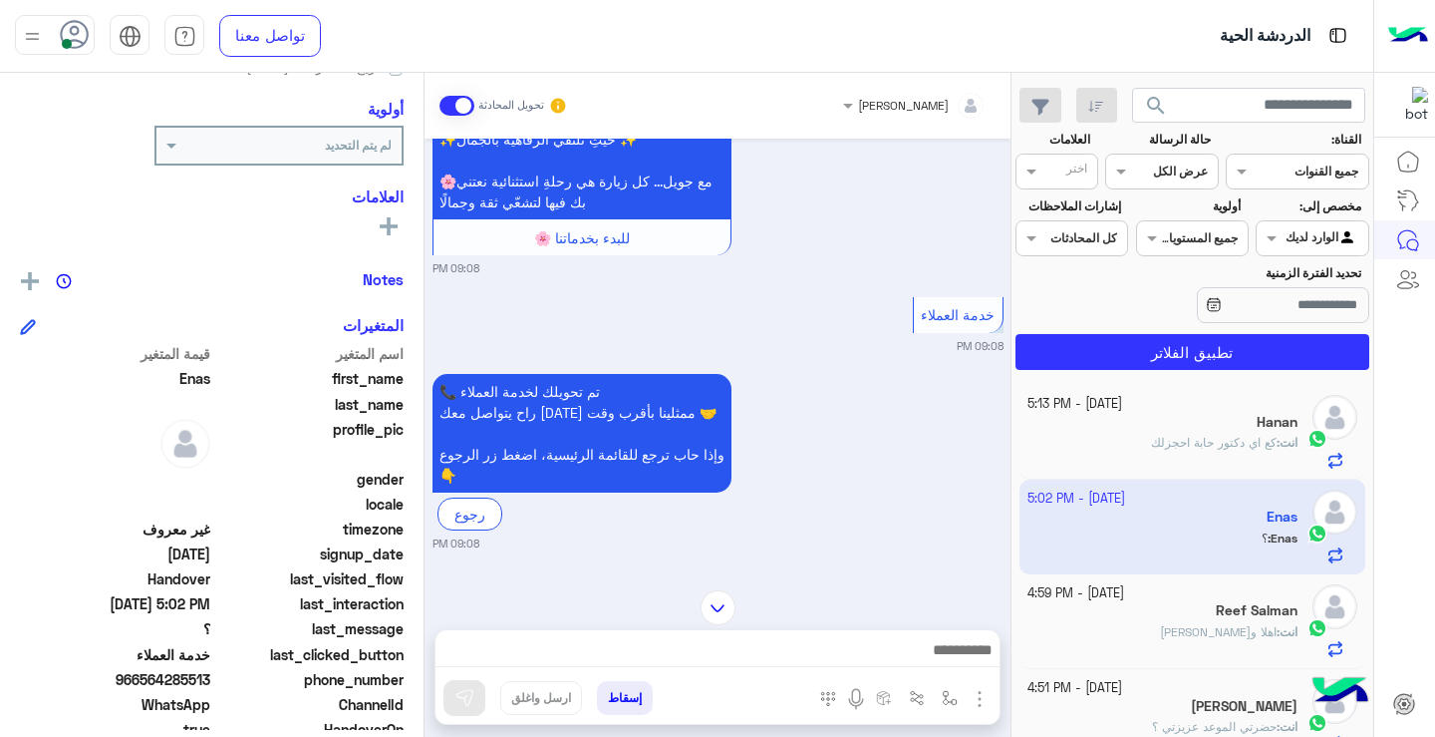
scroll to position [1413, 0]
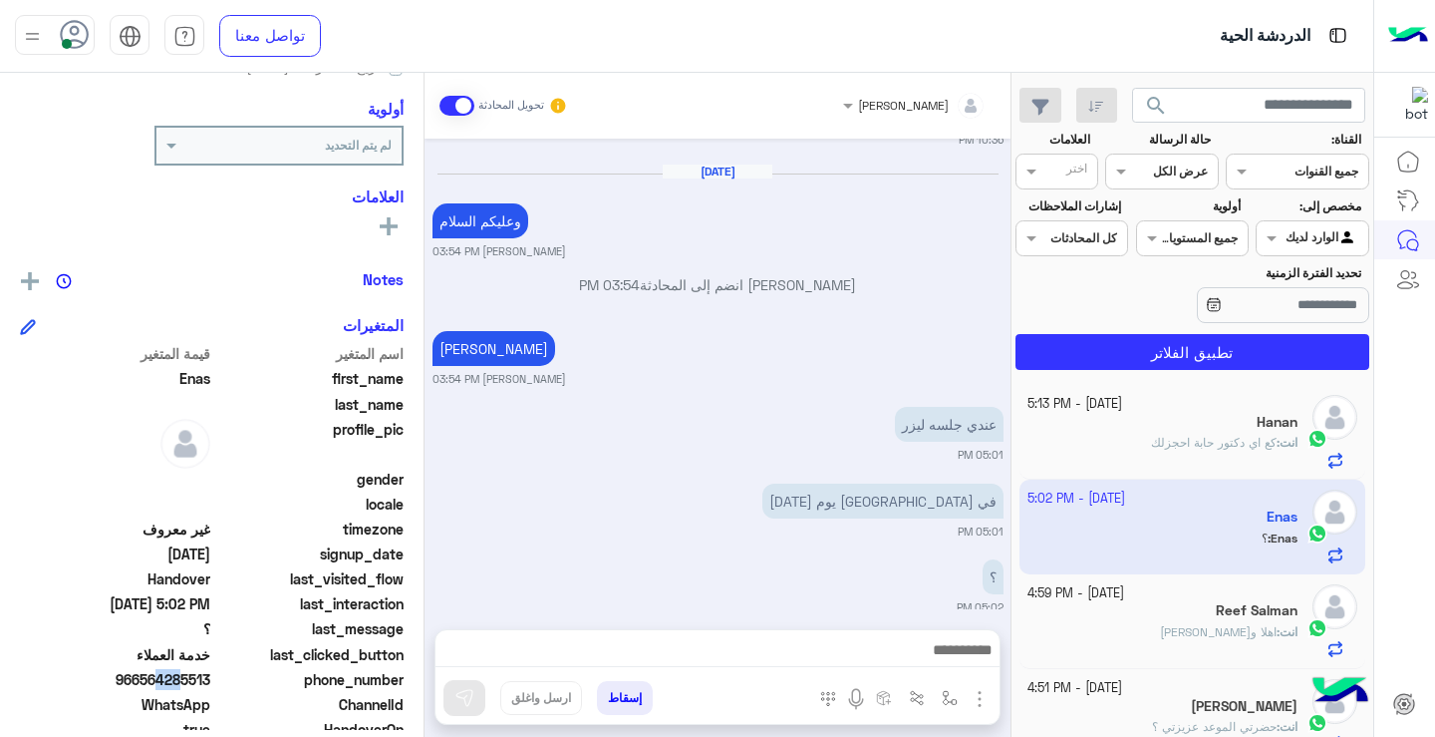
drag, startPoint x: 148, startPoint y: 677, endPoint x: 175, endPoint y: 681, distance: 28.2
click at [175, 681] on span "966564285513" at bounding box center [115, 679] width 190 height 21
drag, startPoint x: 143, startPoint y: 683, endPoint x: 212, endPoint y: 683, distance: 69.8
click at [210, 683] on span "966564285513" at bounding box center [115, 679] width 190 height 21
copy span "564285513"
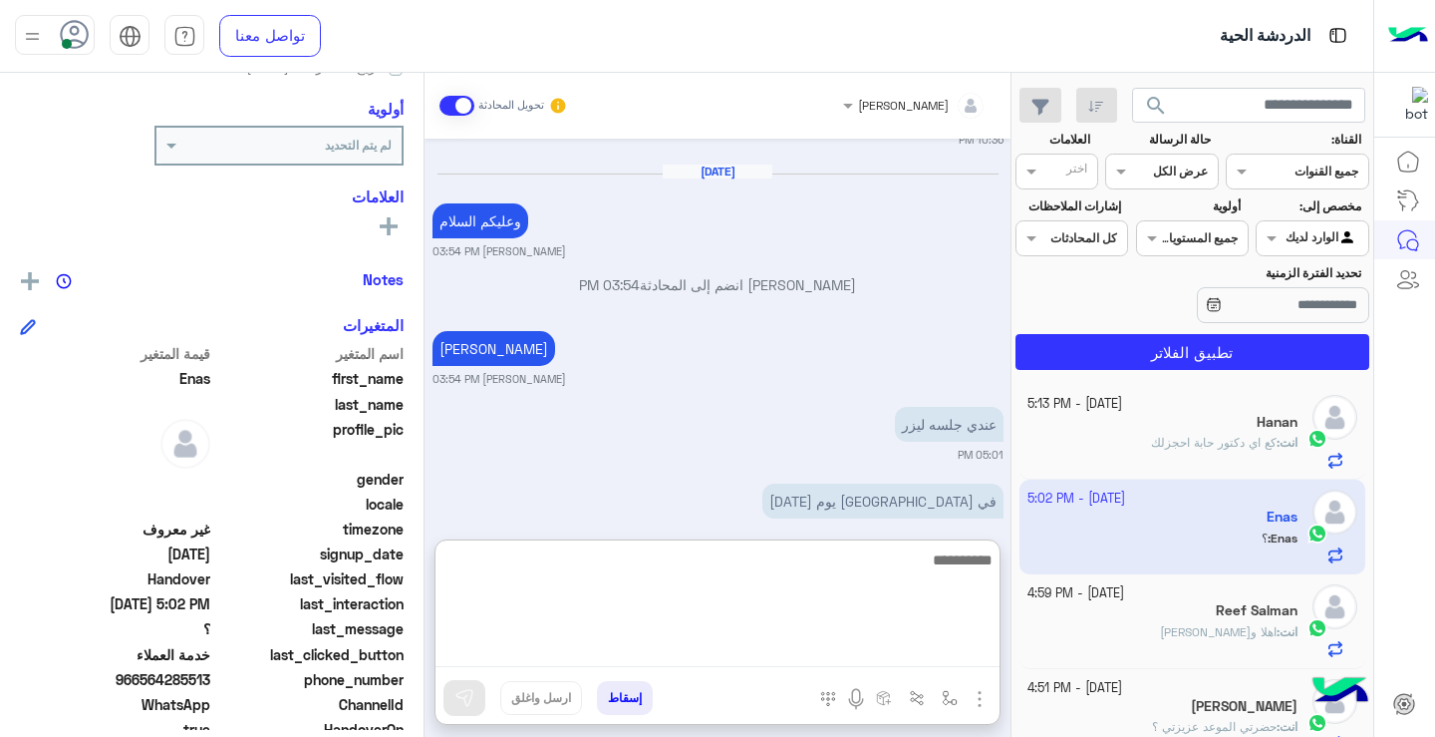
click at [886, 654] on textarea at bounding box center [718, 607] width 564 height 120
type textarea "**********"
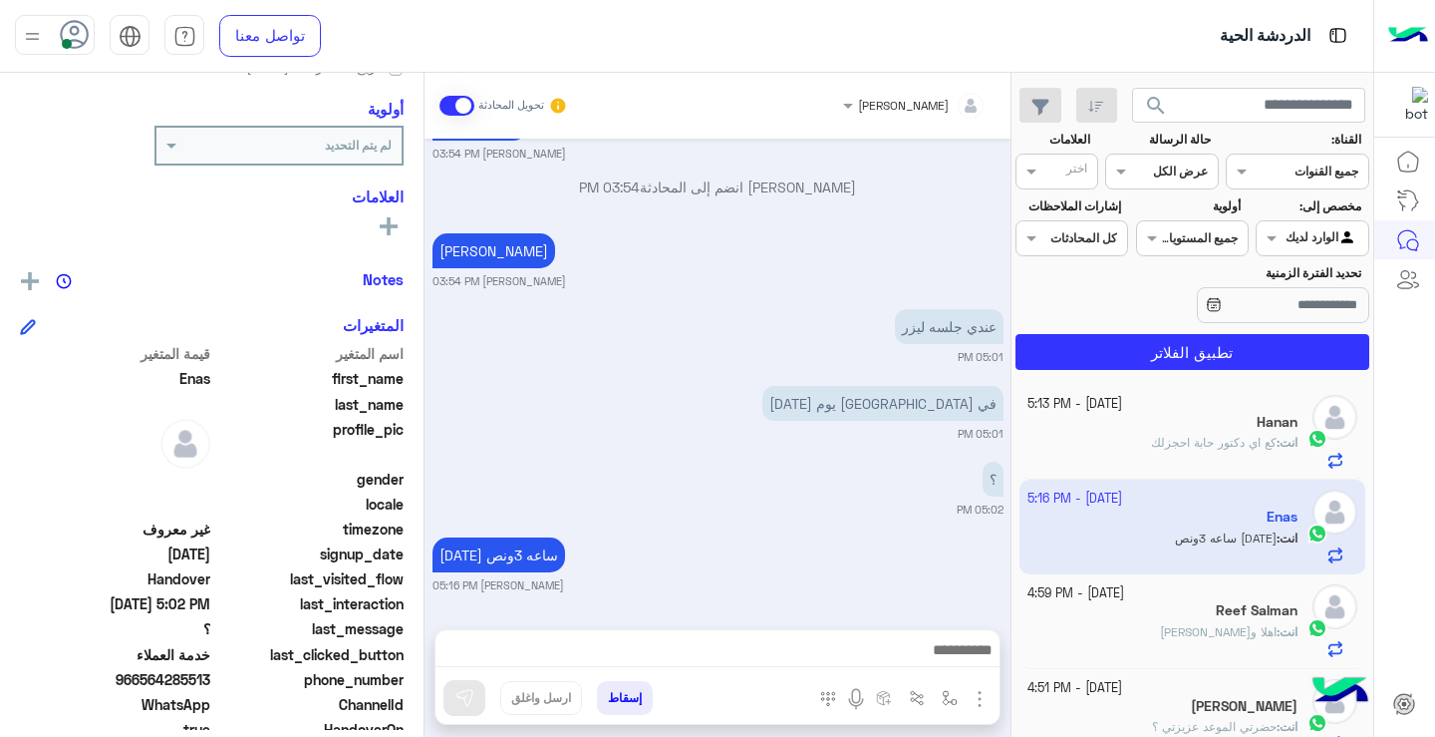
click at [1266, 629] on span "اهلا و[PERSON_NAME]" at bounding box center [1218, 631] width 117 height 15
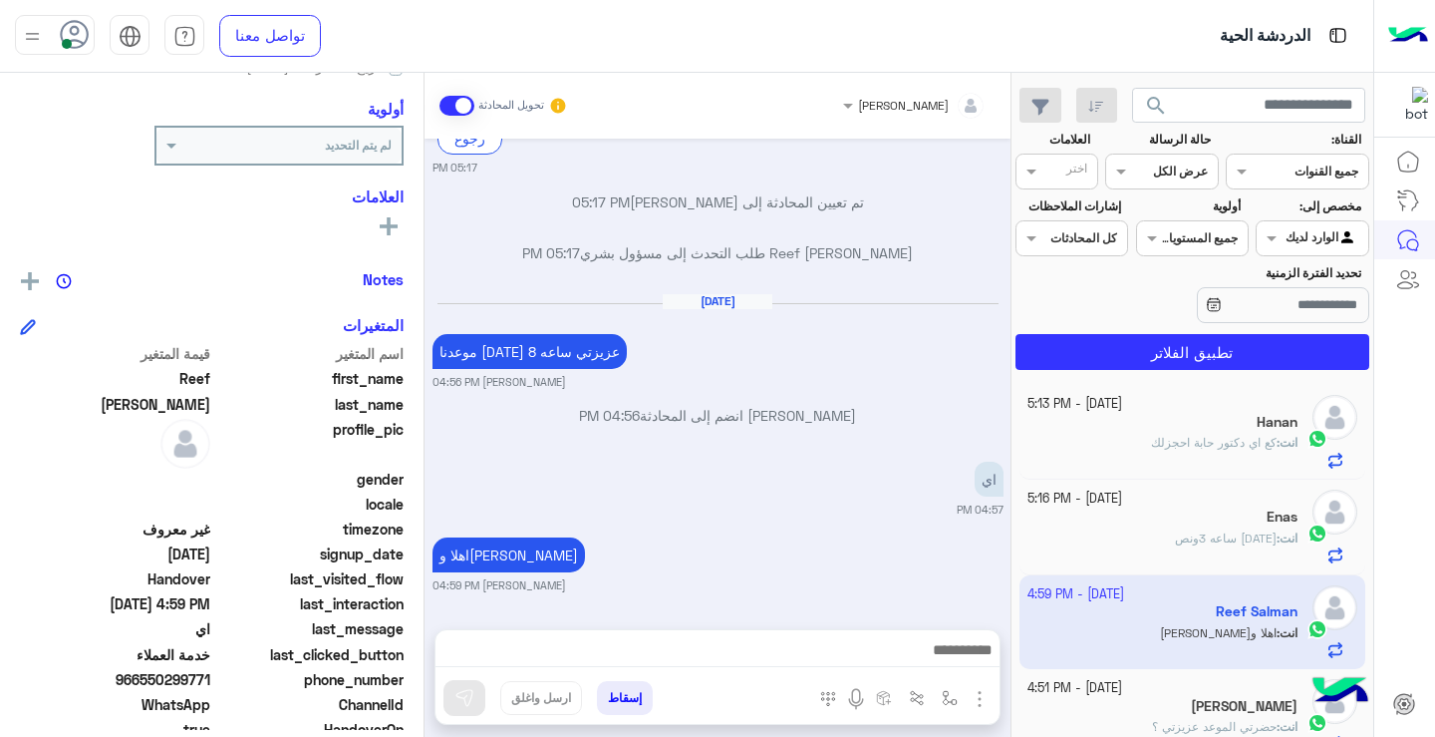
click at [1151, 110] on span "search" at bounding box center [1156, 106] width 24 height 24
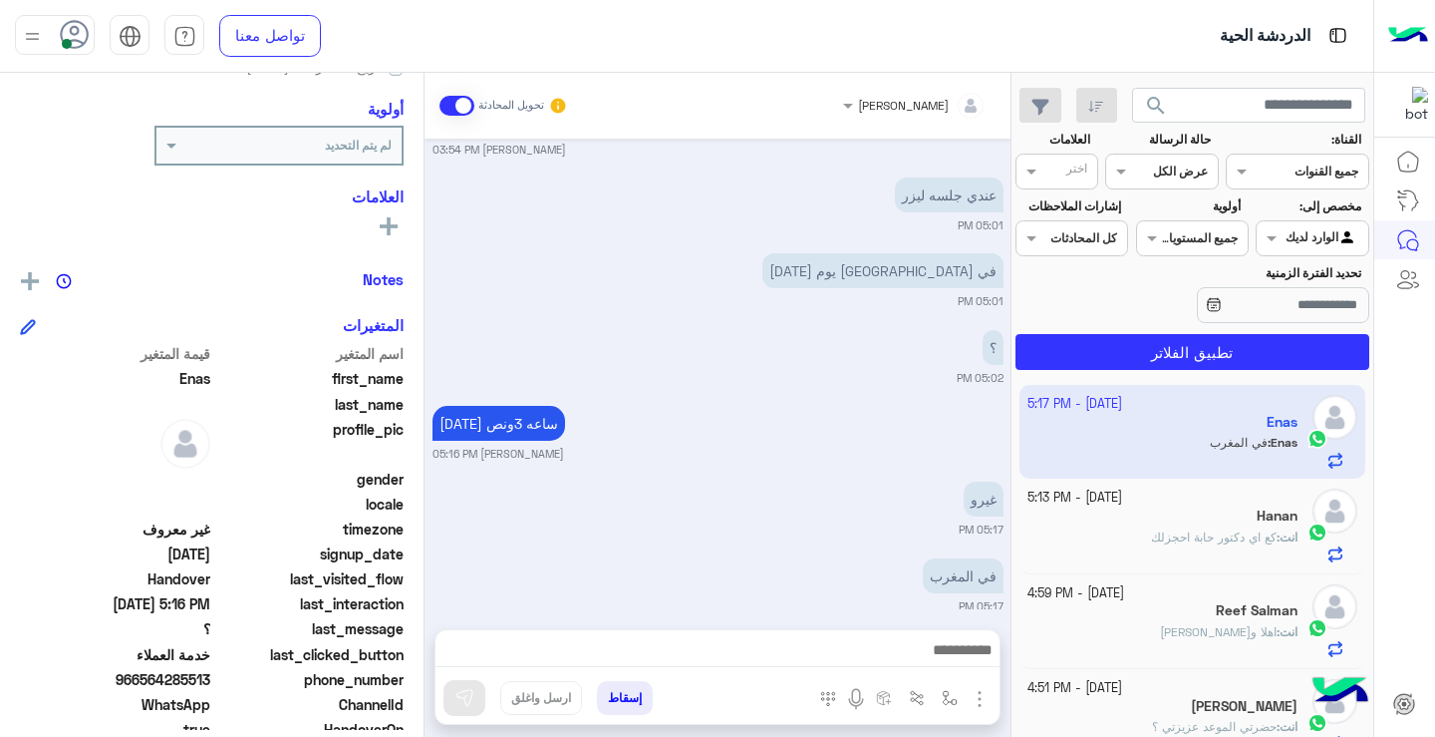
scroll to position [1643, 0]
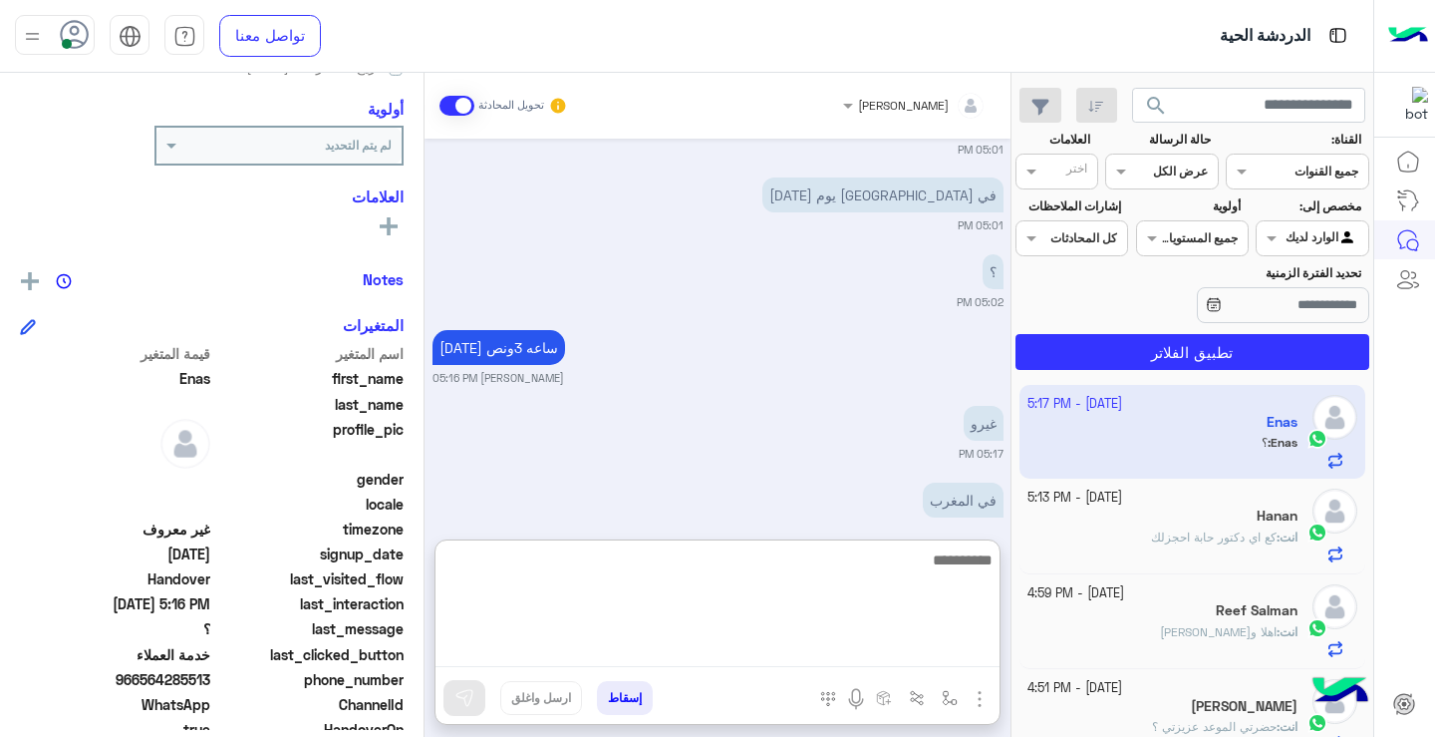
click at [935, 644] on textarea at bounding box center [718, 607] width 564 height 120
type textarea "**********"
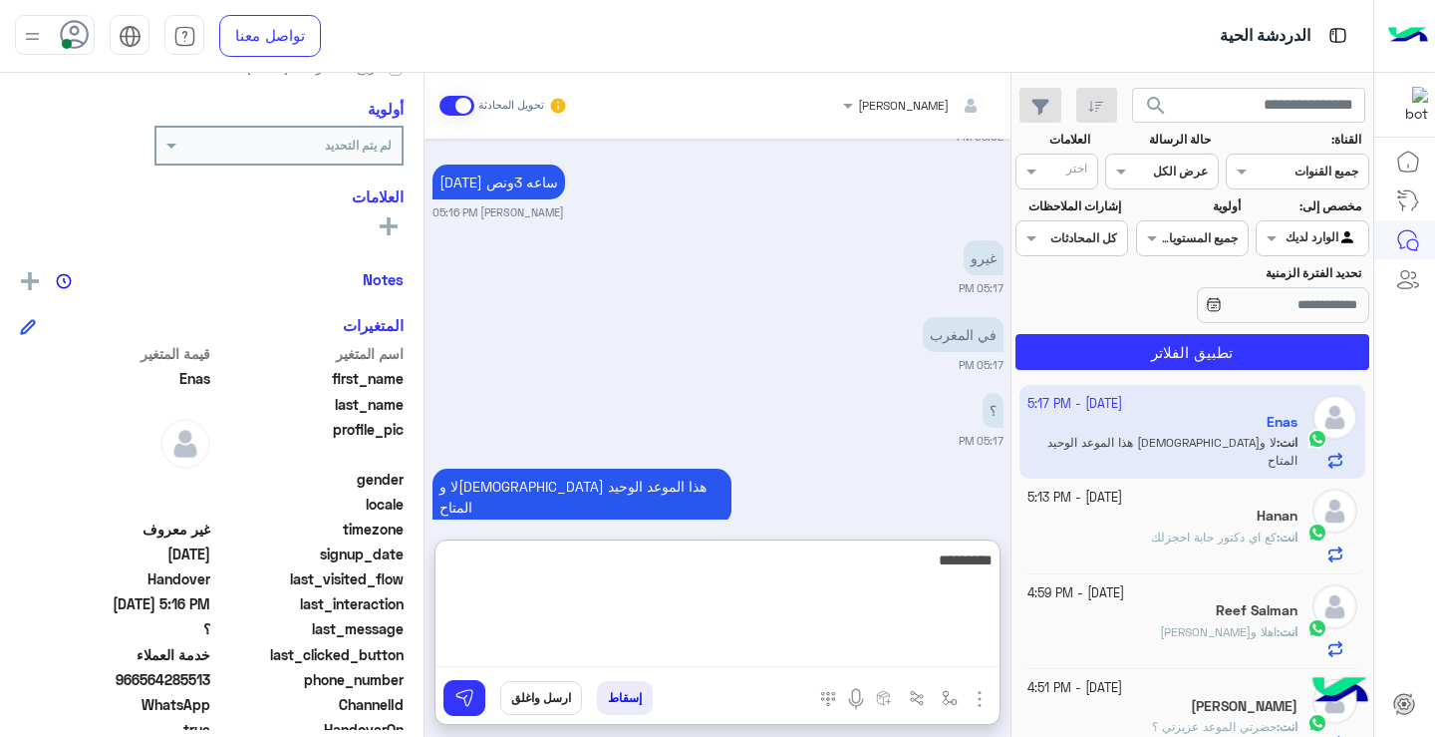
type textarea "**********"
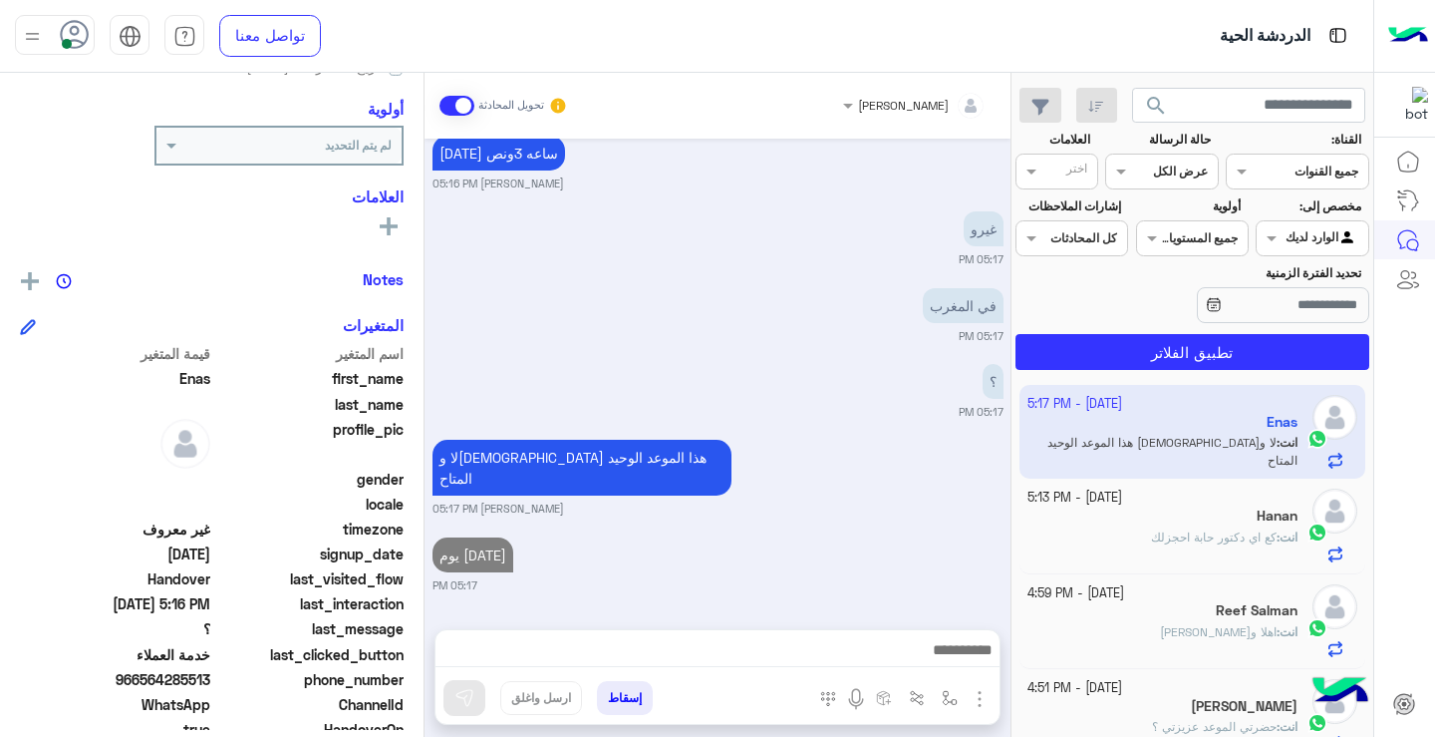
click at [1348, 547] on div at bounding box center [1335, 525] width 45 height 74
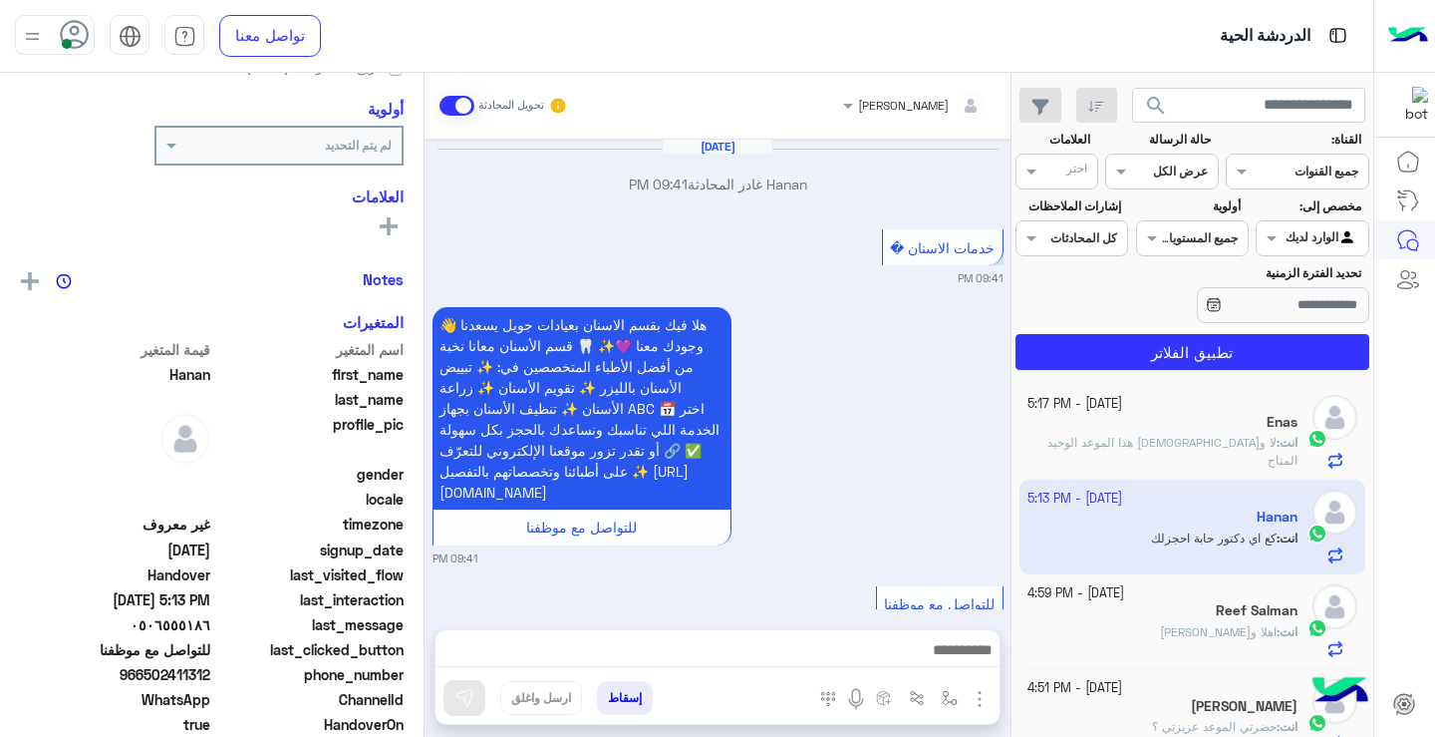
scroll to position [1350, 0]
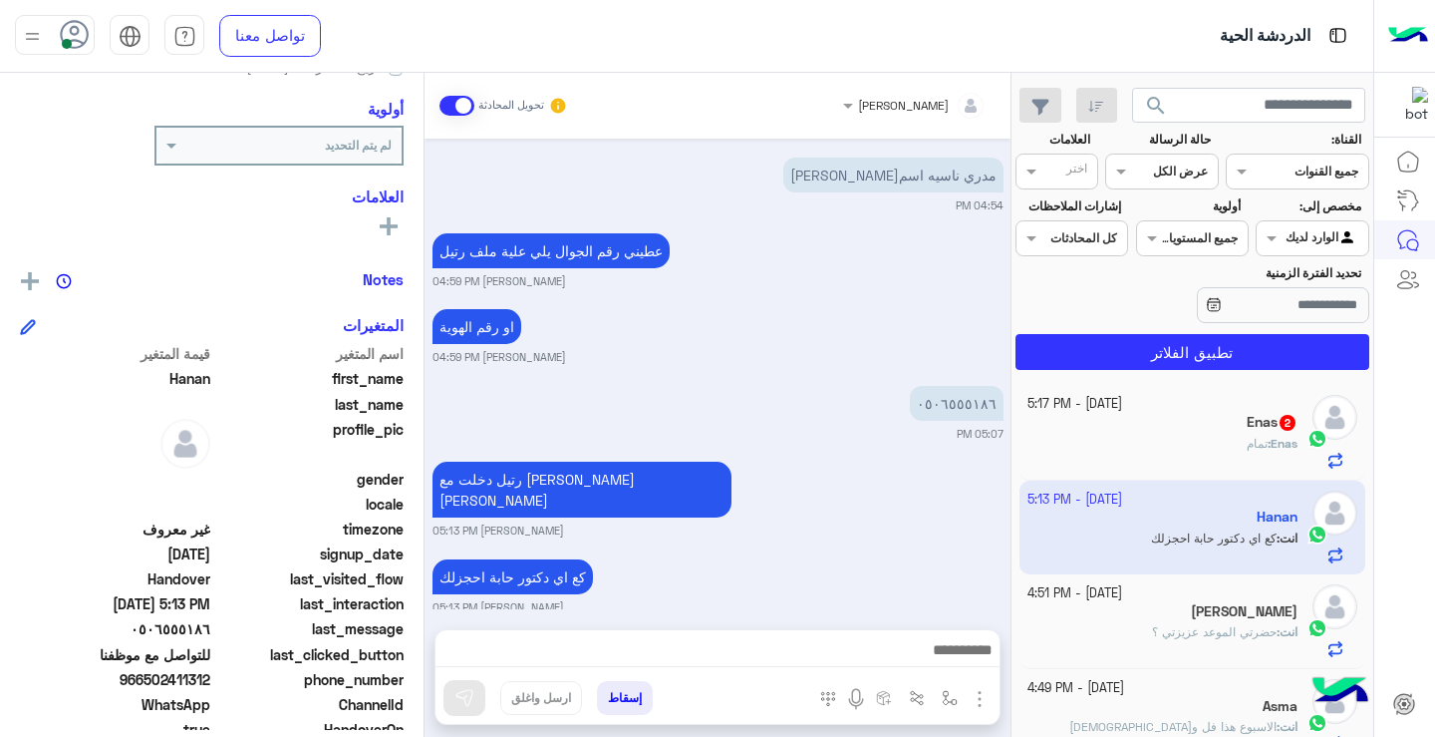
click at [1154, 98] on span "search" at bounding box center [1156, 106] width 24 height 24
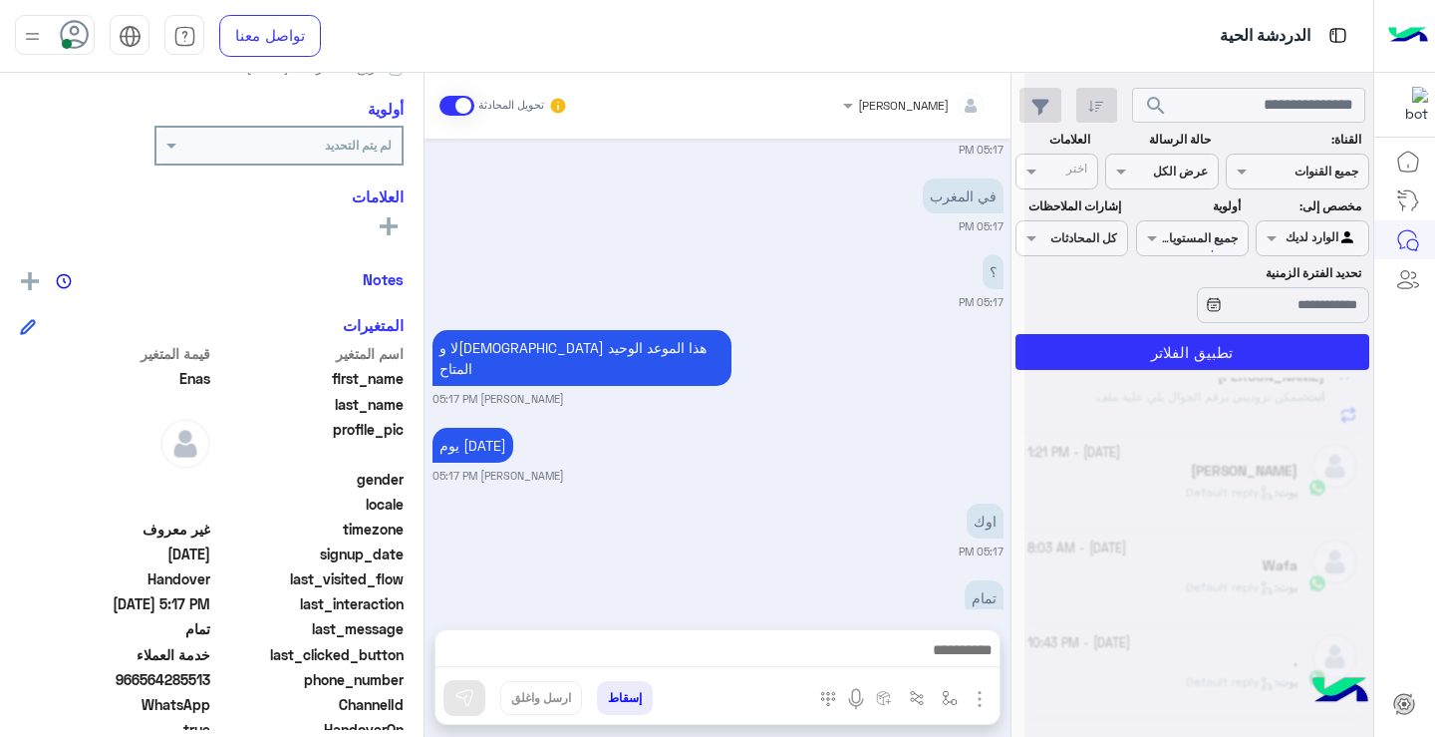
scroll to position [786, 0]
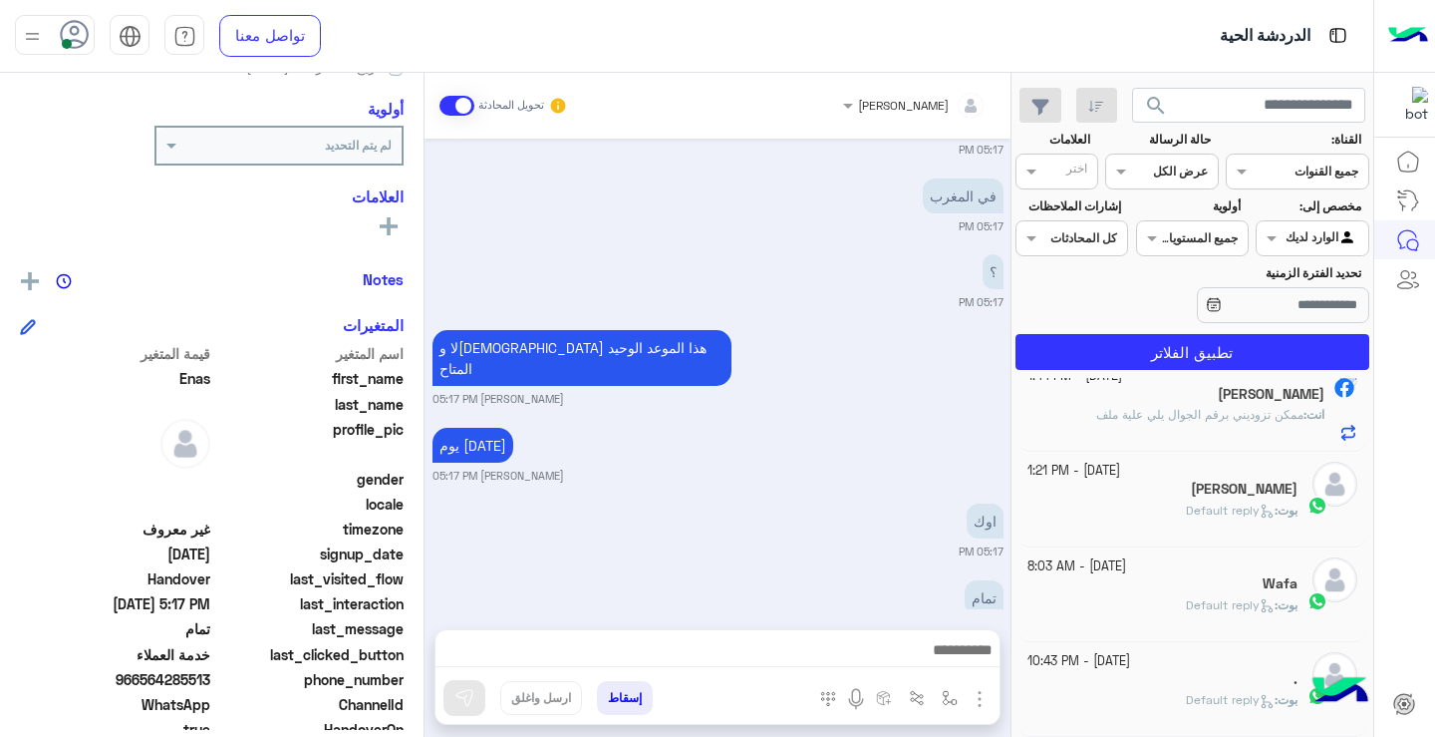
click at [1161, 97] on span "search" at bounding box center [1156, 106] width 24 height 24
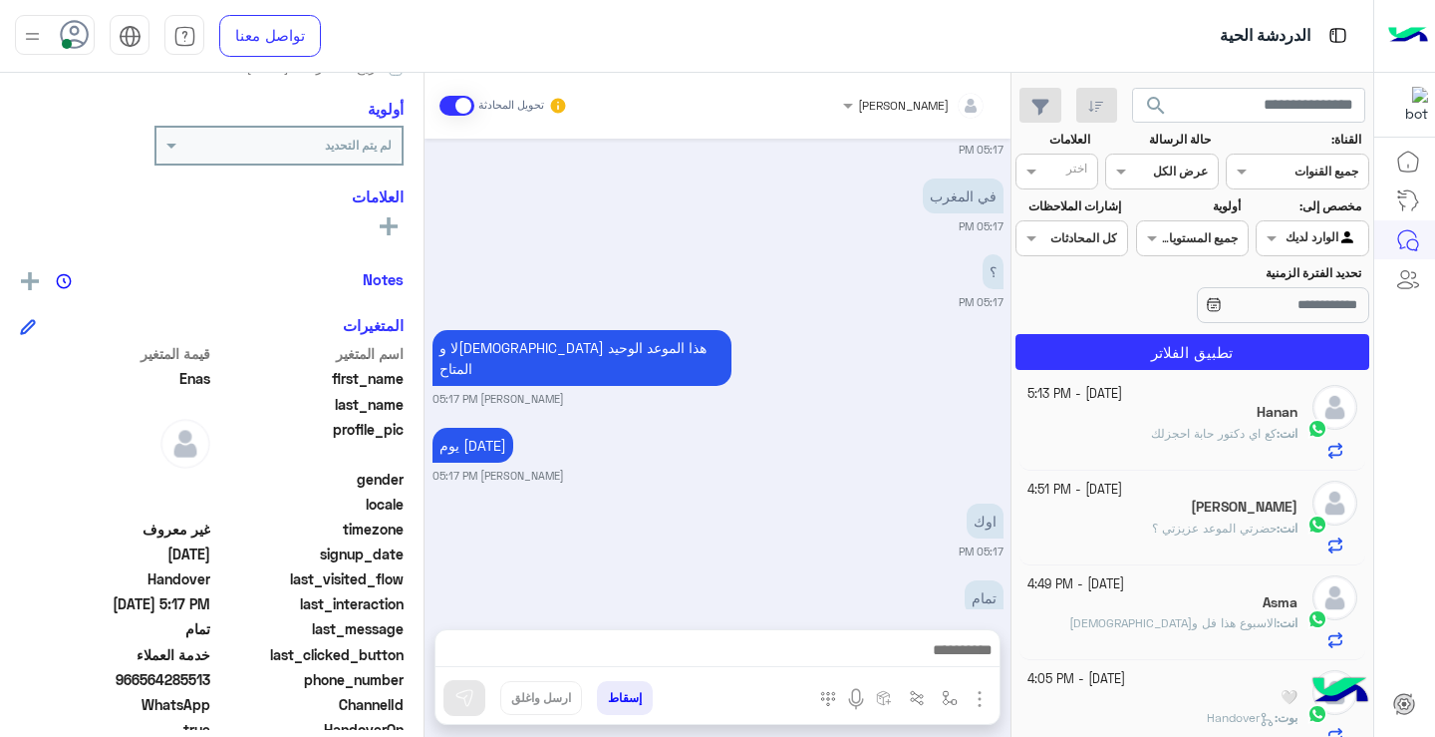
scroll to position [0, 0]
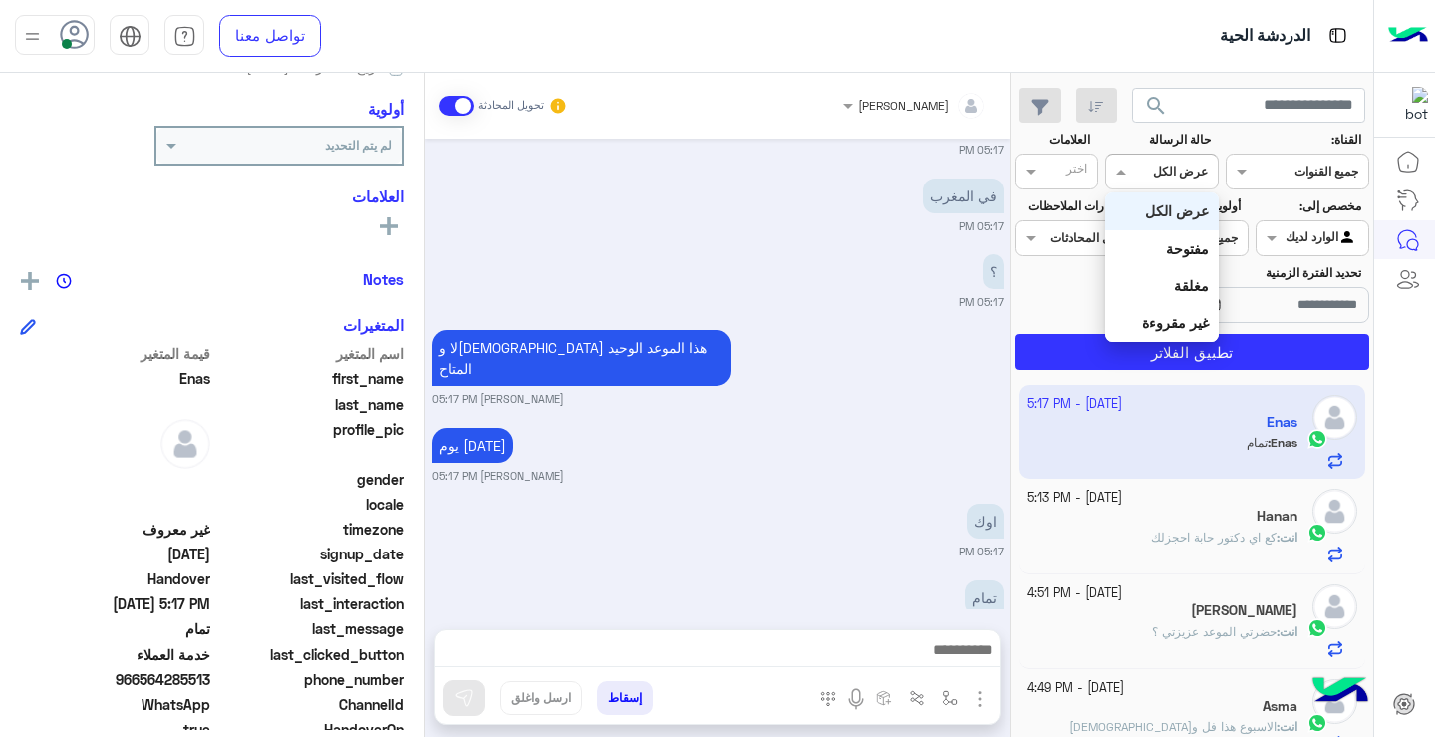
click at [1144, 166] on div at bounding box center [1161, 168] width 111 height 19
click at [1154, 312] on div "غير مقروءة" at bounding box center [1161, 322] width 113 height 37
click at [1265, 371] on app-inbox-users-filters "search القناة: القناه جميع القنوات حالة الرسالة القناه غير مقروءة العلامات اختر…" at bounding box center [1193, 225] width 362 height 305
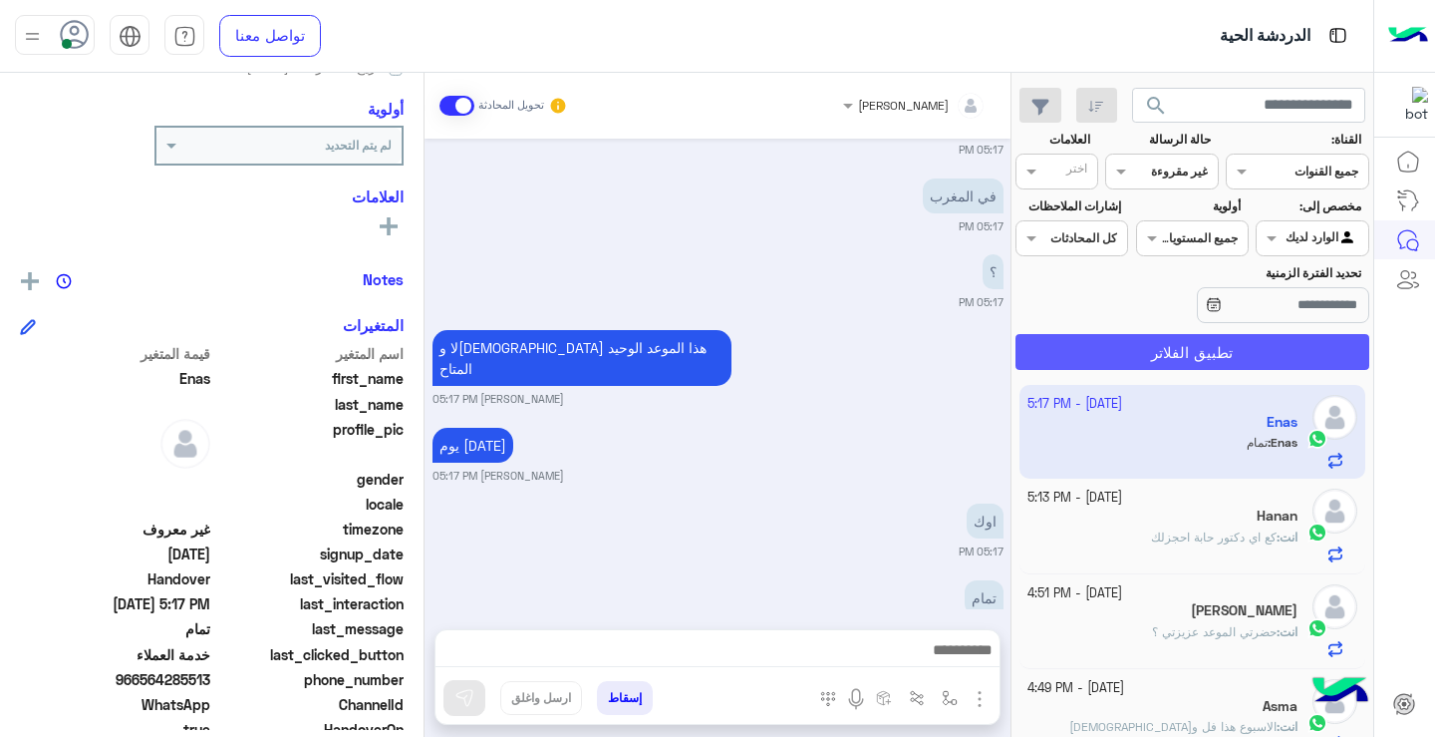
click at [1265, 365] on button "تطبيق الفلاتر" at bounding box center [1193, 352] width 354 height 36
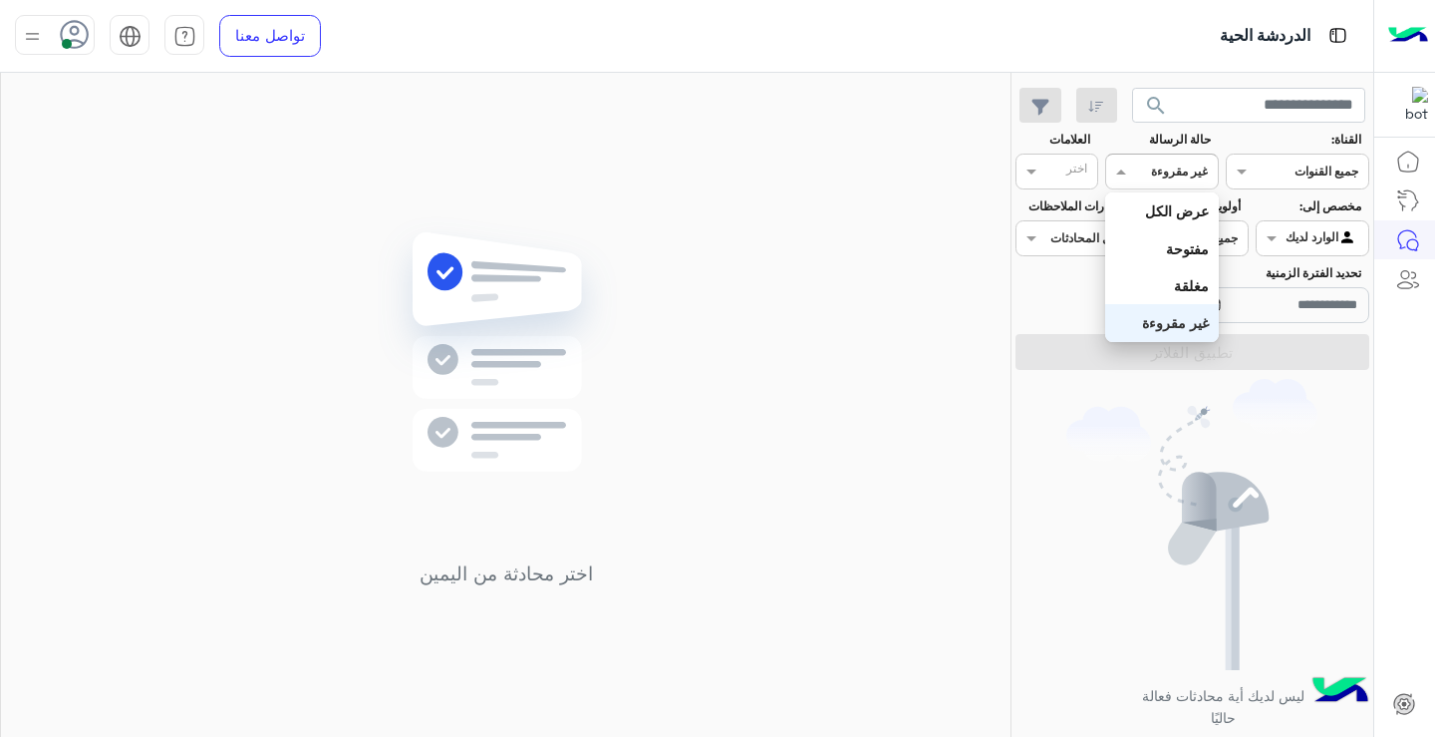
click at [1167, 179] on div "غير مقروءة" at bounding box center [1179, 171] width 57 height 18
click at [1194, 282] on b "مغلقة" at bounding box center [1191, 285] width 35 height 17
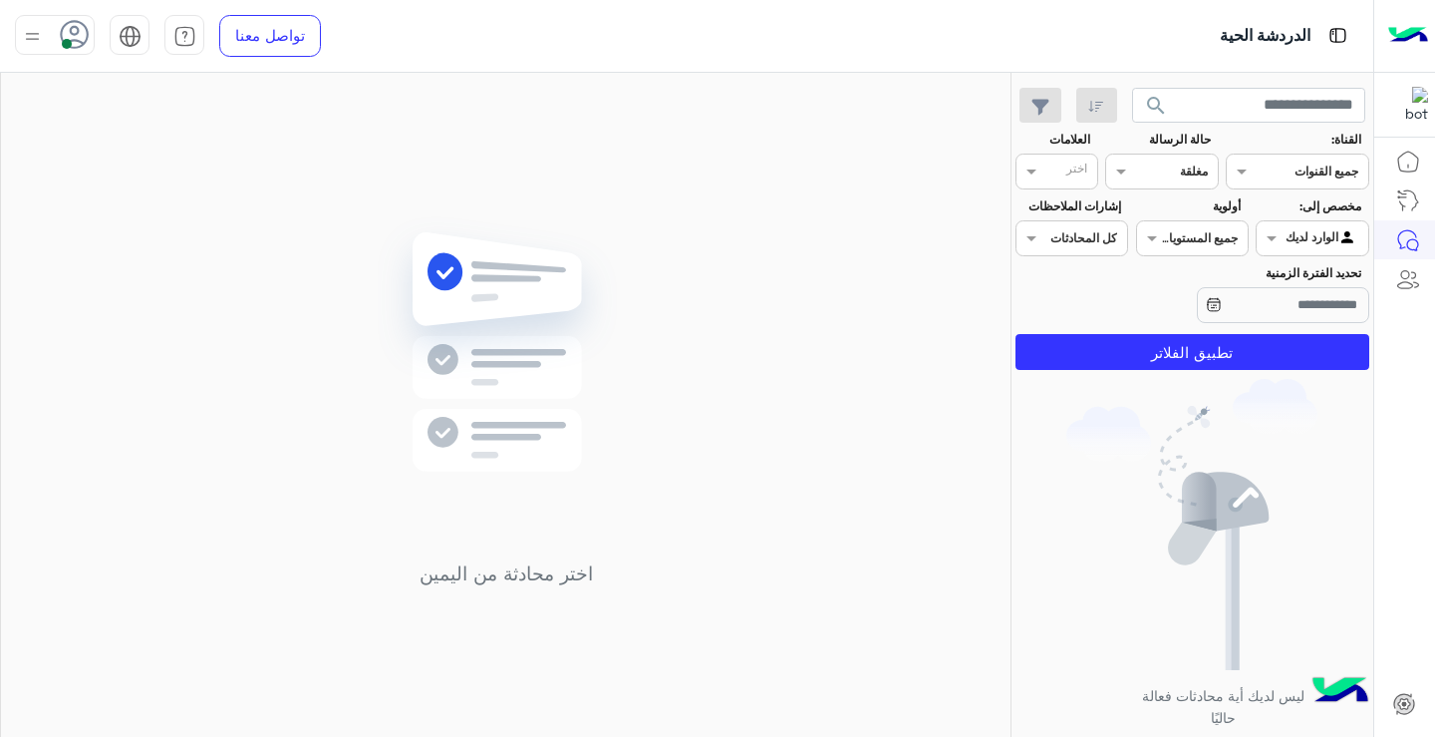
click at [1201, 332] on section "القناة: القناه جميع القنوات حالة الرسالة القناه مغلقة العلامات اختر مخصص إلى: A…" at bounding box center [1193, 250] width 332 height 239
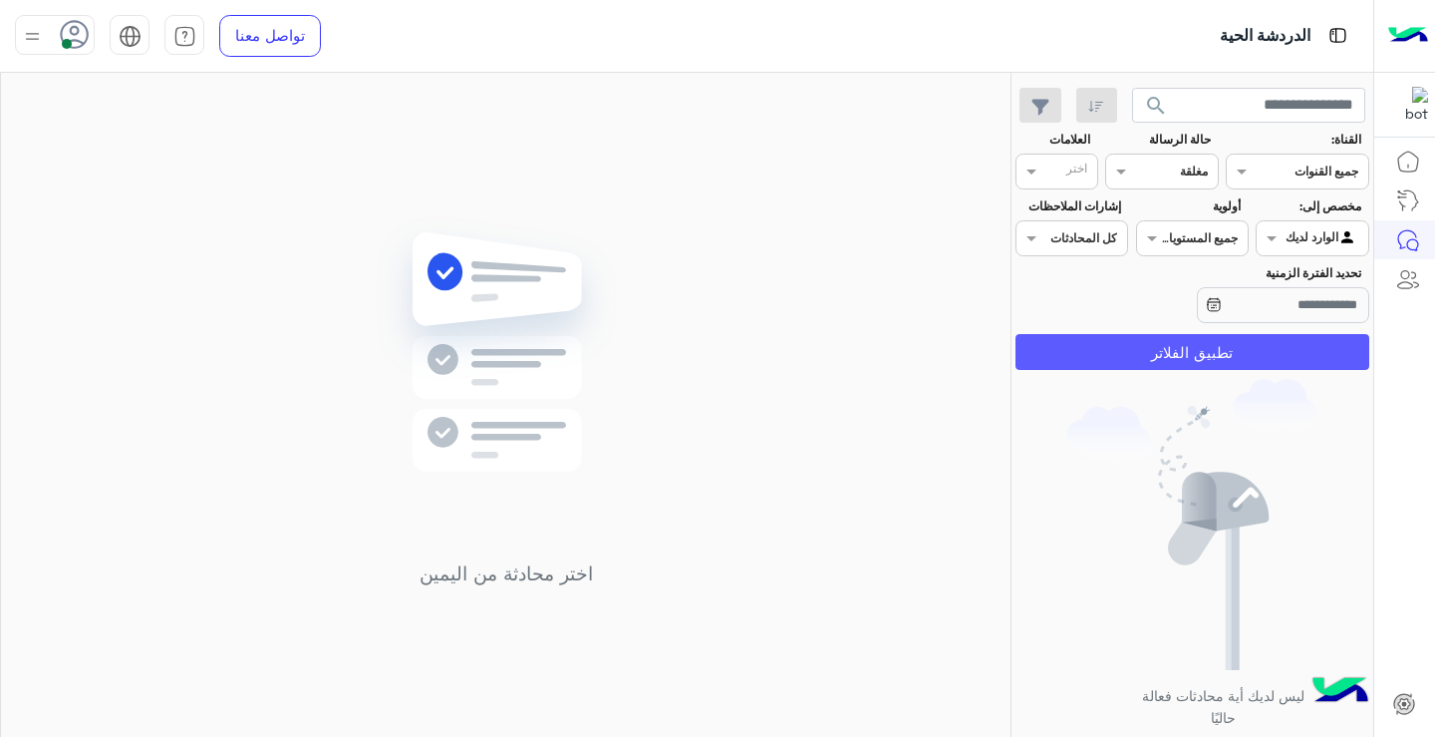
click at [1201, 341] on button "تطبيق الفلاتر" at bounding box center [1193, 352] width 354 height 36
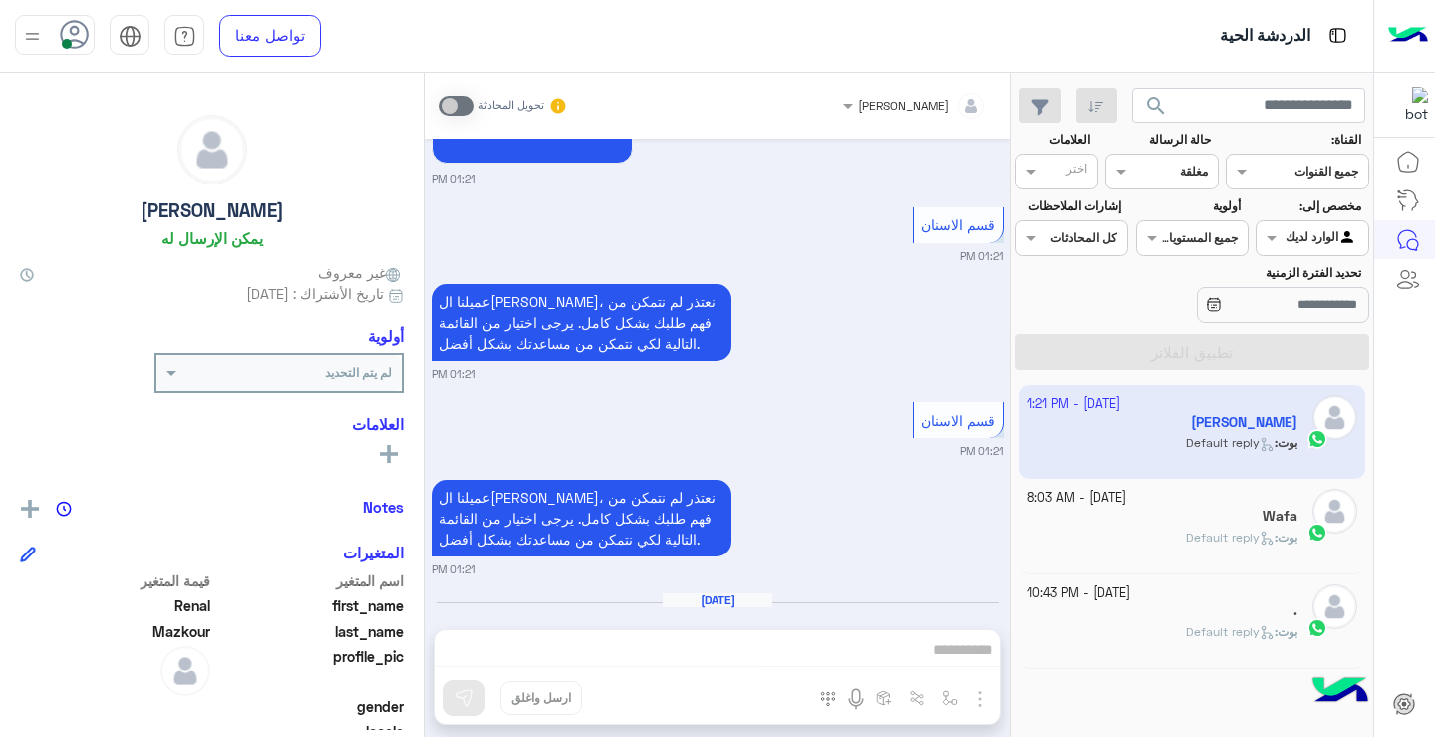
scroll to position [1205, 0]
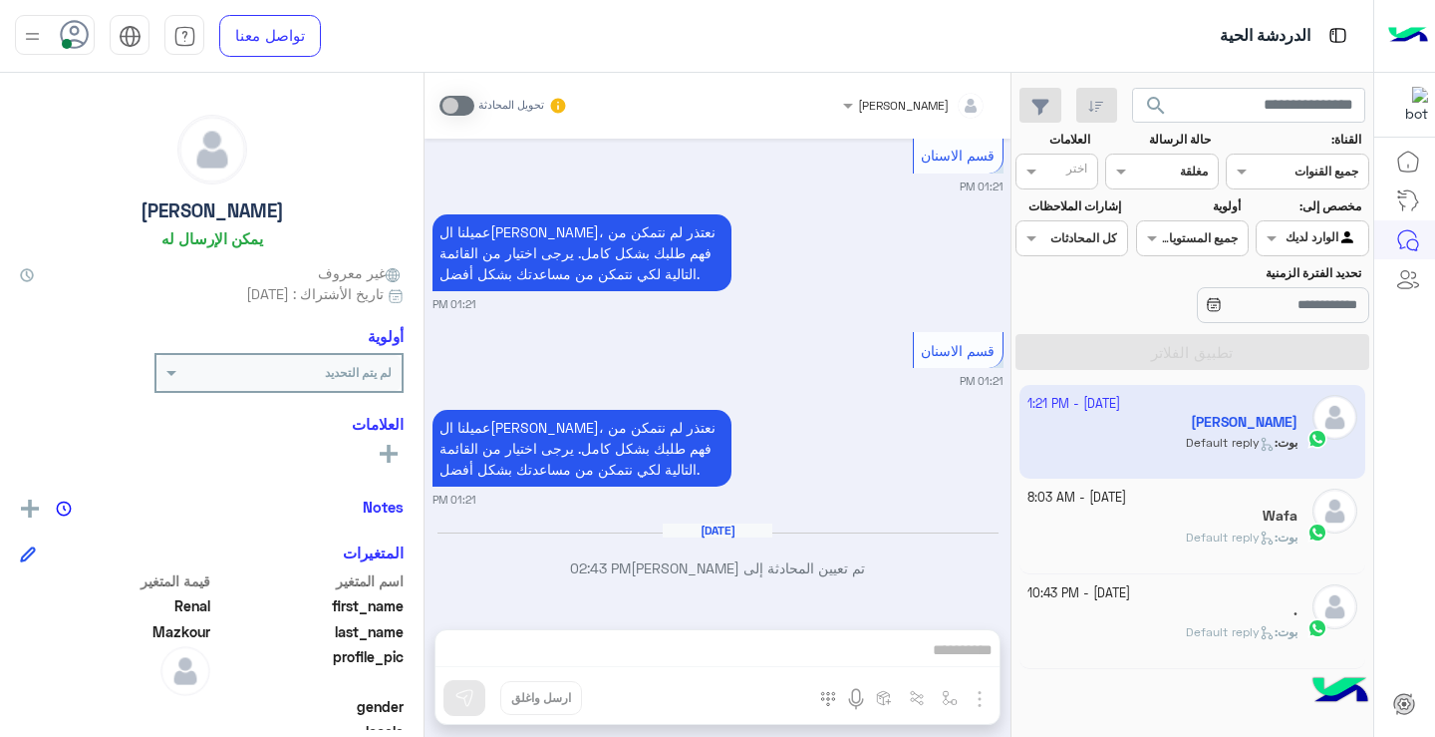
click at [1148, 524] on div "Wafa" at bounding box center [1163, 517] width 271 height 21
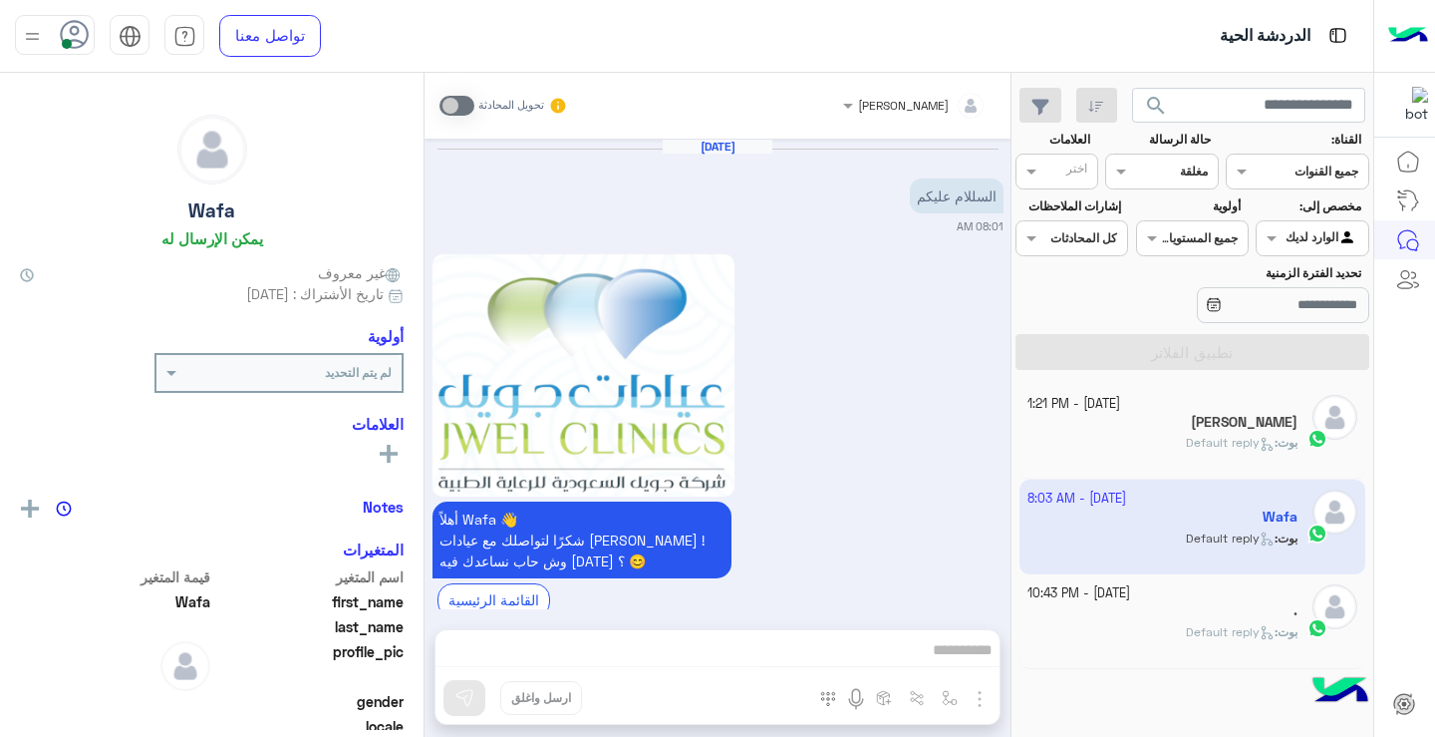
scroll to position [739, 0]
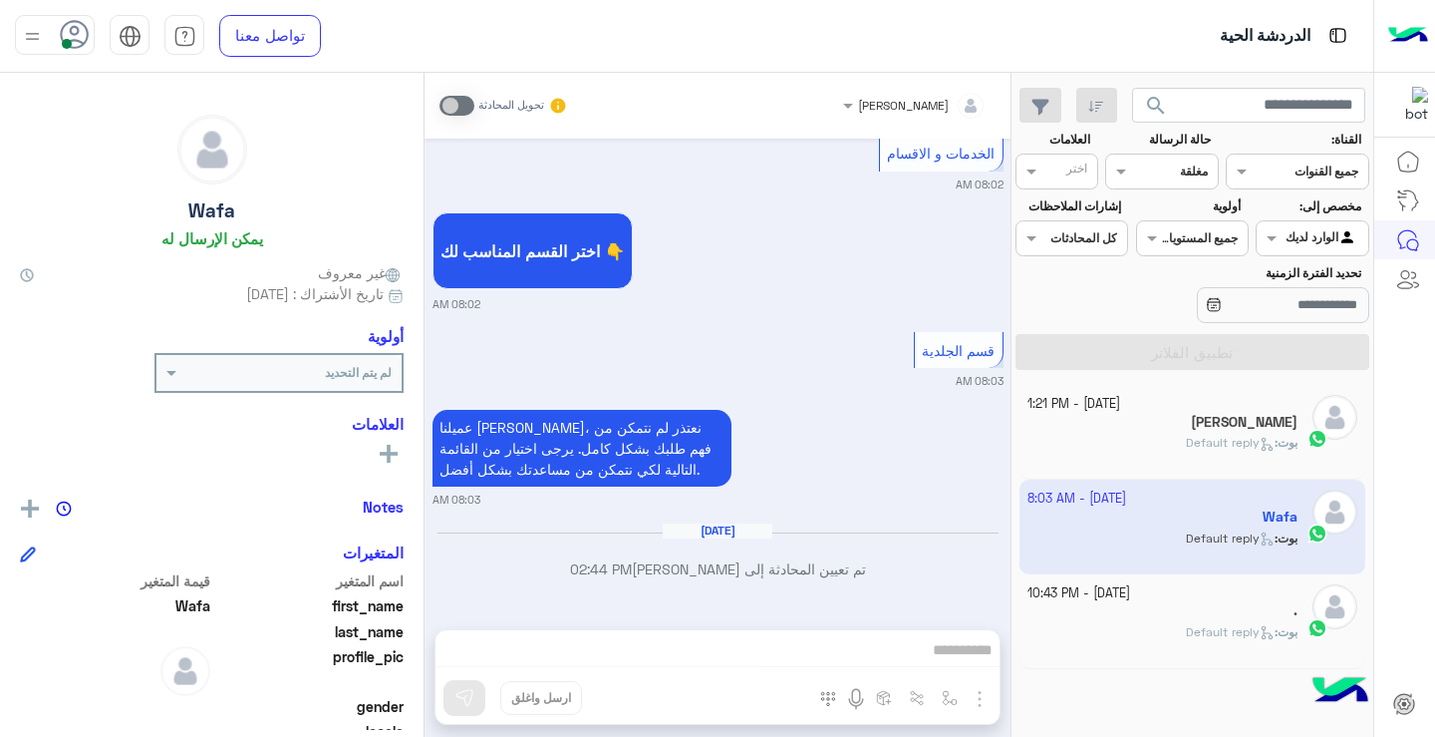
click at [1203, 182] on div "القناه مغلقة" at bounding box center [1161, 172] width 113 height 36
click at [1170, 244] on b "مفتوحة" at bounding box center [1187, 248] width 43 height 17
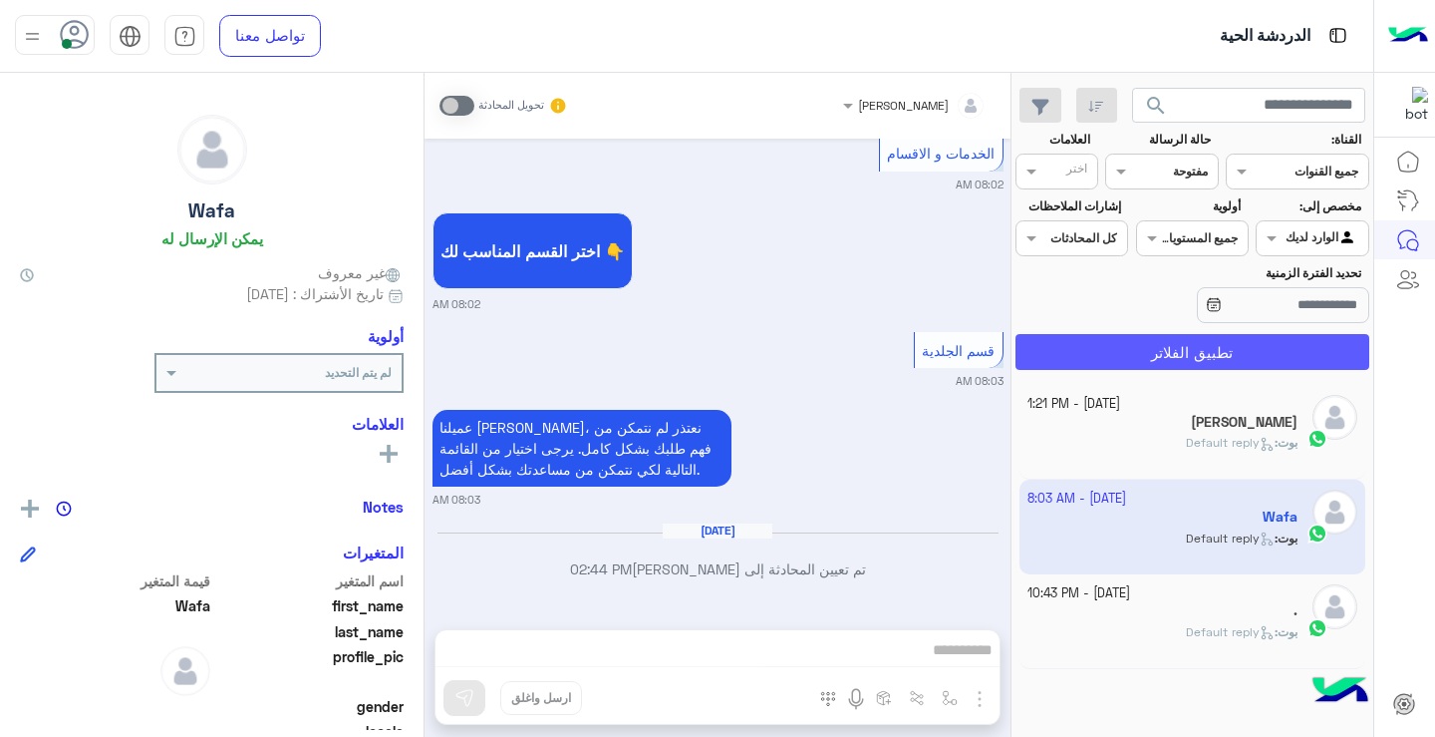
click at [1188, 349] on button "تطبيق الفلاتر" at bounding box center [1193, 352] width 354 height 36
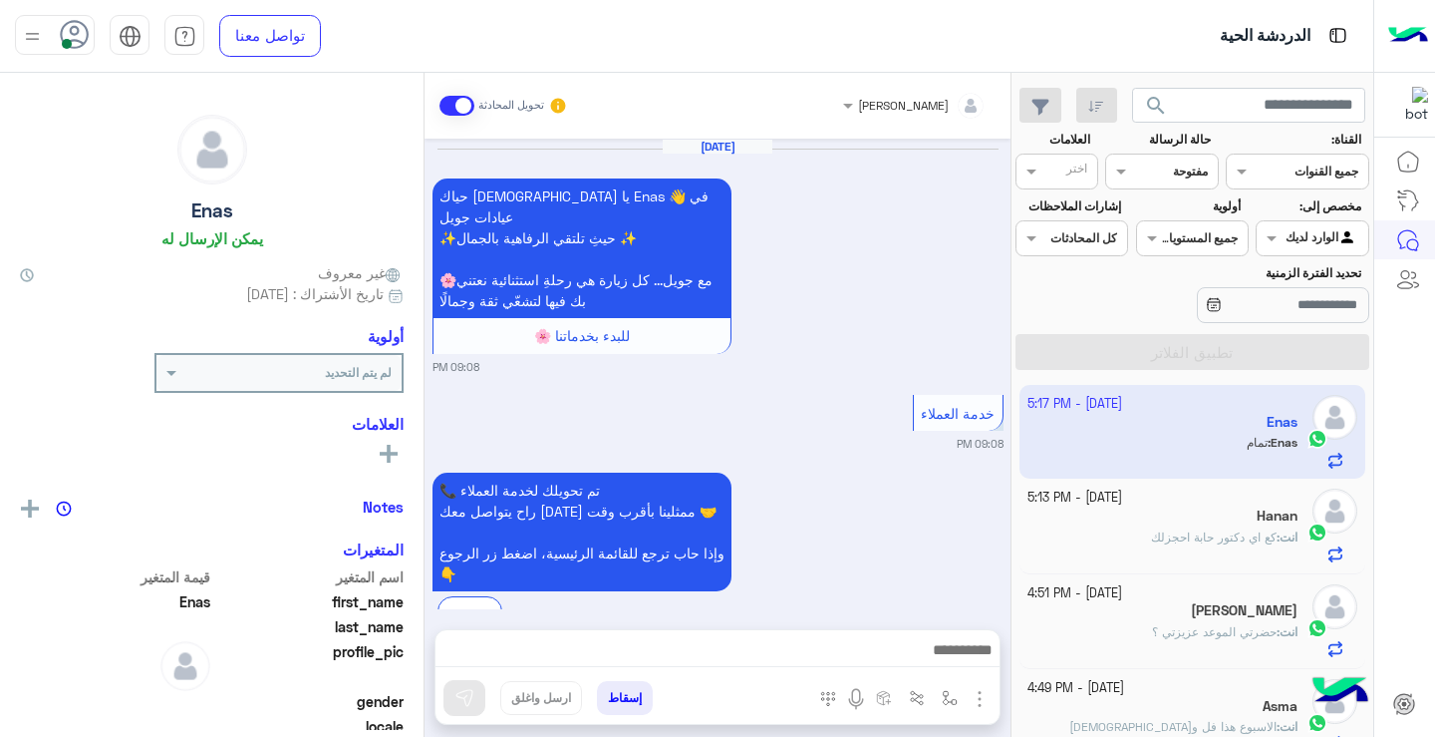
scroll to position [1290, 0]
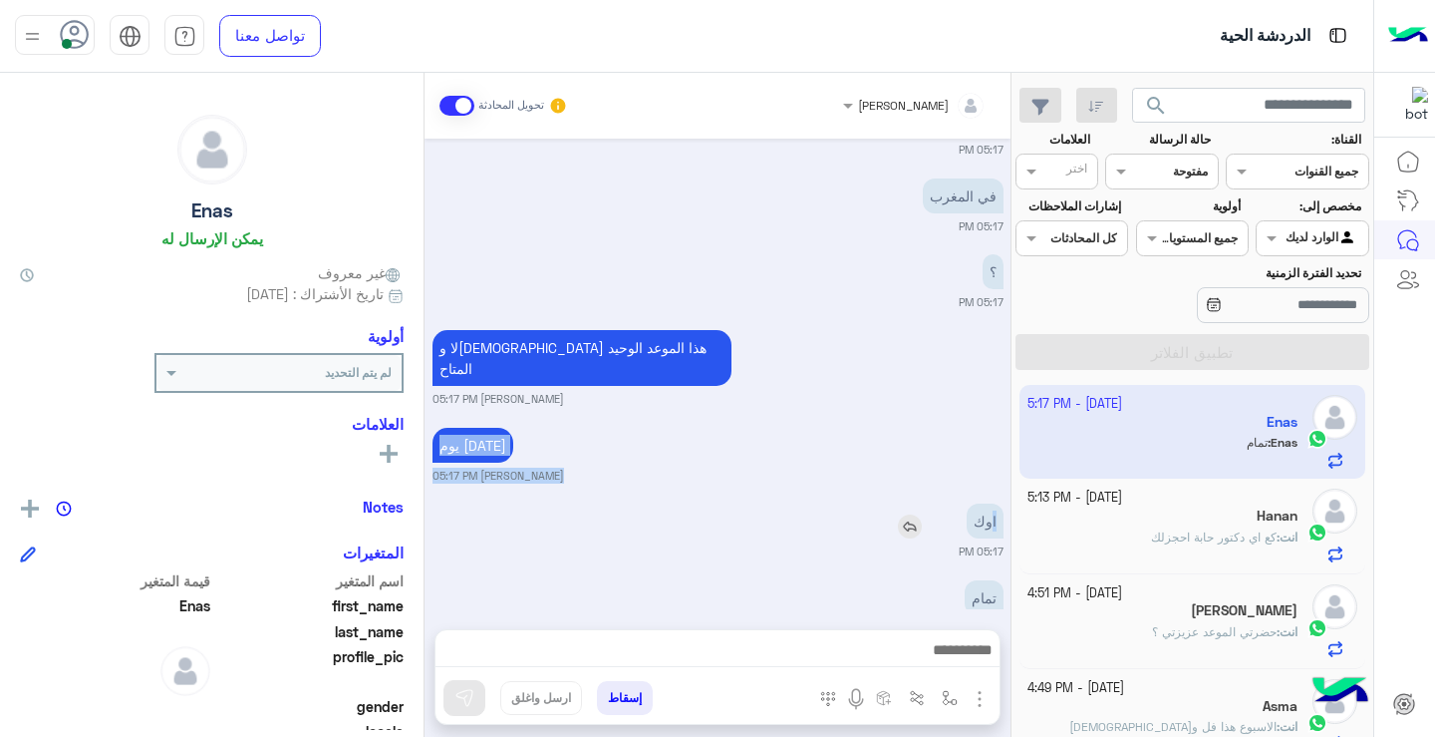
drag, startPoint x: 1007, startPoint y: 407, endPoint x: 994, endPoint y: 471, distance: 66.1
click at [994, 471] on div "Oct 5, 2025 حياك الله يا Enas 👋 في عيادات جويل ✨حيثِ تلتقي الرفاهية بالجمال ✨ 🌸…" at bounding box center [718, 374] width 586 height 470
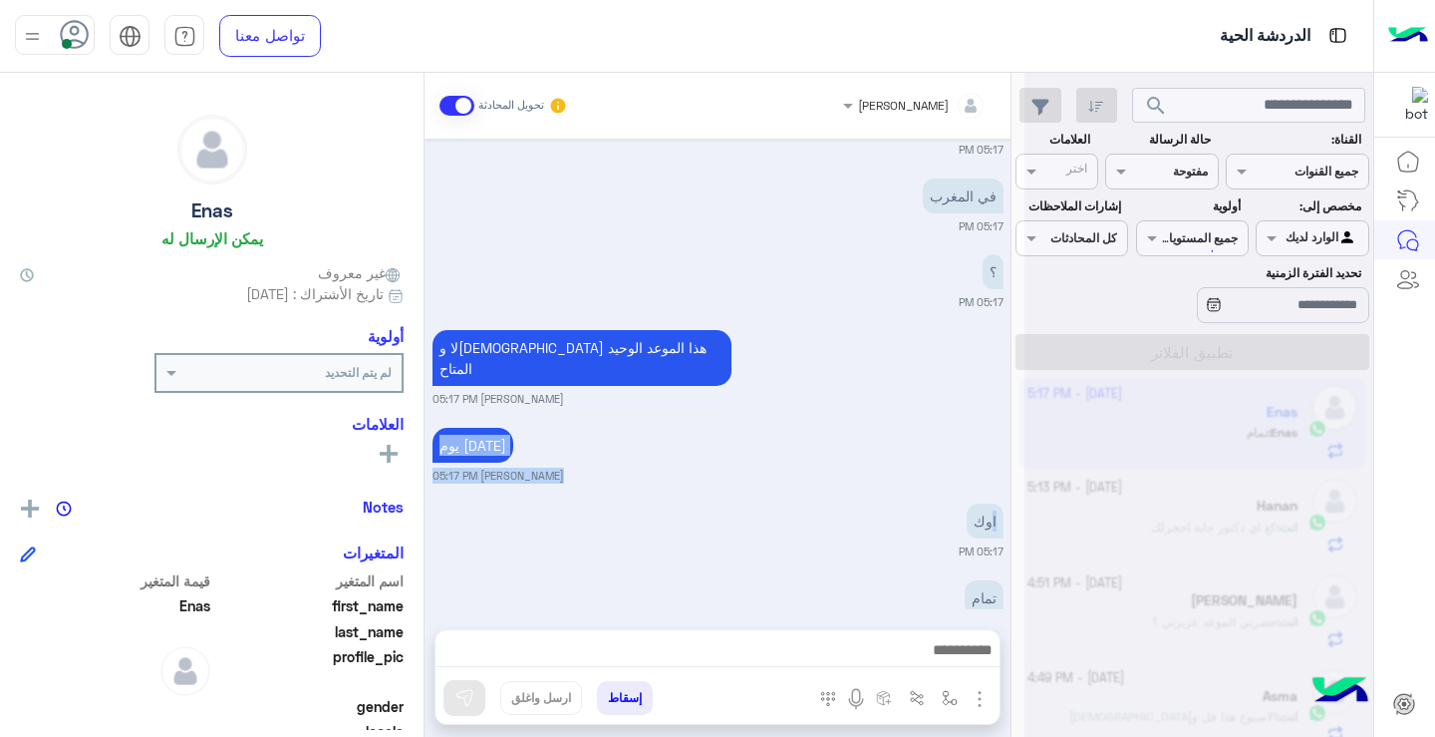
scroll to position [501, 0]
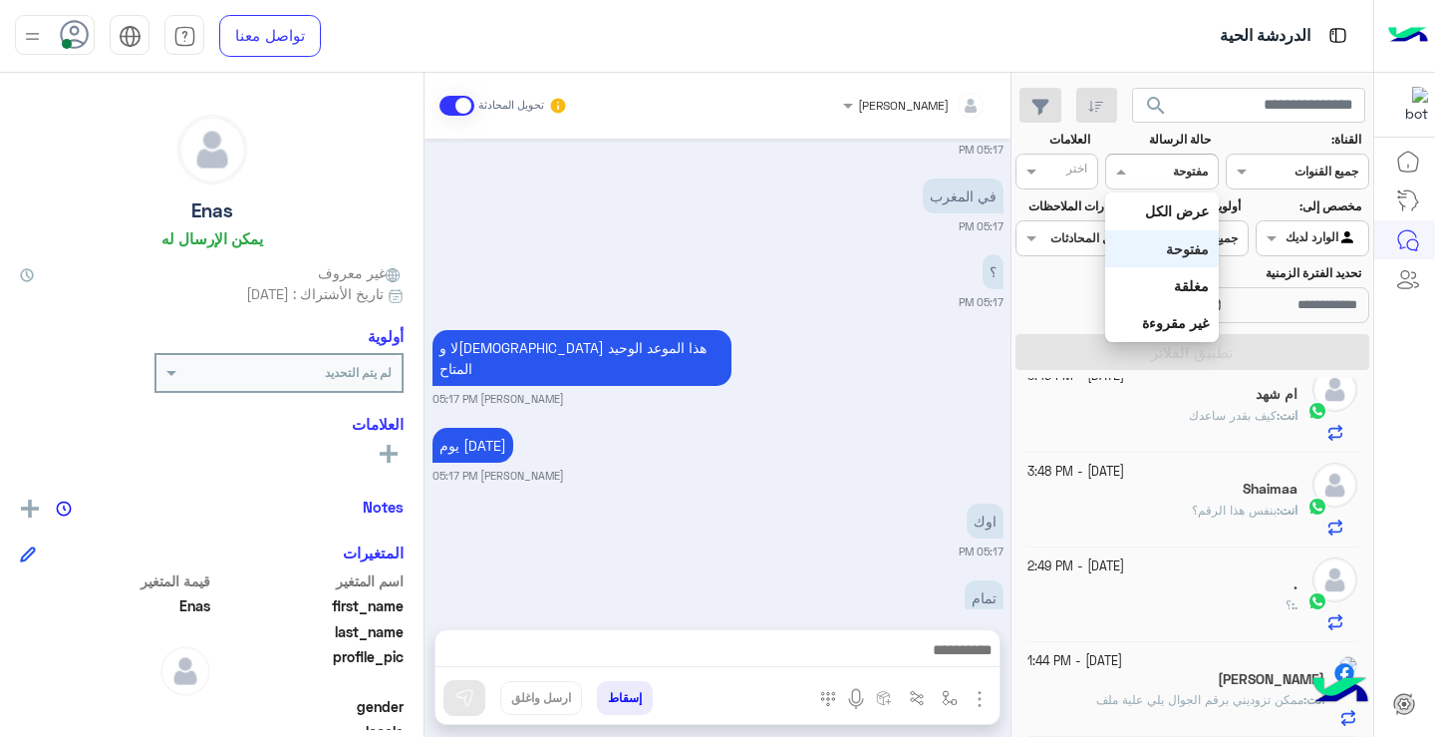
click at [1197, 156] on div "القناه مفتوحة" at bounding box center [1161, 172] width 113 height 36
click at [1197, 198] on div "عرض الكل" at bounding box center [1161, 210] width 113 height 37
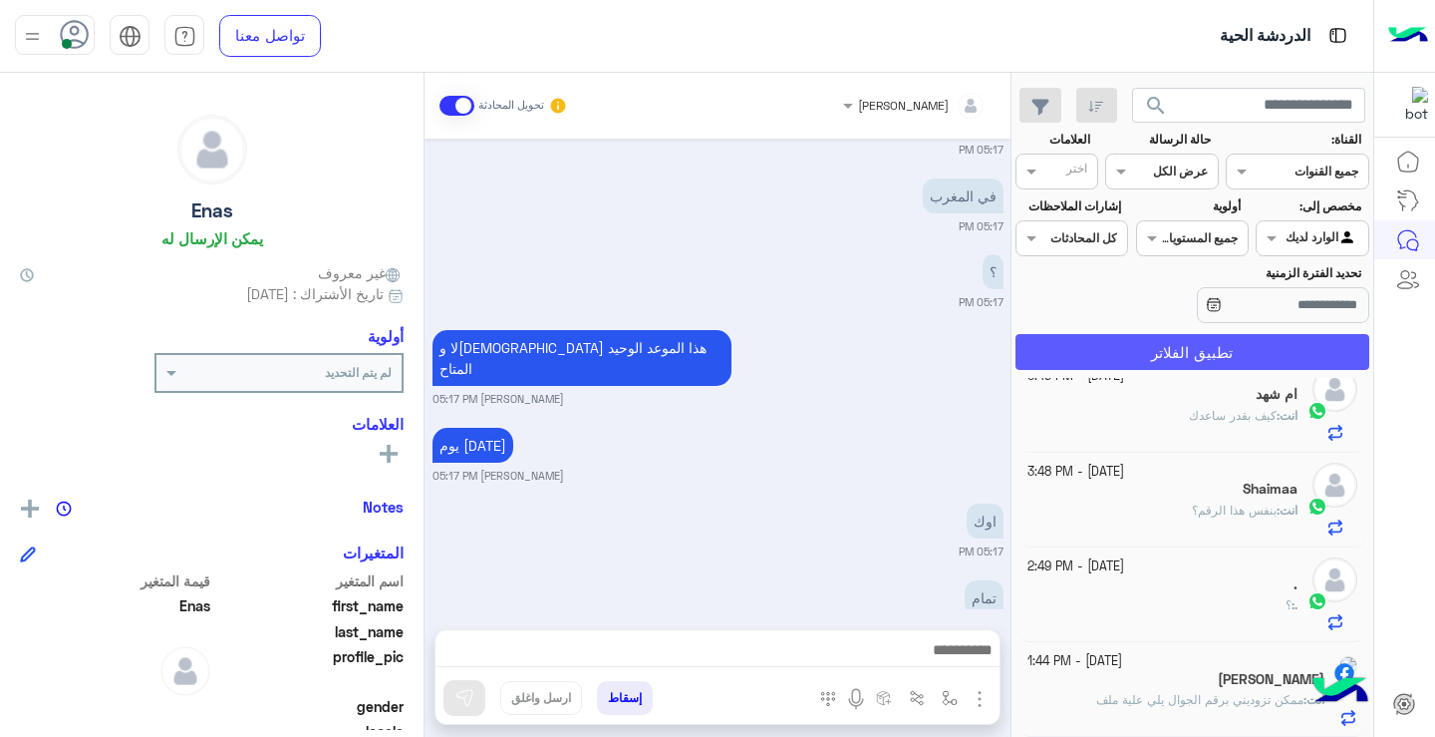
click at [1117, 350] on button "تطبيق الفلاتر" at bounding box center [1193, 352] width 354 height 36
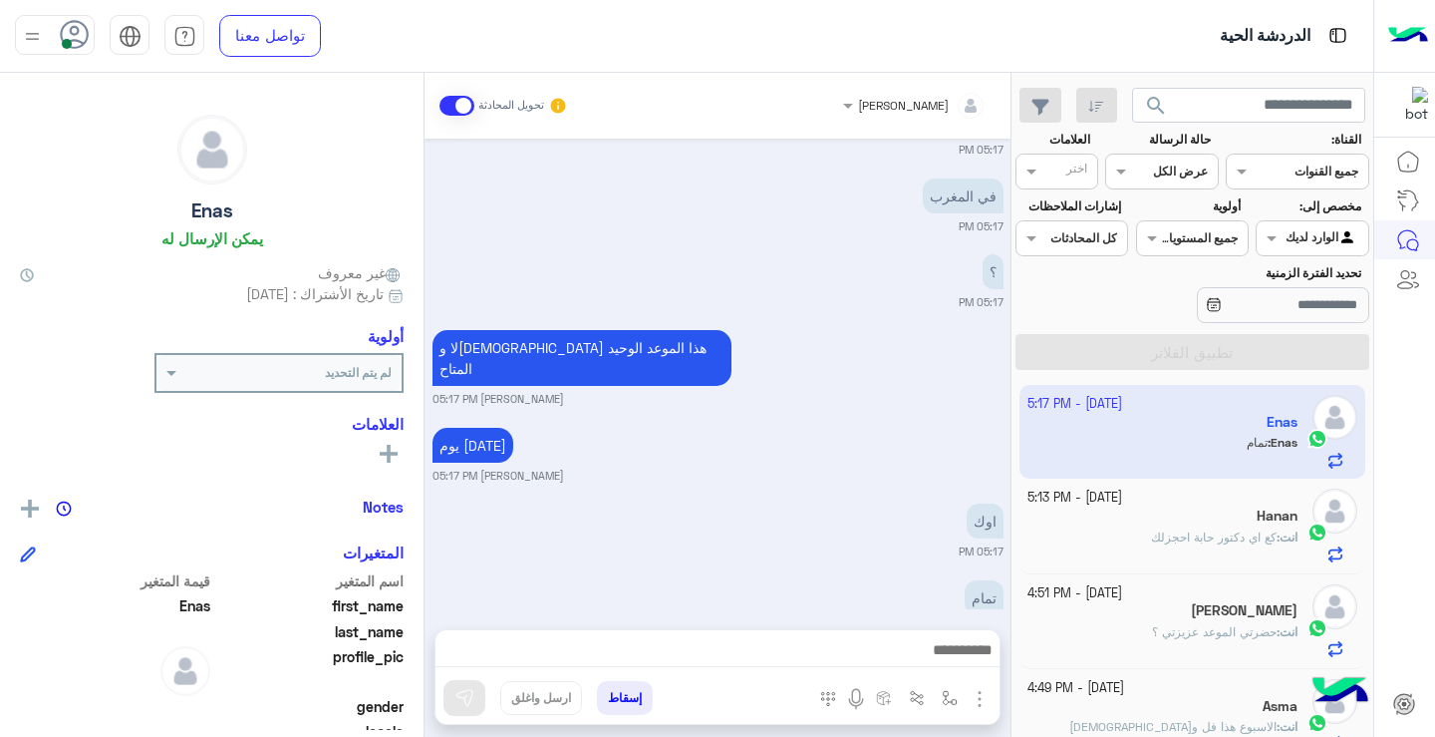
scroll to position [786, 0]
